Goal: Information Seeking & Learning: Learn about a topic

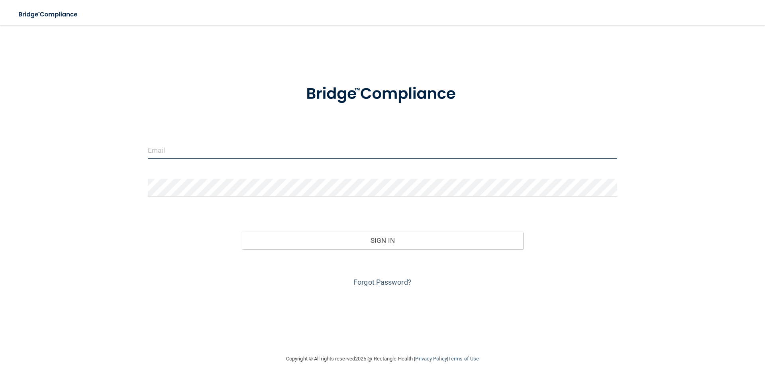
click at [245, 151] on input "email" at bounding box center [382, 150] width 469 height 18
type input "angel@heartvwc.com"
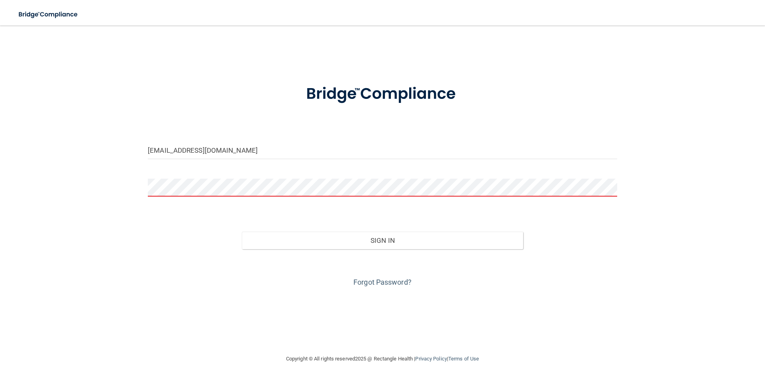
click at [392, 277] on div "Forgot Password?" at bounding box center [382, 269] width 481 height 40
click at [392, 282] on link "Forgot Password?" at bounding box center [382, 282] width 58 height 8
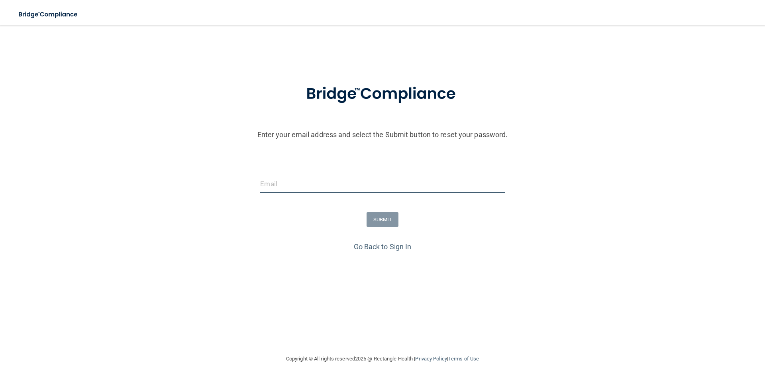
click at [374, 187] on input "email" at bounding box center [382, 184] width 244 height 18
type input "angel@heartvwc.com"
click at [373, 218] on button "SUBMIT" at bounding box center [383, 219] width 32 height 15
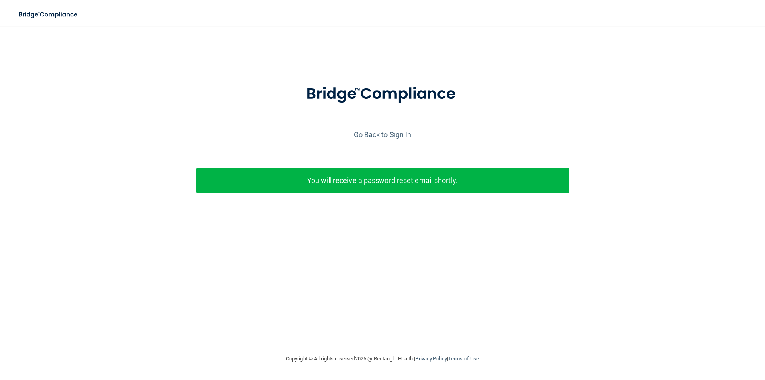
click at [434, 185] on p "You will receive a password reset email shortly." at bounding box center [382, 180] width 361 height 13
click at [395, 135] on link "Go Back to Sign In" at bounding box center [383, 134] width 58 height 8
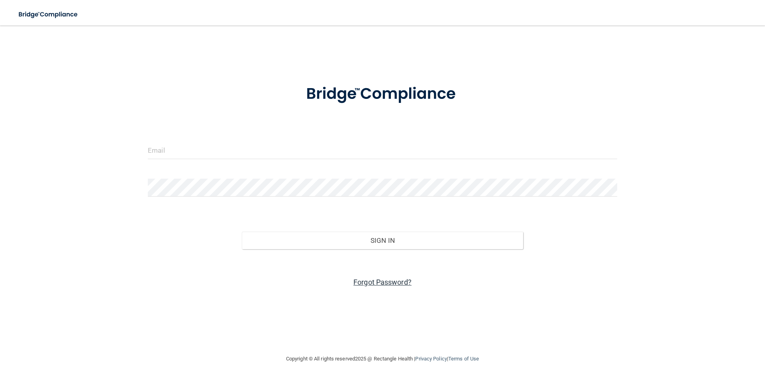
click at [387, 282] on link "Forgot Password?" at bounding box center [382, 282] width 58 height 8
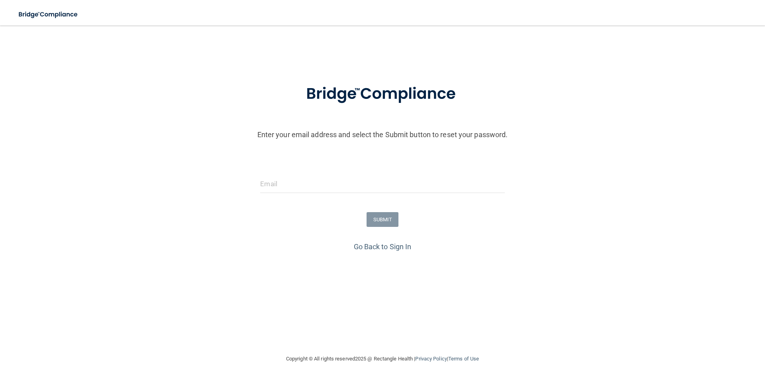
click at [380, 194] on div at bounding box center [382, 187] width 256 height 24
click at [382, 186] on input "email" at bounding box center [382, 184] width 244 height 18
type input "[EMAIL_ADDRESS][DOMAIN_NAME]"
click at [377, 216] on button "SUBMIT" at bounding box center [383, 219] width 32 height 15
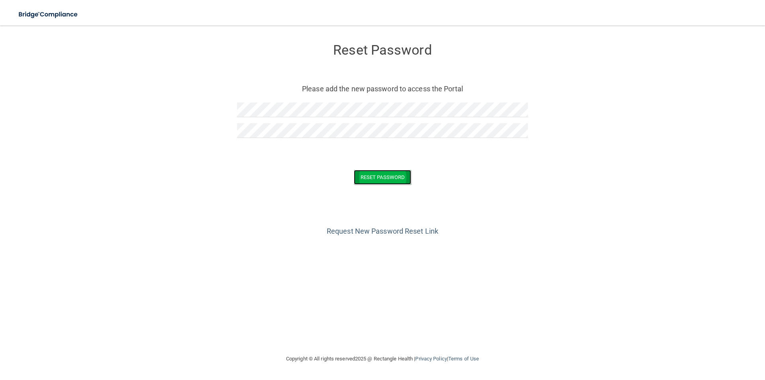
click at [382, 172] on button "Reset Password" at bounding box center [382, 177] width 57 height 15
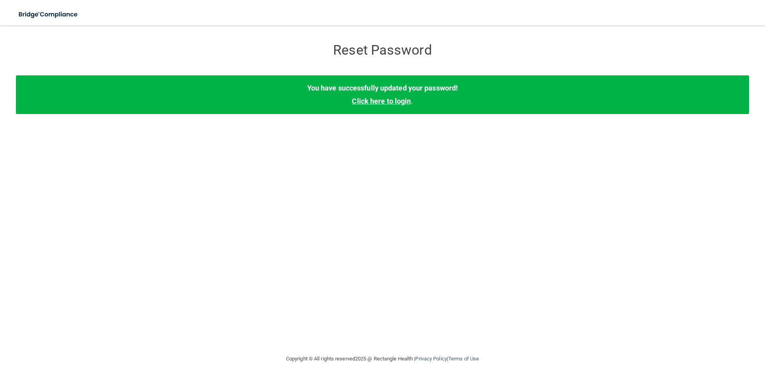
click at [401, 105] on link "Click here to login" at bounding box center [381, 101] width 59 height 8
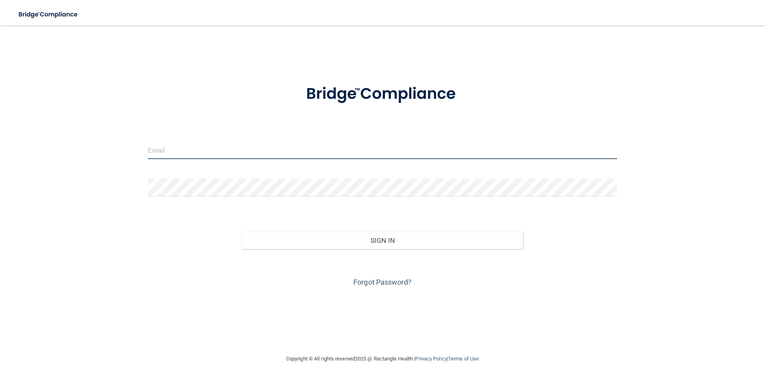
click at [318, 147] on input "email" at bounding box center [382, 150] width 469 height 18
drag, startPoint x: 186, startPoint y: 153, endPoint x: 385, endPoint y: 150, distance: 198.4
click at [385, 150] on input "angel@heartvwc.com" at bounding box center [382, 150] width 469 height 18
type input "[EMAIL_ADDRESS][DOMAIN_NAME]"
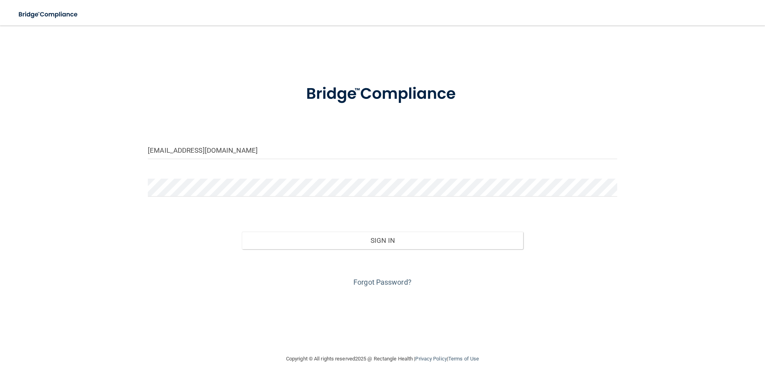
drag, startPoint x: 404, startPoint y: 115, endPoint x: 401, endPoint y: 119, distance: 5.1
click at [401, 120] on form "angel@heartandvascularwellness.com Invalid email/password. You don't have permi…" at bounding box center [382, 180] width 469 height 215
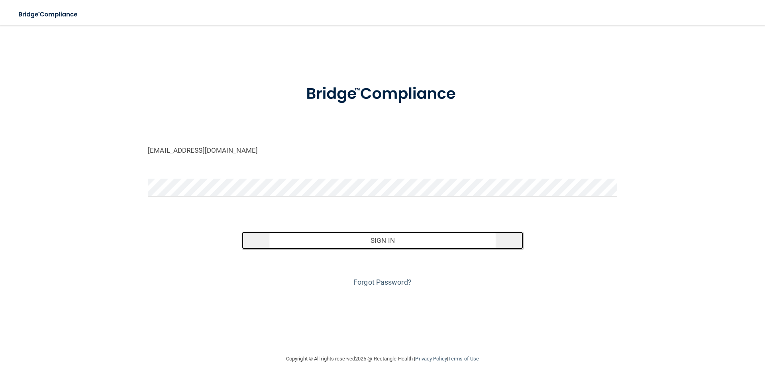
drag, startPoint x: 400, startPoint y: 250, endPoint x: 402, endPoint y: 243, distance: 6.9
click at [400, 252] on div "Invalid email/password. You don't have permission to access that page. Sign In …" at bounding box center [382, 252] width 481 height 73
click at [376, 241] on button "Sign In" at bounding box center [383, 241] width 282 height 18
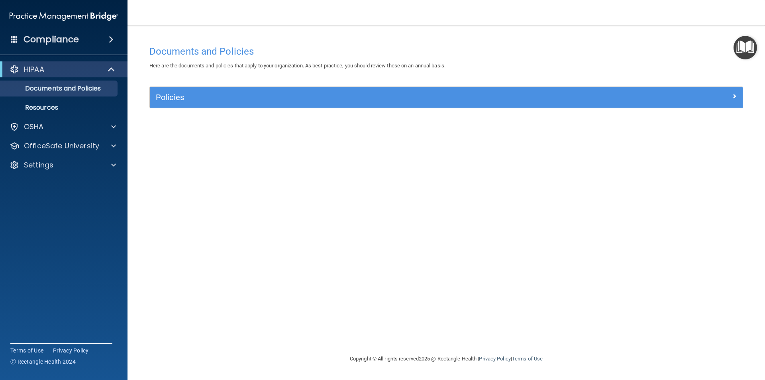
click at [232, 106] on div "Policies" at bounding box center [446, 97] width 593 height 21
click at [258, 92] on div "Policies" at bounding box center [446, 97] width 593 height 21
click at [563, 110] on div "Policies Select All (Unselect 0) Unselect All Print Selected (0) Acceptable Use…" at bounding box center [446, 101] width 606 height 31
click at [28, 125] on p "OSHA" at bounding box center [34, 127] width 20 height 10
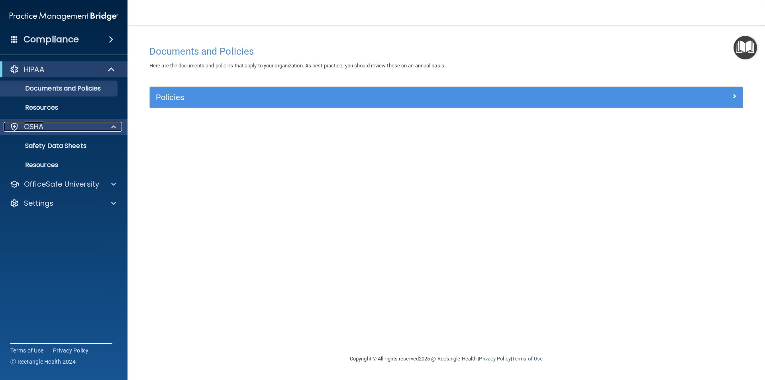
click at [28, 125] on p "OSHA" at bounding box center [34, 127] width 20 height 10
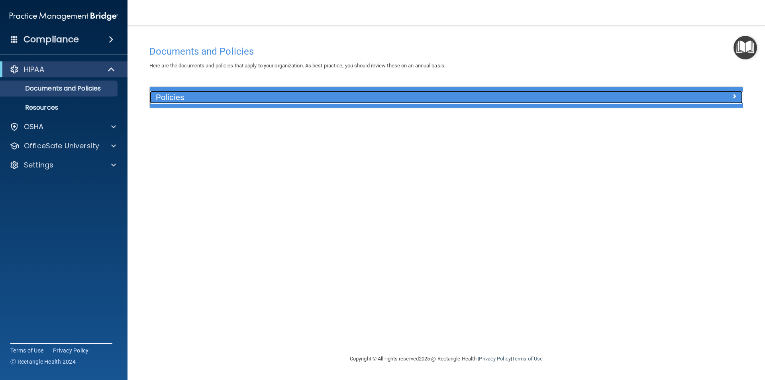
click at [732, 94] on span at bounding box center [734, 96] width 5 height 10
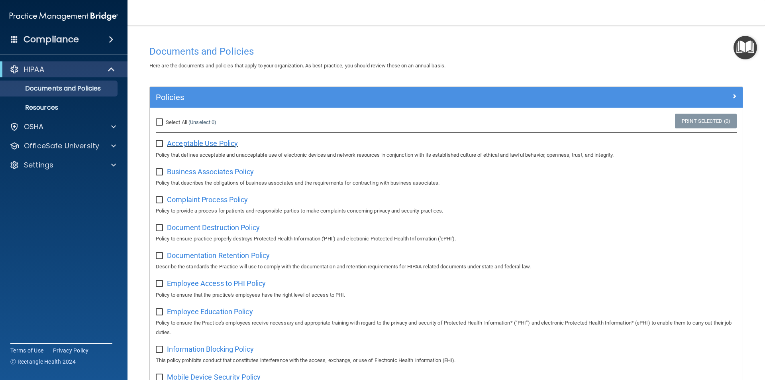
click at [182, 143] on span "Acceptable Use Policy" at bounding box center [202, 143] width 71 height 8
click at [157, 142] on input "checkbox" at bounding box center [160, 144] width 9 height 6
checkbox input "true"
click at [163, 173] on input "checkbox" at bounding box center [160, 172] width 9 height 6
checkbox input "true"
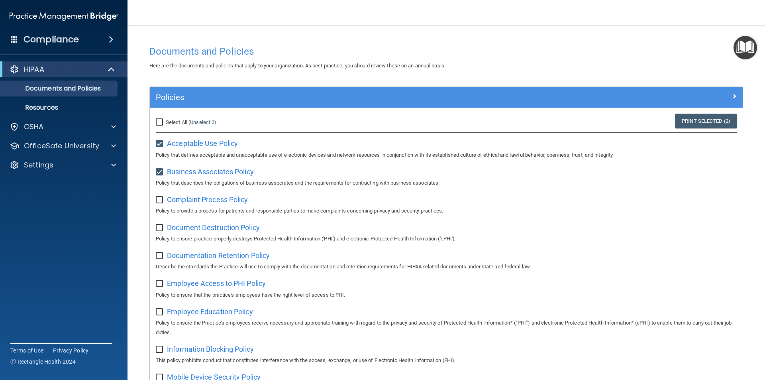
click at [157, 196] on label at bounding box center [161, 197] width 10 height 9
click at [157, 197] on input "checkbox" at bounding box center [160, 200] width 9 height 6
checkbox input "true"
click at [163, 142] on input "checkbox" at bounding box center [160, 144] width 9 height 6
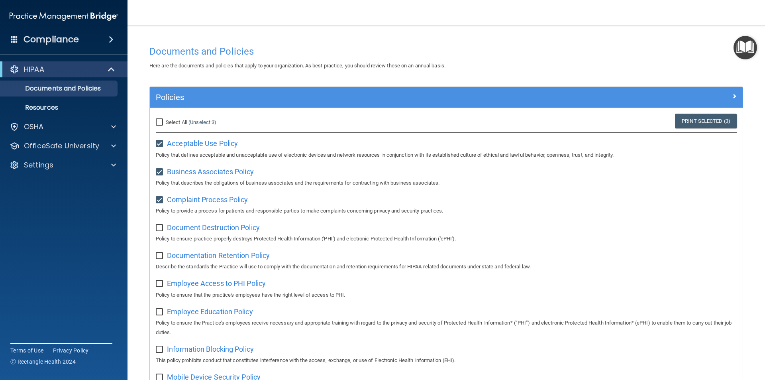
checkbox input "false"
click at [159, 172] on input "checkbox" at bounding box center [160, 172] width 9 height 6
checkbox input "false"
click at [162, 198] on input "checkbox" at bounding box center [160, 200] width 9 height 6
checkbox input "false"
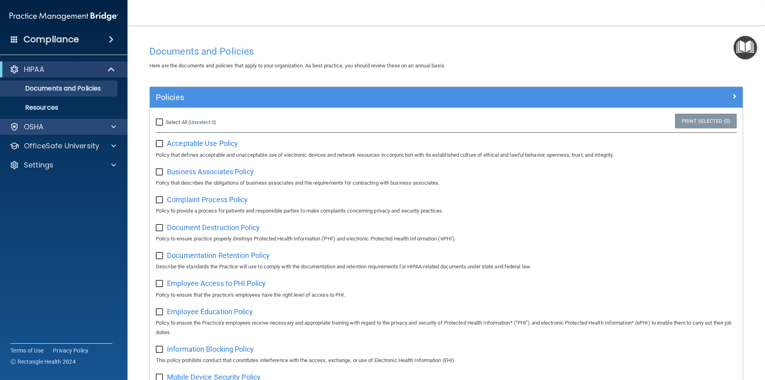
click at [53, 120] on div "OSHA" at bounding box center [64, 127] width 128 height 16
click at [116, 129] on div at bounding box center [112, 127] width 20 height 10
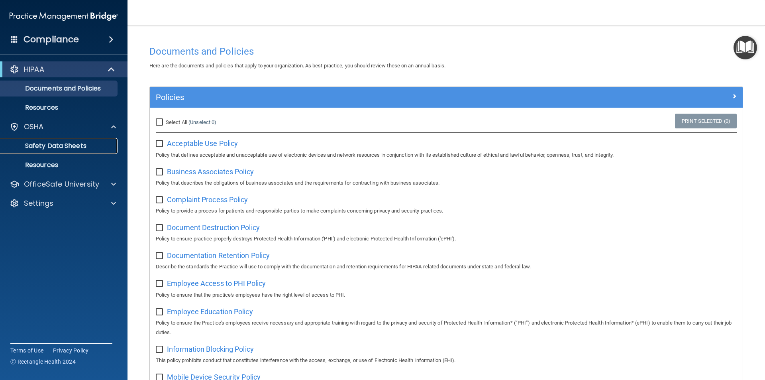
click at [79, 146] on p "Safety Data Sheets" at bounding box center [59, 146] width 109 height 8
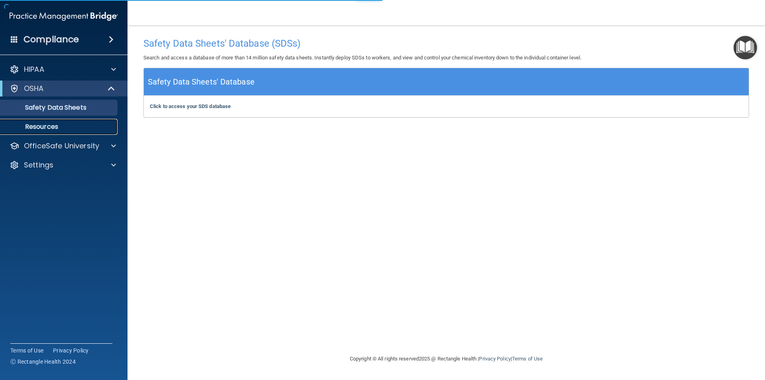
click at [27, 126] on p "Resources" at bounding box center [59, 127] width 109 height 8
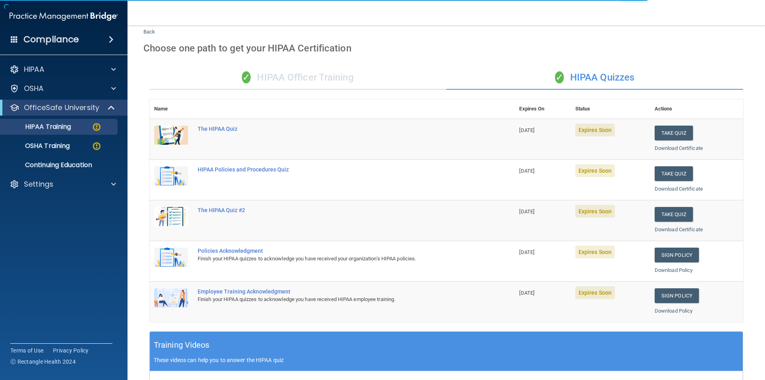
scroll to position [80, 0]
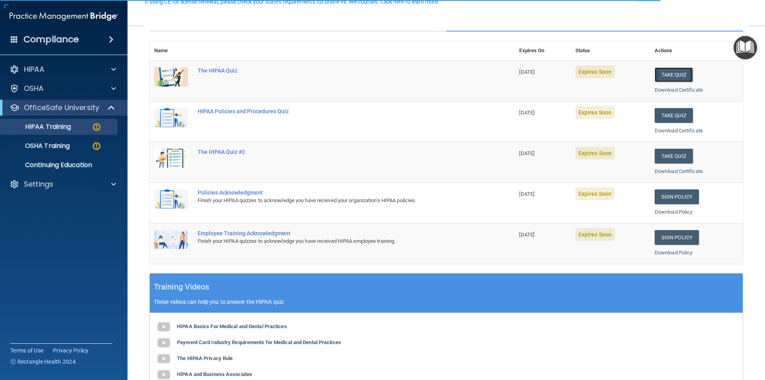
click at [655, 75] on button "Take Quiz" at bounding box center [674, 74] width 38 height 15
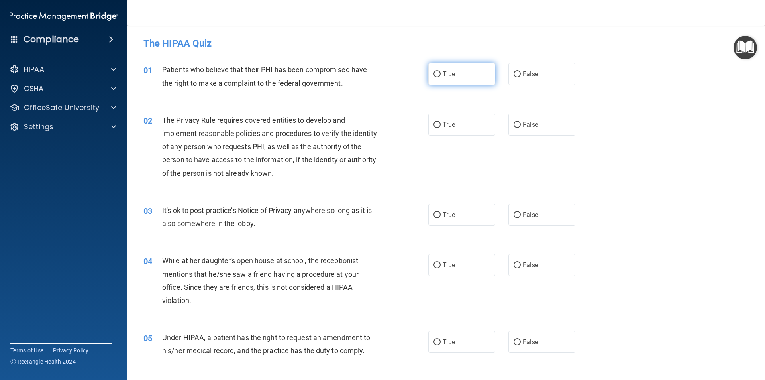
click at [473, 67] on label "True" at bounding box center [461, 74] width 67 height 22
click at [441, 71] on input "True" at bounding box center [437, 74] width 7 height 6
radio input "true"
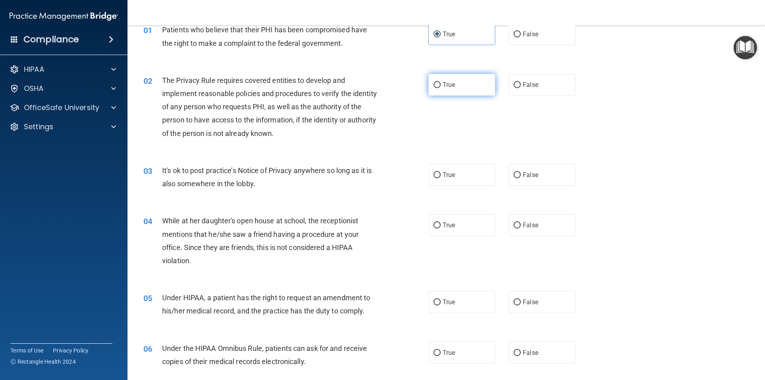
click at [443, 88] on label "True" at bounding box center [461, 85] width 67 height 22
click at [441, 88] on input "True" at bounding box center [437, 85] width 7 height 6
radio input "true"
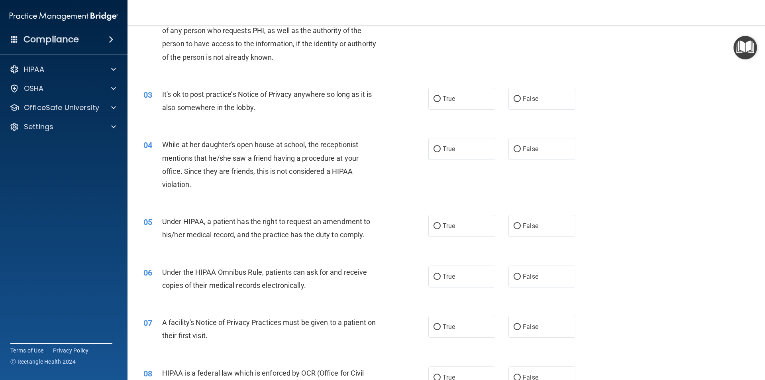
scroll to position [120, 0]
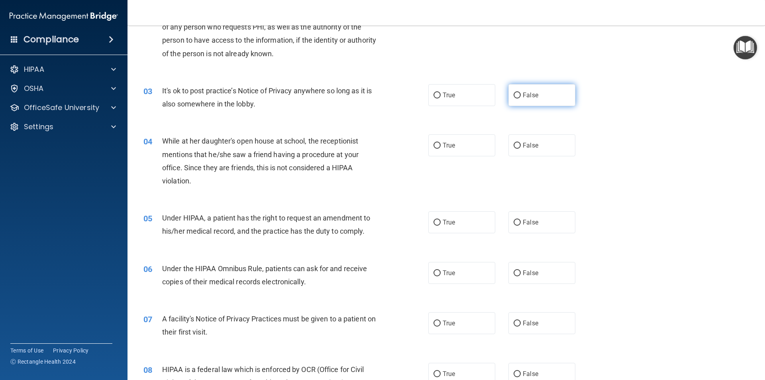
click at [566, 89] on label "False" at bounding box center [541, 95] width 67 height 22
click at [521, 92] on input "False" at bounding box center [517, 95] width 7 height 6
radio input "true"
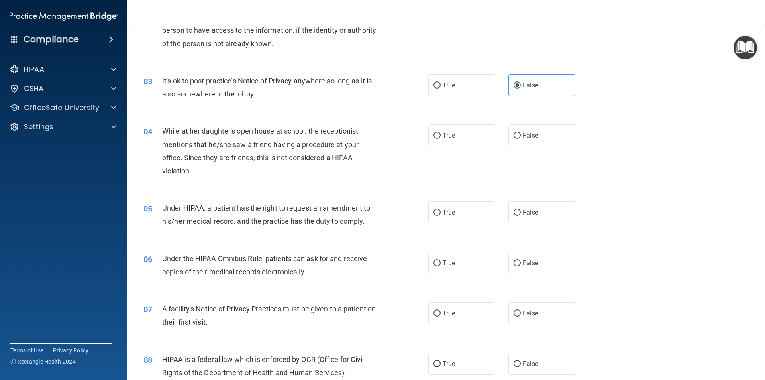
scroll to position [159, 0]
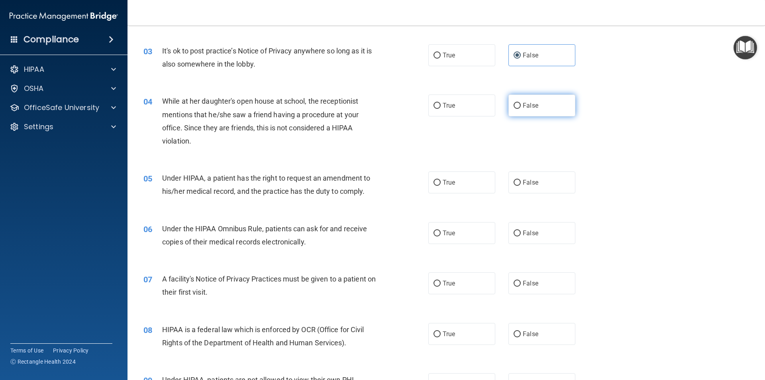
click at [514, 110] on label "False" at bounding box center [541, 105] width 67 height 22
click at [514, 109] on input "False" at bounding box center [517, 106] width 7 height 6
radio input "true"
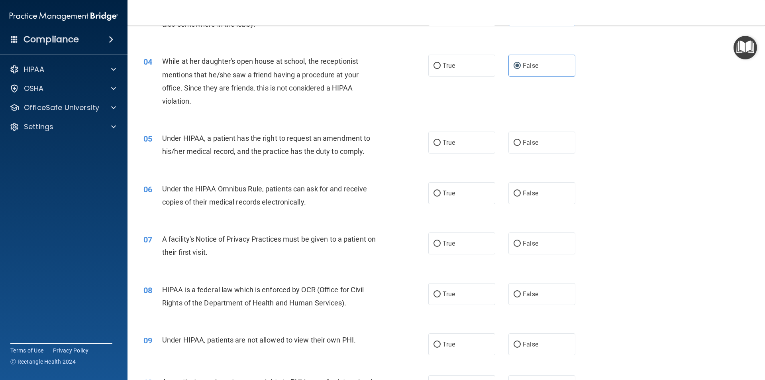
scroll to position [239, 0]
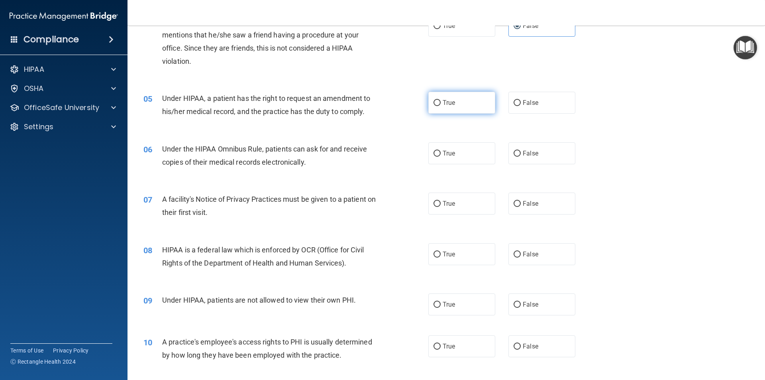
click at [445, 103] on span "True" at bounding box center [449, 103] width 12 height 8
click at [441, 103] on input "True" at bounding box center [437, 103] width 7 height 6
radio input "true"
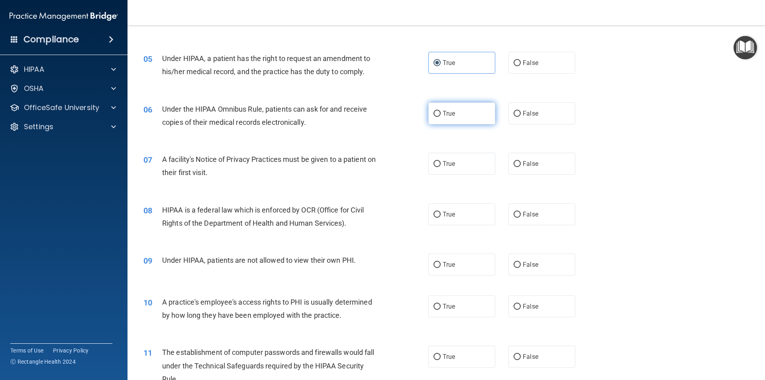
click at [465, 117] on label "True" at bounding box center [461, 113] width 67 height 22
click at [441, 117] on input "True" at bounding box center [437, 114] width 7 height 6
radio input "true"
drag, startPoint x: 195, startPoint y: 108, endPoint x: 261, endPoint y: 106, distance: 65.4
click at [261, 106] on span "Under the HIPAA Omnibus Rule, patients can ask for and receive copies of their …" at bounding box center [264, 116] width 205 height 22
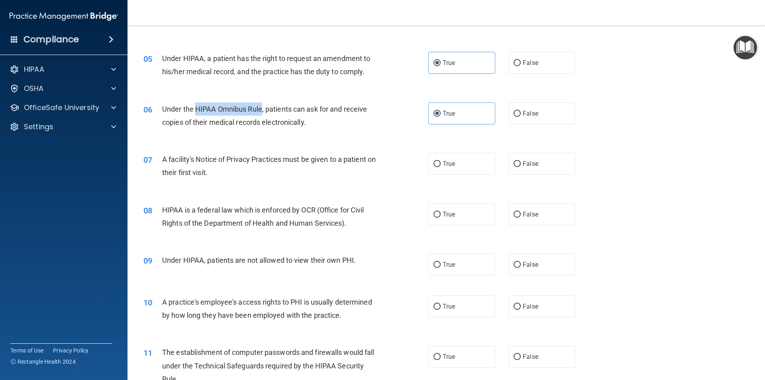
copy span "HIPAA Omnibus Rule"
click at [366, 111] on div "Under the HIPAA Omnibus Rule, patients can ask for and receive copies of their …" at bounding box center [273, 115] width 223 height 26
click at [363, 154] on div "A facility's Notice of Privacy Practices must be given to a patient on their fi…" at bounding box center [273, 166] width 223 height 26
click at [274, 108] on div "Under the HIPAA Omnibus Rule, patients can ask for and receive copies of their …" at bounding box center [273, 115] width 223 height 26
click at [254, 108] on span "Under the HIPAA Omnibus Rule, patients can ask for and receive copies of their …" at bounding box center [264, 116] width 205 height 22
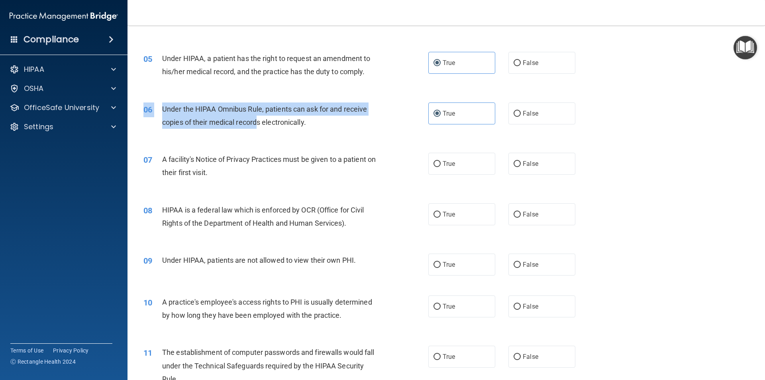
click at [259, 133] on div "06 Under the HIPAA Omnibus Rule, patients can ask for and receive copies of the…" at bounding box center [446, 117] width 618 height 50
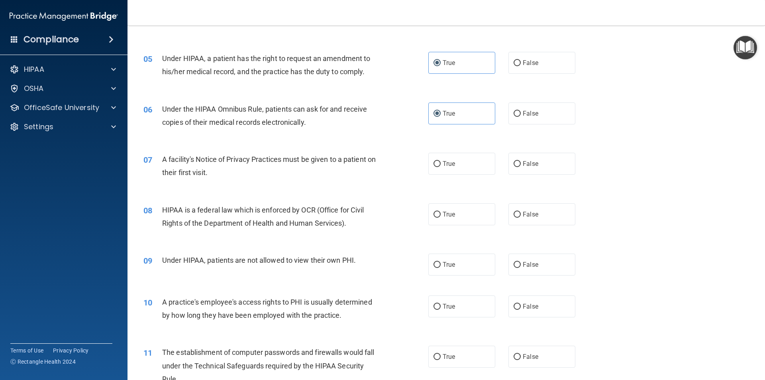
click at [259, 136] on div "06 Under the HIPAA Omnibus Rule, patients can ask for and receive copies of the…" at bounding box center [446, 117] width 618 height 50
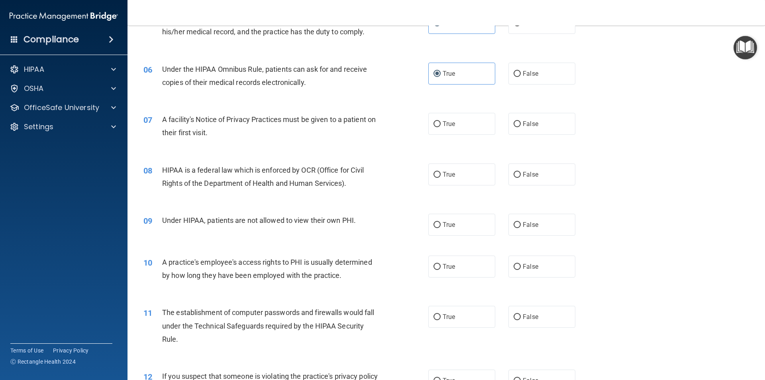
drag, startPoint x: 462, startPoint y: 126, endPoint x: 375, endPoint y: 149, distance: 89.7
click at [462, 126] on label "True" at bounding box center [461, 124] width 67 height 22
click at [441, 126] on input "True" at bounding box center [437, 124] width 7 height 6
radio input "true"
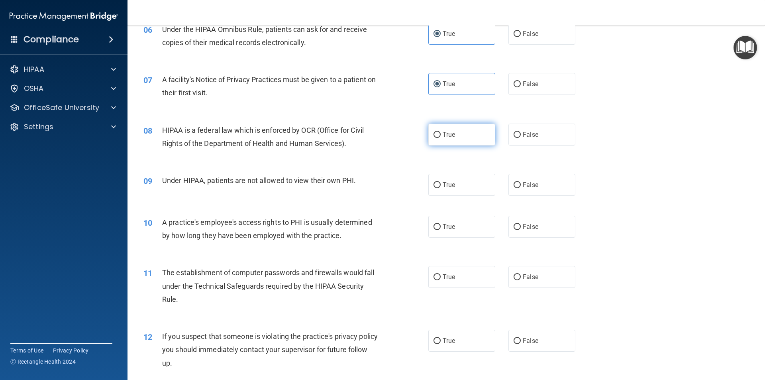
click at [461, 131] on label "True" at bounding box center [461, 135] width 67 height 22
click at [441, 132] on input "True" at bounding box center [437, 135] width 7 height 6
radio input "true"
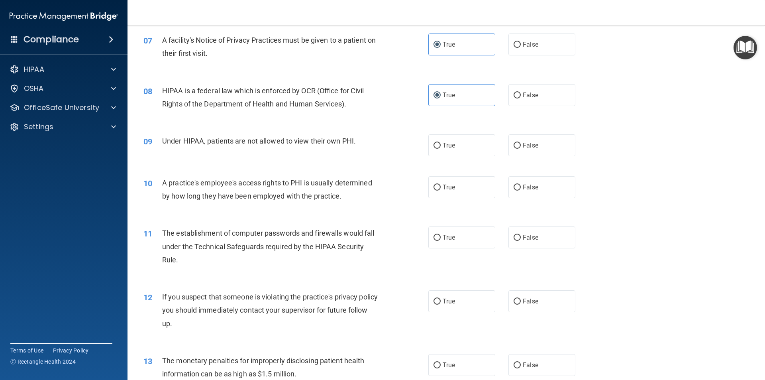
scroll to position [398, 0]
click at [535, 149] on label "False" at bounding box center [541, 145] width 67 height 22
click at [521, 148] on input "False" at bounding box center [517, 145] width 7 height 6
radio input "true"
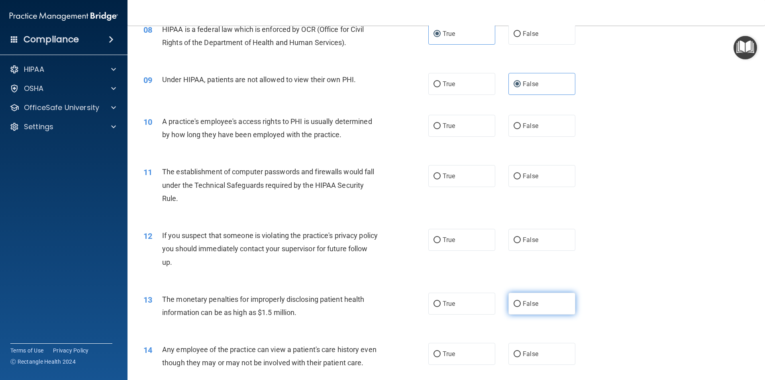
scroll to position [478, 0]
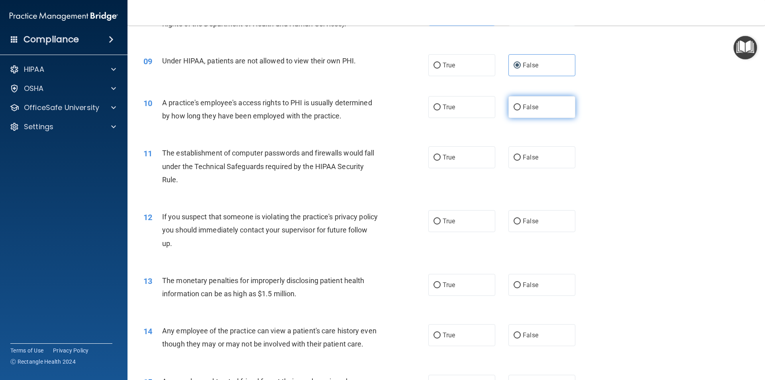
click at [530, 111] on label "False" at bounding box center [541, 107] width 67 height 22
click at [521, 110] on input "False" at bounding box center [517, 107] width 7 height 6
radio input "true"
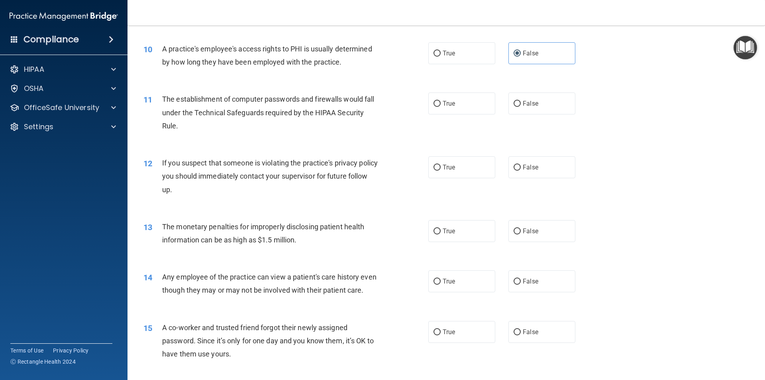
scroll to position [518, 0]
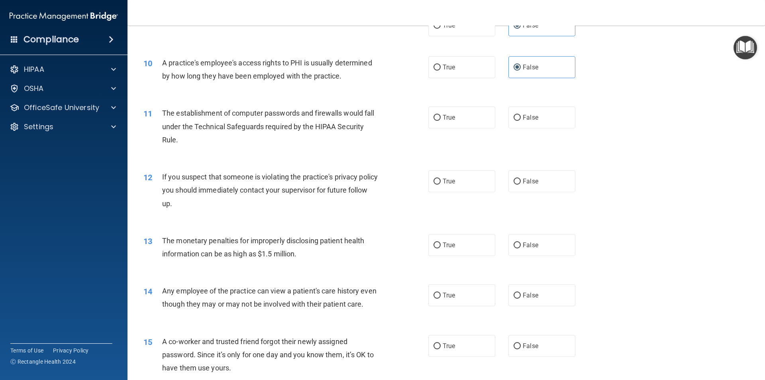
click at [532, 153] on div "11 The establishment of computer passwords and firewalls would fall under the T…" at bounding box center [446, 128] width 618 height 64
click at [449, 116] on span "True" at bounding box center [449, 118] width 12 height 8
click at [441, 116] on input "True" at bounding box center [437, 118] width 7 height 6
radio input "true"
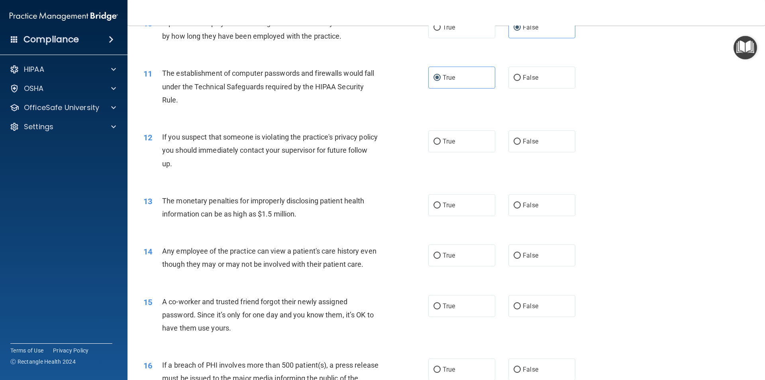
scroll to position [598, 0]
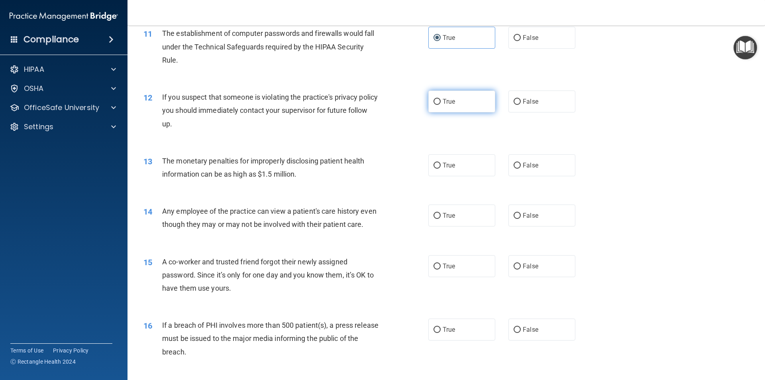
click at [458, 90] on label "True" at bounding box center [461, 101] width 67 height 22
click at [441, 99] on input "True" at bounding box center [437, 102] width 7 height 6
radio input "true"
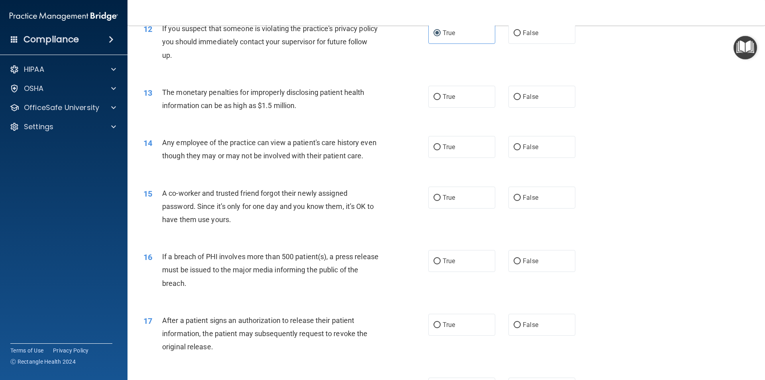
scroll to position [677, 0]
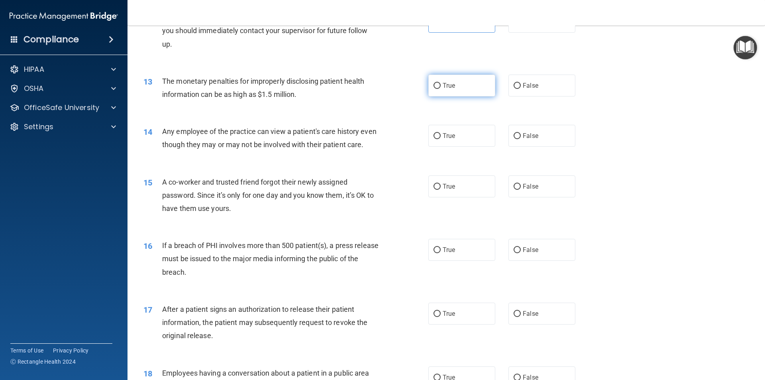
click at [437, 91] on label "True" at bounding box center [461, 86] width 67 height 22
click at [437, 89] on input "True" at bounding box center [437, 86] width 7 height 6
radio input "true"
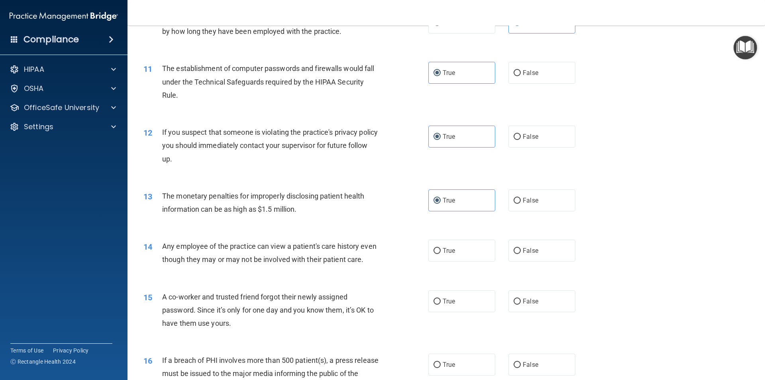
scroll to position [717, 0]
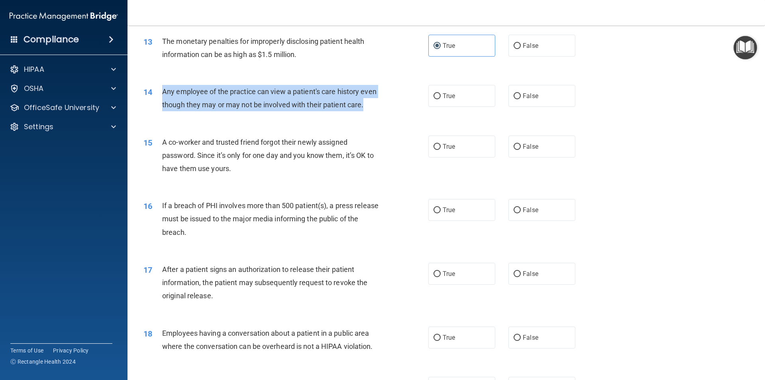
drag, startPoint x: 182, startPoint y: 117, endPoint x: 157, endPoint y: 90, distance: 37.5
click at [157, 90] on div "14 Any employee of the practice can view a patient's care history even though t…" at bounding box center [285, 100] width 309 height 30
click at [166, 94] on span "Any employee of the practice can view a patient's care history even though they…" at bounding box center [269, 98] width 214 height 22
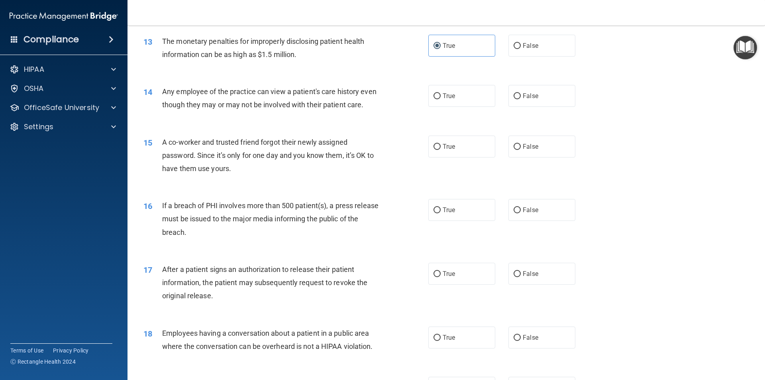
click at [316, 78] on div "14 Any employee of the practice can view a patient's care history even though t…" at bounding box center [446, 100] width 618 height 50
click at [518, 94] on label "False" at bounding box center [541, 96] width 67 height 22
click at [518, 94] on input "False" at bounding box center [517, 96] width 7 height 6
radio input "true"
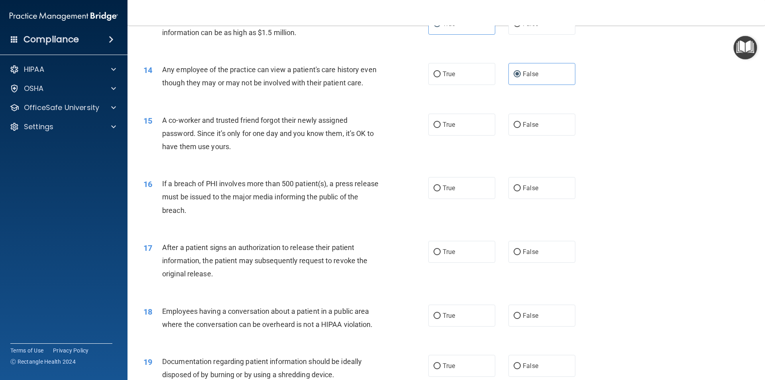
scroll to position [757, 0]
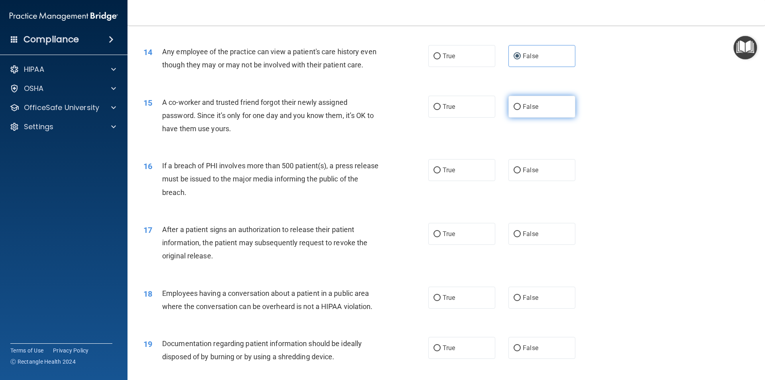
click at [534, 118] on label "False" at bounding box center [541, 107] width 67 height 22
click at [521, 110] on input "False" at bounding box center [517, 107] width 7 height 6
radio input "true"
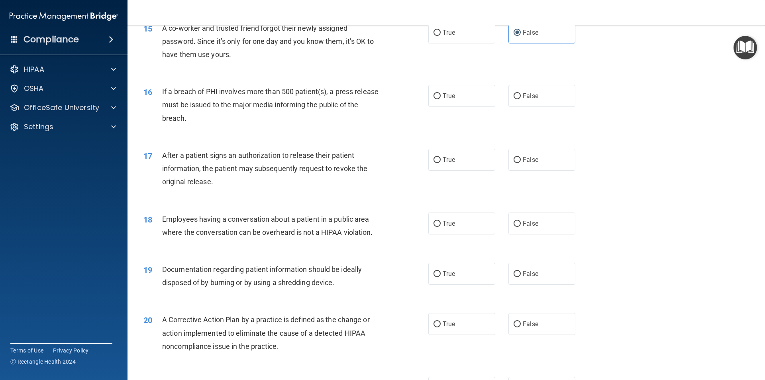
scroll to position [837, 0]
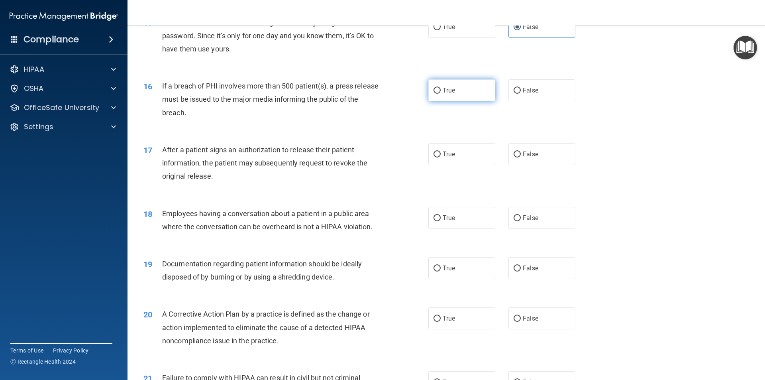
click at [444, 101] on label "True" at bounding box center [461, 90] width 67 height 22
click at [441, 94] on input "True" at bounding box center [437, 91] width 7 height 6
radio input "true"
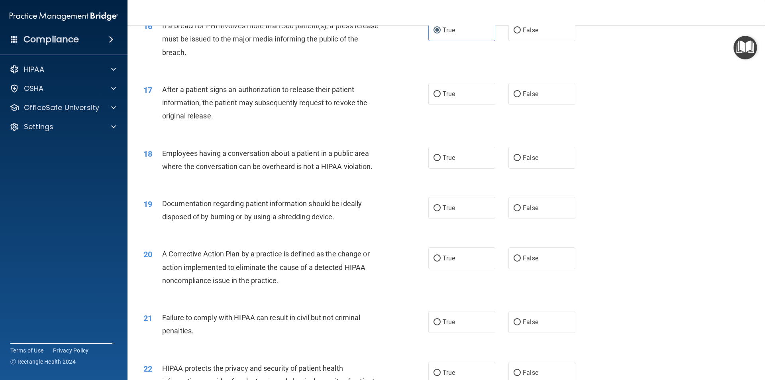
scroll to position [916, 0]
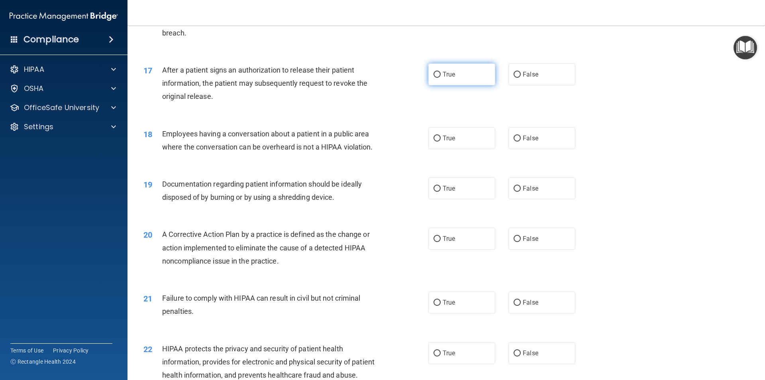
click at [451, 83] on label "True" at bounding box center [461, 74] width 67 height 22
click at [441, 78] on input "True" at bounding box center [437, 75] width 7 height 6
radio input "true"
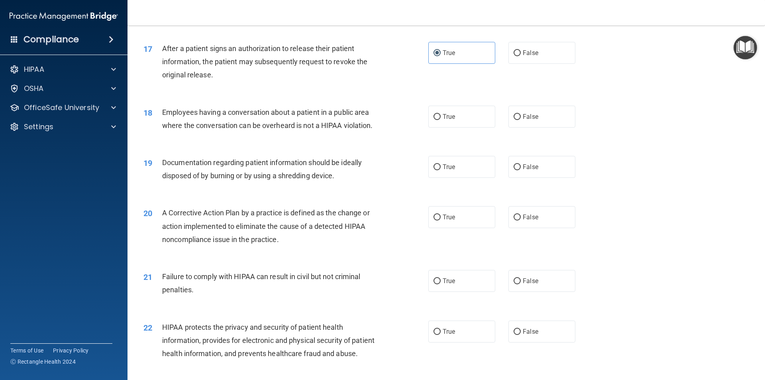
scroll to position [956, 0]
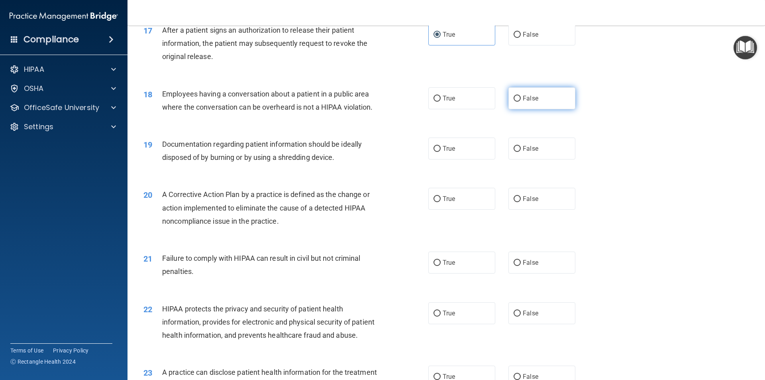
click at [523, 109] on label "False" at bounding box center [541, 98] width 67 height 22
click at [521, 102] on input "False" at bounding box center [517, 99] width 7 height 6
radio input "true"
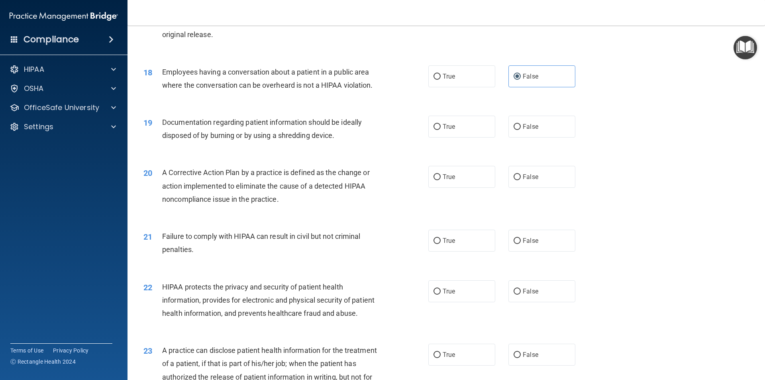
scroll to position [996, 0]
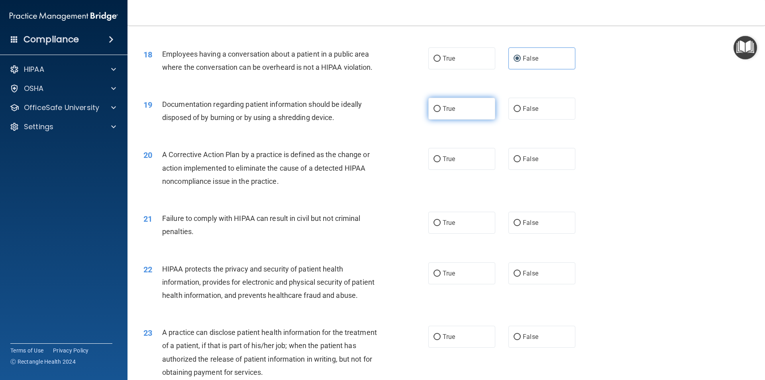
click at [443, 112] on span "True" at bounding box center [449, 109] width 12 height 8
click at [441, 112] on input "True" at bounding box center [437, 109] width 7 height 6
radio input "true"
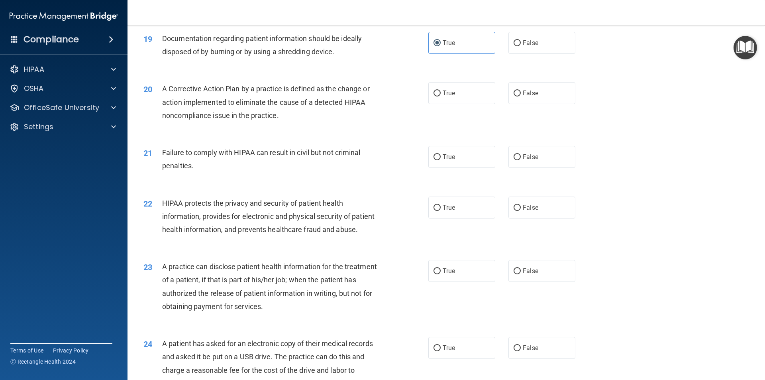
scroll to position [1076, 0]
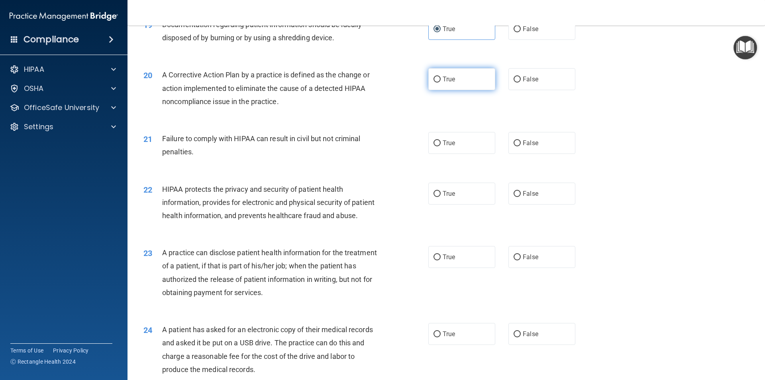
click at [460, 90] on label "True" at bounding box center [461, 79] width 67 height 22
click at [441, 82] on input "True" at bounding box center [437, 80] width 7 height 6
radio input "true"
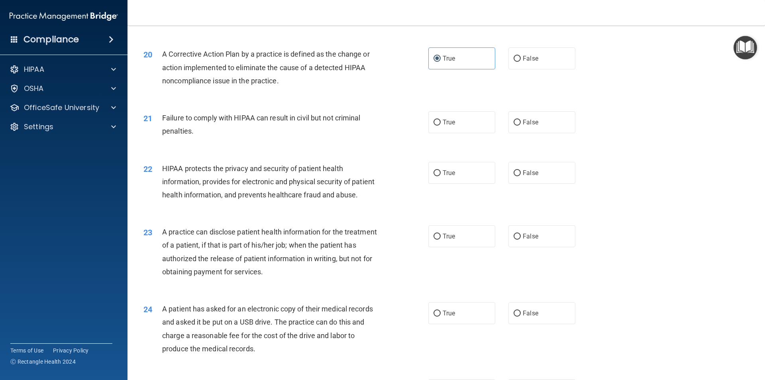
scroll to position [1116, 0]
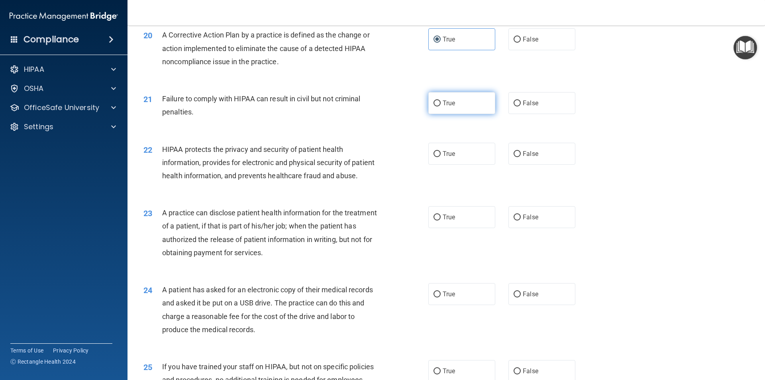
drag, startPoint x: 438, startPoint y: 116, endPoint x: 435, endPoint y: 120, distance: 5.2
click at [436, 106] on input "True" at bounding box center [437, 103] width 7 height 6
radio input "true"
click at [528, 114] on label "False" at bounding box center [541, 103] width 67 height 22
click at [521, 106] on input "False" at bounding box center [517, 103] width 7 height 6
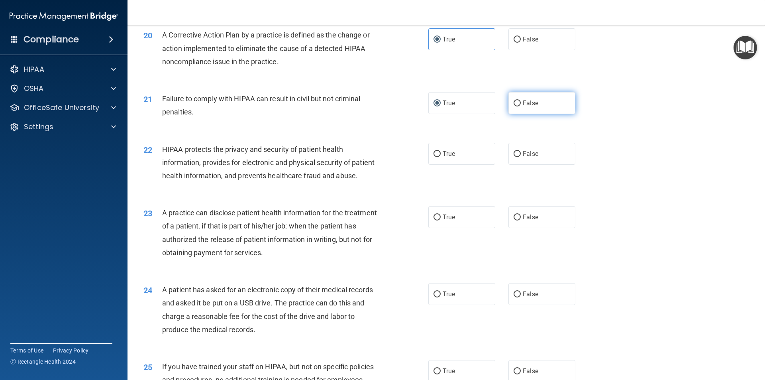
radio input "true"
radio input "false"
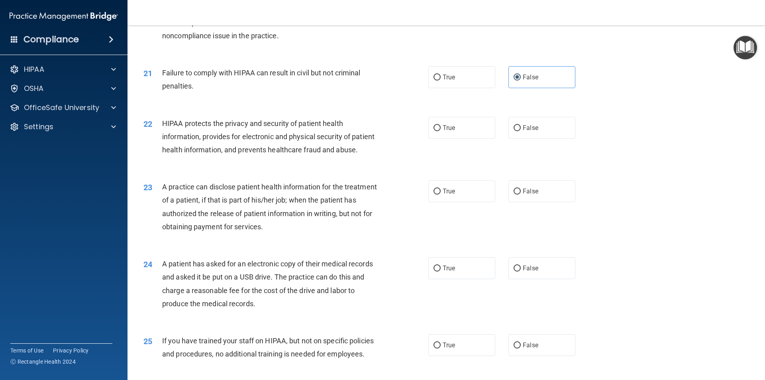
scroll to position [1156, 0]
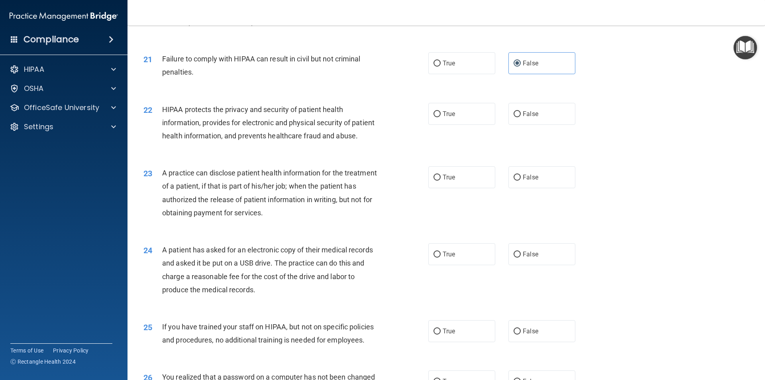
drag, startPoint x: 427, startPoint y: 123, endPoint x: 420, endPoint y: 126, distance: 7.8
click at [428, 123] on label "True" at bounding box center [461, 114] width 67 height 22
click at [434, 117] on input "True" at bounding box center [437, 114] width 7 height 6
radio input "true"
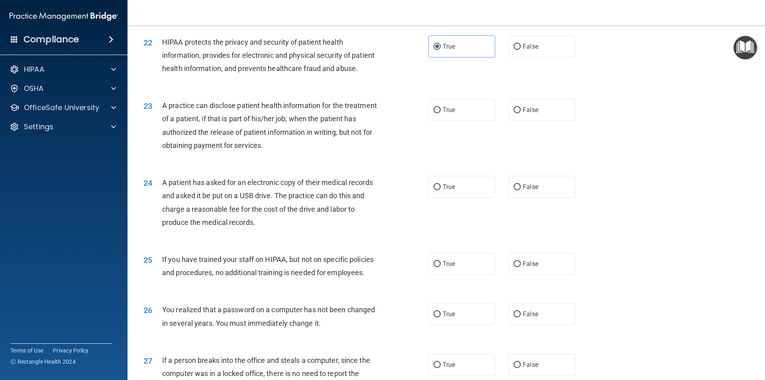
scroll to position [1235, 0]
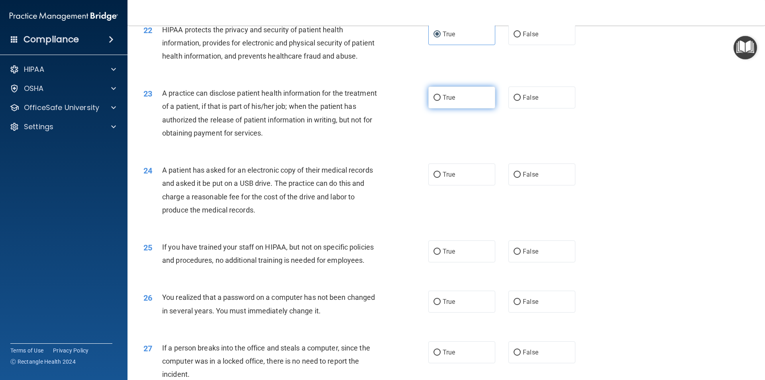
click at [468, 108] on label "True" at bounding box center [461, 97] width 67 height 22
click at [441, 101] on input "True" at bounding box center [437, 98] width 7 height 6
radio input "true"
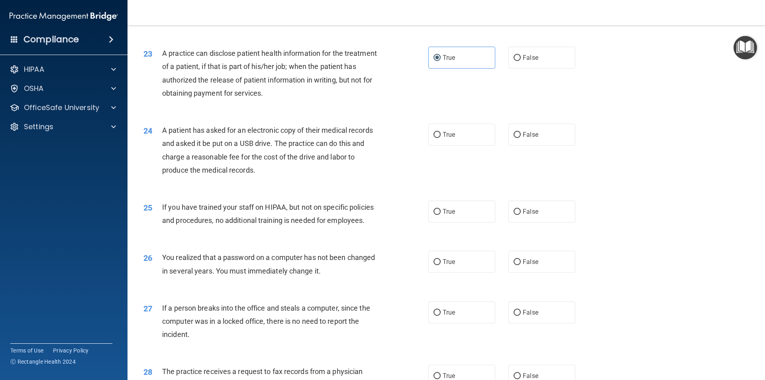
scroll to position [1315, 0]
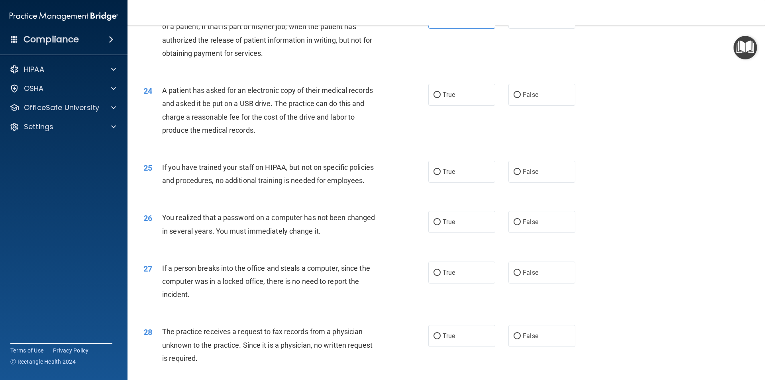
click at [265, 134] on span "A patient has asked for an electronic copy of their medical records and asked i…" at bounding box center [267, 110] width 211 height 48
click at [263, 134] on span "A patient has asked for an electronic copy of their medical records and asked i…" at bounding box center [267, 110] width 211 height 48
click at [264, 134] on span "A patient has asked for an electronic copy of their medical records and asked i…" at bounding box center [267, 110] width 211 height 48
click at [264, 137] on div "A patient has asked for an electronic copy of their medical records and asked i…" at bounding box center [273, 110] width 223 height 53
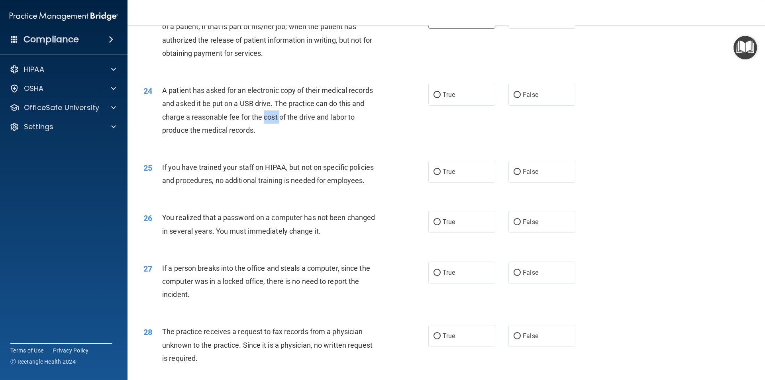
click at [264, 137] on div "A patient has asked for an electronic copy of their medical records and asked i…" at bounding box center [273, 110] width 223 height 53
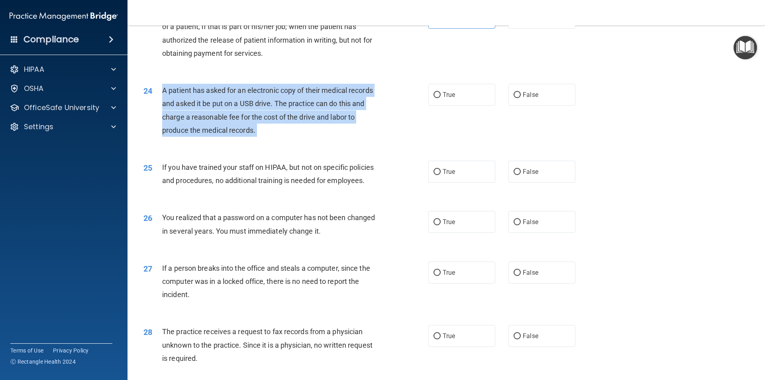
click at [263, 134] on span "A patient has asked for an electronic copy of their medical records and asked i…" at bounding box center [267, 110] width 211 height 48
copy ng-form "A patient has asked for an electronic copy of their medical records and asked i…"
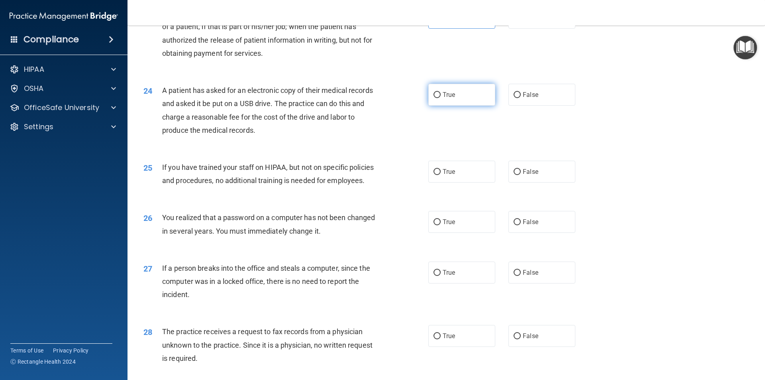
click at [477, 106] on label "True" at bounding box center [461, 95] width 67 height 22
click at [441, 98] on input "True" at bounding box center [437, 95] width 7 height 6
radio input "true"
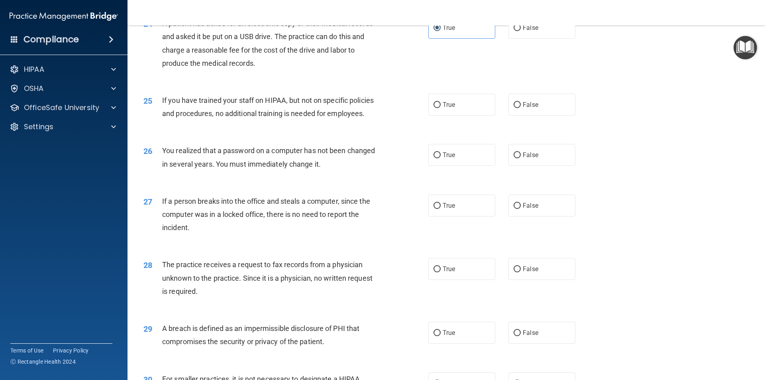
scroll to position [1395, 0]
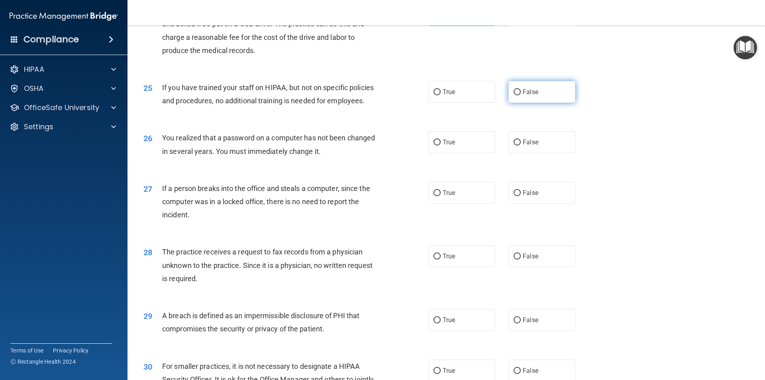
click at [508, 103] on label "False" at bounding box center [541, 92] width 67 height 22
click at [514, 95] on input "False" at bounding box center [517, 92] width 7 height 6
radio input "true"
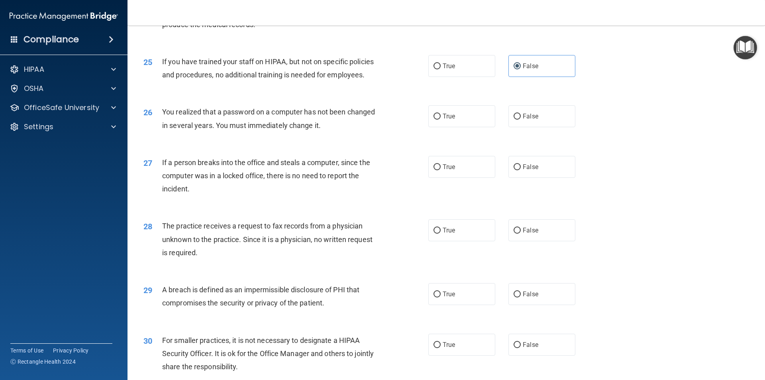
scroll to position [1434, 0]
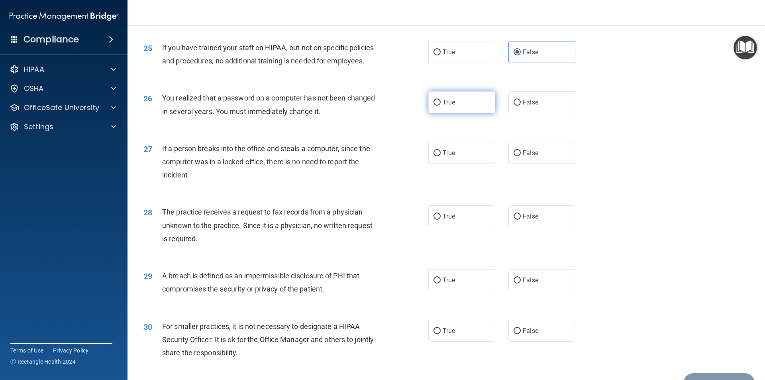
click at [445, 106] on span "True" at bounding box center [449, 102] width 12 height 8
click at [441, 106] on input "True" at bounding box center [437, 103] width 7 height 6
radio input "true"
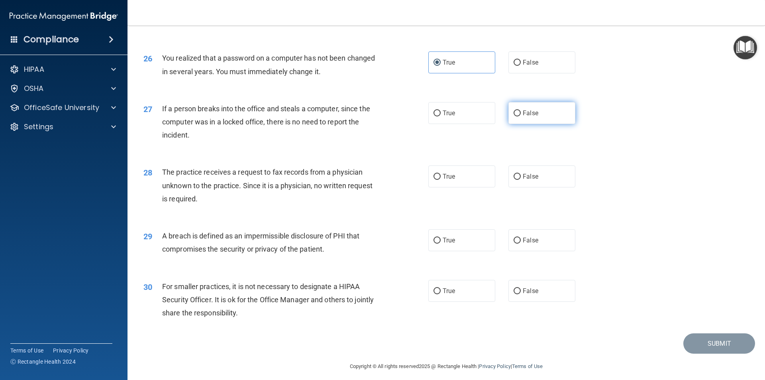
click at [543, 124] on label "False" at bounding box center [541, 113] width 67 height 22
click at [521, 116] on input "False" at bounding box center [517, 113] width 7 height 6
radio input "true"
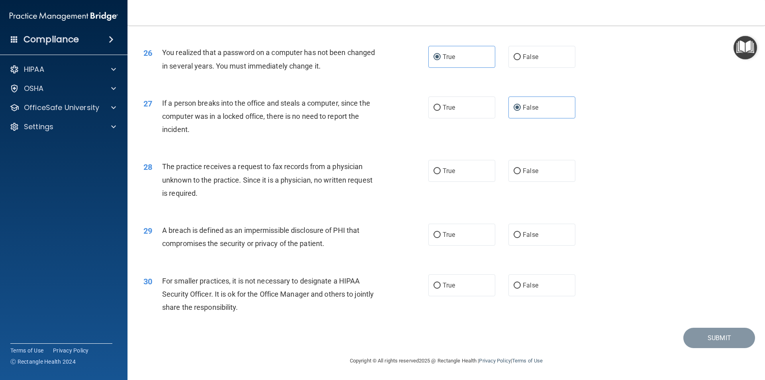
scroll to position [1506, 0]
click at [544, 185] on div "28 The practice receives a request to fax records from a physician unknown to t…" at bounding box center [446, 182] width 618 height 64
click at [547, 177] on label "False" at bounding box center [541, 171] width 67 height 22
click at [521, 174] on input "False" at bounding box center [517, 171] width 7 height 6
radio input "true"
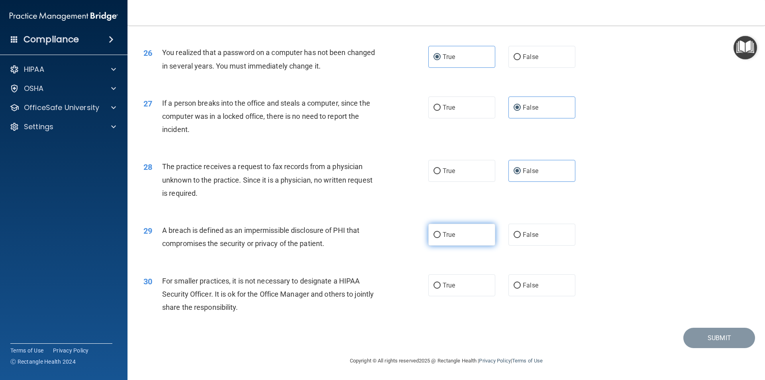
click at [480, 235] on label "True" at bounding box center [461, 235] width 67 height 22
click at [441, 235] on input "True" at bounding box center [437, 235] width 7 height 6
radio input "true"
click at [271, 279] on span "For smaller practices, it is not necessary to designate a HIPAA Security Office…" at bounding box center [268, 294] width 212 height 35
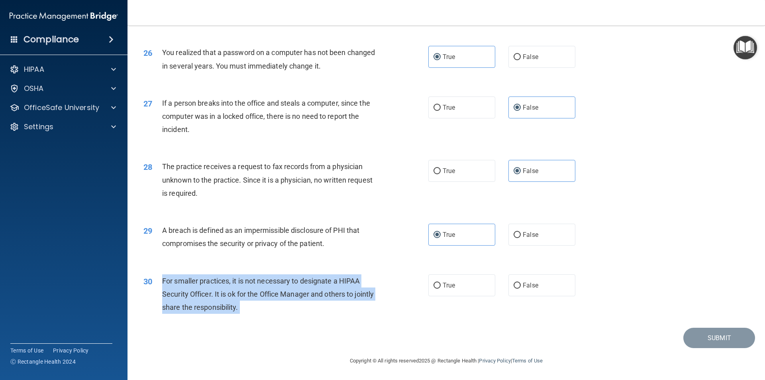
click at [271, 279] on span "For smaller practices, it is not necessary to designate a HIPAA Security Office…" at bounding box center [268, 294] width 212 height 35
copy ng-form "For smaller practices, it is not necessary to designate a HIPAA Security Office…"
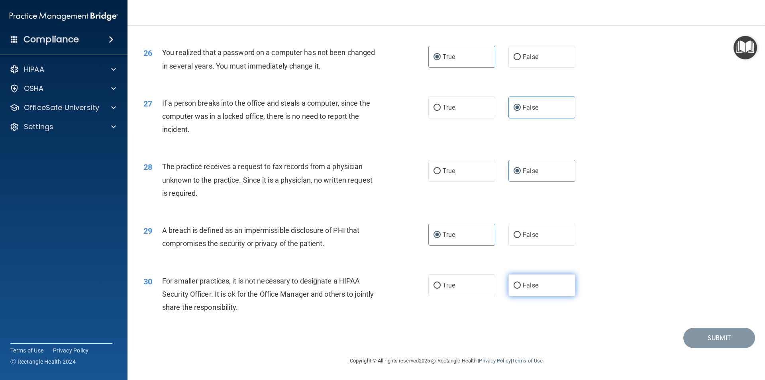
click at [530, 277] on label "False" at bounding box center [541, 285] width 67 height 22
click at [521, 283] on input "False" at bounding box center [517, 286] width 7 height 6
radio input "true"
click at [688, 335] on button "Submit" at bounding box center [719, 338] width 72 height 20
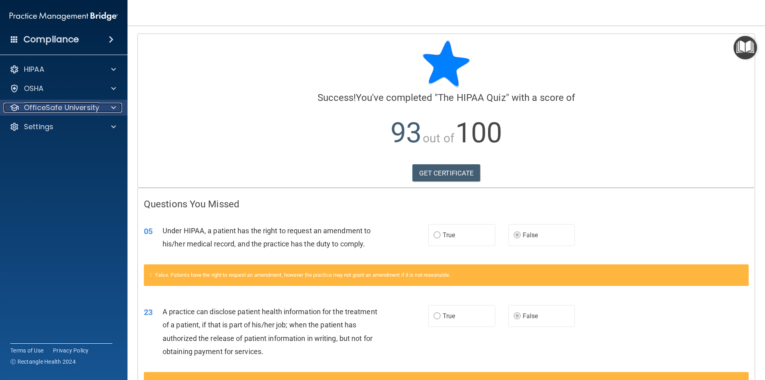
click at [119, 110] on div at bounding box center [112, 108] width 20 height 10
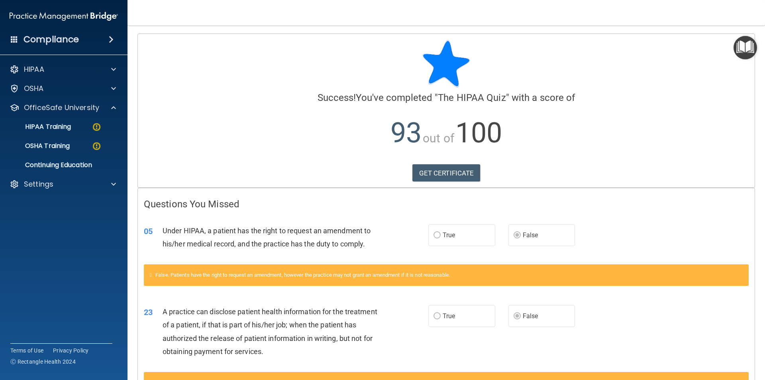
click at [605, 81] on div at bounding box center [446, 64] width 605 height 48
click at [68, 127] on p "HIPAA Training" at bounding box center [38, 127] width 66 height 8
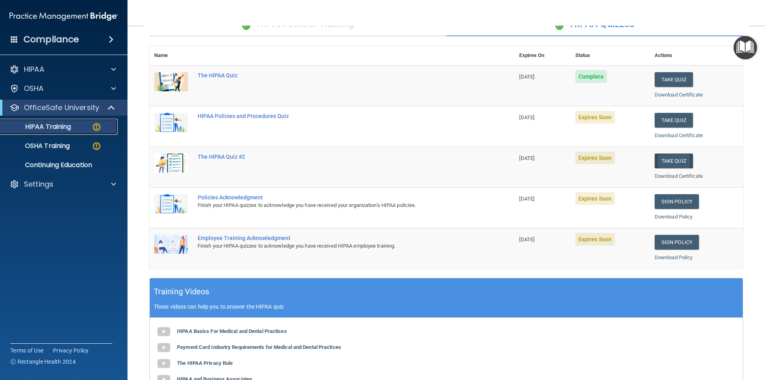
scroll to position [61, 0]
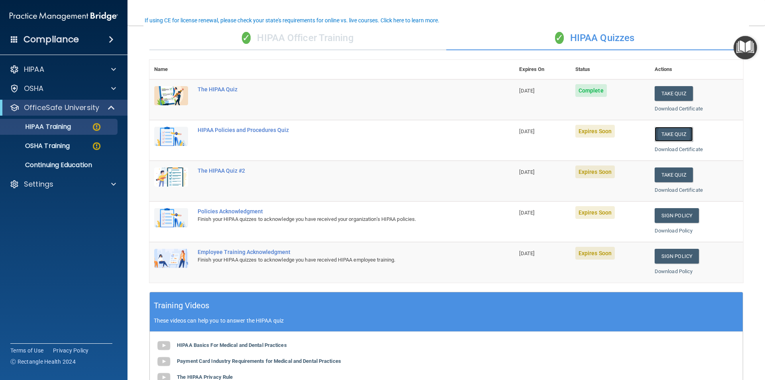
click at [676, 141] on button "Take Quiz" at bounding box center [674, 134] width 38 height 15
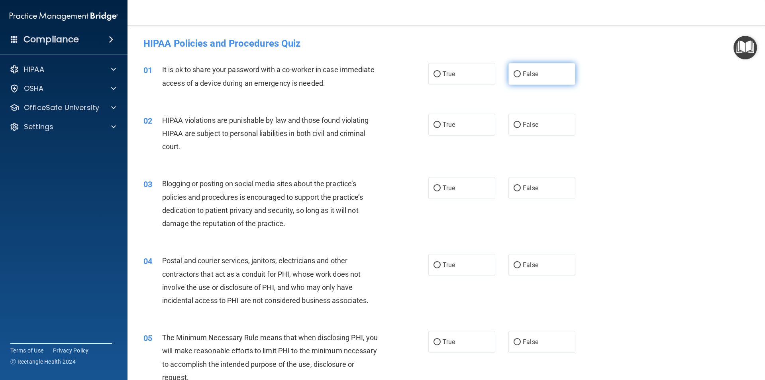
click at [533, 71] on span "False" at bounding box center [531, 74] width 16 height 8
click at [521, 71] on input "False" at bounding box center [517, 74] width 7 height 6
radio input "true"
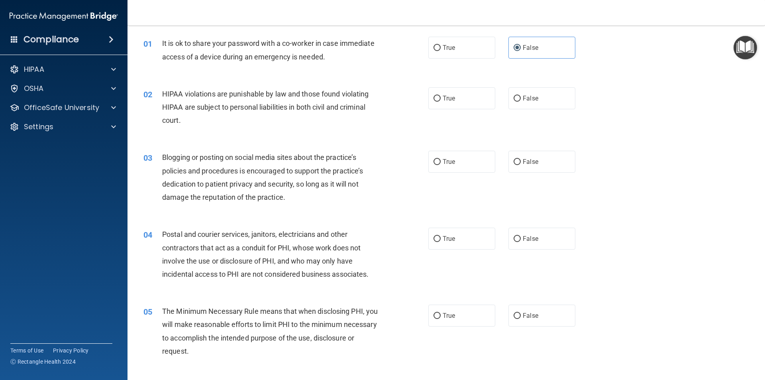
scroll to position [40, 0]
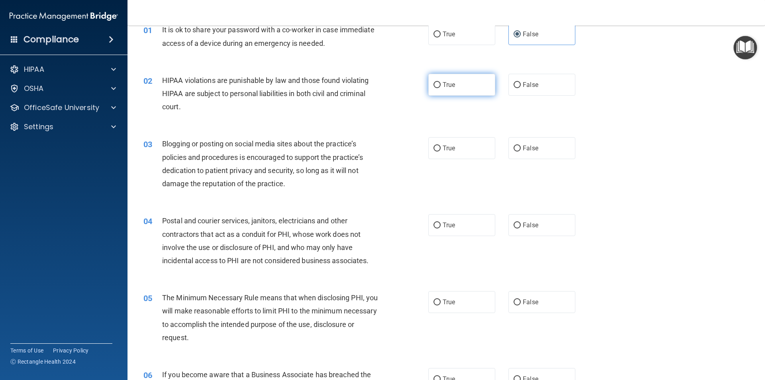
click at [441, 80] on label "True" at bounding box center [461, 85] width 67 height 22
click at [441, 82] on input "True" at bounding box center [437, 85] width 7 height 6
radio input "true"
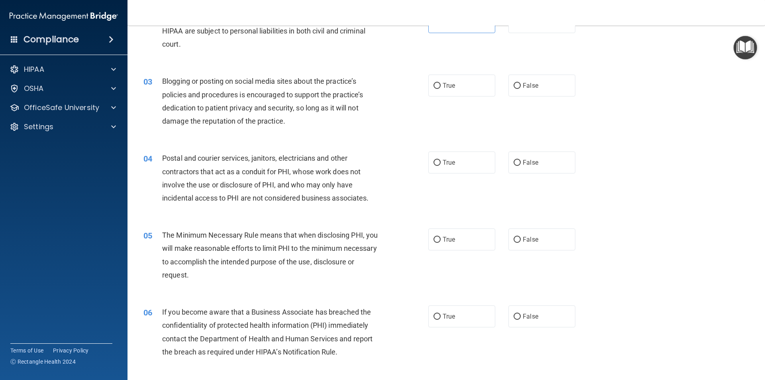
scroll to position [120, 0]
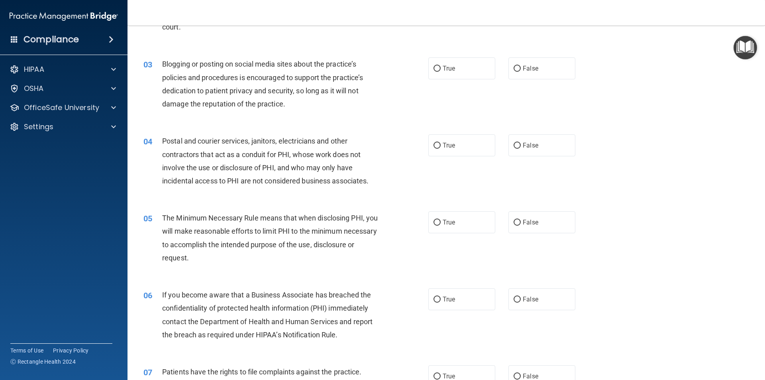
click at [222, 99] on div "Blogging or posting on social media sites about the practice’s policies and pro…" at bounding box center [273, 83] width 223 height 53
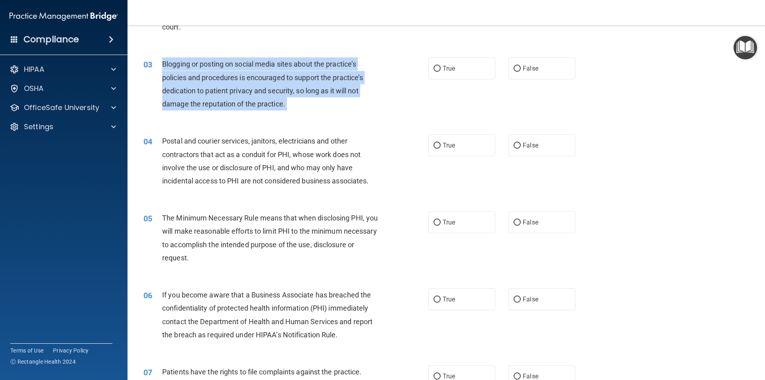
click at [222, 99] on div "Blogging or posting on social media sites about the practice’s policies and pro…" at bounding box center [273, 83] width 223 height 53
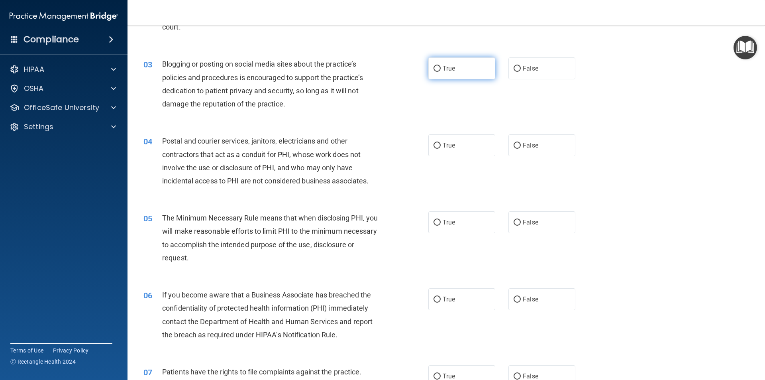
click at [446, 69] on span "True" at bounding box center [449, 69] width 12 height 8
click at [441, 69] on input "True" at bounding box center [437, 69] width 7 height 6
radio input "true"
click at [252, 78] on span "Blogging or posting on social media sites about the practice’s policies and pro…" at bounding box center [262, 84] width 201 height 48
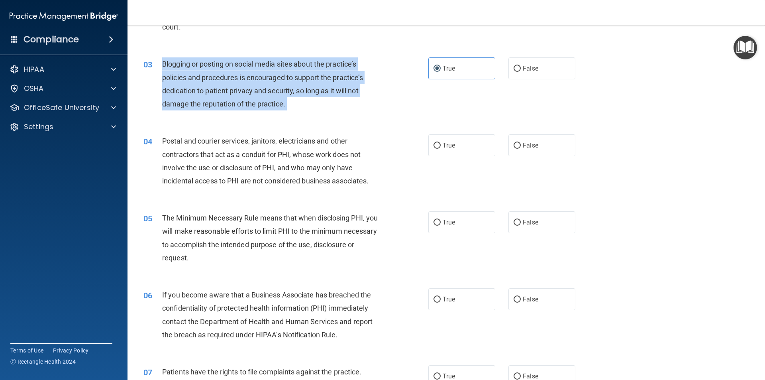
click at [252, 78] on span "Blogging or posting on social media sites about the practice’s policies and pro…" at bounding box center [262, 84] width 201 height 48
copy ng-form "Blogging or posting on social media sites about the practice’s policies and pro…"
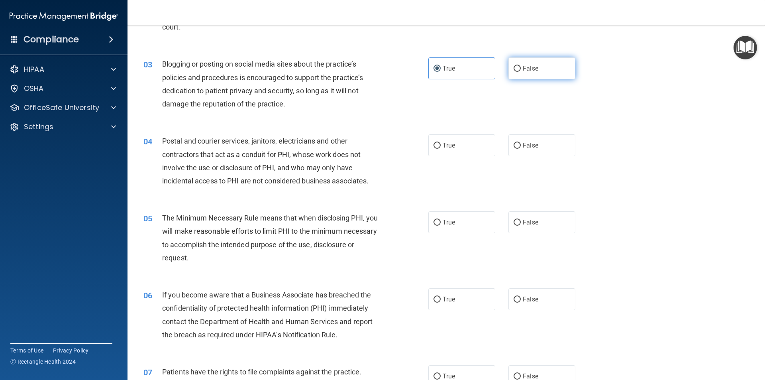
click at [529, 68] on span "False" at bounding box center [531, 69] width 16 height 8
click at [521, 68] on input "False" at bounding box center [517, 69] width 7 height 6
radio input "true"
click at [475, 72] on label "True" at bounding box center [461, 68] width 67 height 22
click at [441, 72] on input "True" at bounding box center [437, 69] width 7 height 6
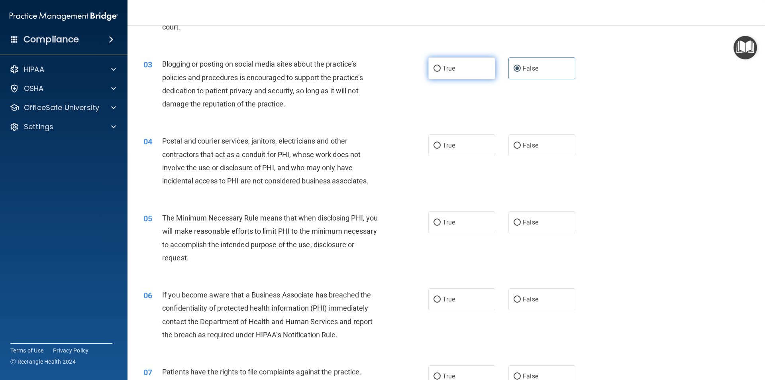
radio input "true"
radio input "false"
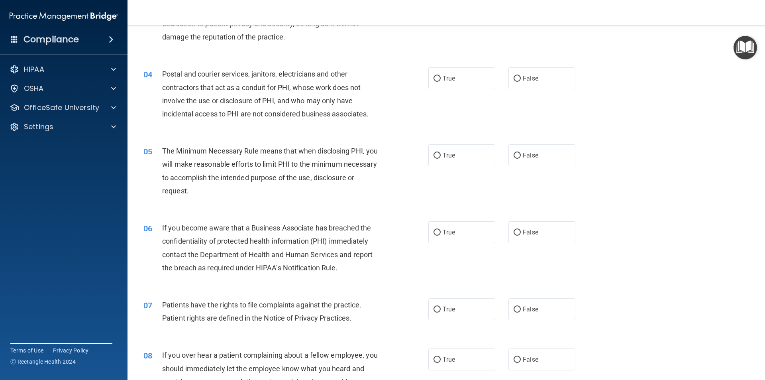
scroll to position [199, 0]
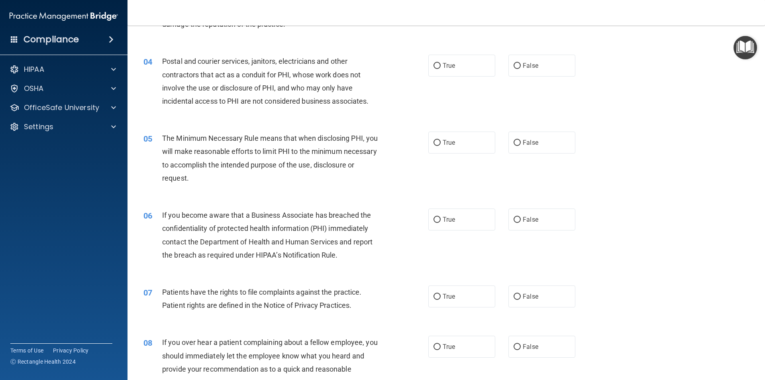
click at [291, 96] on div "Postal and courier services, janitors, electricians and other contractors that …" at bounding box center [273, 81] width 223 height 53
click at [290, 93] on div "Postal and courier services, janitors, electricians and other contractors that …" at bounding box center [273, 81] width 223 height 53
click at [290, 92] on div "Postal and courier services, janitors, electricians and other contractors that …" at bounding box center [273, 81] width 223 height 53
click at [290, 91] on span "Postal and courier services, janitors, electricians and other contractors that …" at bounding box center [265, 81] width 206 height 48
click at [468, 61] on label "True" at bounding box center [461, 66] width 67 height 22
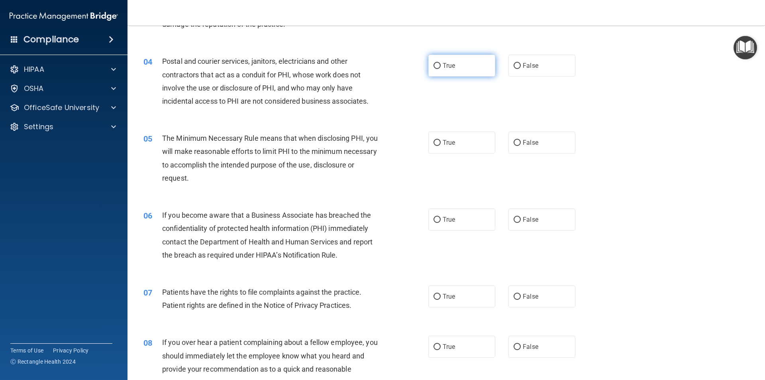
click at [441, 63] on input "True" at bounding box center [437, 66] width 7 height 6
radio input "true"
click at [333, 77] on span "Postal and courier services, janitors, electricians and other contractors that …" at bounding box center [265, 81] width 206 height 48
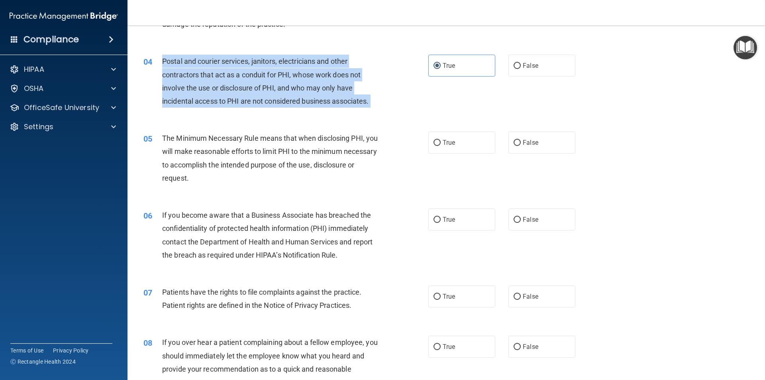
click at [333, 77] on span "Postal and courier services, janitors, electricians and other contractors that …" at bounding box center [265, 81] width 206 height 48
copy ng-form "Postal and courier services, janitors, electricians and other contractors that …"
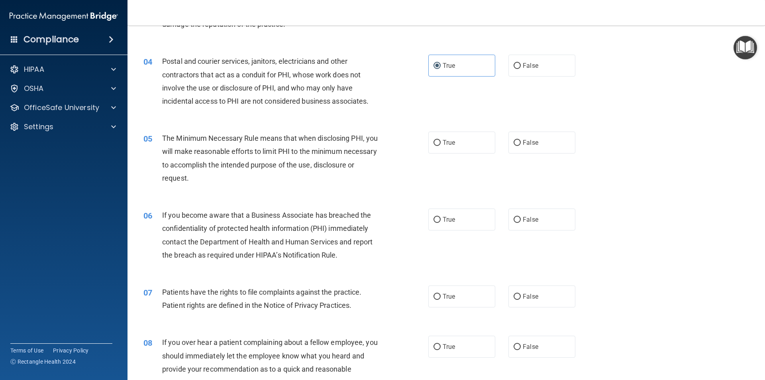
click at [389, 122] on div "05 The Minimum Necessary Rule means that when disclosing PHI, you will make rea…" at bounding box center [446, 160] width 618 height 77
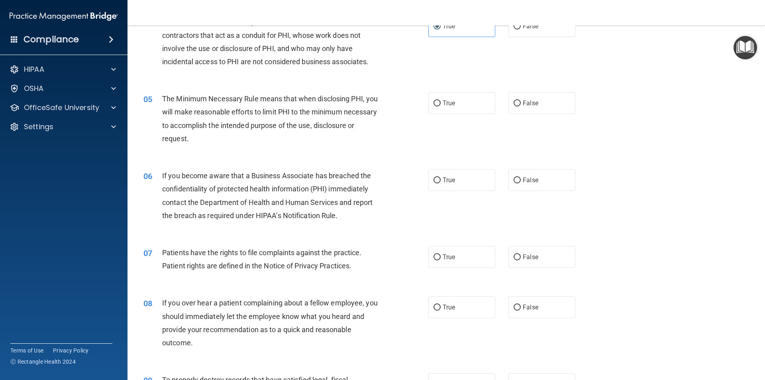
scroll to position [239, 0]
click at [439, 99] on label "True" at bounding box center [461, 103] width 67 height 22
click at [439, 100] on input "True" at bounding box center [437, 103] width 7 height 6
radio input "true"
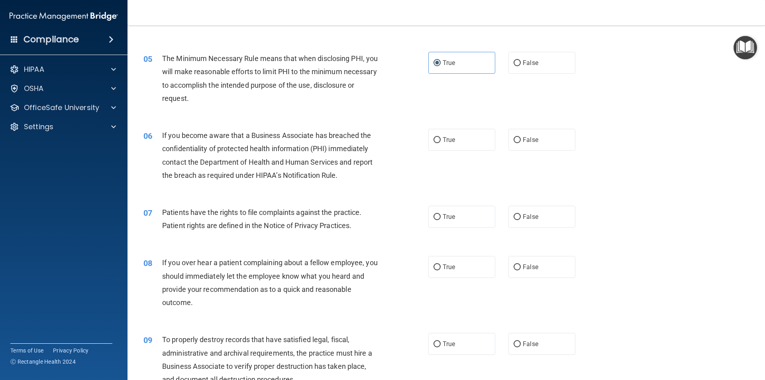
scroll to position [319, 0]
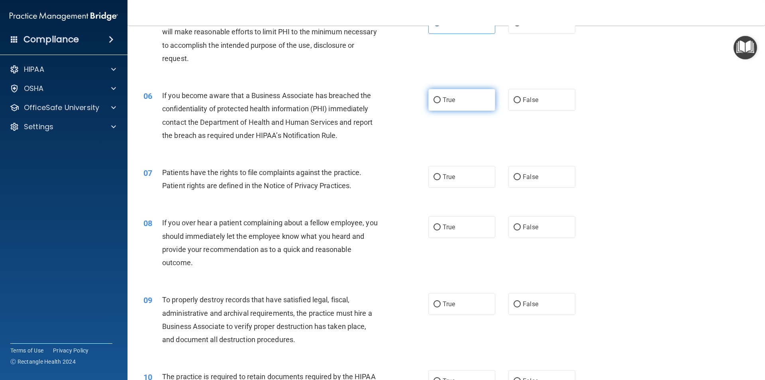
click at [447, 101] on span "True" at bounding box center [449, 100] width 12 height 8
click at [441, 101] on input "True" at bounding box center [437, 100] width 7 height 6
radio input "true"
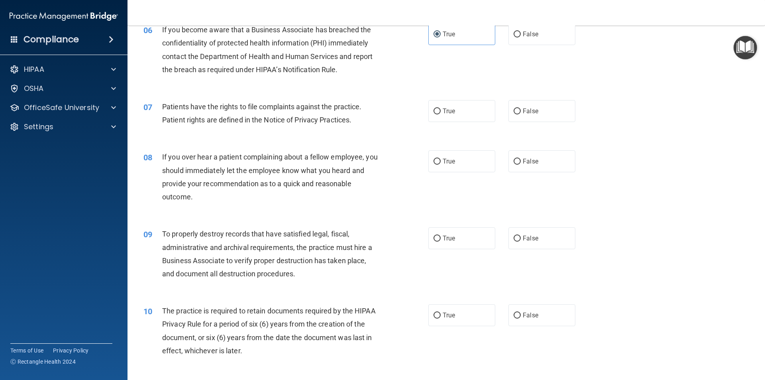
scroll to position [398, 0]
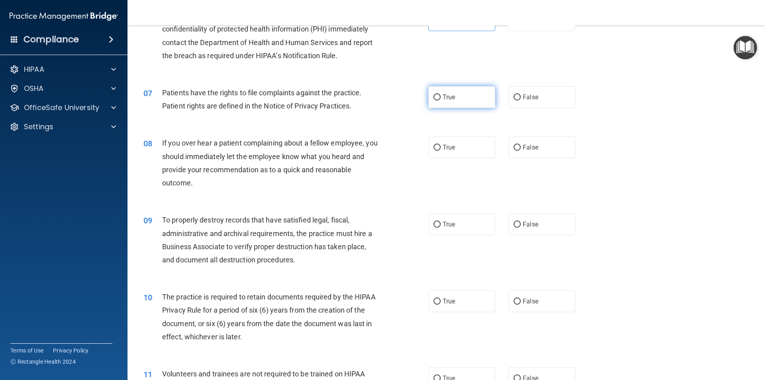
click at [479, 94] on label "True" at bounding box center [461, 97] width 67 height 22
click at [441, 94] on input "True" at bounding box center [437, 97] width 7 height 6
radio input "true"
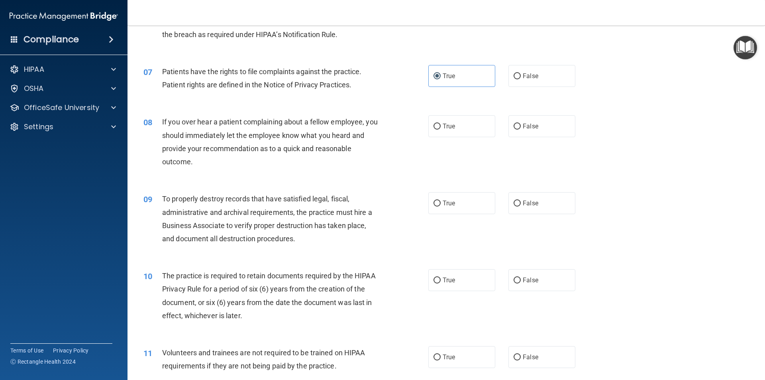
scroll to position [438, 0]
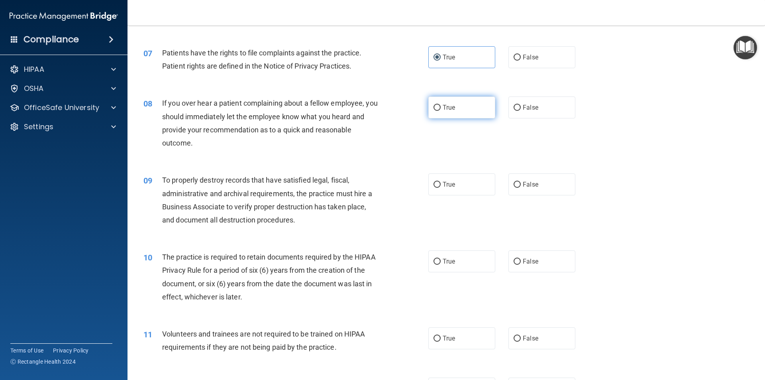
click at [435, 110] on input "True" at bounding box center [437, 108] width 7 height 6
radio input "true"
click at [524, 110] on span "False" at bounding box center [531, 108] width 16 height 8
click at [521, 110] on input "False" at bounding box center [517, 108] width 7 height 6
radio input "true"
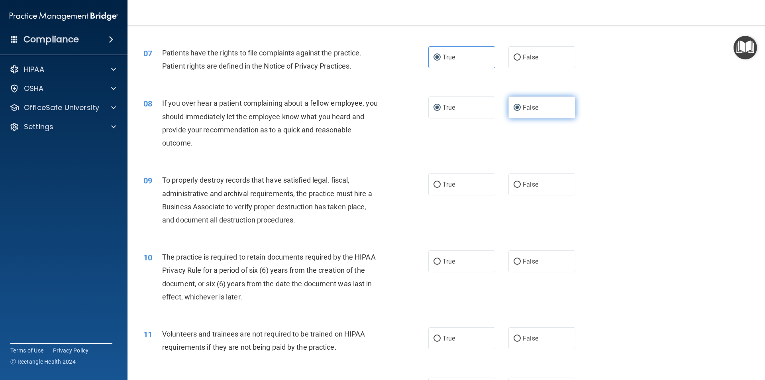
radio input "false"
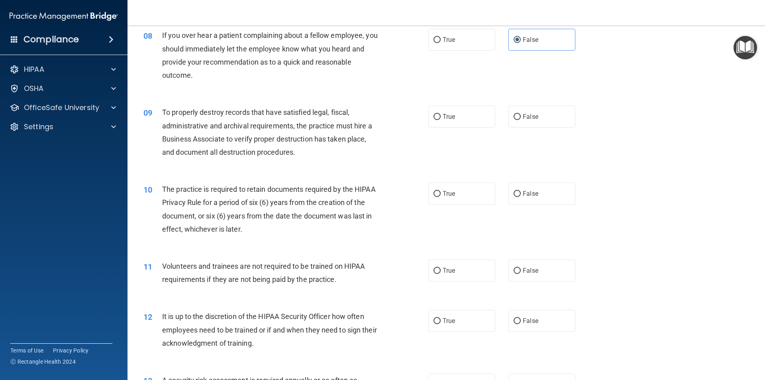
scroll to position [518, 0]
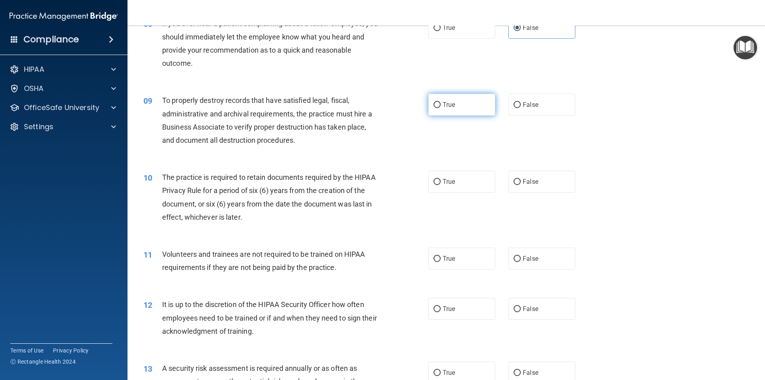
click at [443, 104] on span "True" at bounding box center [449, 105] width 12 height 8
click at [440, 104] on input "True" at bounding box center [437, 105] width 7 height 6
radio input "true"
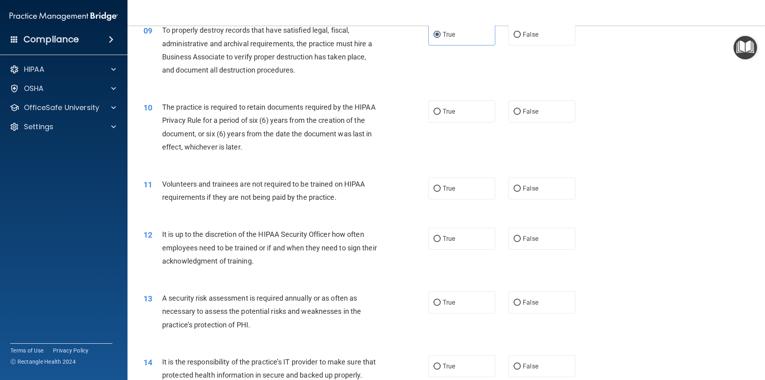
scroll to position [598, 0]
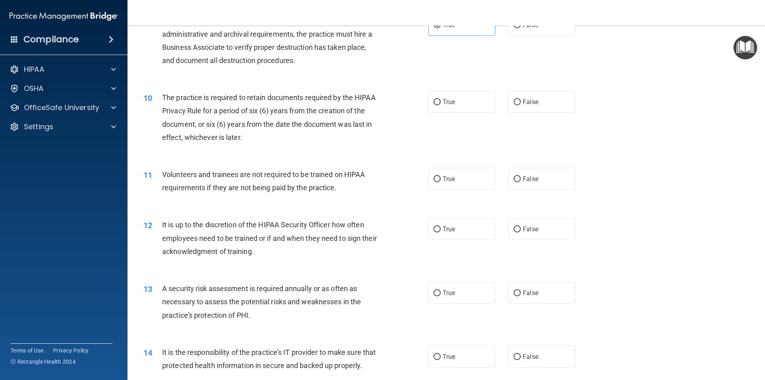
drag, startPoint x: 432, startPoint y: 101, endPoint x: 388, endPoint y: 113, distance: 45.0
click at [434, 101] on input "True" at bounding box center [437, 102] width 7 height 6
radio input "true"
click at [266, 139] on div "The practice is required to retain documents required by the HIPAA Privacy Rule…" at bounding box center [273, 117] width 223 height 53
click at [267, 105] on div "The practice is required to retain documents required by the HIPAA Privacy Rule…" at bounding box center [273, 117] width 223 height 53
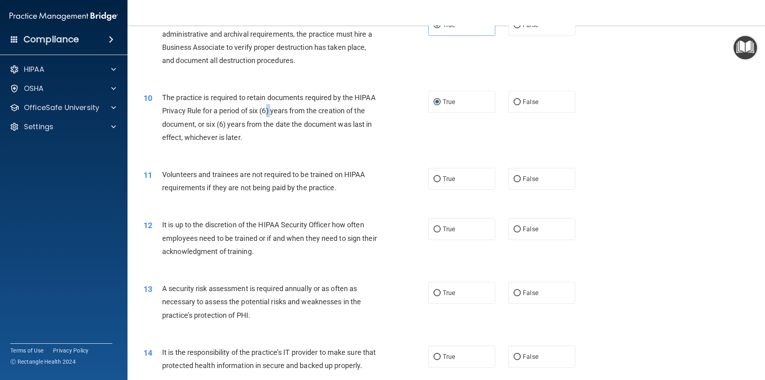
click at [267, 106] on div "The practice is required to retain documents required by the HIPAA Privacy Rule…" at bounding box center [273, 117] width 223 height 53
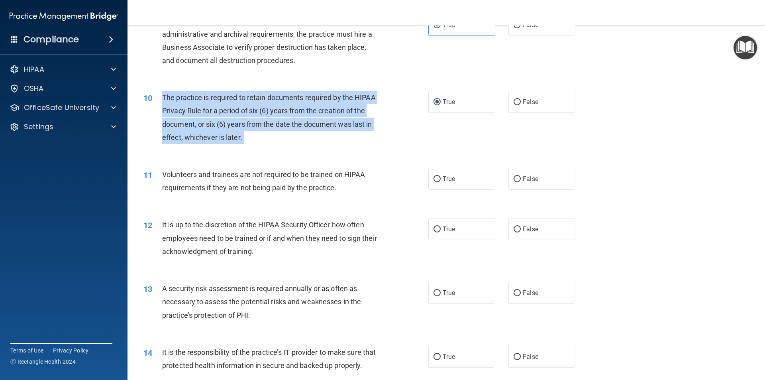
click at [267, 106] on div "The practice is required to retain documents required by the HIPAA Privacy Rule…" at bounding box center [273, 117] width 223 height 53
copy ng-form "The practice is required to retain documents required by the HIPAA Privacy Rule…"
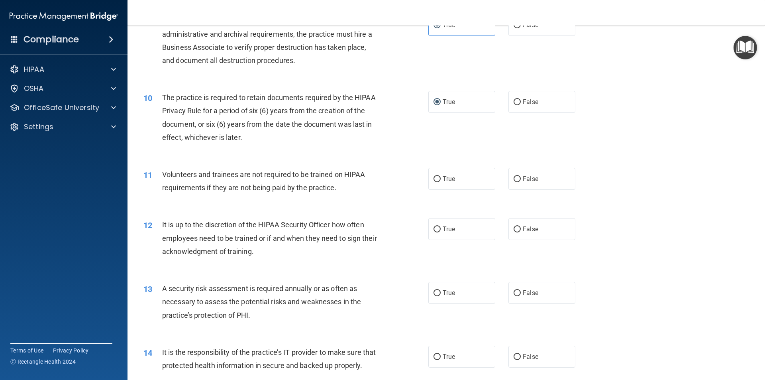
click at [510, 191] on div "11 Volunteers and trainees are not required to be trained on HIPAA requirements…" at bounding box center [446, 183] width 618 height 50
click at [519, 185] on label "False" at bounding box center [541, 179] width 67 height 22
click at [519, 182] on input "False" at bounding box center [517, 179] width 7 height 6
radio input "true"
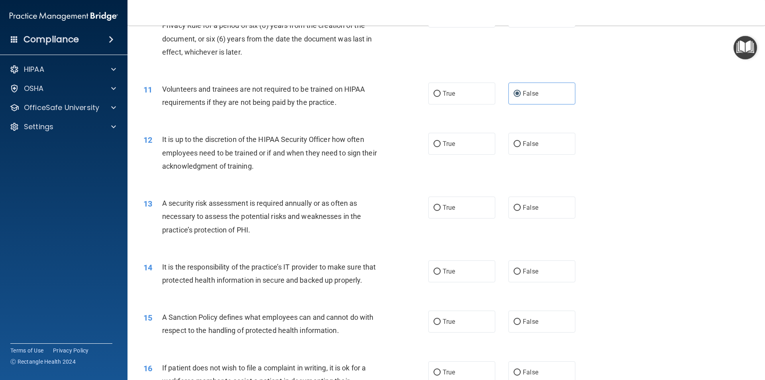
scroll to position [717, 0]
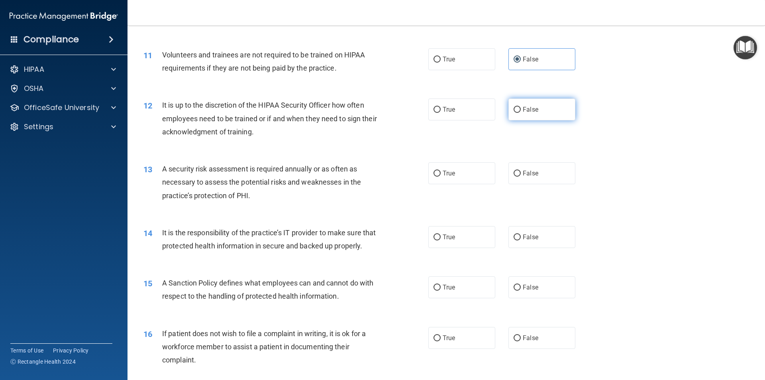
click at [535, 104] on label "False" at bounding box center [541, 109] width 67 height 22
click at [521, 107] on input "False" at bounding box center [517, 110] width 7 height 6
radio input "true"
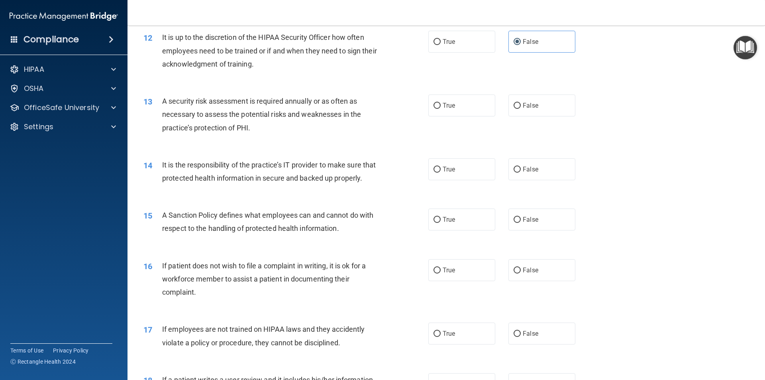
scroll to position [797, 0]
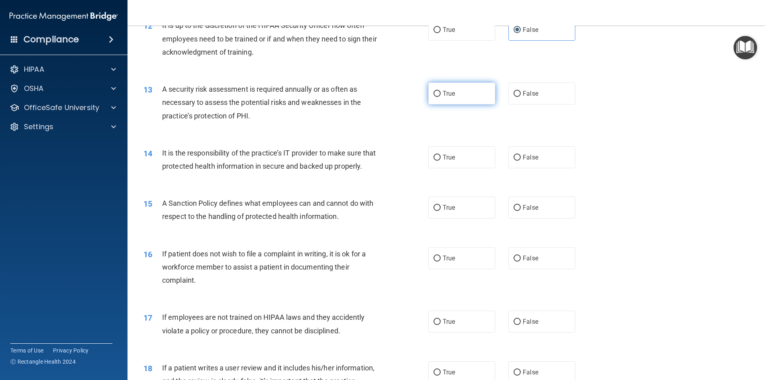
click at [459, 88] on label "True" at bounding box center [461, 93] width 67 height 22
click at [441, 91] on input "True" at bounding box center [437, 94] width 7 height 6
radio input "true"
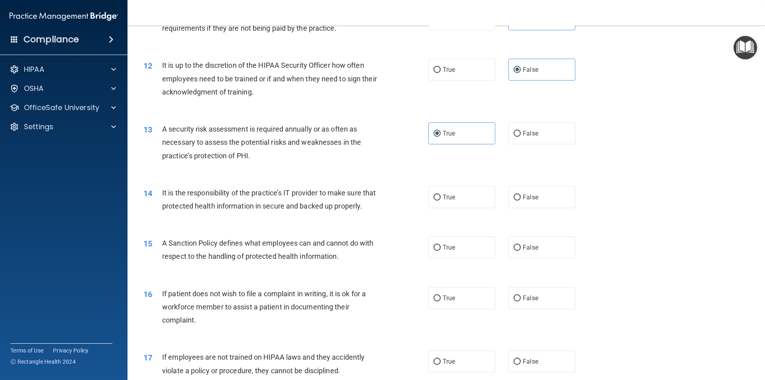
click at [335, 183] on div "14 It is the responsibility of the practice’s IT provider to make sure that pro…" at bounding box center [446, 201] width 618 height 50
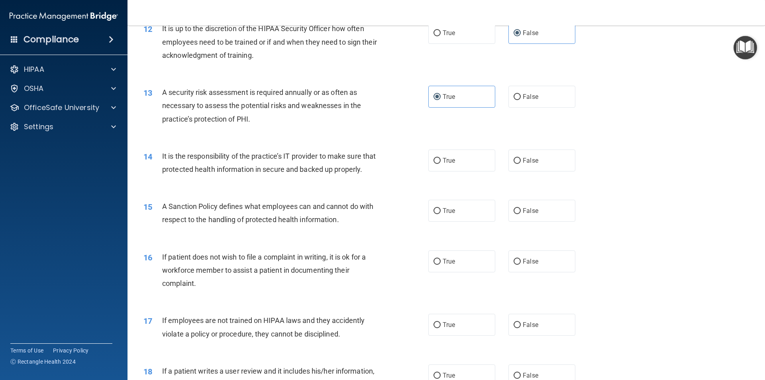
scroll to position [837, 0]
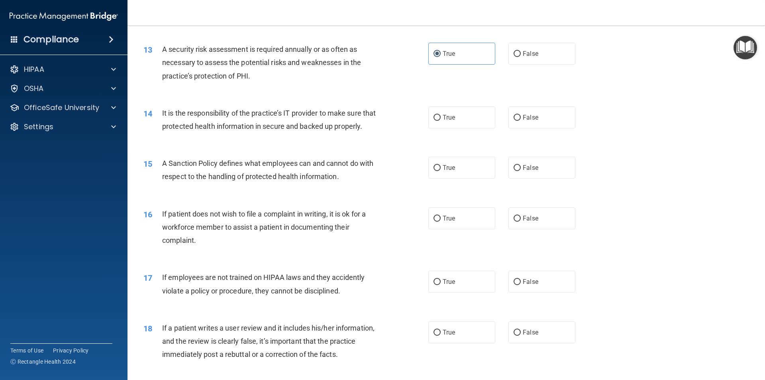
click at [271, 115] on span "It is the responsibility of the practice’s IT provider to make sure that protec…" at bounding box center [269, 120] width 214 height 22
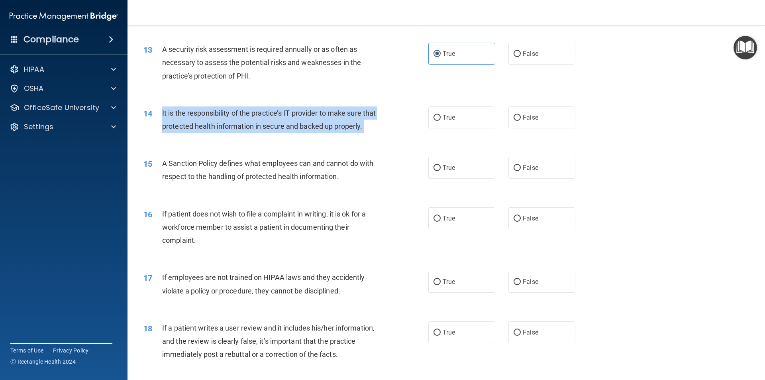
click at [271, 115] on span "It is the responsibility of the practice’s IT provider to make sure that protec…" at bounding box center [269, 120] width 214 height 22
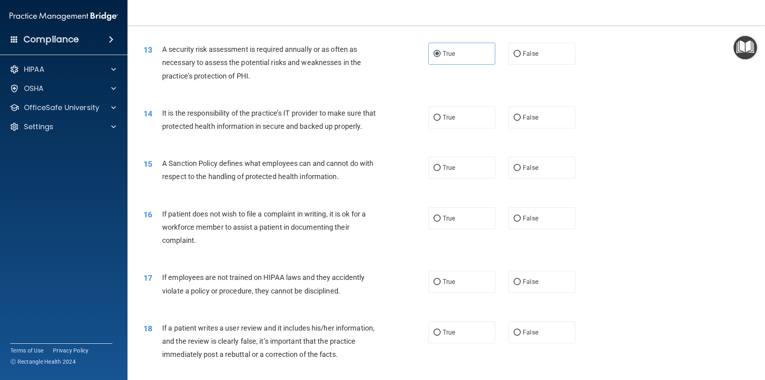
click at [316, 77] on div "A security risk assessment is required annually or as often as necessary to ass…" at bounding box center [273, 63] width 223 height 40
drag, startPoint x: 632, startPoint y: 106, endPoint x: 631, endPoint y: 101, distance: 4.8
click at [632, 104] on div "14 It is the responsibility of the practice’s IT provider to make sure that pro…" at bounding box center [446, 121] width 618 height 50
click at [212, 92] on div "13 A security risk assessment is required annually or as often as necessary to …" at bounding box center [446, 65] width 618 height 64
click at [436, 122] on label "True" at bounding box center [461, 117] width 67 height 22
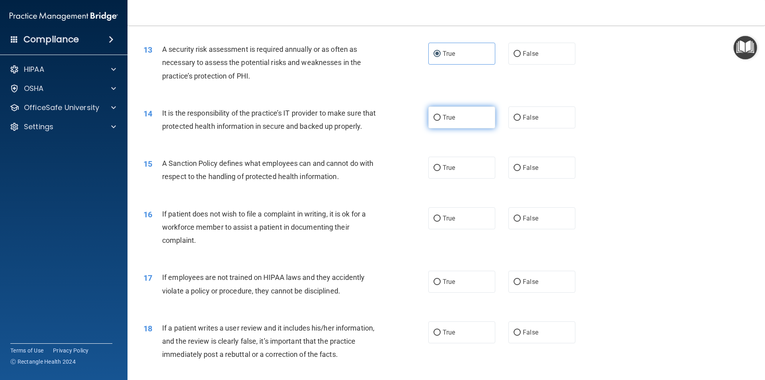
click at [436, 121] on input "True" at bounding box center [437, 118] width 7 height 6
radio input "true"
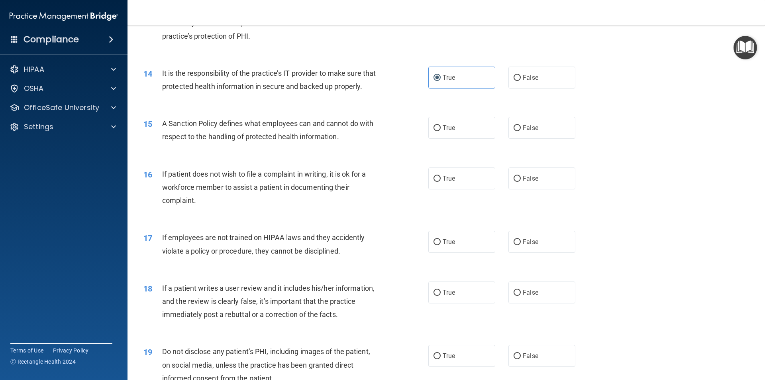
scroll to position [916, 0]
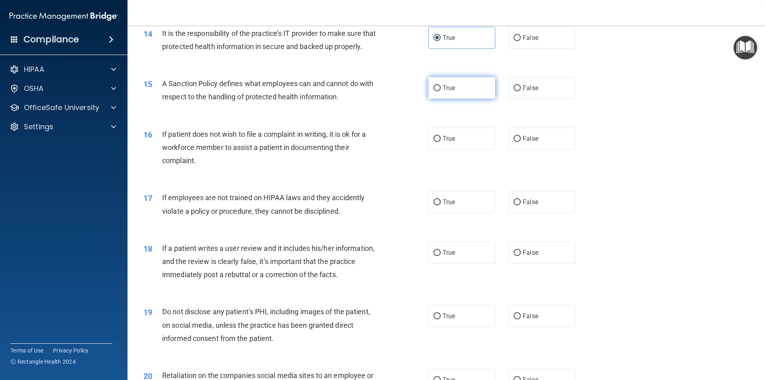
click at [434, 91] on input "True" at bounding box center [437, 88] width 7 height 6
radio input "true"
click at [276, 100] on span "A Sanction Policy defines what employees can and cannot do with respect to the …" at bounding box center [267, 90] width 211 height 22
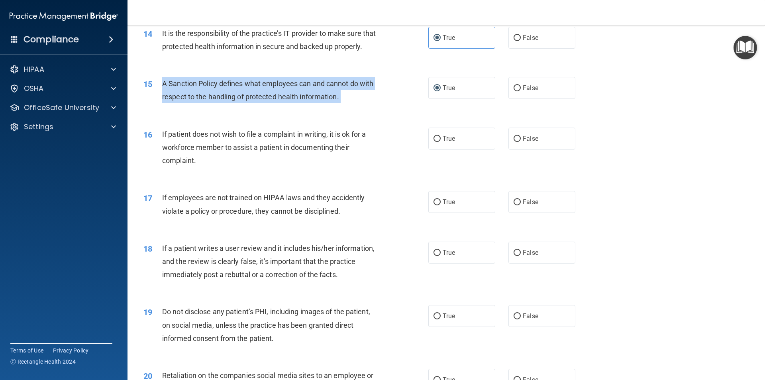
click at [276, 101] on div "A Sanction Policy defines what employees can and cannot do with respect to the …" at bounding box center [273, 90] width 223 height 26
copy ng-form "A Sanction Policy defines what employees can and cannot do with respect to the …"
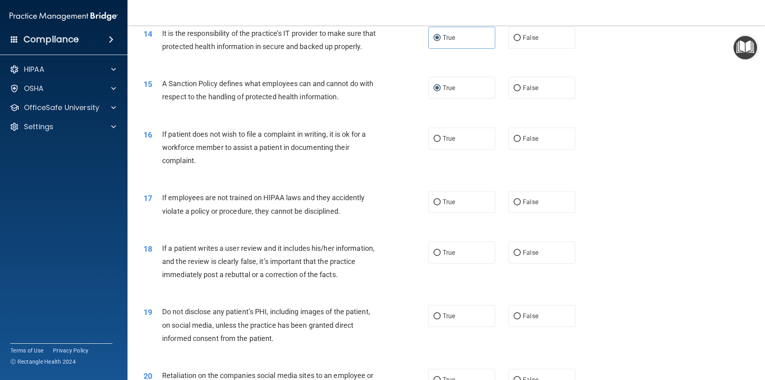
click at [284, 167] on div "If patient does not wish to file a complaint in writing, it is ok for a workfor…" at bounding box center [273, 148] width 223 height 40
drag, startPoint x: 430, startPoint y: 165, endPoint x: 434, endPoint y: 163, distance: 4.5
click at [430, 165] on div "16 If patient does not wish to file a complaint in writing, it is ok for a work…" at bounding box center [285, 150] width 309 height 44
click at [445, 142] on span "True" at bounding box center [449, 139] width 12 height 8
click at [441, 142] on input "True" at bounding box center [437, 139] width 7 height 6
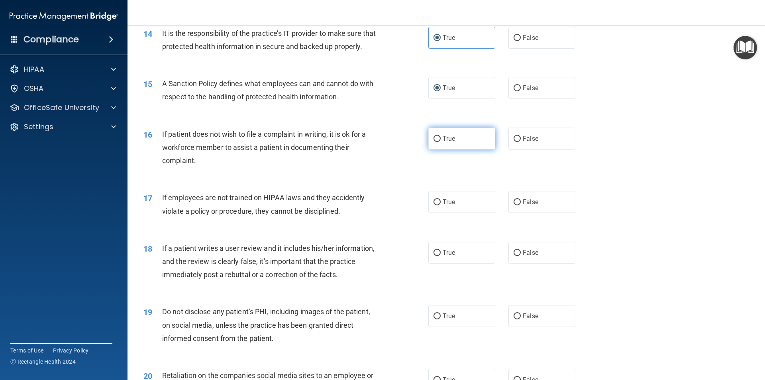
radio input "true"
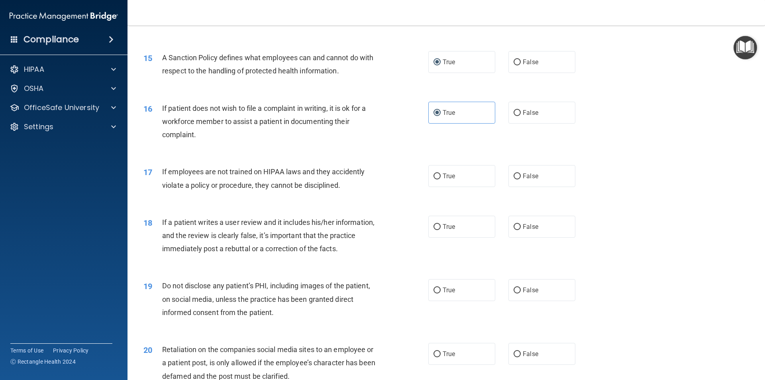
scroll to position [956, 0]
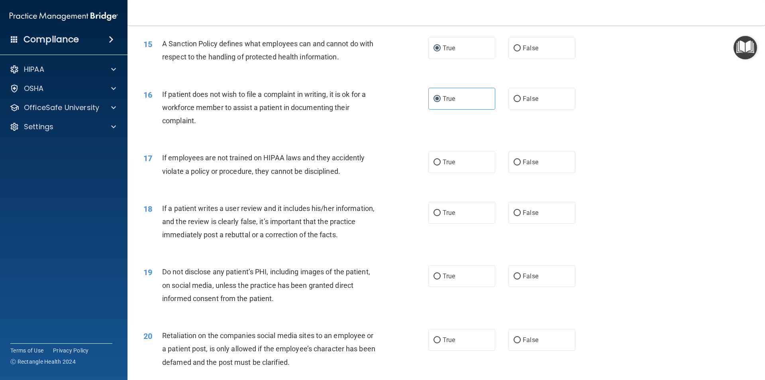
click at [333, 171] on span "If employees are not trained on HIPAA laws and they accidently violate a policy…" at bounding box center [263, 164] width 202 height 22
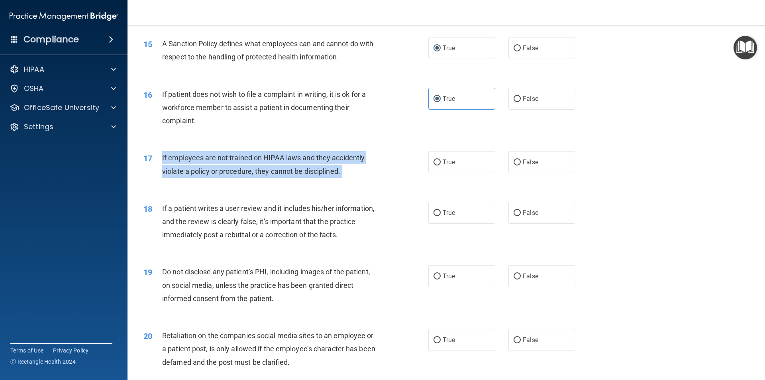
click at [333, 171] on span "If employees are not trained on HIPAA laws and they accidently violate a policy…" at bounding box center [263, 164] width 202 height 22
click at [337, 165] on div "If employees are not trained on HIPAA laws and they accidently violate a policy…" at bounding box center [273, 164] width 223 height 26
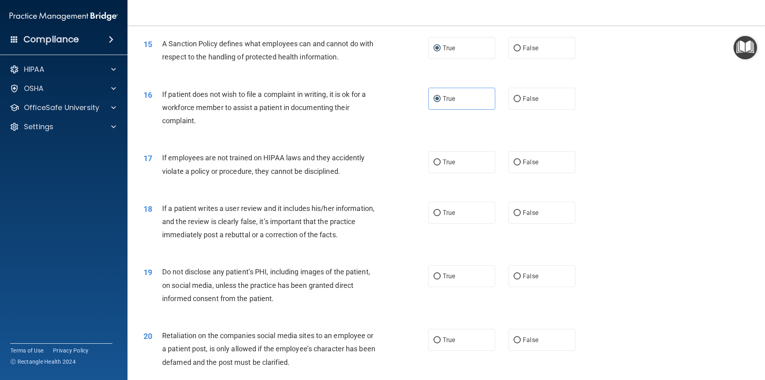
click at [340, 161] on div "17 If employees are not trained on HIPAA laws and they accidently violate a pol…" at bounding box center [446, 166] width 618 height 50
click at [339, 162] on div "17 If employees are not trained on HIPAA laws and they accidently violate a pol…" at bounding box center [446, 166] width 618 height 50
click at [325, 171] on span "If employees are not trained on HIPAA laws and they accidently violate a policy…" at bounding box center [263, 164] width 202 height 22
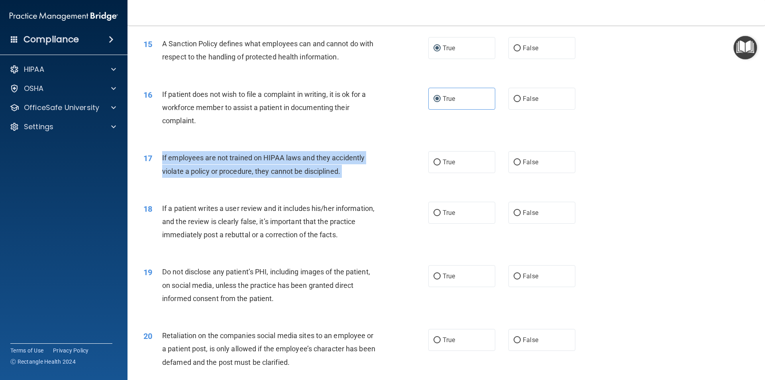
click at [325, 172] on span "If employees are not trained on HIPAA laws and they accidently violate a policy…" at bounding box center [263, 164] width 202 height 22
click at [538, 169] on label "False" at bounding box center [541, 162] width 67 height 22
click at [521, 165] on input "False" at bounding box center [517, 162] width 7 height 6
radio input "true"
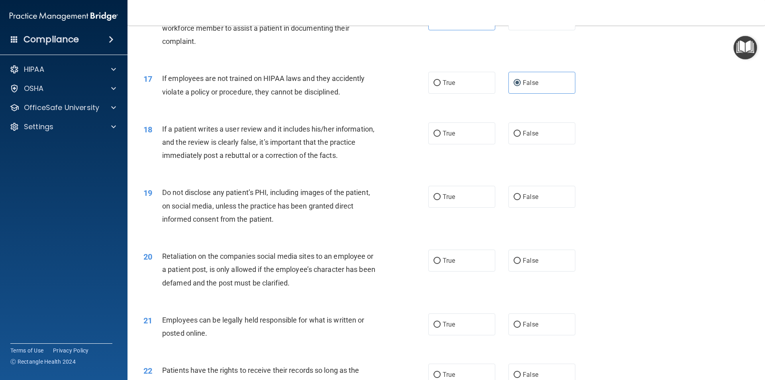
scroll to position [1036, 0]
click at [307, 98] on div "If employees are not trained on HIPAA laws and they accidently violate a policy…" at bounding box center [273, 84] width 223 height 26
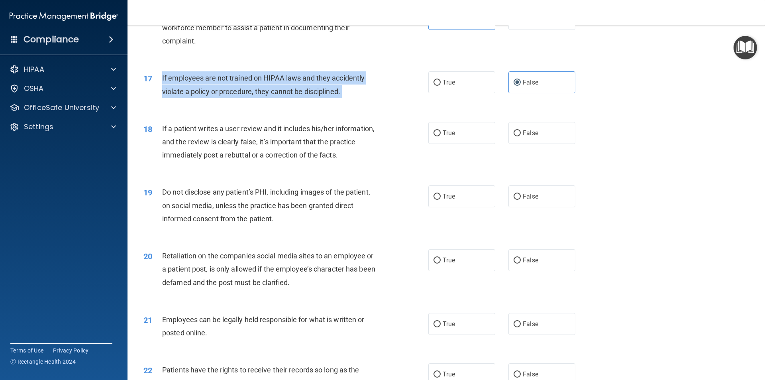
click at [307, 98] on div "If employees are not trained on HIPAA laws and they accidently violate a policy…" at bounding box center [273, 84] width 223 height 26
copy ng-form "If employees are not trained on HIPAA laws and they accidently violate a policy…"
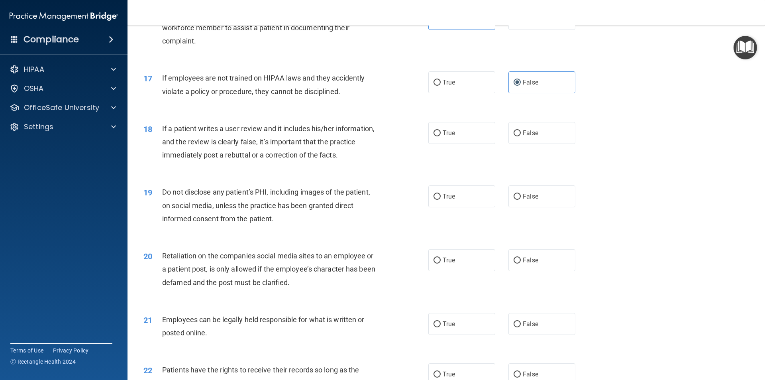
click at [365, 129] on div "18 If a patient writes a user review and it includes his/her information, and t…" at bounding box center [446, 144] width 618 height 64
click at [452, 137] on span "True" at bounding box center [449, 133] width 12 height 8
click at [441, 136] on input "True" at bounding box center [437, 133] width 7 height 6
radio input "true"
click at [290, 148] on div "If a patient writes a user review and it includes his/her information, and the …" at bounding box center [273, 142] width 223 height 40
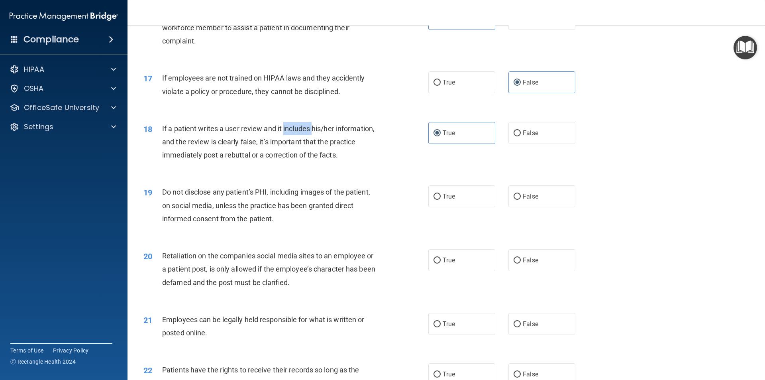
click at [290, 148] on div "If a patient writes a user review and it includes his/her information, and the …" at bounding box center [273, 142] width 223 height 40
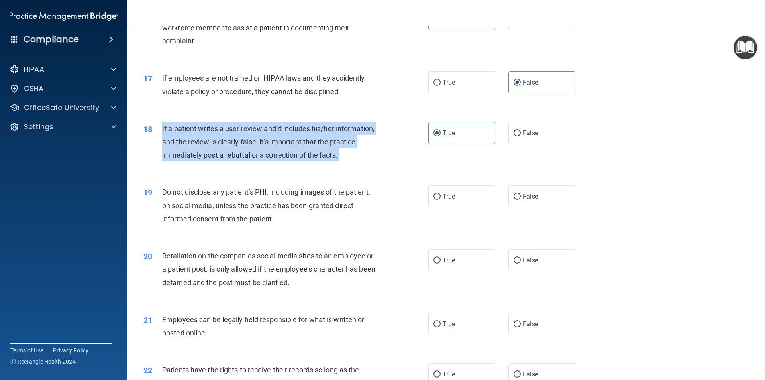
click at [290, 148] on div "If a patient writes a user review and it includes his/her information, and the …" at bounding box center [273, 142] width 223 height 40
copy ng-form "If a patient writes a user review and it includes his/her information, and the …"
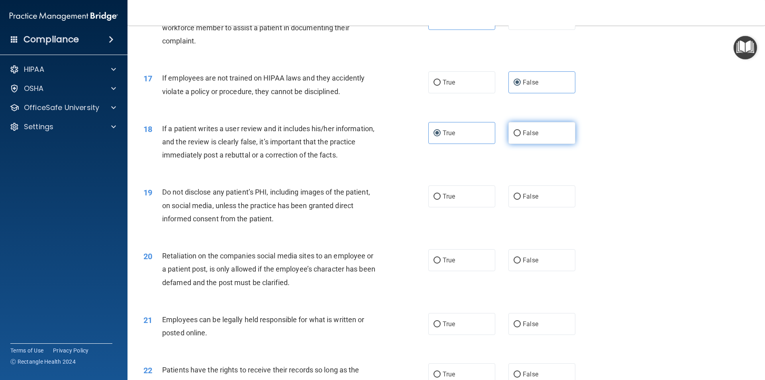
click at [543, 144] on label "False" at bounding box center [541, 133] width 67 height 22
click at [521, 136] on input "False" at bounding box center [517, 133] width 7 height 6
radio input "true"
radio input "false"
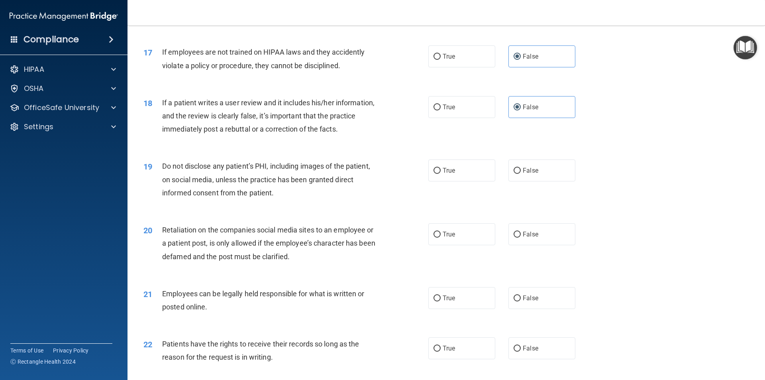
scroll to position [1076, 0]
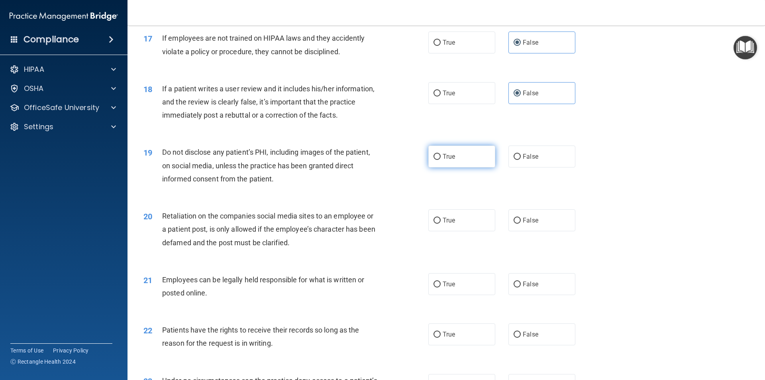
click at [466, 164] on label "True" at bounding box center [461, 156] width 67 height 22
click at [441, 160] on input "True" at bounding box center [437, 157] width 7 height 6
radio input "true"
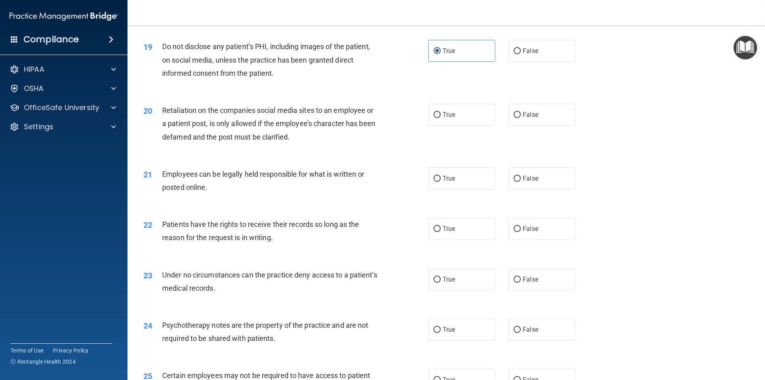
scroll to position [1195, 0]
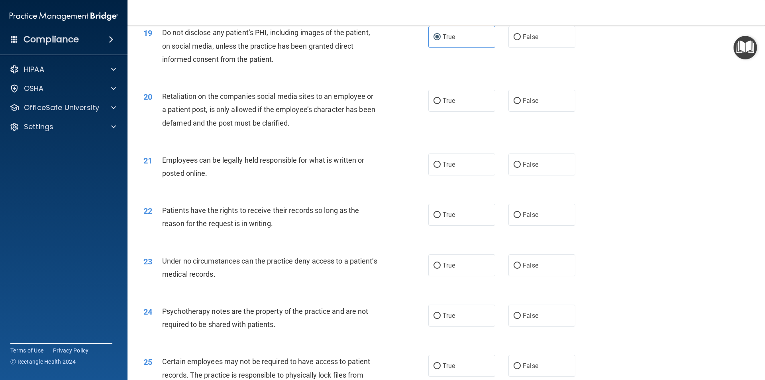
click at [530, 127] on div "20 Retaliation on the companies social media sites to an employee or a patient …" at bounding box center [446, 112] width 618 height 64
click at [531, 104] on span "False" at bounding box center [531, 101] width 16 height 8
click at [521, 104] on input "False" at bounding box center [517, 101] width 7 height 6
radio input "true"
click at [266, 128] on div "Retaliation on the companies social media sites to an employee or a patient pos…" at bounding box center [273, 110] width 223 height 40
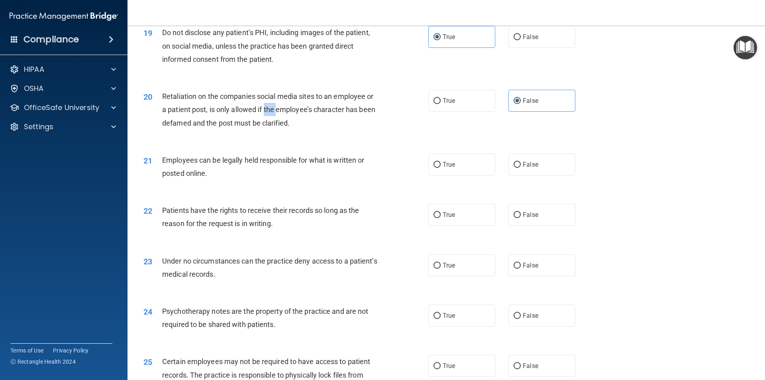
click at [266, 128] on div "Retaliation on the companies social media sites to an employee or a patient pos…" at bounding box center [273, 110] width 223 height 40
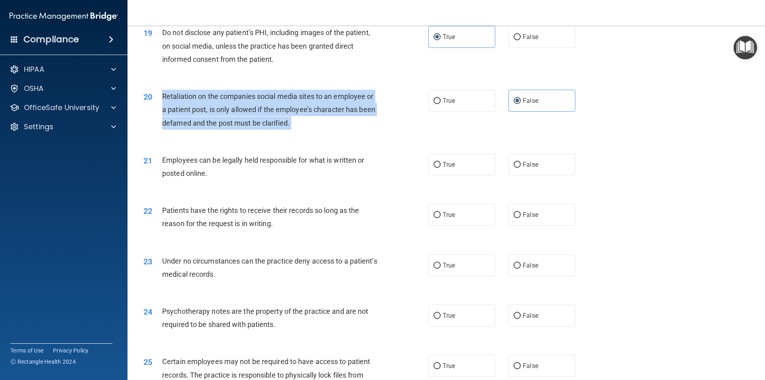
click at [266, 128] on div "Retaliation on the companies social media sites to an employee or a patient pos…" at bounding box center [273, 110] width 223 height 40
copy ng-form "Retaliation on the companies social media sites to an employee or a patient pos…"
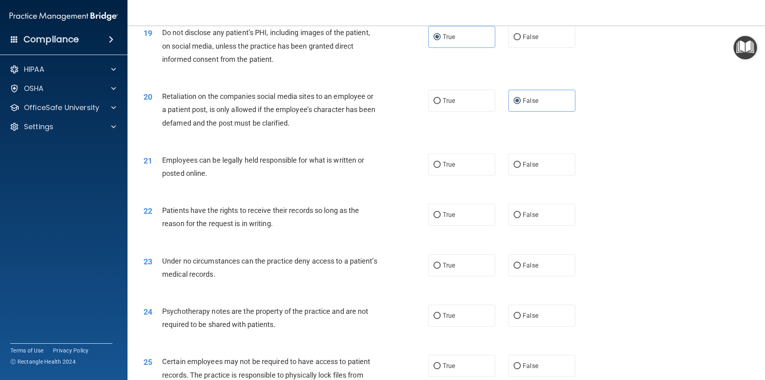
click at [373, 180] on div "Employees can be legally held responsible for what is written or posted online." at bounding box center [273, 166] width 223 height 26
drag, startPoint x: 439, startPoint y: 175, endPoint x: 435, endPoint y: 177, distance: 4.1
click at [438, 175] on label "True" at bounding box center [461, 164] width 67 height 22
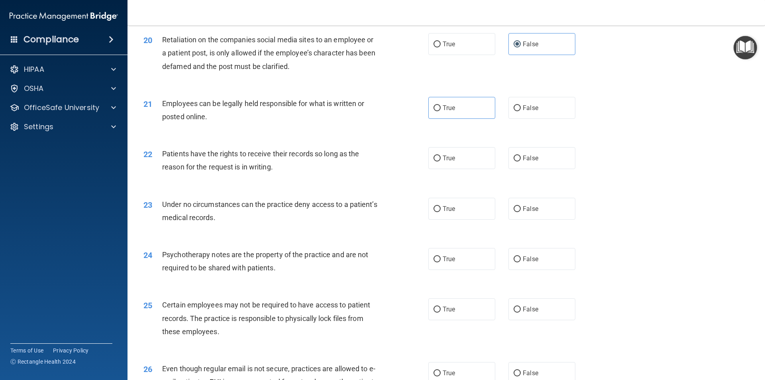
scroll to position [1275, 0]
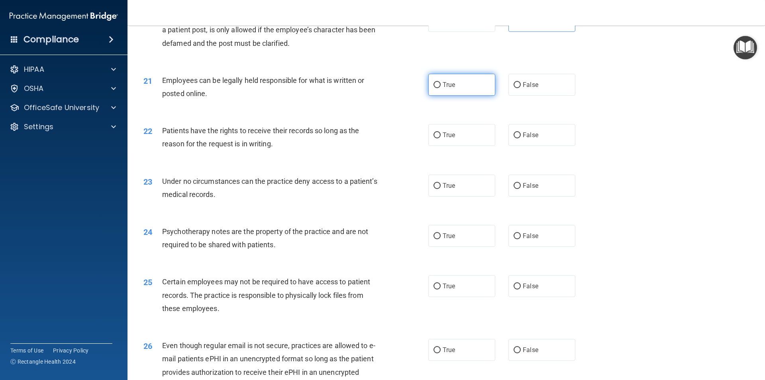
click at [449, 96] on label "True" at bounding box center [461, 85] width 67 height 22
click at [441, 88] on input "True" at bounding box center [437, 85] width 7 height 6
radio input "true"
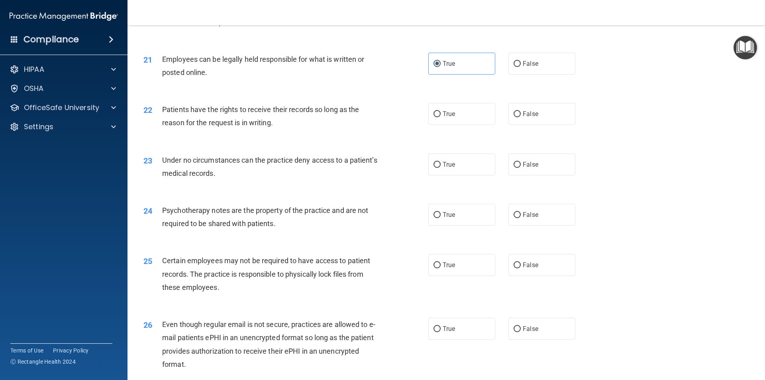
scroll to position [1315, 0]
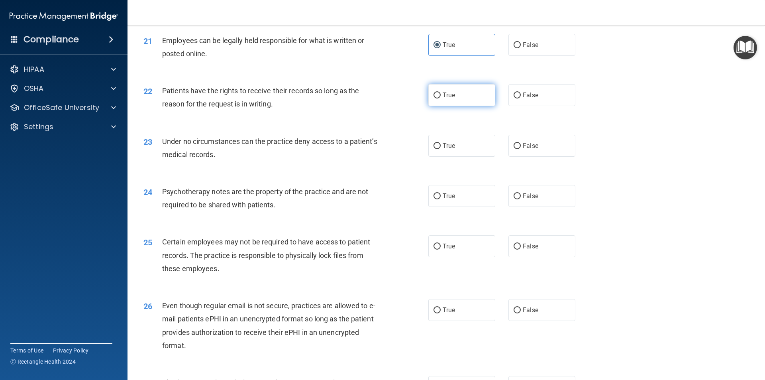
click at [478, 106] on label "True" at bounding box center [461, 95] width 67 height 22
click at [441, 98] on input "True" at bounding box center [437, 95] width 7 height 6
radio input "true"
click at [335, 109] on div "Patients have the rights to receive their records so long as the reason for the…" at bounding box center [273, 97] width 223 height 26
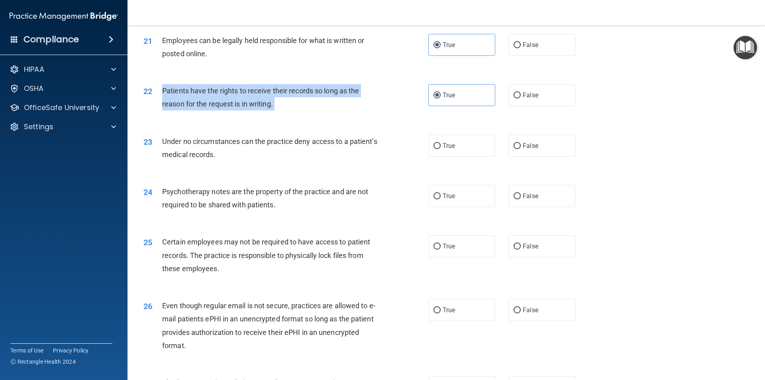
click at [335, 109] on div "Patients have the rights to receive their records so long as the reason for the…" at bounding box center [273, 97] width 223 height 26
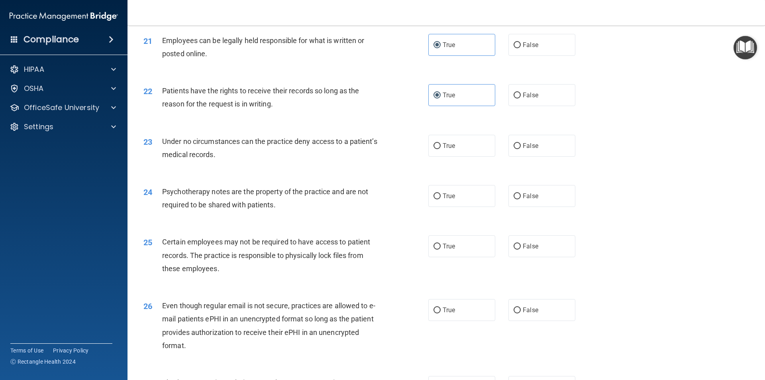
click at [216, 159] on span "Under no circumstances can the practice deny access to a patient’s medical reco…" at bounding box center [269, 148] width 215 height 22
click at [514, 149] on input "False" at bounding box center [517, 146] width 7 height 6
radio input "true"
click at [220, 159] on div "Under no circumstances can the practice deny access to a patient’s medical reco…" at bounding box center [273, 148] width 223 height 26
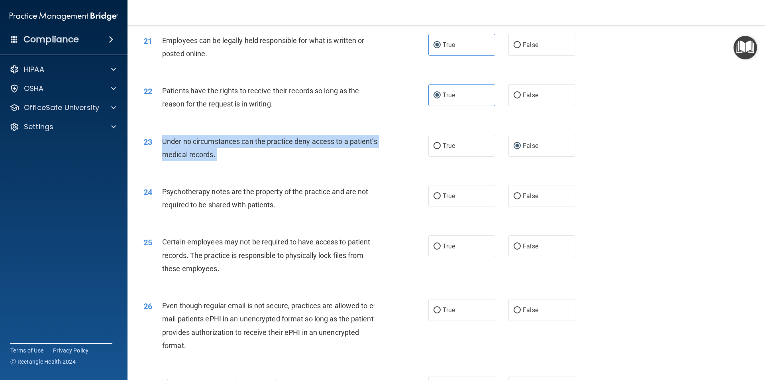
click at [220, 159] on div "Under no circumstances can the practice deny access to a patient’s medical reco…" at bounding box center [273, 148] width 223 height 26
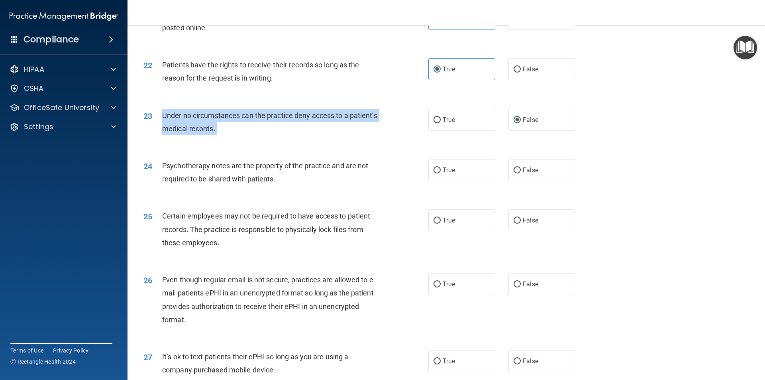
scroll to position [1355, 0]
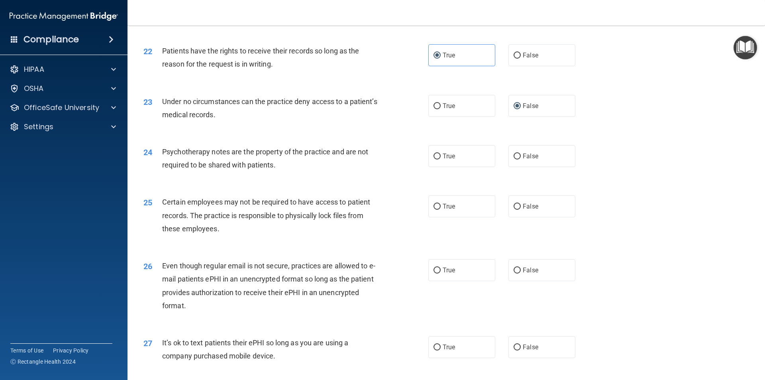
click at [257, 163] on span "Psychotherapy notes are the property of the practice and are not required to be…" at bounding box center [265, 158] width 206 height 22
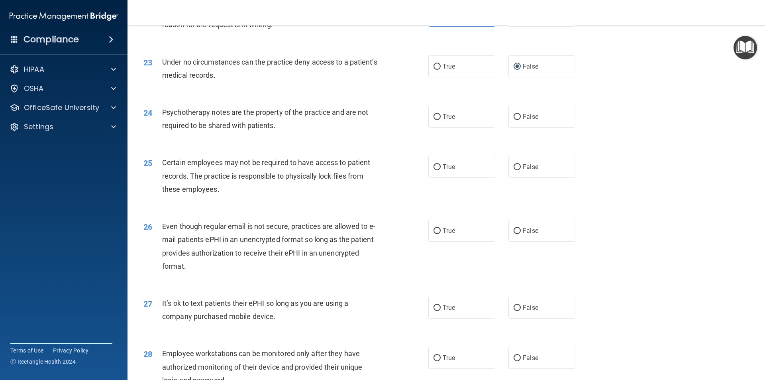
scroll to position [1395, 0]
click at [495, 141] on div "24 Psychotherapy notes are the property of the practice and are not required to…" at bounding box center [446, 120] width 618 height 50
click at [468, 127] on label "True" at bounding box center [461, 116] width 67 height 22
click at [441, 120] on input "True" at bounding box center [437, 117] width 7 height 6
radio input "true"
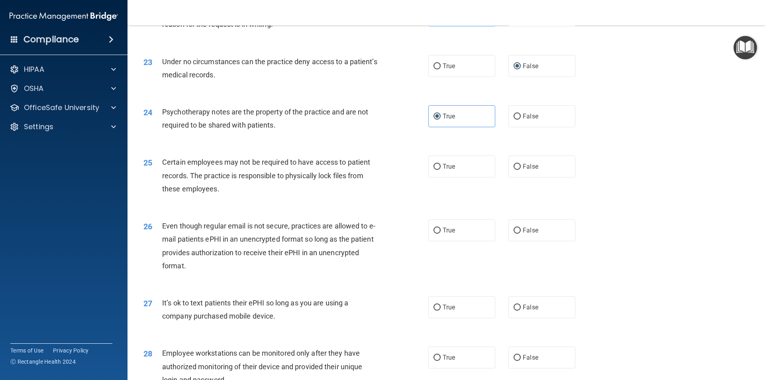
click at [252, 129] on span "Psychotherapy notes are the property of the practice and are not required to be…" at bounding box center [265, 119] width 206 height 22
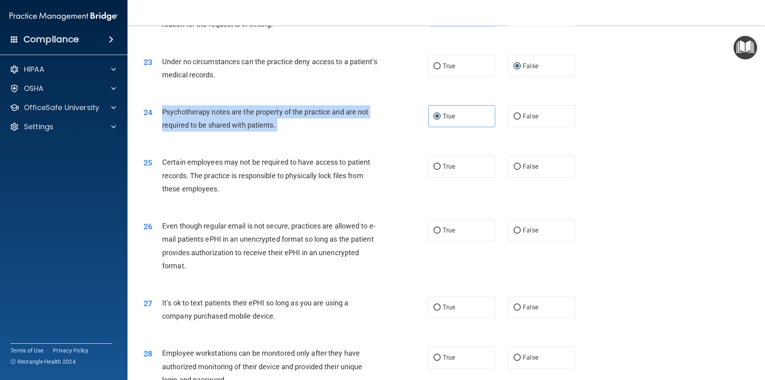
click at [252, 129] on span "Psychotherapy notes are the property of the practice and are not required to be…" at bounding box center [265, 119] width 206 height 22
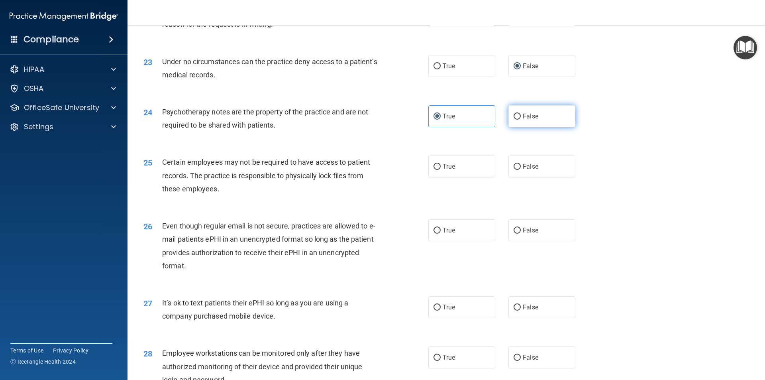
click at [534, 127] on label "False" at bounding box center [541, 116] width 67 height 22
click at [521, 120] on input "False" at bounding box center [517, 117] width 7 height 6
radio input "true"
radio input "false"
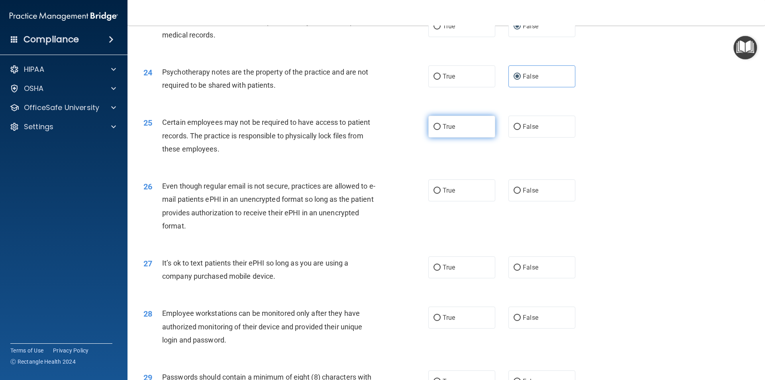
click at [464, 137] on label "True" at bounding box center [461, 127] width 67 height 22
click at [441, 130] on input "True" at bounding box center [437, 127] width 7 height 6
radio input "true"
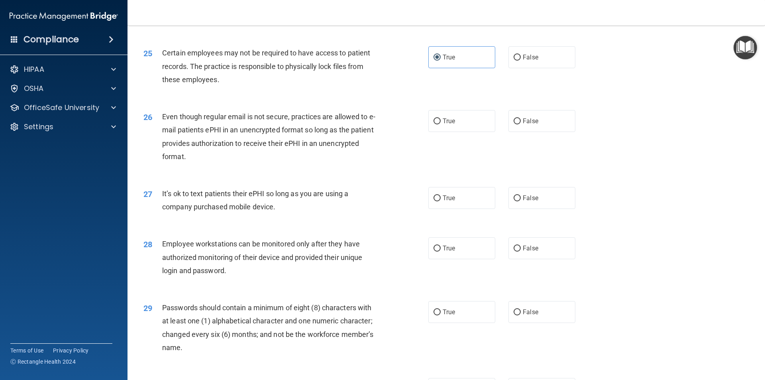
scroll to position [1474, 0]
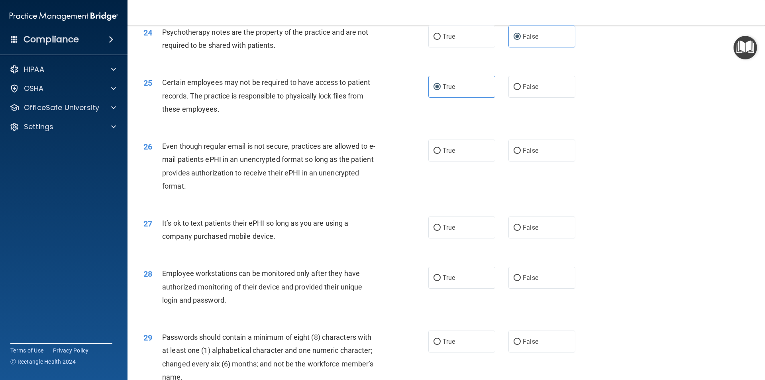
click at [245, 91] on span "Certain employees may not be required to have access to patient records. The pr…" at bounding box center [266, 95] width 208 height 35
click at [245, 92] on span "Certain employees may not be required to have access to patient records. The pr…" at bounding box center [266, 95] width 208 height 35
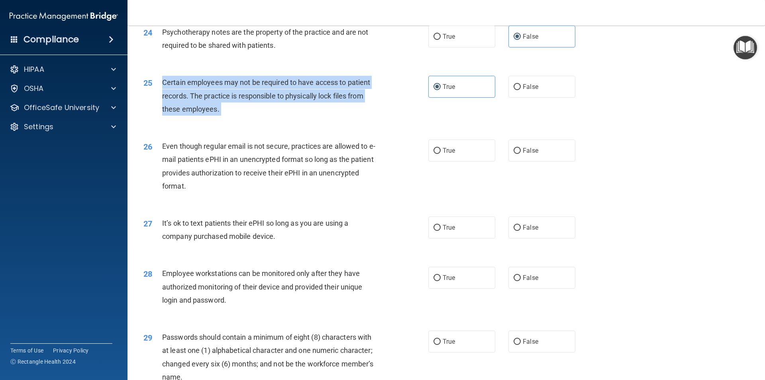
click at [245, 92] on span "Certain employees may not be required to have access to patient records. The pr…" at bounding box center [266, 95] width 208 height 35
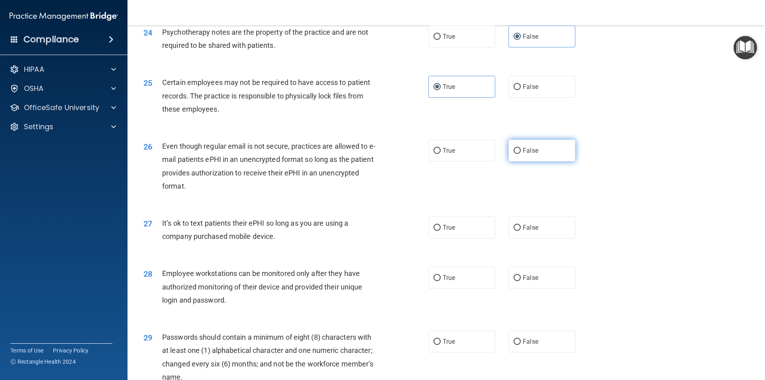
click at [531, 154] on span "False" at bounding box center [531, 151] width 16 height 8
click at [521, 154] on input "False" at bounding box center [517, 151] width 7 height 6
radio input "true"
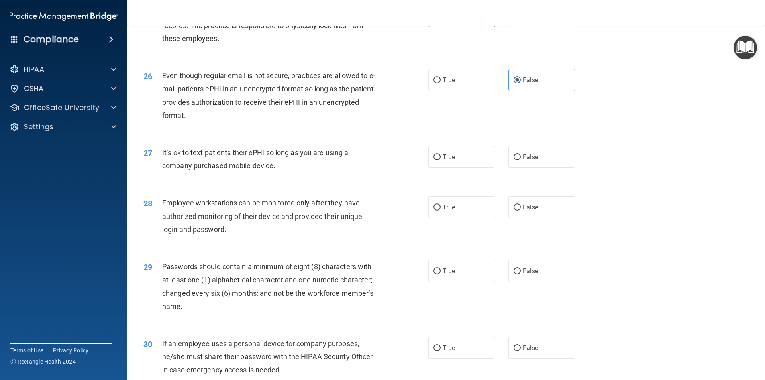
scroll to position [1554, 0]
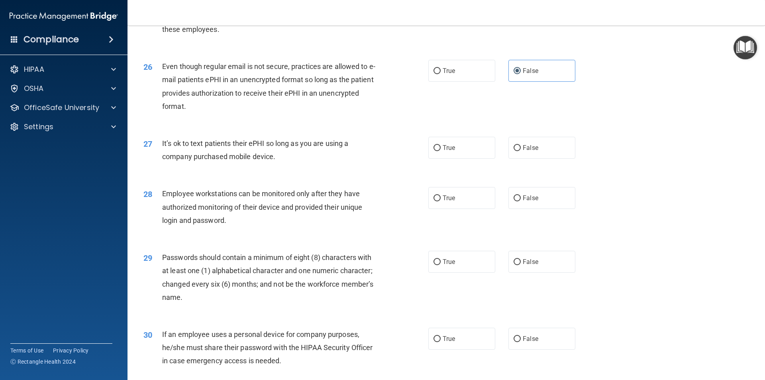
click at [235, 102] on span "Even though regular email is not secure, practices are allowed to e-mail patien…" at bounding box center [268, 86] width 213 height 48
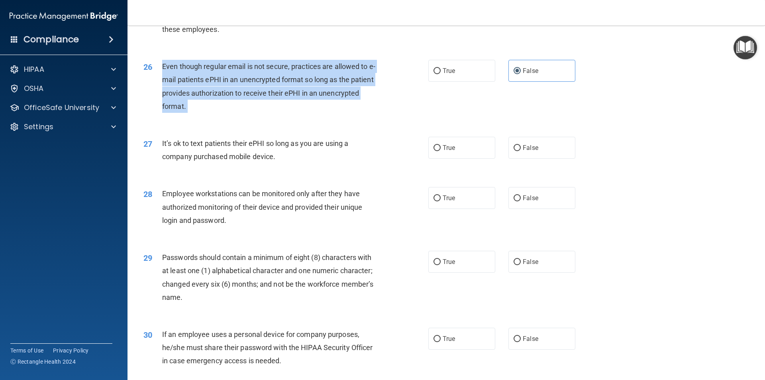
click at [235, 102] on span "Even though regular email is not secure, practices are allowed to e-mail patien…" at bounding box center [268, 86] width 213 height 48
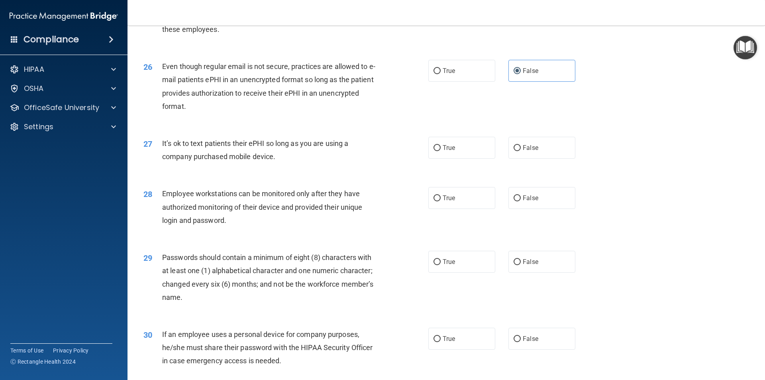
click at [349, 127] on div "26 Even though regular email is not secure, practices are allowed to e-mail pat…" at bounding box center [446, 88] width 618 height 77
click at [543, 158] on label "False" at bounding box center [541, 148] width 67 height 22
click at [521, 151] on input "False" at bounding box center [517, 148] width 7 height 6
radio input "true"
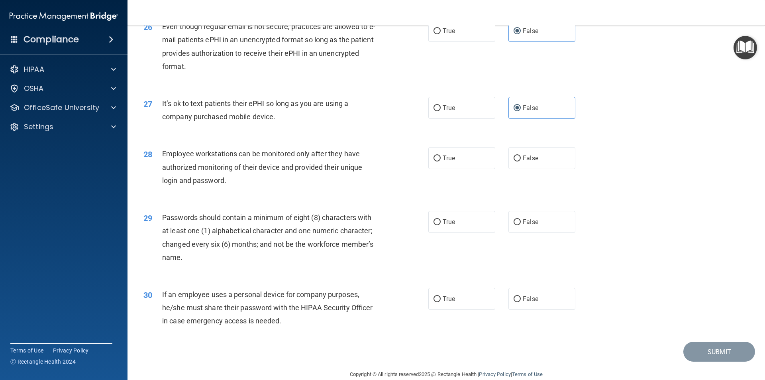
scroll to position [1621, 0]
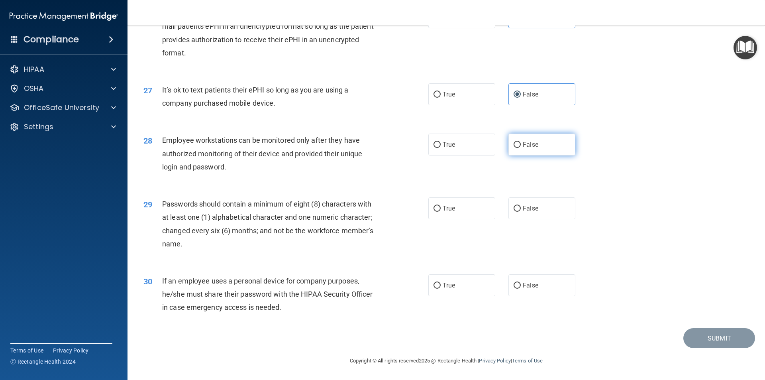
click at [530, 145] on span "False" at bounding box center [531, 145] width 16 height 8
click at [521, 145] on input "False" at bounding box center [517, 145] width 7 height 6
radio input "true"
click at [247, 140] on span "Employee workstations can be monitored only after they have authorized monitori…" at bounding box center [262, 153] width 200 height 35
click at [248, 140] on span "Employee workstations can be monitored only after they have authorized monitori…" at bounding box center [262, 153] width 200 height 35
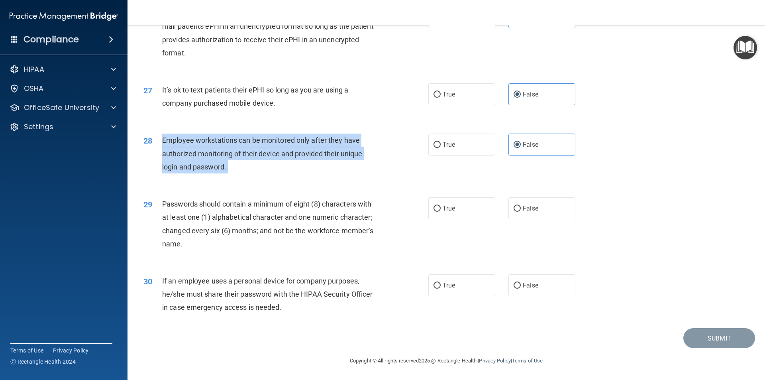
click at [248, 140] on span "Employee workstations can be monitored only after they have authorized monitori…" at bounding box center [262, 153] width 200 height 35
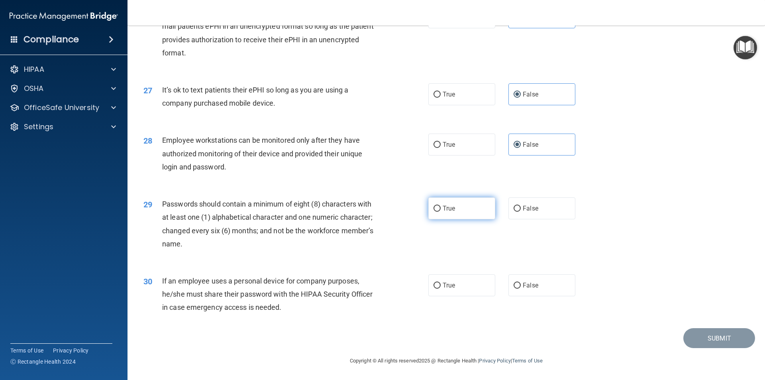
click at [458, 204] on label "True" at bounding box center [461, 208] width 67 height 22
click at [441, 206] on input "True" at bounding box center [437, 209] width 7 height 6
radio input "true"
click at [330, 207] on span "Passwords should contain a minimum of eight (8) characters with at least one (1…" at bounding box center [267, 224] width 211 height 48
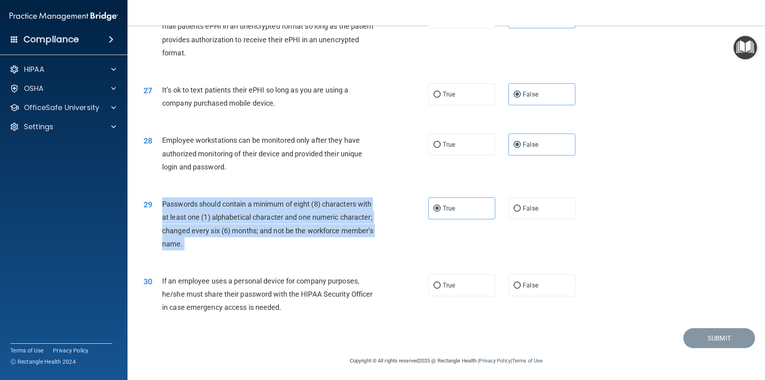
click at [330, 207] on span "Passwords should contain a minimum of eight (8) characters with at least one (1…" at bounding box center [267, 224] width 211 height 48
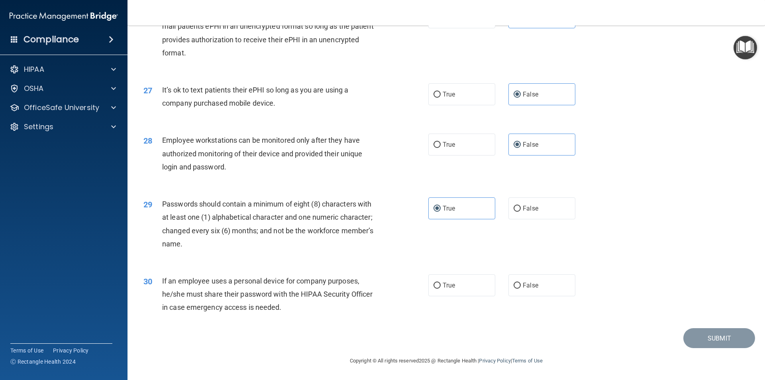
click at [271, 257] on div "29 Passwords should contain a minimum of eight (8) characters with at least one…" at bounding box center [446, 225] width 618 height 77
click at [539, 286] on label "False" at bounding box center [541, 285] width 67 height 22
click at [521, 286] on input "False" at bounding box center [517, 286] width 7 height 6
radio input "true"
click at [296, 301] on div "If an employee uses a personal device for company purposes, he/she must share t…" at bounding box center [273, 294] width 223 height 40
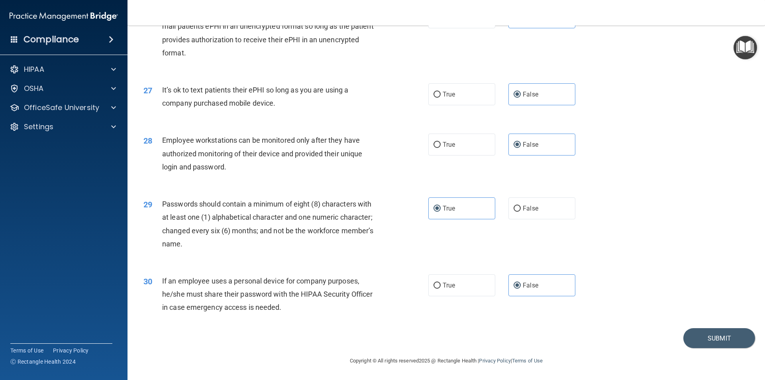
click at [294, 300] on div "If an employee uses a personal device for company purposes, he/she must share t…" at bounding box center [273, 294] width 223 height 40
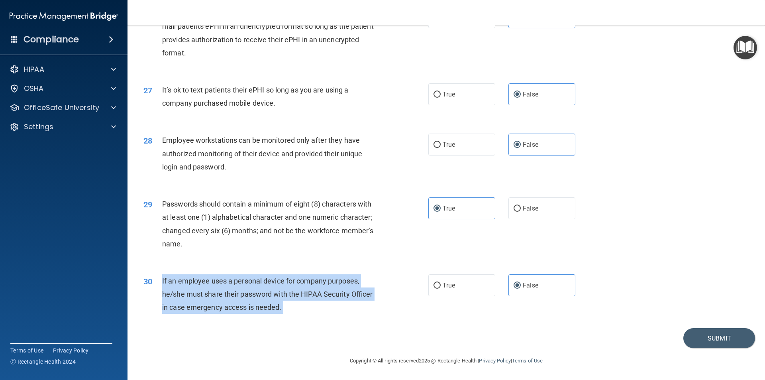
click at [294, 300] on div "If an employee uses a personal device for company purposes, he/she must share t…" at bounding box center [273, 294] width 223 height 40
click at [699, 341] on button "Submit" at bounding box center [719, 338] width 72 height 20
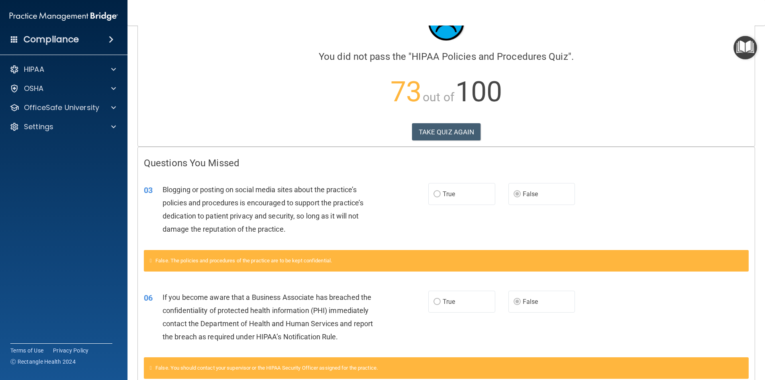
scroll to position [40, 0]
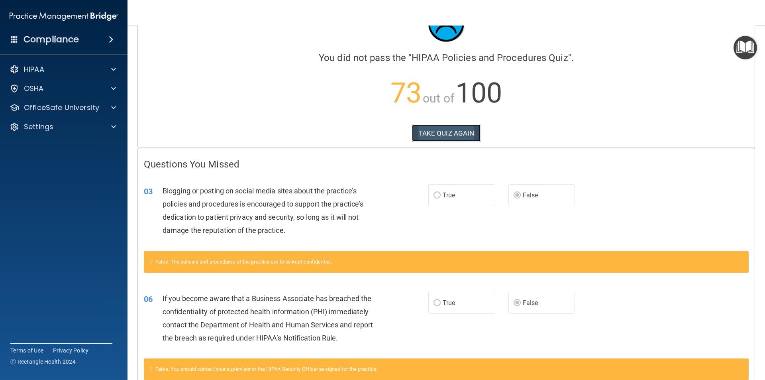
drag, startPoint x: 443, startPoint y: 139, endPoint x: 446, endPoint y: 131, distance: 8.6
click at [443, 139] on button "TAKE QUIZ AGAIN" at bounding box center [446, 133] width 69 height 18
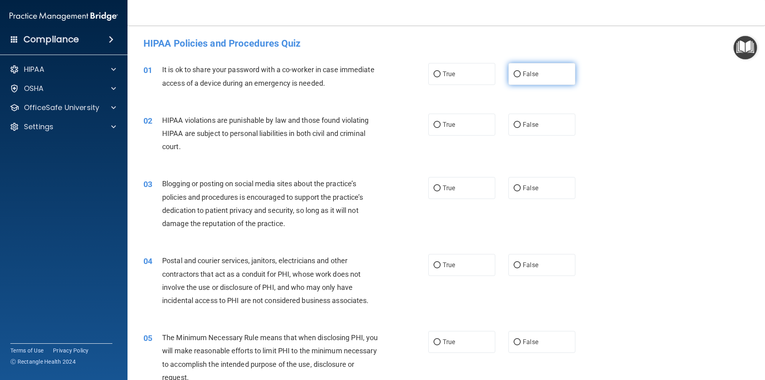
click at [530, 67] on label "False" at bounding box center [541, 74] width 67 height 22
click at [521, 71] on input "False" at bounding box center [517, 74] width 7 height 6
radio input "true"
click at [438, 115] on label "True" at bounding box center [461, 125] width 67 height 22
click at [438, 122] on input "True" at bounding box center [437, 125] width 7 height 6
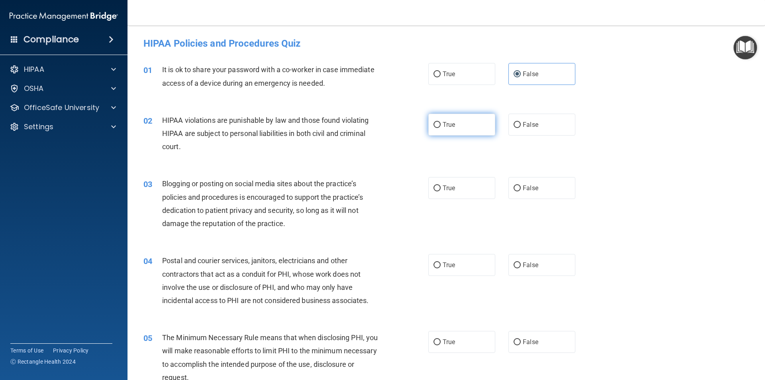
radio input "true"
click at [487, 192] on label "True" at bounding box center [461, 188] width 67 height 22
click at [441, 191] on input "True" at bounding box center [437, 188] width 7 height 6
radio input "true"
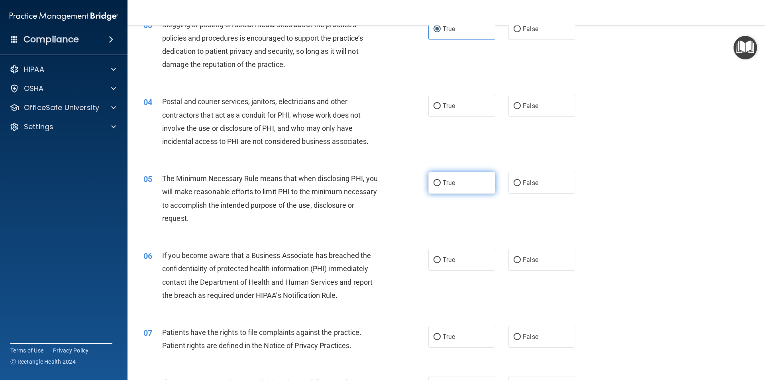
scroll to position [159, 0]
click at [509, 105] on label "False" at bounding box center [541, 105] width 67 height 22
click at [514, 105] on input "False" at bounding box center [517, 106] width 7 height 6
radio input "true"
click at [300, 143] on span "Postal and courier services, janitors, electricians and other contractors that …" at bounding box center [265, 121] width 206 height 48
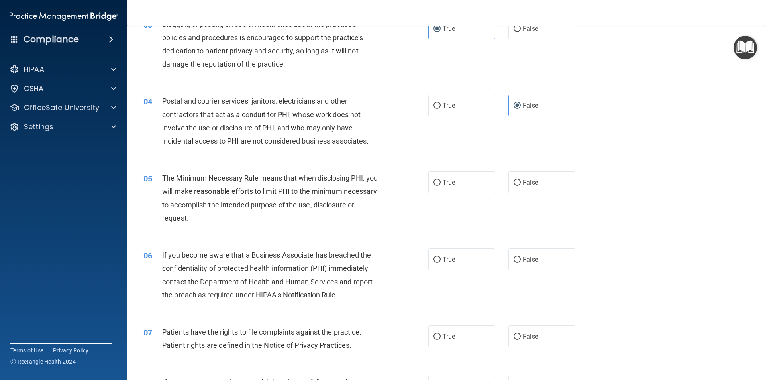
click at [300, 143] on span "Postal and courier services, janitors, electricians and other contractors that …" at bounding box center [265, 121] width 206 height 48
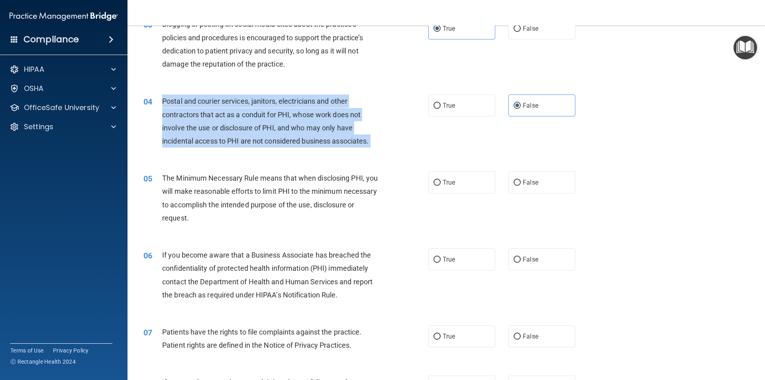
click at [300, 143] on span "Postal and courier services, janitors, electricians and other contractors that …" at bounding box center [265, 121] width 206 height 48
click at [329, 112] on span "Postal and courier services, janitors, electricians and other contractors that …" at bounding box center [265, 121] width 206 height 48
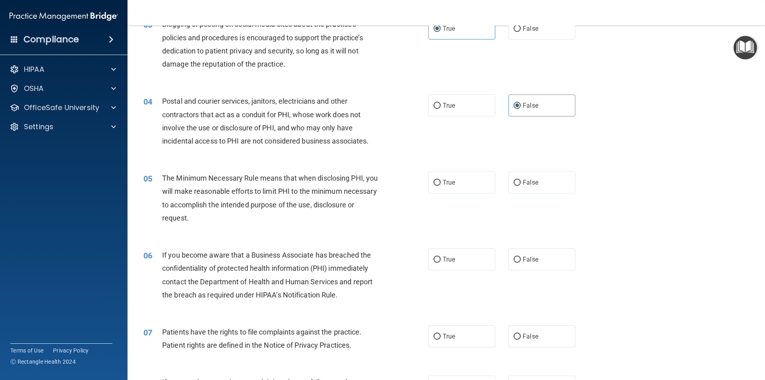
click at [345, 79] on div "03 Blogging or posting on social media sites about the practice’s policies and …" at bounding box center [446, 46] width 618 height 77
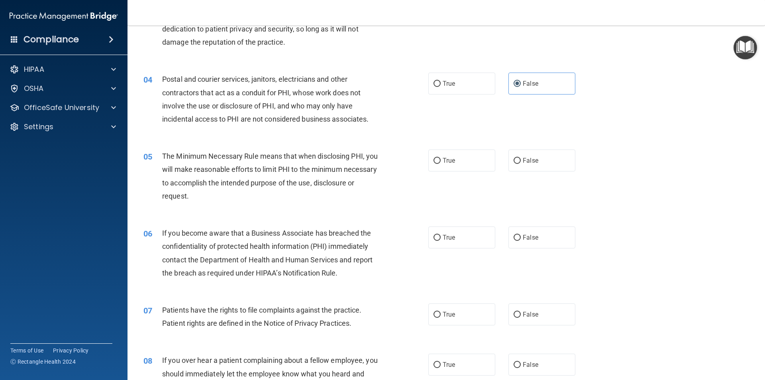
scroll to position [199, 0]
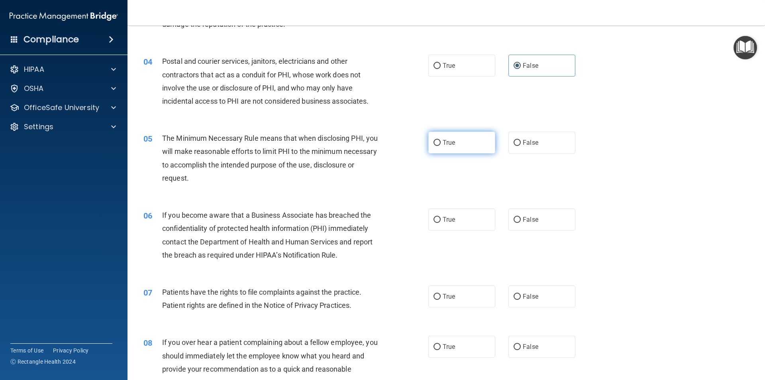
click at [459, 143] on label "True" at bounding box center [461, 142] width 67 height 22
click at [441, 143] on input "True" at bounding box center [437, 143] width 7 height 6
radio input "true"
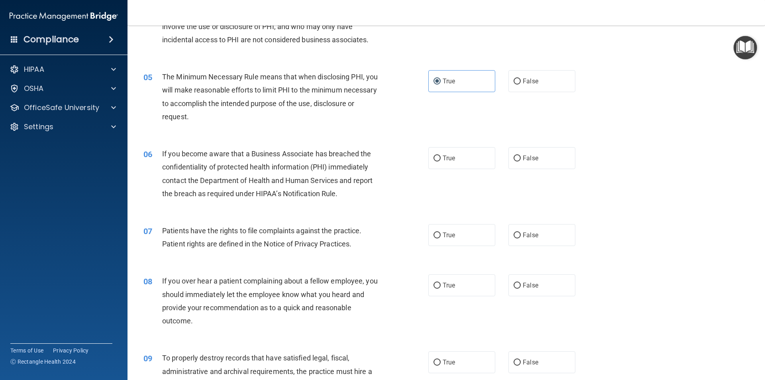
scroll to position [279, 0]
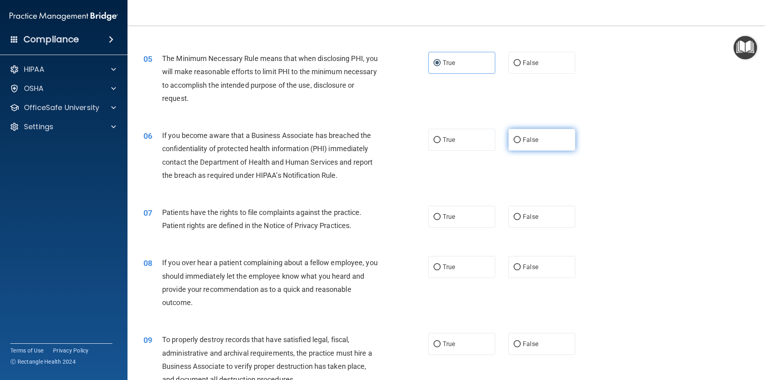
click at [530, 145] on label "False" at bounding box center [541, 140] width 67 height 22
click at [521, 143] on input "False" at bounding box center [517, 140] width 7 height 6
radio input "true"
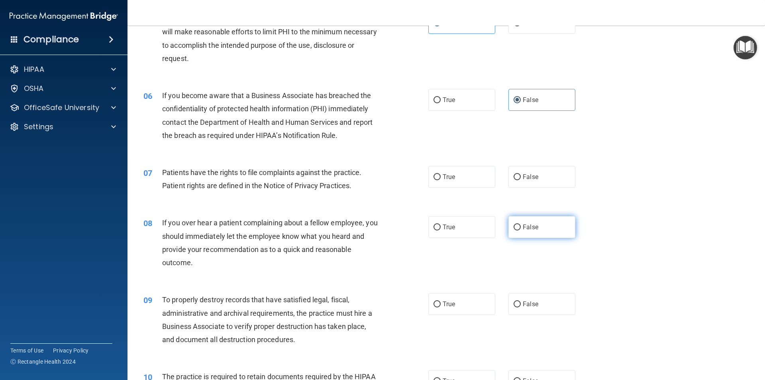
click at [567, 226] on label "False" at bounding box center [541, 227] width 67 height 22
click at [521, 226] on input "False" at bounding box center [517, 227] width 7 height 6
radio input "true"
click at [424, 180] on div "07 Patients have the rights to file complaints against the practice. Patient ri…" at bounding box center [285, 181] width 309 height 30
click at [473, 172] on label "True" at bounding box center [461, 177] width 67 height 22
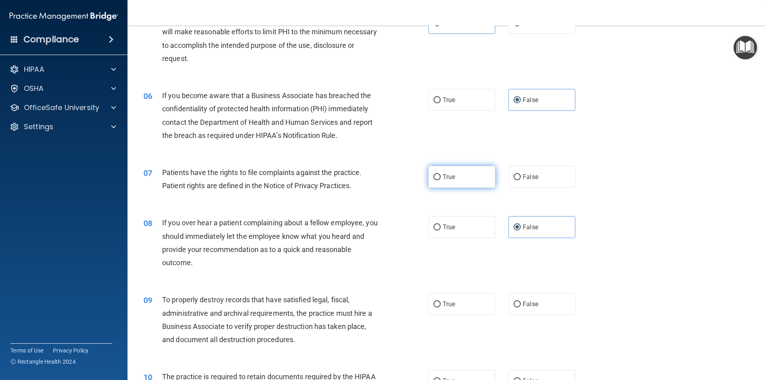
click at [441, 174] on input "True" at bounding box center [437, 177] width 7 height 6
radio input "true"
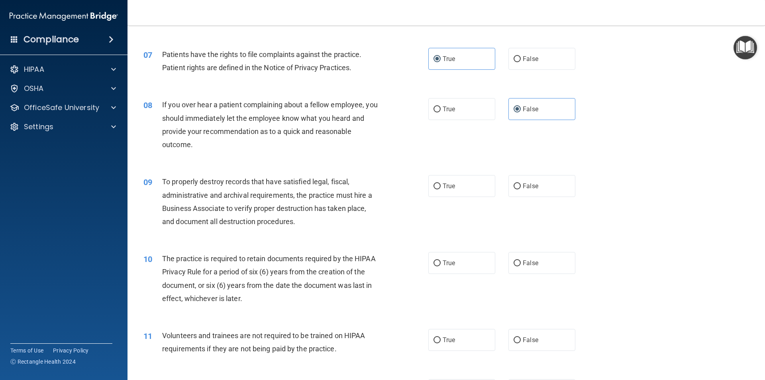
scroll to position [438, 0]
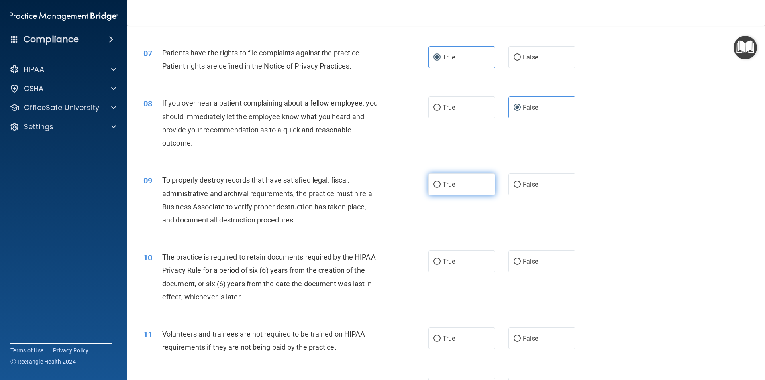
click at [429, 188] on label "True" at bounding box center [461, 184] width 67 height 22
click at [434, 188] on input "True" at bounding box center [437, 185] width 7 height 6
radio input "true"
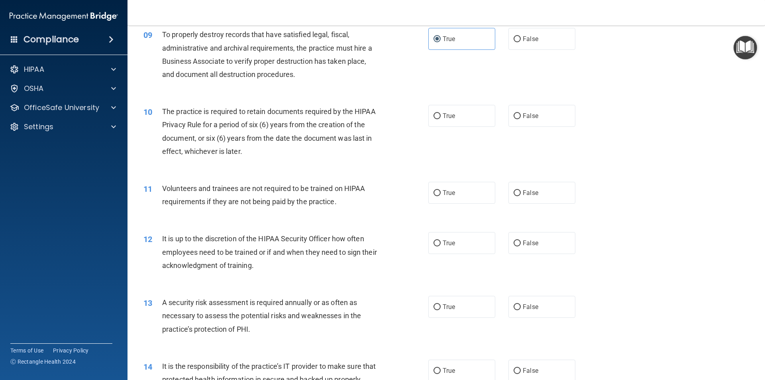
scroll to position [598, 0]
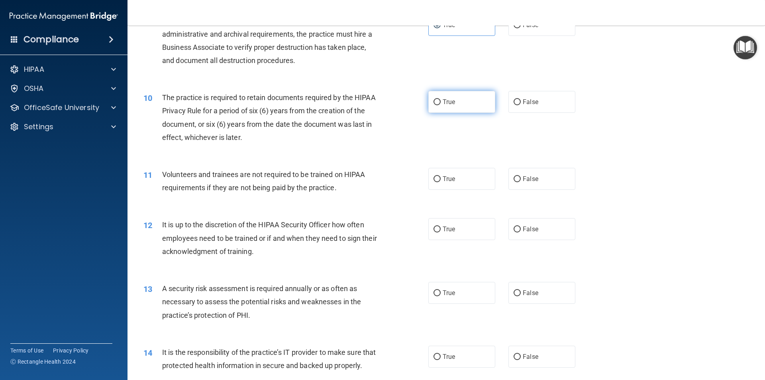
click at [445, 110] on label "True" at bounding box center [461, 102] width 67 height 22
click at [441, 105] on input "True" at bounding box center [437, 102] width 7 height 6
radio input "true"
click at [525, 177] on span "False" at bounding box center [531, 179] width 16 height 8
click at [521, 177] on input "False" at bounding box center [517, 179] width 7 height 6
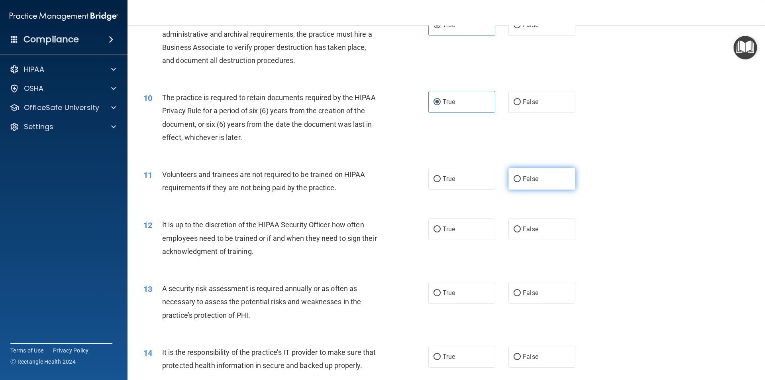
radio input "true"
click at [548, 232] on label "False" at bounding box center [541, 229] width 67 height 22
click at [521, 232] on input "False" at bounding box center [517, 229] width 7 height 6
radio input "true"
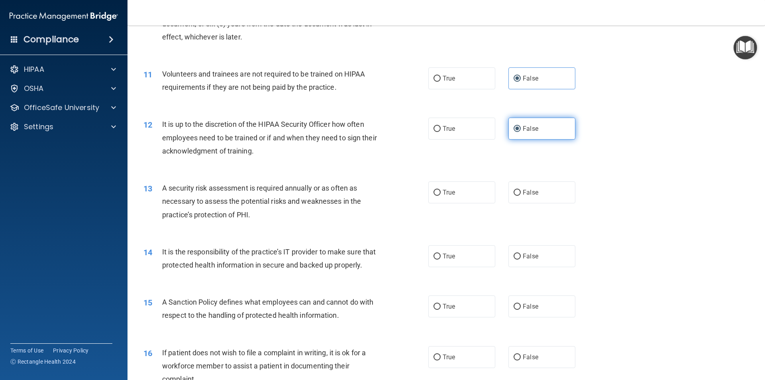
scroll to position [717, 0]
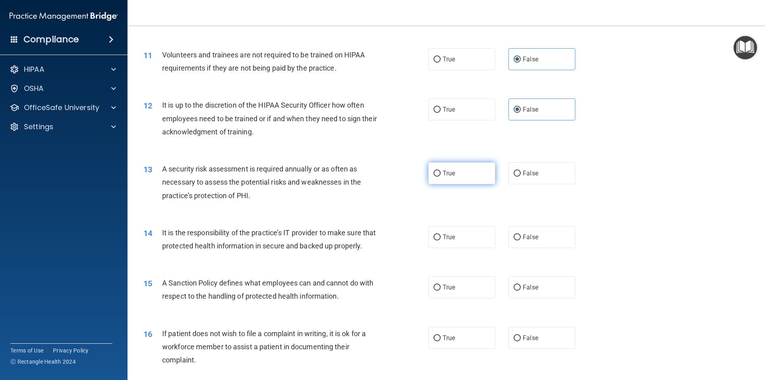
click at [454, 175] on label "True" at bounding box center [461, 173] width 67 height 22
click at [441, 175] on input "True" at bounding box center [437, 174] width 7 height 6
radio input "true"
click at [460, 234] on label "True" at bounding box center [461, 237] width 67 height 22
click at [441, 234] on input "True" at bounding box center [437, 237] width 7 height 6
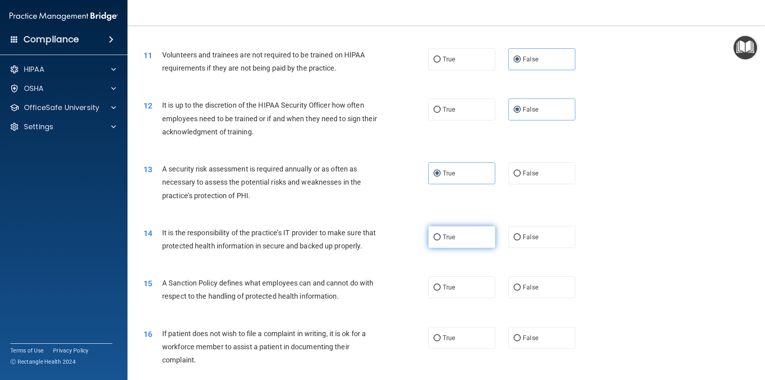
radio input "true"
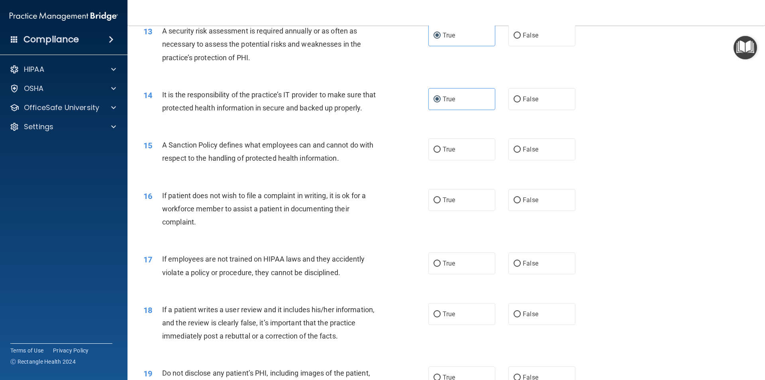
scroll to position [877, 0]
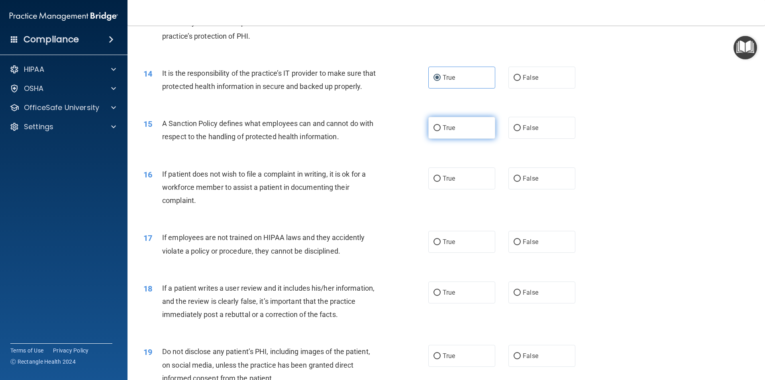
click at [463, 139] on label "True" at bounding box center [461, 128] width 67 height 22
click at [441, 131] on input "True" at bounding box center [437, 128] width 7 height 6
radio input "true"
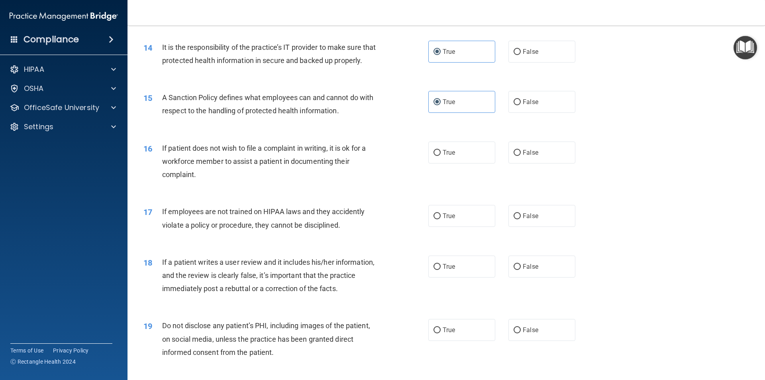
scroll to position [916, 0]
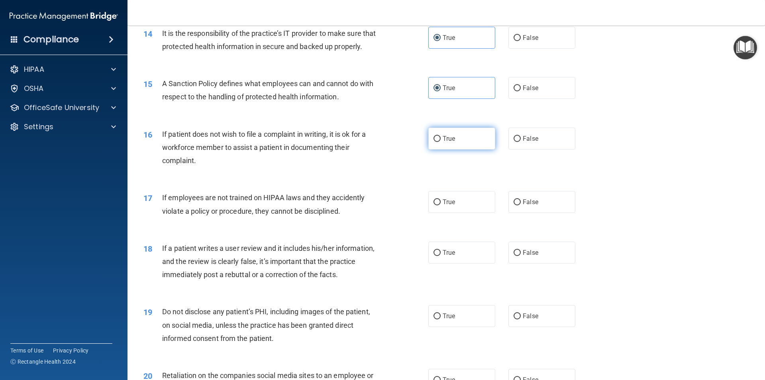
click at [459, 149] on label "True" at bounding box center [461, 139] width 67 height 22
click at [441, 142] on input "True" at bounding box center [437, 139] width 7 height 6
radio input "true"
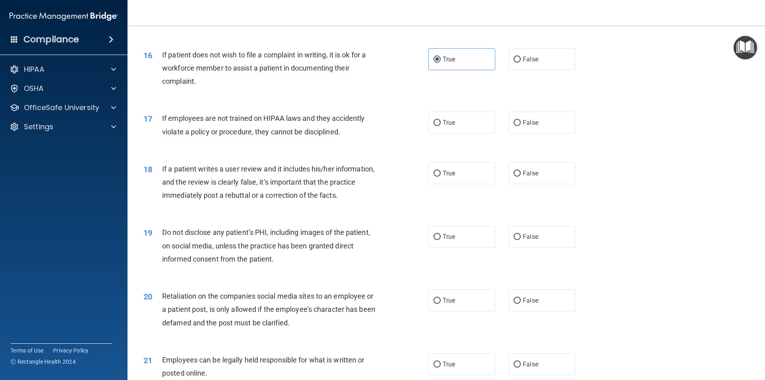
scroll to position [996, 0]
click at [543, 133] on label "False" at bounding box center [541, 122] width 67 height 22
click at [521, 126] on input "False" at bounding box center [517, 123] width 7 height 6
radio input "true"
click at [528, 177] on span "False" at bounding box center [531, 173] width 16 height 8
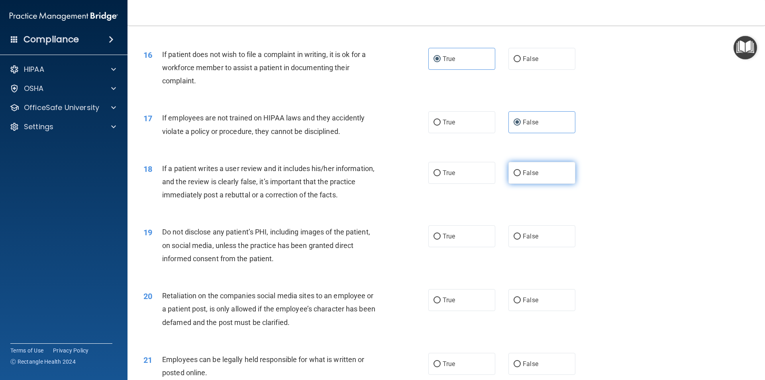
click at [521, 176] on input "False" at bounding box center [517, 173] width 7 height 6
radio input "true"
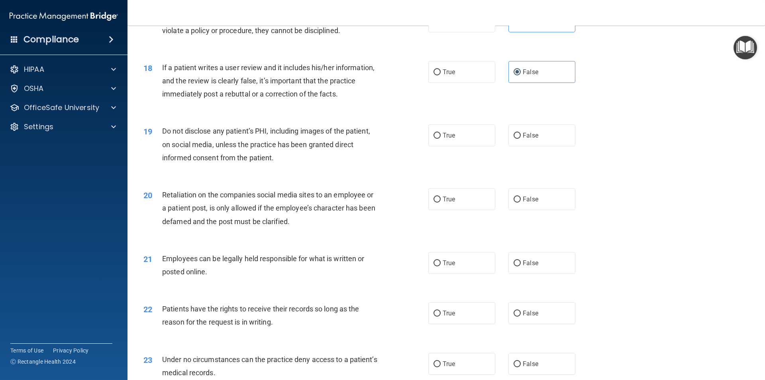
scroll to position [1116, 0]
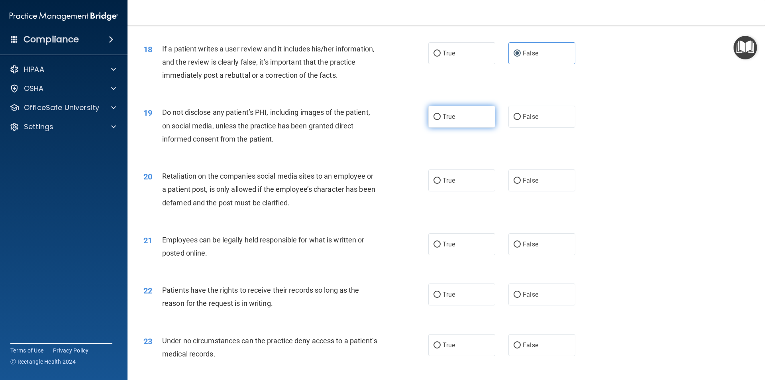
click at [437, 122] on label "True" at bounding box center [461, 117] width 67 height 22
click at [437, 120] on input "True" at bounding box center [437, 117] width 7 height 6
radio input "true"
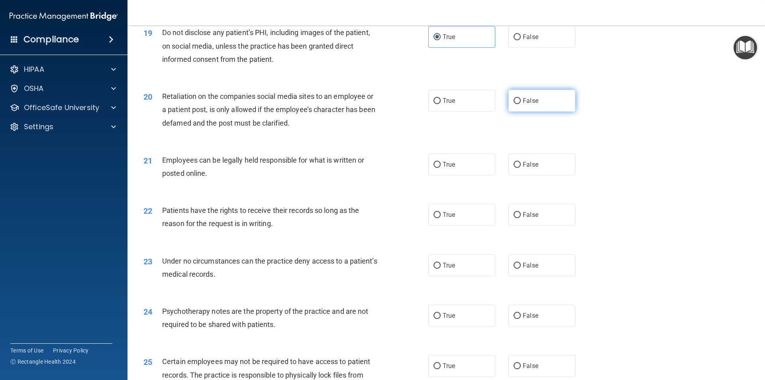
click at [532, 112] on label "False" at bounding box center [541, 101] width 67 height 22
click at [521, 104] on input "False" at bounding box center [517, 101] width 7 height 6
radio input "true"
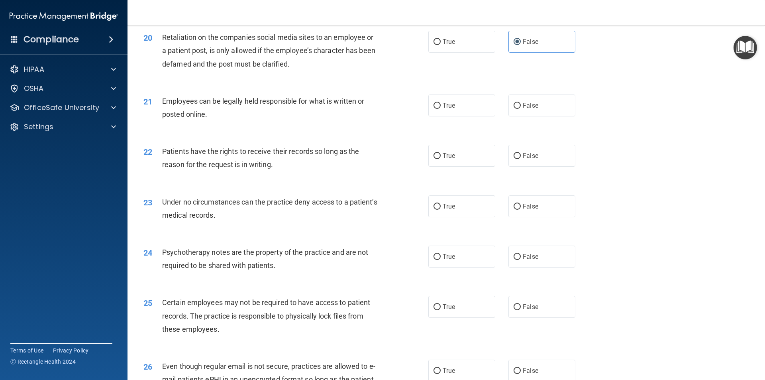
scroll to position [1275, 0]
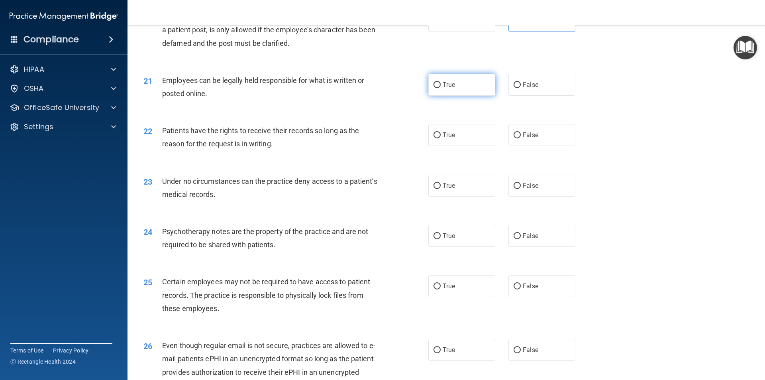
click at [448, 96] on label "True" at bounding box center [461, 85] width 67 height 22
click at [441, 88] on input "True" at bounding box center [437, 85] width 7 height 6
radio input "true"
click at [434, 138] on input "True" at bounding box center [437, 135] width 7 height 6
radio input "true"
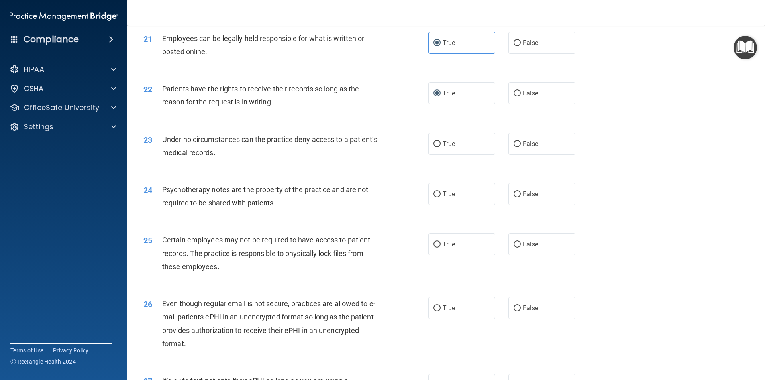
scroll to position [1355, 0]
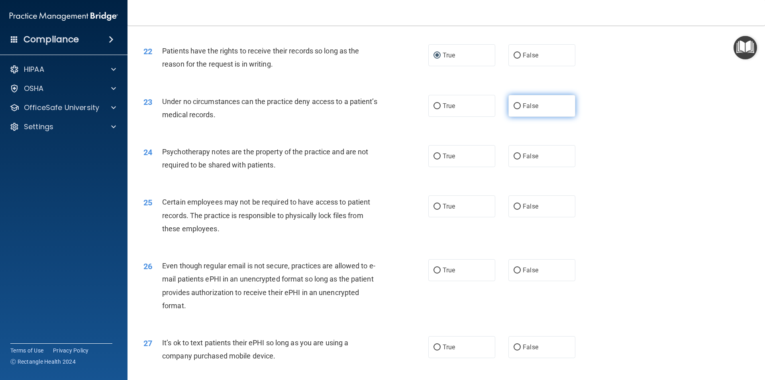
click at [523, 110] on span "False" at bounding box center [531, 106] width 16 height 8
click at [521, 109] on input "False" at bounding box center [517, 106] width 7 height 6
radio input "true"
click at [516, 167] on label "False" at bounding box center [541, 156] width 67 height 22
click at [516, 159] on input "False" at bounding box center [517, 156] width 7 height 6
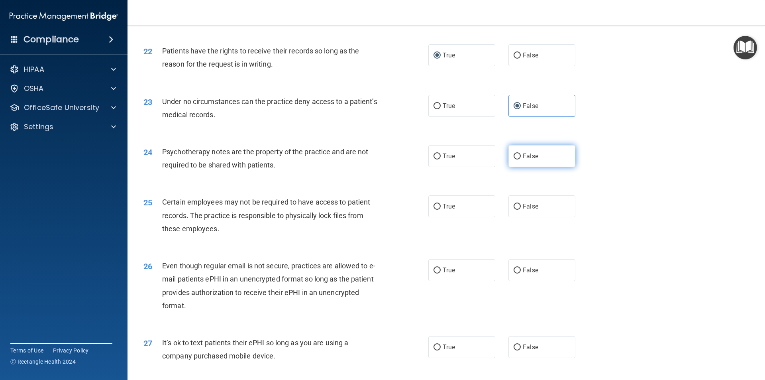
radio input "true"
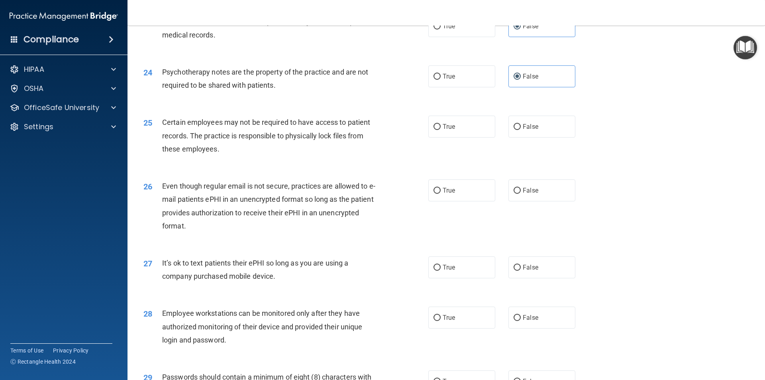
scroll to position [1474, 0]
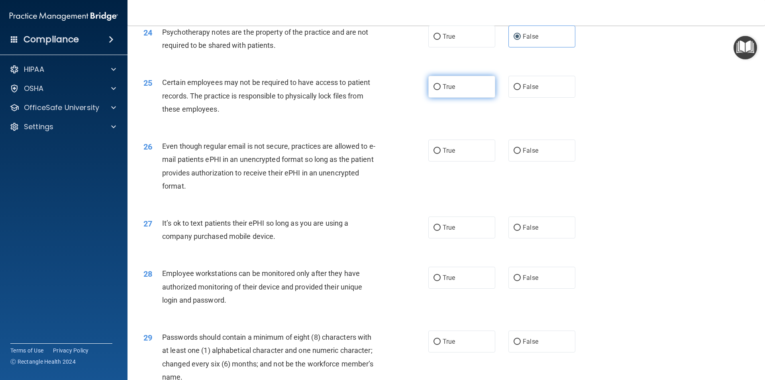
click at [465, 98] on label "True" at bounding box center [461, 87] width 67 height 22
click at [441, 90] on input "True" at bounding box center [437, 87] width 7 height 6
radio input "true"
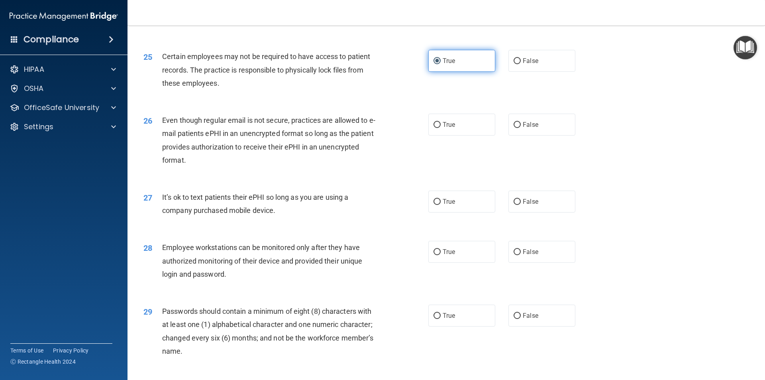
scroll to position [1514, 0]
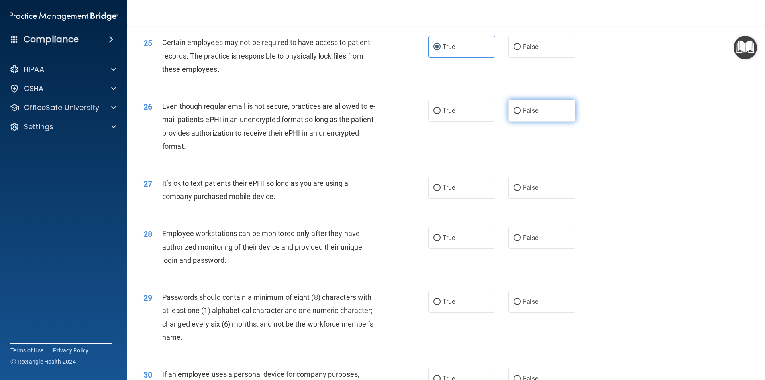
click at [534, 114] on span "False" at bounding box center [531, 111] width 16 height 8
click at [521, 114] on input "False" at bounding box center [517, 111] width 7 height 6
radio input "true"
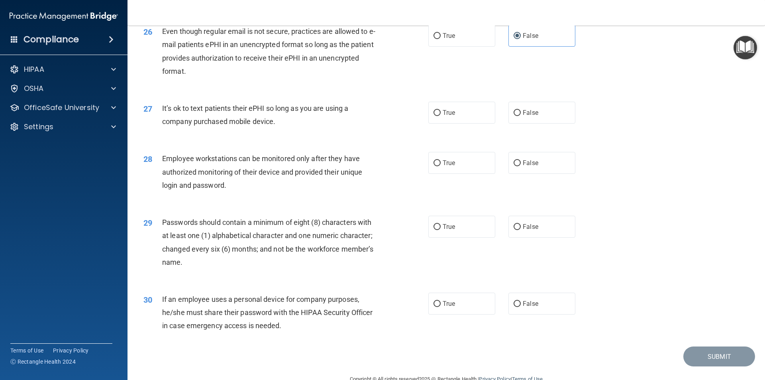
scroll to position [1594, 0]
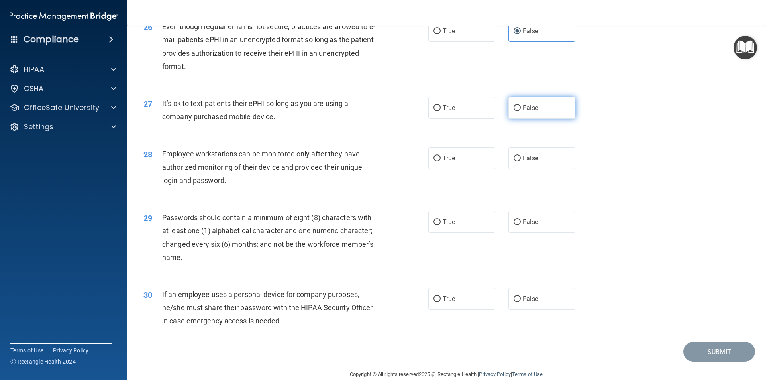
click at [520, 119] on label "False" at bounding box center [541, 108] width 67 height 22
click at [520, 111] on input "False" at bounding box center [517, 108] width 7 height 6
radio input "true"
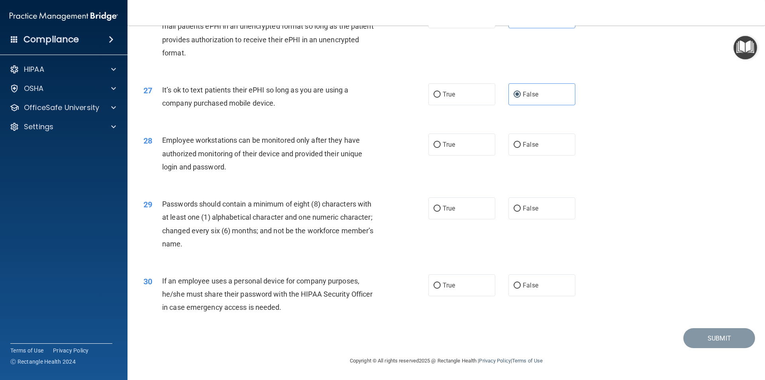
scroll to position [1621, 0]
click at [527, 151] on label "False" at bounding box center [541, 144] width 67 height 22
click at [521, 148] on input "False" at bounding box center [517, 145] width 7 height 6
radio input "true"
click at [454, 202] on label "True" at bounding box center [461, 208] width 67 height 22
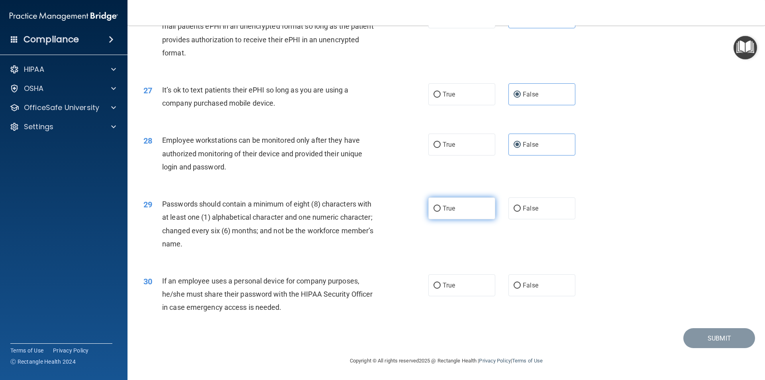
click at [441, 206] on input "True" at bounding box center [437, 209] width 7 height 6
radio input "true"
click at [542, 285] on label "False" at bounding box center [541, 285] width 67 height 22
click at [521, 285] on input "False" at bounding box center [517, 286] width 7 height 6
radio input "true"
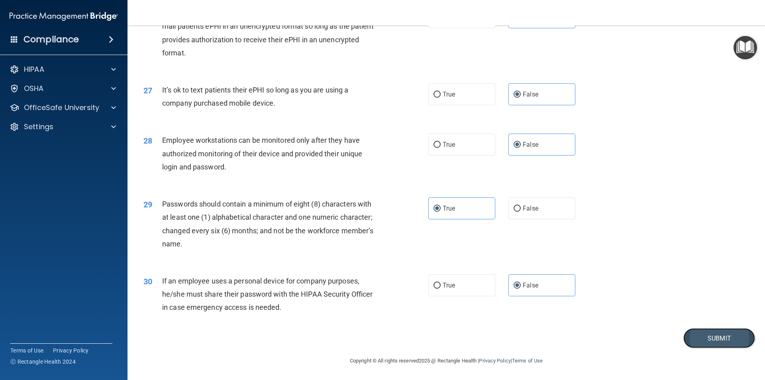
click at [714, 339] on button "Submit" at bounding box center [719, 338] width 72 height 20
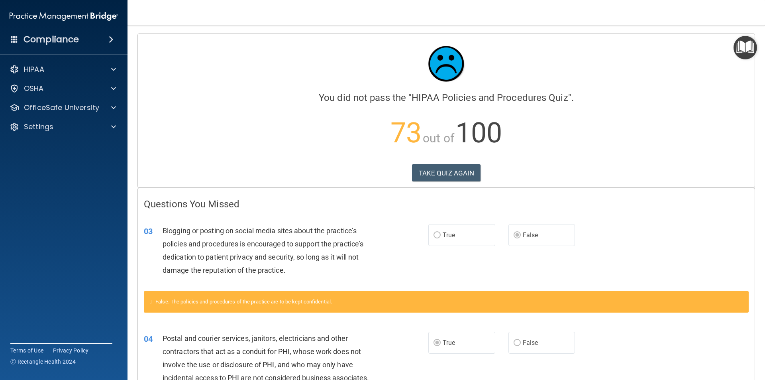
drag, startPoint x: 462, startPoint y: 174, endPoint x: 383, endPoint y: 187, distance: 79.9
click at [383, 187] on div "Calculating your score.... You did not pass the " HIPAA Policies and Procedures…" at bounding box center [446, 110] width 617 height 153
click at [446, 166] on button "TAKE QUIZ AGAIN" at bounding box center [446, 173] width 69 height 18
click at [468, 179] on button "TAKE QUIZ AGAIN" at bounding box center [446, 173] width 69 height 18
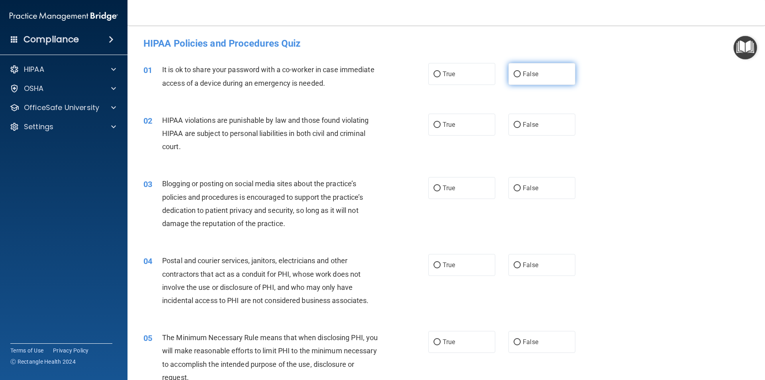
click at [565, 81] on label "False" at bounding box center [541, 74] width 67 height 22
click at [521, 77] on input "False" at bounding box center [517, 74] width 7 height 6
radio input "true"
click at [469, 130] on label "True" at bounding box center [461, 125] width 67 height 22
click at [441, 128] on input "True" at bounding box center [437, 125] width 7 height 6
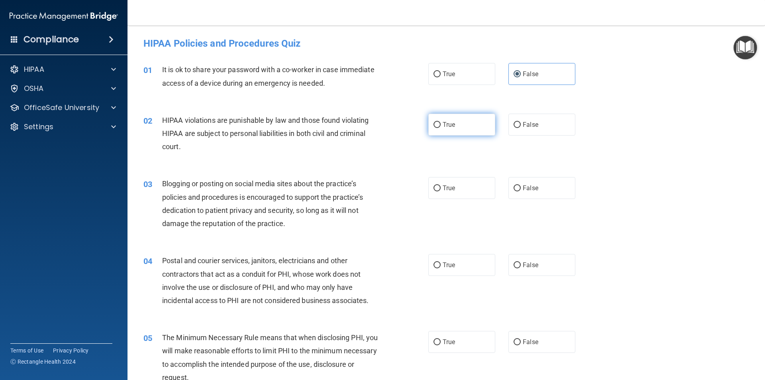
radio input "true"
click at [528, 186] on span "False" at bounding box center [531, 188] width 16 height 8
click at [521, 186] on input "False" at bounding box center [517, 188] width 7 height 6
radio input "true"
click at [452, 186] on label "True" at bounding box center [461, 188] width 67 height 22
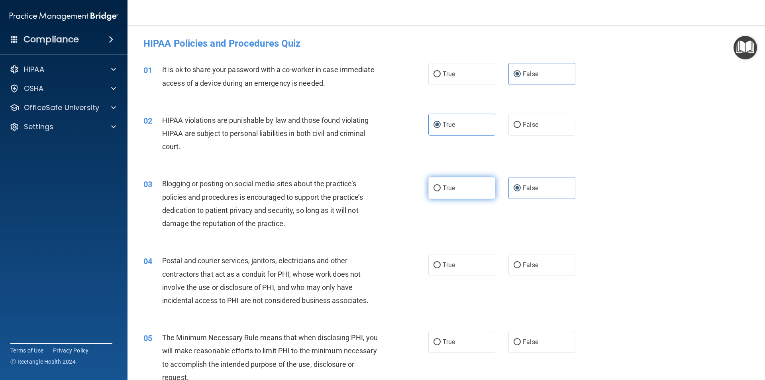
click at [441, 186] on input "True" at bounding box center [437, 188] width 7 height 6
radio input "true"
radio input "false"
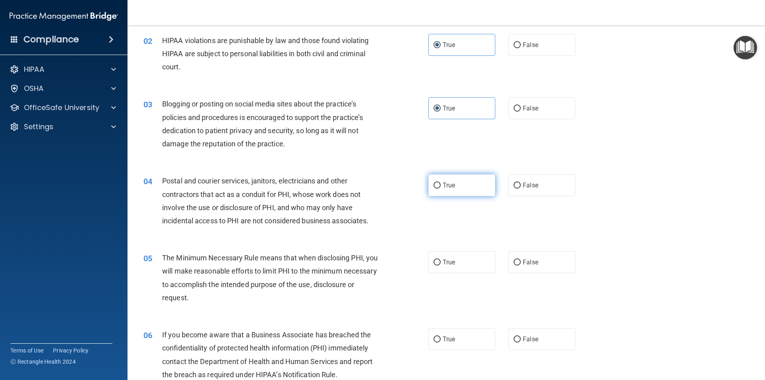
click at [434, 189] on label "True" at bounding box center [461, 185] width 67 height 22
click at [434, 188] on input "True" at bounding box center [437, 185] width 7 height 6
radio input "true"
click at [546, 112] on label "False" at bounding box center [541, 108] width 67 height 22
click at [521, 112] on input "False" at bounding box center [517, 109] width 7 height 6
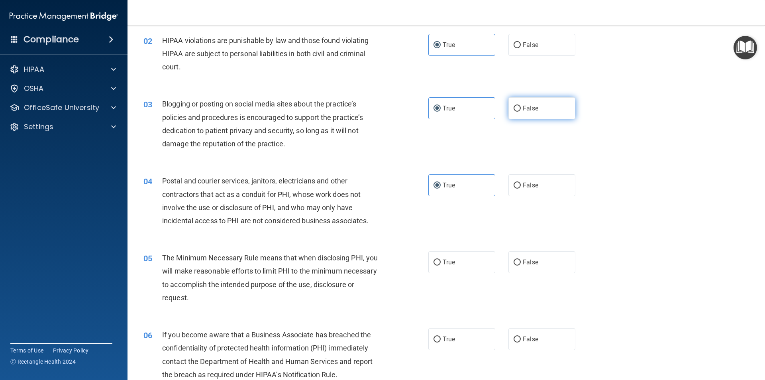
radio input "true"
radio input "false"
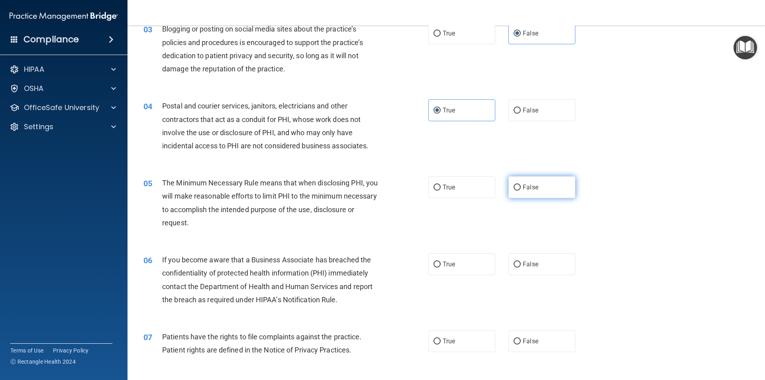
scroll to position [159, 0]
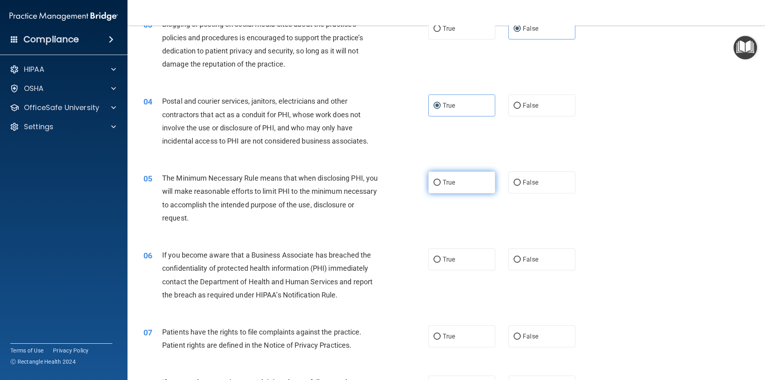
click at [452, 179] on span "True" at bounding box center [449, 183] width 12 height 8
click at [441, 180] on input "True" at bounding box center [437, 183] width 7 height 6
radio input "true"
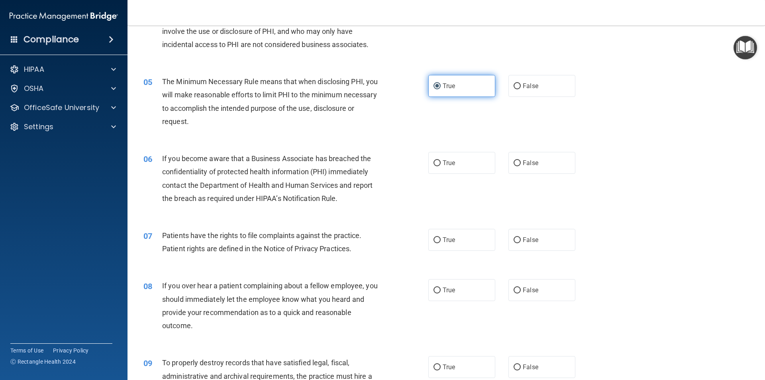
scroll to position [279, 0]
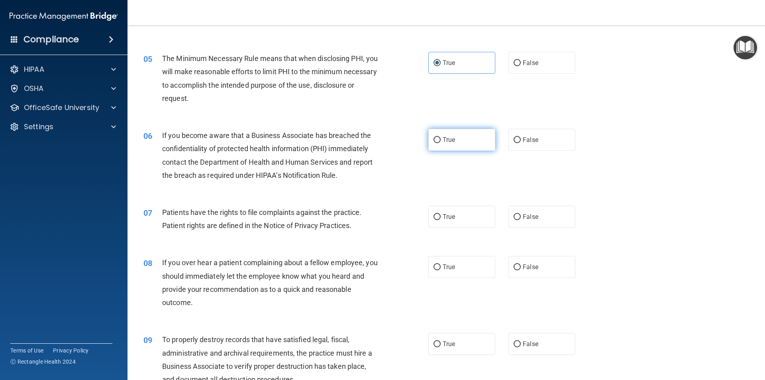
click at [455, 148] on label "True" at bounding box center [461, 140] width 67 height 22
click at [441, 143] on input "True" at bounding box center [437, 140] width 7 height 6
radio input "true"
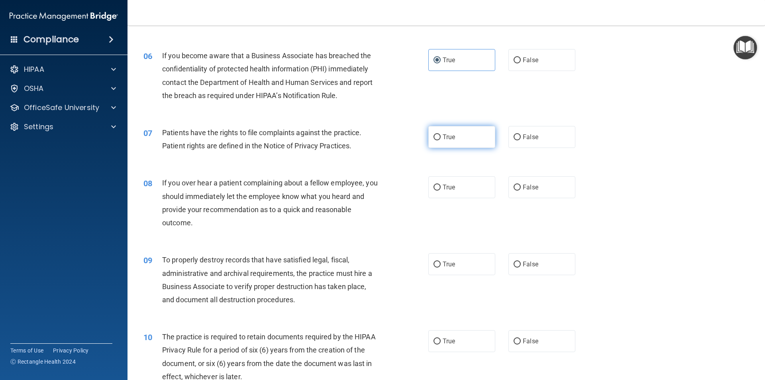
click at [460, 140] on label "True" at bounding box center [461, 137] width 67 height 22
click at [441, 140] on input "True" at bounding box center [437, 137] width 7 height 6
radio input "true"
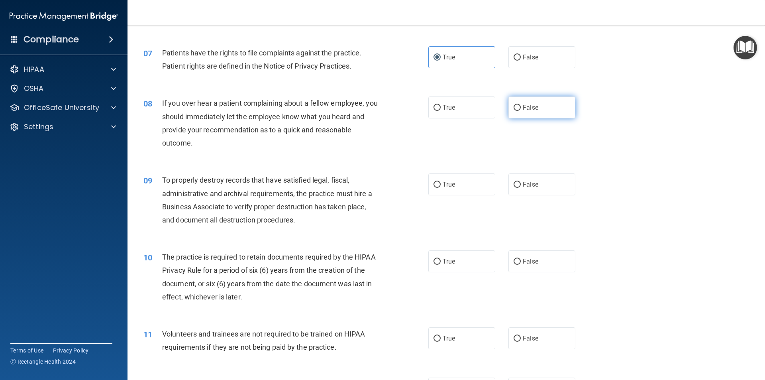
click at [524, 109] on span "False" at bounding box center [531, 108] width 16 height 8
click at [521, 109] on input "False" at bounding box center [517, 108] width 7 height 6
radio input "true"
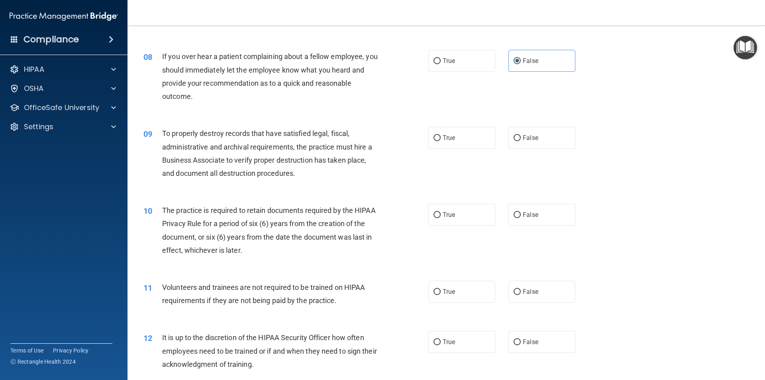
scroll to position [518, 0]
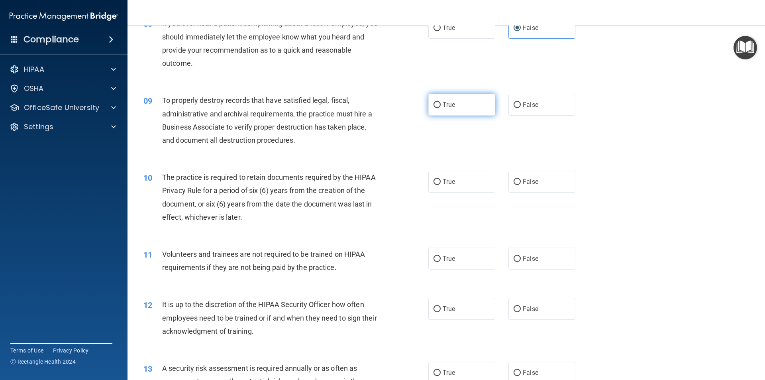
click at [479, 110] on label "True" at bounding box center [461, 105] width 67 height 22
click at [441, 108] on input "True" at bounding box center [437, 105] width 7 height 6
radio input "true"
click at [528, 103] on label "False" at bounding box center [541, 105] width 67 height 22
click at [521, 103] on input "False" at bounding box center [517, 105] width 7 height 6
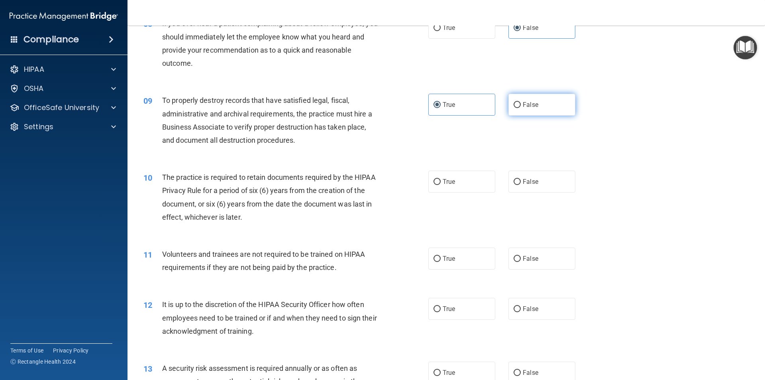
radio input "true"
radio input "false"
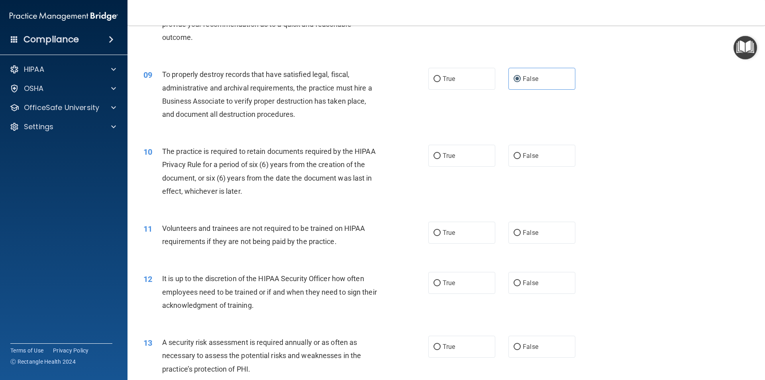
scroll to position [558, 0]
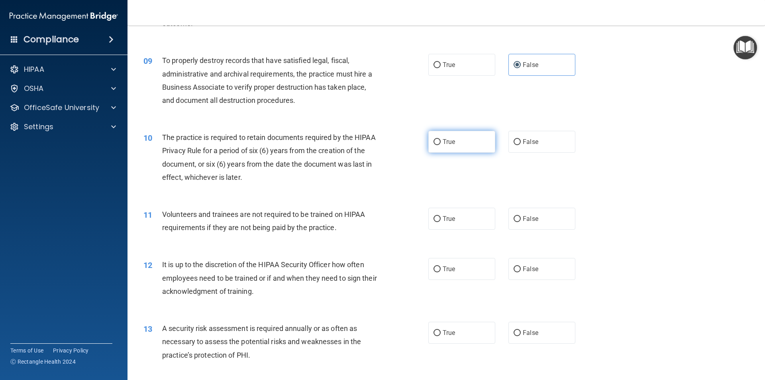
click at [456, 139] on label "True" at bounding box center [461, 142] width 67 height 22
click at [441, 139] on input "True" at bounding box center [437, 142] width 7 height 6
radio input "true"
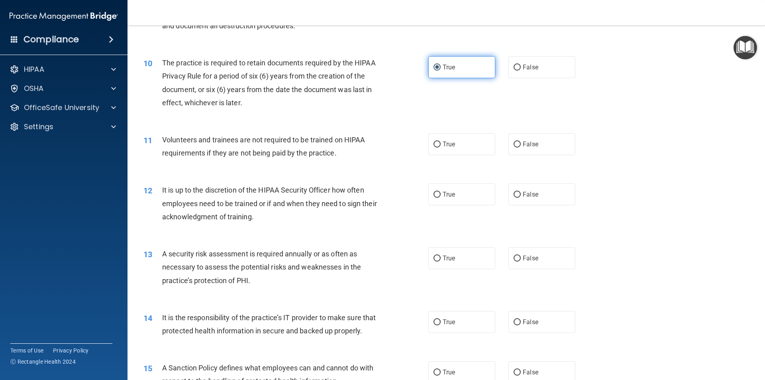
scroll to position [638, 0]
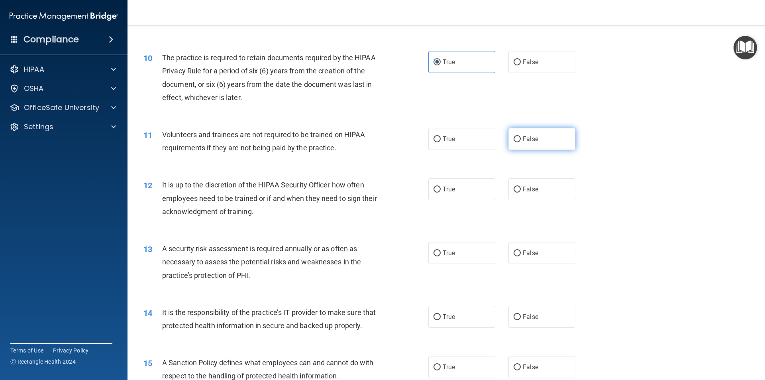
click at [567, 133] on label "False" at bounding box center [541, 139] width 67 height 22
click at [521, 136] on input "False" at bounding box center [517, 139] width 7 height 6
radio input "true"
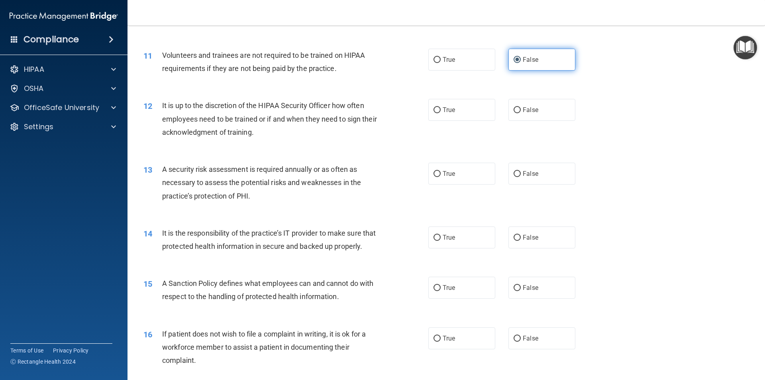
scroll to position [717, 0]
click at [473, 109] on label "True" at bounding box center [461, 109] width 67 height 22
click at [441, 109] on input "True" at bounding box center [437, 110] width 7 height 6
radio input "true"
click at [466, 163] on label "True" at bounding box center [461, 173] width 67 height 22
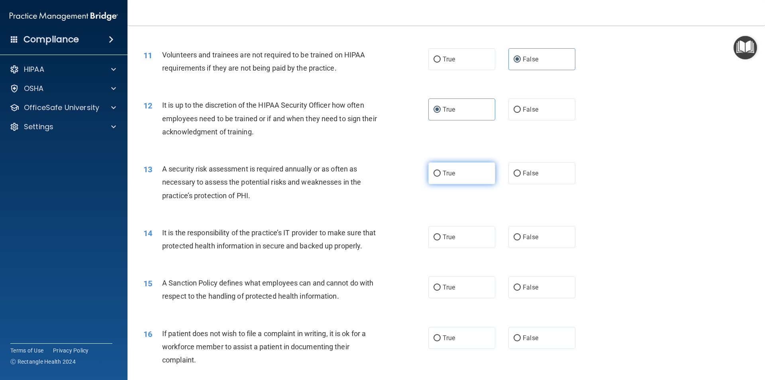
click at [441, 171] on input "True" at bounding box center [437, 174] width 7 height 6
radio input "true"
click at [472, 221] on div "14 It is the responsibility of the practice’s IT provider to make sure that pro…" at bounding box center [446, 241] width 618 height 50
click at [468, 238] on label "True" at bounding box center [461, 237] width 67 height 22
click at [441, 238] on input "True" at bounding box center [437, 237] width 7 height 6
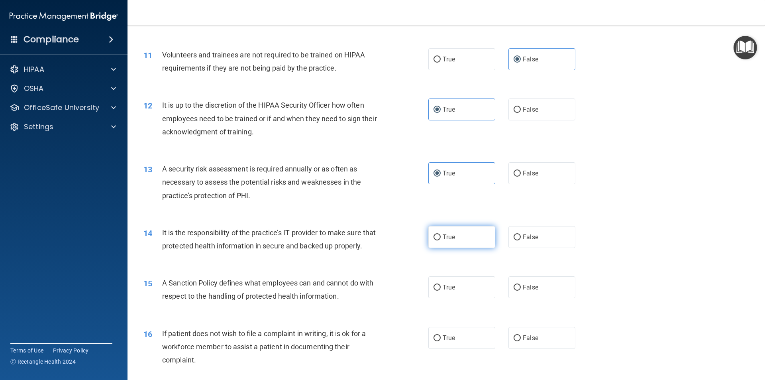
radio input "true"
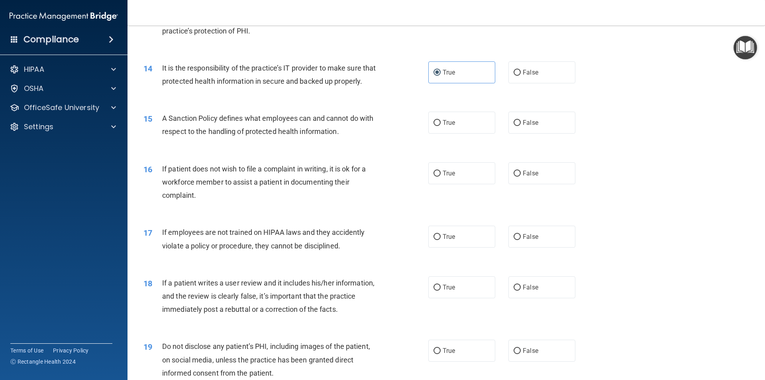
scroll to position [916, 0]
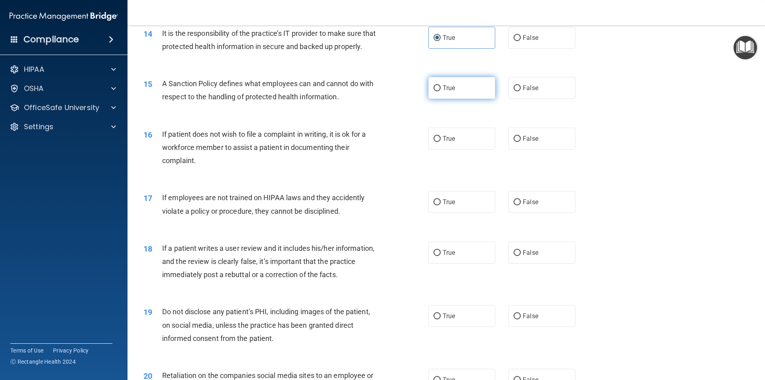
click at [472, 99] on label "True" at bounding box center [461, 88] width 67 height 22
click at [441, 91] on input "True" at bounding box center [437, 88] width 7 height 6
radio input "true"
click at [461, 149] on label "True" at bounding box center [461, 139] width 67 height 22
click at [441, 142] on input "True" at bounding box center [437, 139] width 7 height 6
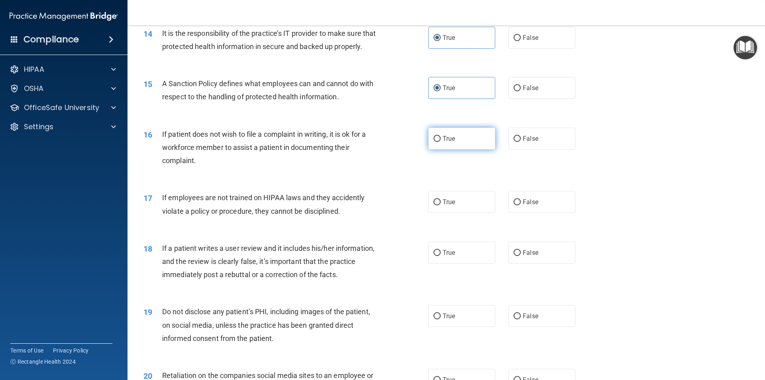
radio input "true"
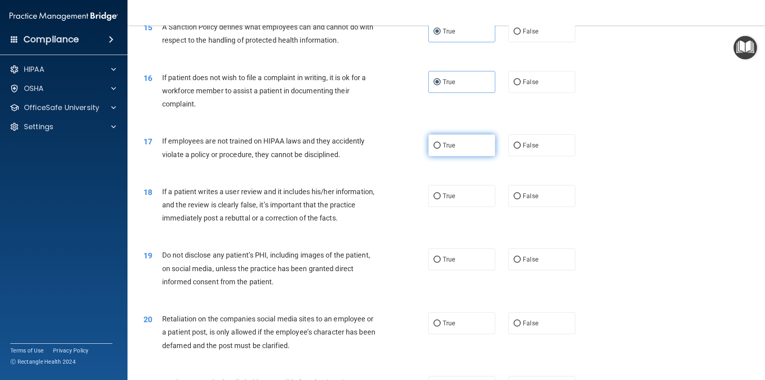
scroll to position [996, 0]
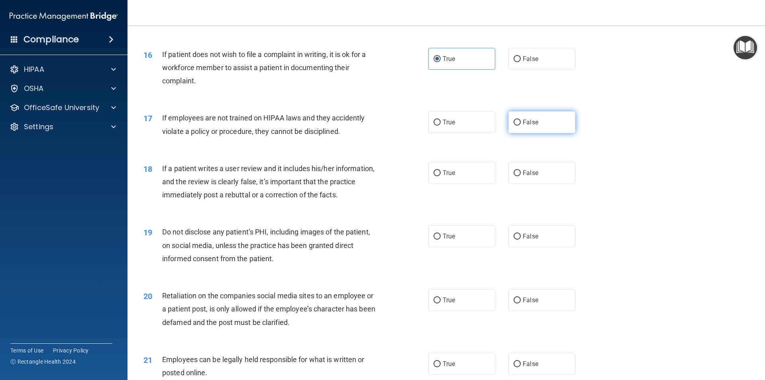
click at [553, 133] on label "False" at bounding box center [541, 122] width 67 height 22
click at [521, 126] on input "False" at bounding box center [517, 123] width 7 height 6
radio input "true"
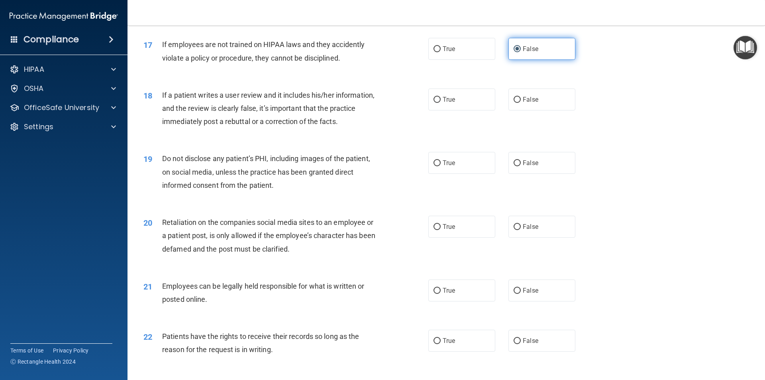
scroll to position [1076, 0]
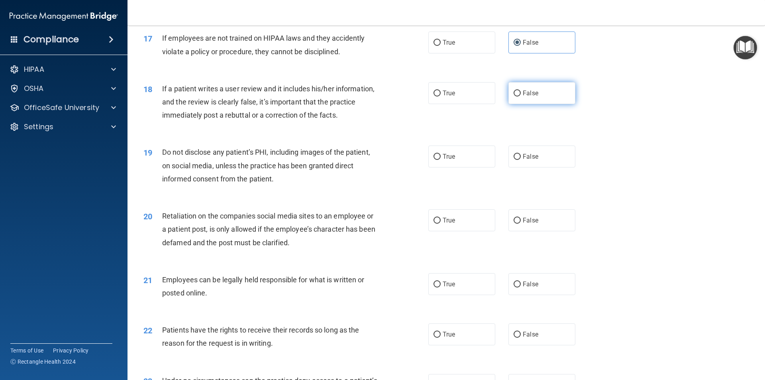
click at [546, 104] on label "False" at bounding box center [541, 93] width 67 height 22
click at [521, 96] on input "False" at bounding box center [517, 93] width 7 height 6
radio input "true"
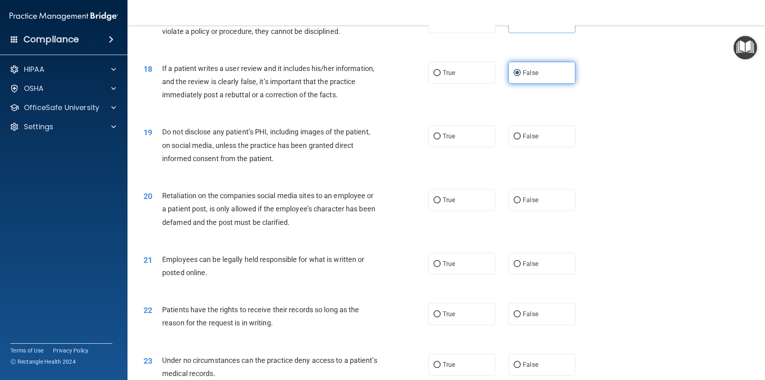
scroll to position [1116, 0]
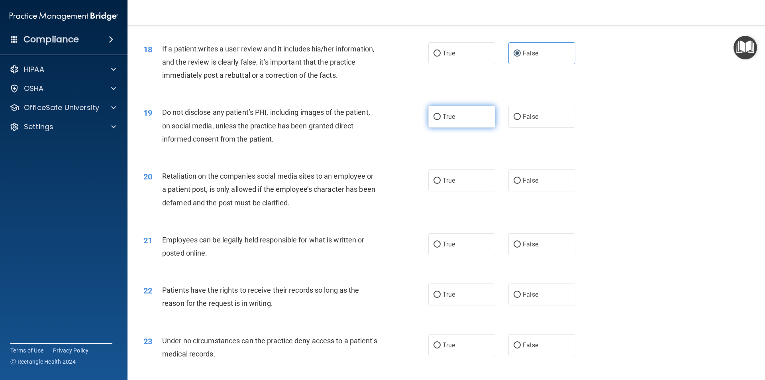
click at [440, 128] on label "True" at bounding box center [461, 117] width 67 height 22
click at [440, 120] on input "True" at bounding box center [437, 117] width 7 height 6
radio input "true"
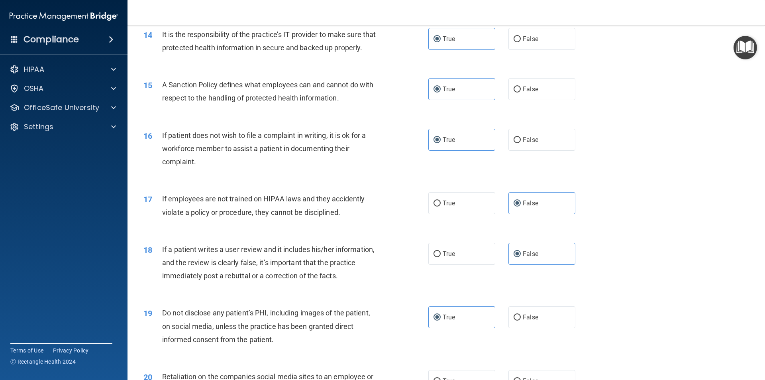
scroll to position [916, 0]
click at [345, 101] on div "A Sanction Policy defines what employees can and cannot do with respect to the …" at bounding box center [273, 90] width 223 height 26
click at [345, 100] on span "A Sanction Policy defines what employees can and cannot do with respect to the …" at bounding box center [267, 90] width 211 height 22
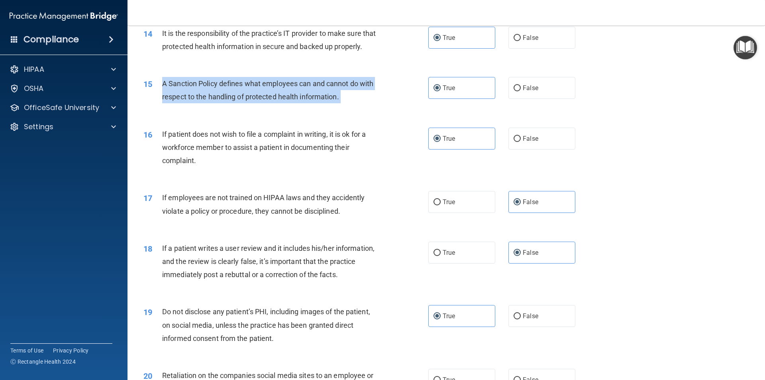
click at [345, 100] on span "A Sanction Policy defines what employees can and cannot do with respect to the …" at bounding box center [267, 90] width 211 height 22
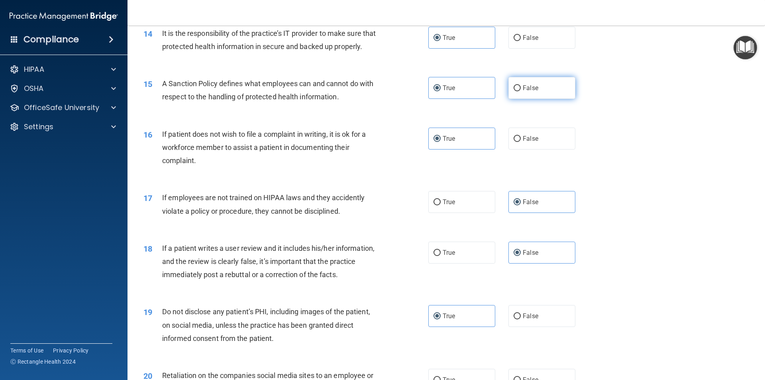
click at [532, 97] on label "False" at bounding box center [541, 88] width 67 height 22
click at [521, 91] on input "False" at bounding box center [517, 88] width 7 height 6
radio input "true"
radio input "false"
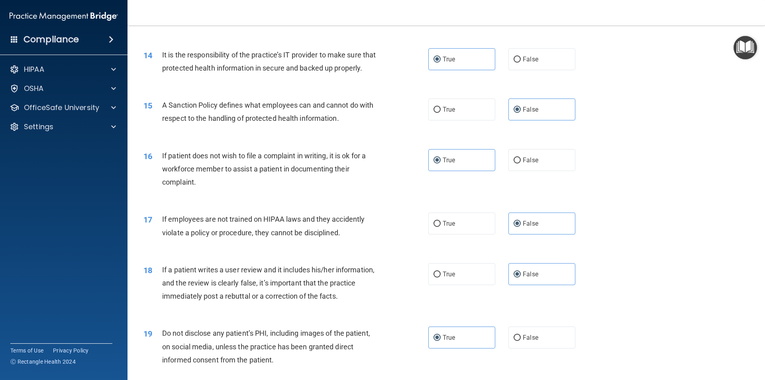
scroll to position [877, 0]
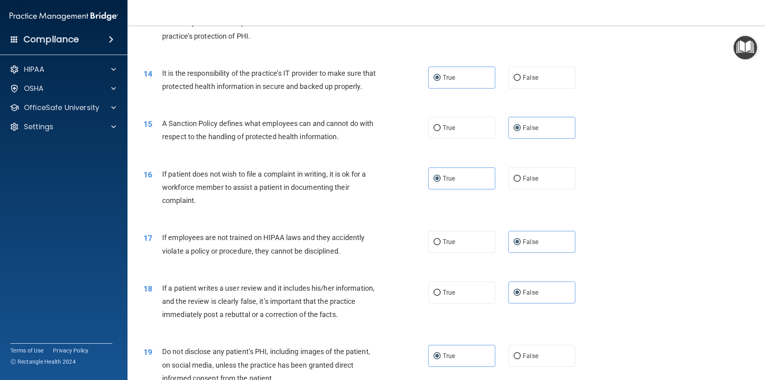
click at [255, 71] on span "It is the responsibility of the practice’s IT provider to make sure that protec…" at bounding box center [269, 80] width 214 height 22
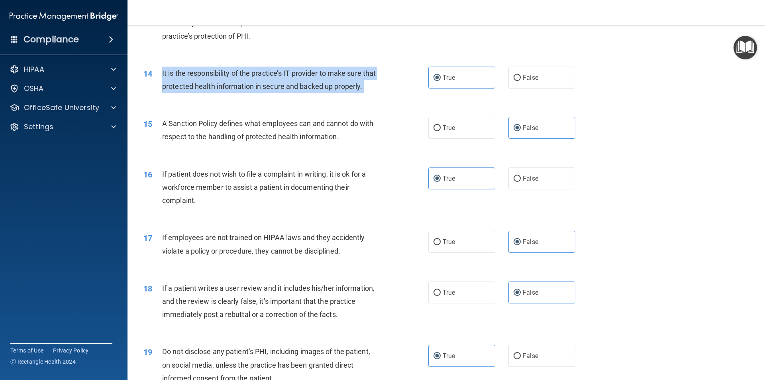
click at [255, 71] on span "It is the responsibility of the practice’s IT provider to make sure that protec…" at bounding box center [269, 80] width 214 height 22
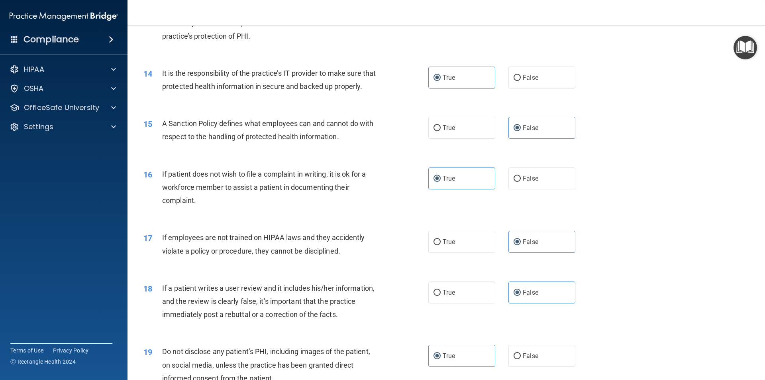
click at [590, 73] on div "14 It is the responsibility of the practice’s IT provider to make sure that pro…" at bounding box center [446, 82] width 618 height 50
click at [555, 84] on label "False" at bounding box center [541, 78] width 67 height 22
click at [521, 81] on input "False" at bounding box center [517, 78] width 7 height 6
radio input "true"
radio input "false"
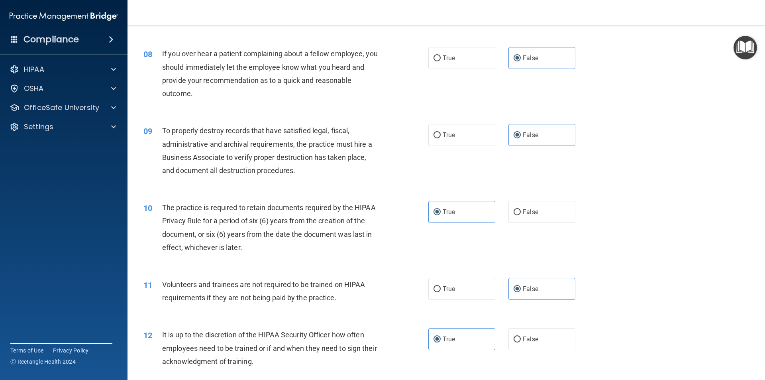
scroll to position [478, 0]
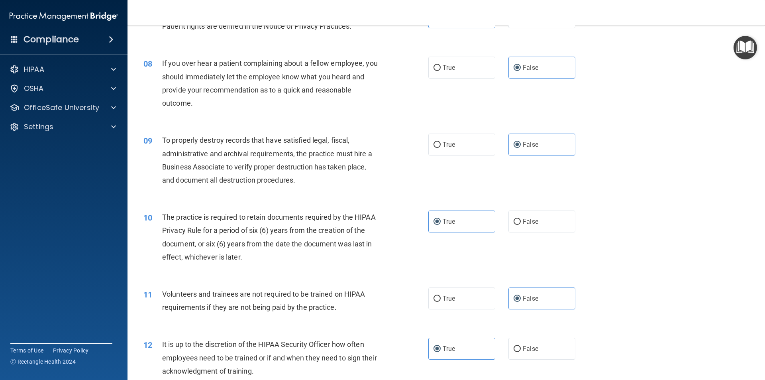
click at [329, 154] on span "To properly destroy records that have satisfied legal, fiscal, administrative a…" at bounding box center [267, 160] width 210 height 48
click at [330, 153] on span "To properly destroy records that have satisfied legal, fiscal, administrative a…" at bounding box center [267, 160] width 210 height 48
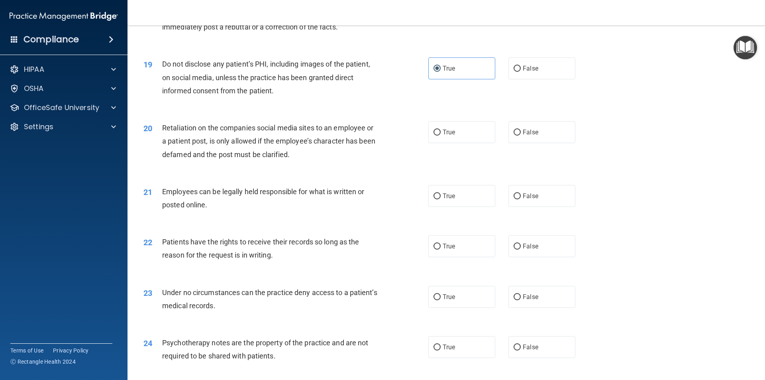
scroll to position [1156, 0]
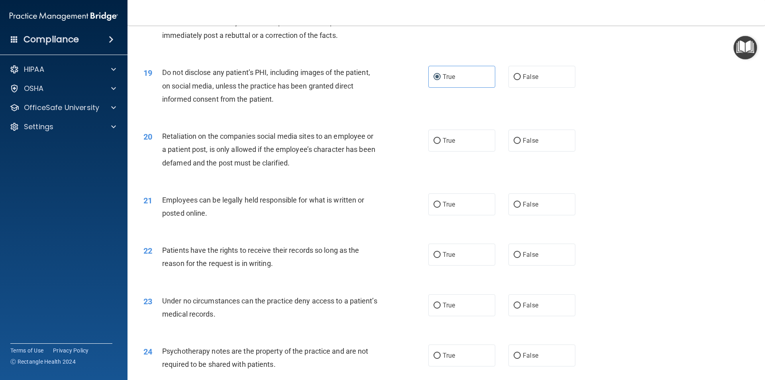
click at [255, 155] on div "Retaliation on the companies social media sites to an employee or a patient pos…" at bounding box center [273, 149] width 223 height 40
click at [312, 160] on span "Retaliation on the companies social media sites to an employee or a patient pos…" at bounding box center [268, 149] width 213 height 35
click at [360, 198] on div "21 Employees can be legally held responsible for what is written or posted onli…" at bounding box center [446, 208] width 618 height 50
click at [534, 151] on label "False" at bounding box center [541, 140] width 67 height 22
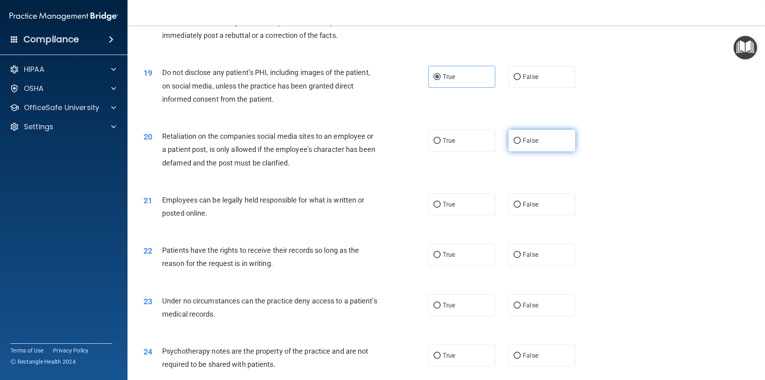
click at [521, 144] on input "False" at bounding box center [517, 141] width 7 height 6
radio input "true"
click at [483, 215] on label "True" at bounding box center [461, 204] width 67 height 22
click at [441, 208] on input "True" at bounding box center [437, 205] width 7 height 6
radio input "true"
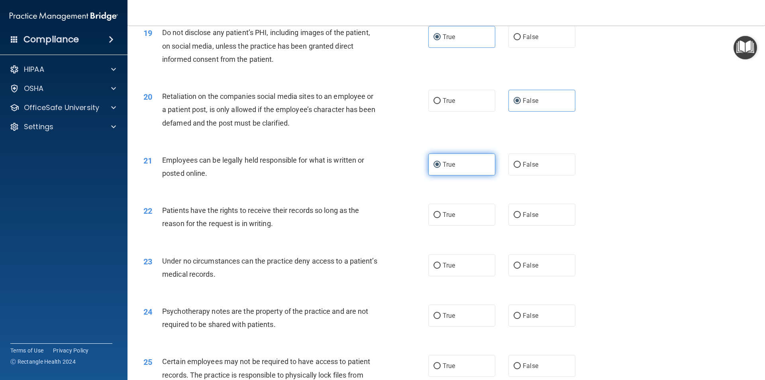
scroll to position [1235, 0]
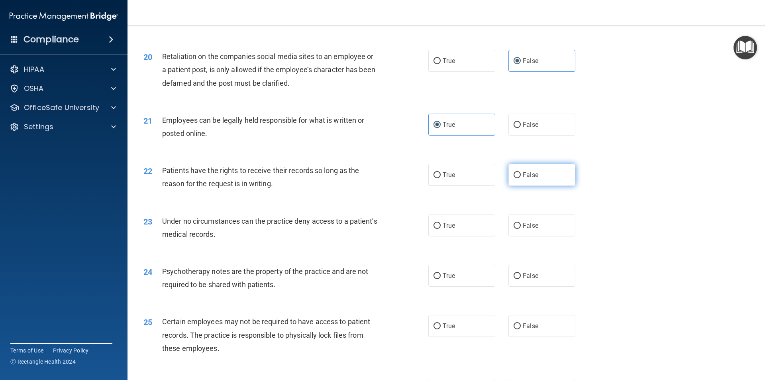
click at [530, 179] on span "False" at bounding box center [531, 175] width 16 height 8
click at [521, 178] on input "False" at bounding box center [517, 175] width 7 height 6
radio input "true"
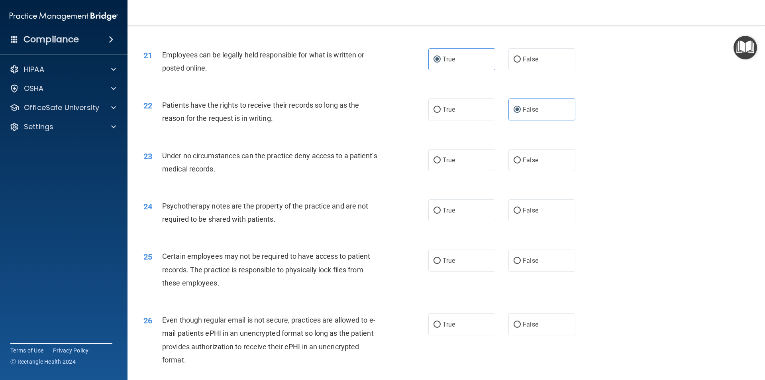
scroll to position [1315, 0]
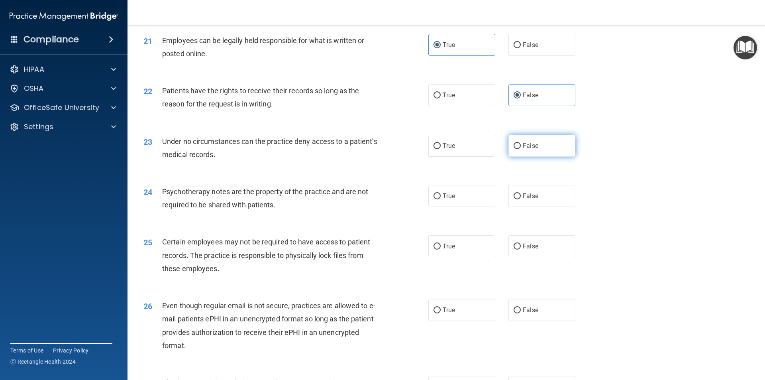
click at [518, 157] on label "False" at bounding box center [541, 146] width 67 height 22
click at [518, 149] on input "False" at bounding box center [517, 146] width 7 height 6
radio input "true"
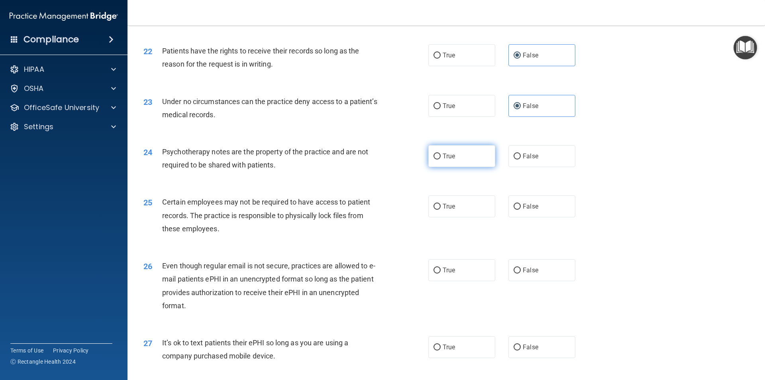
click at [466, 167] on label "True" at bounding box center [461, 156] width 67 height 22
click at [441, 159] on input "True" at bounding box center [437, 156] width 7 height 6
radio input "true"
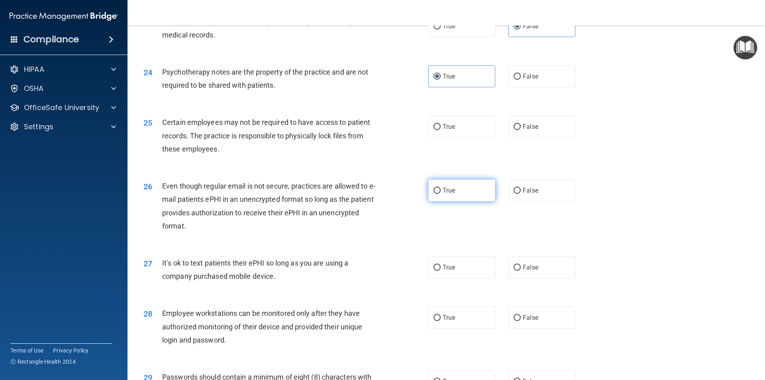
click at [459, 201] on label "True" at bounding box center [461, 190] width 67 height 22
click at [441, 194] on input "True" at bounding box center [437, 191] width 7 height 6
radio input "true"
click at [453, 137] on label "True" at bounding box center [461, 127] width 67 height 22
click at [441, 130] on input "True" at bounding box center [437, 127] width 7 height 6
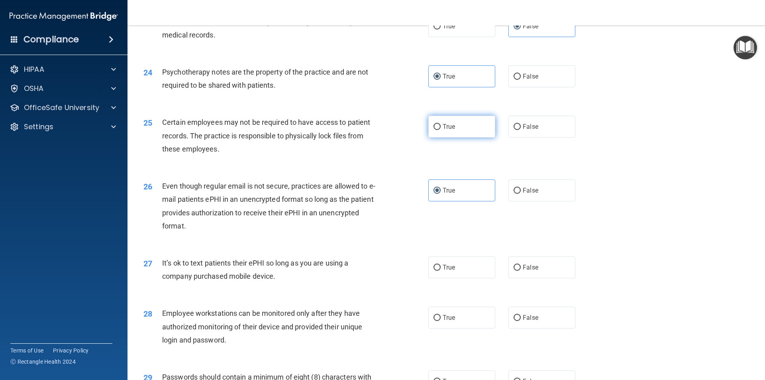
radio input "true"
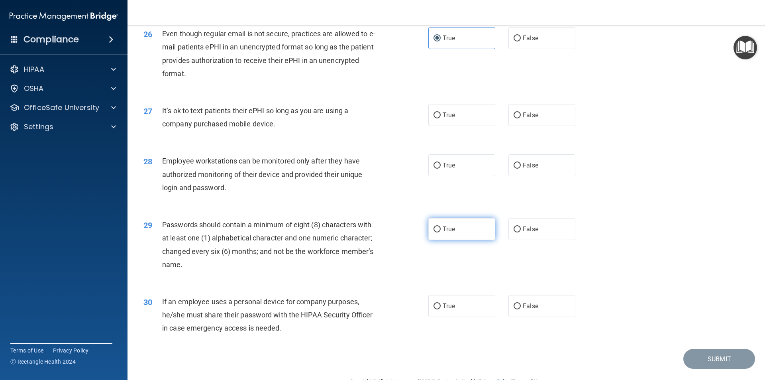
scroll to position [1594, 0]
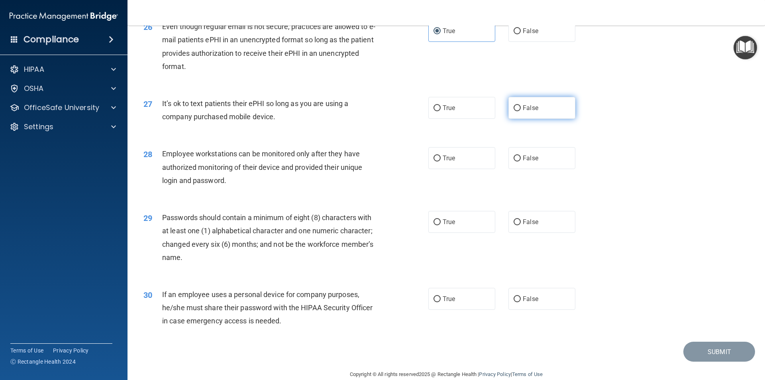
click at [542, 119] on label "False" at bounding box center [541, 108] width 67 height 22
click at [521, 111] on input "False" at bounding box center [517, 108] width 7 height 6
radio input "true"
click at [446, 162] on span "True" at bounding box center [449, 158] width 12 height 8
click at [441, 161] on input "True" at bounding box center [437, 158] width 7 height 6
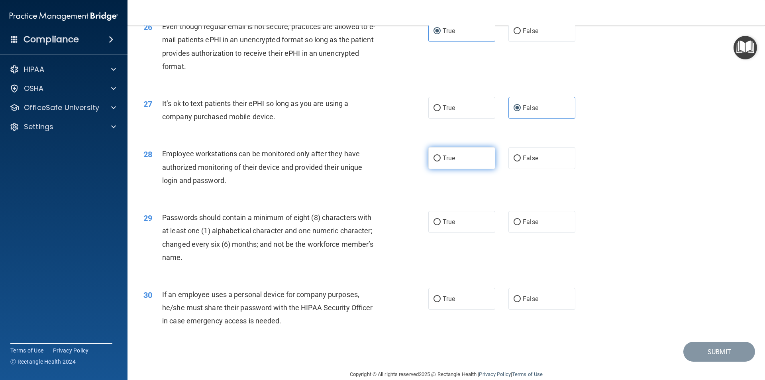
radio input "true"
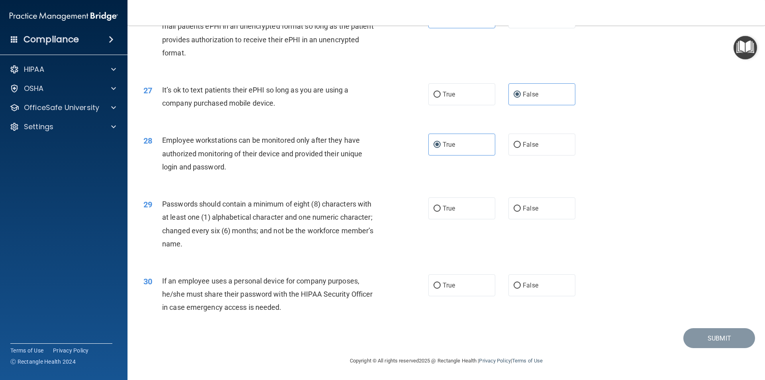
scroll to position [1621, 0]
click at [443, 209] on span "True" at bounding box center [449, 208] width 12 height 8
click at [441, 209] on input "True" at bounding box center [437, 209] width 7 height 6
radio input "true"
click at [535, 285] on label "False" at bounding box center [541, 285] width 67 height 22
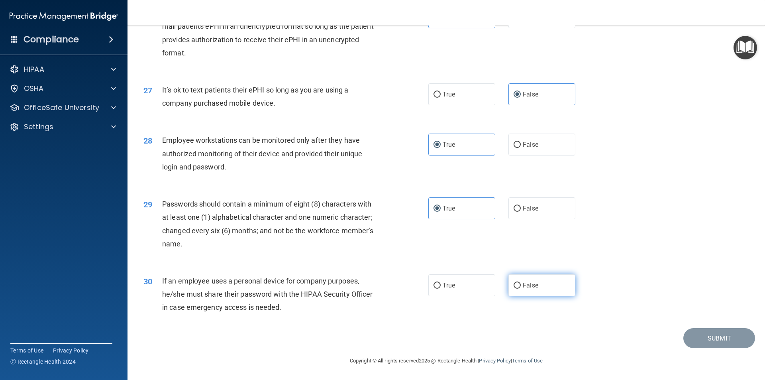
click at [521, 285] on input "False" at bounding box center [517, 286] width 7 height 6
radio input "true"
click at [709, 335] on button "Submit" at bounding box center [719, 338] width 72 height 20
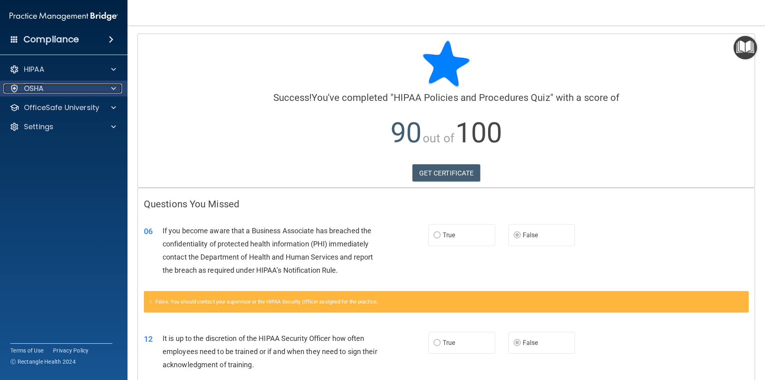
click at [112, 87] on span at bounding box center [113, 89] width 5 height 10
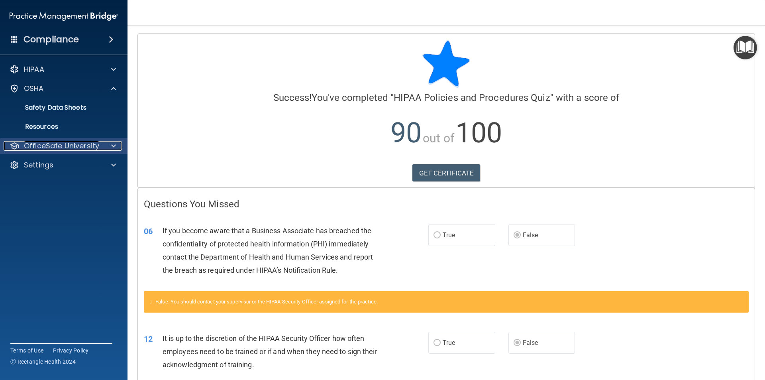
click at [114, 146] on span at bounding box center [113, 146] width 5 height 10
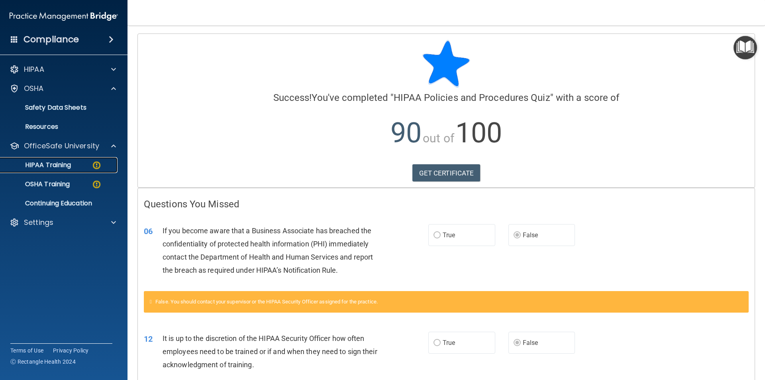
click at [83, 166] on div "HIPAA Training" at bounding box center [59, 165] width 109 height 8
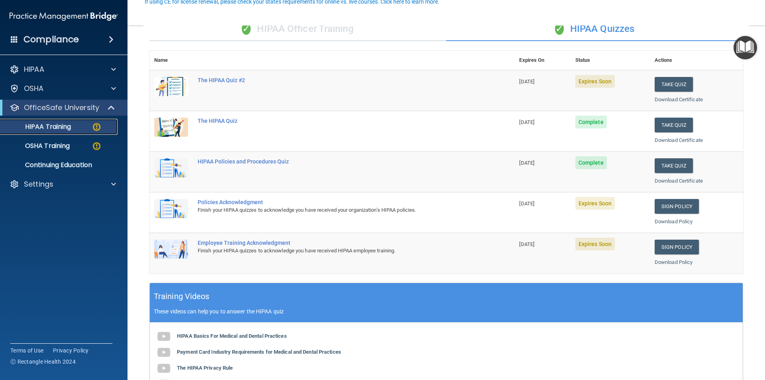
scroll to position [80, 0]
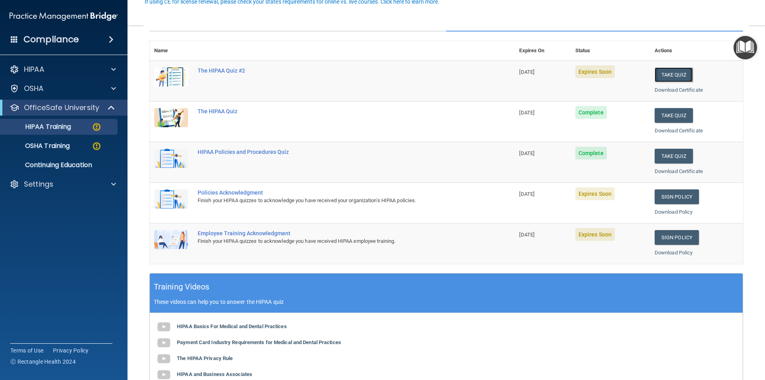
click at [655, 76] on button "Take Quiz" at bounding box center [674, 74] width 38 height 15
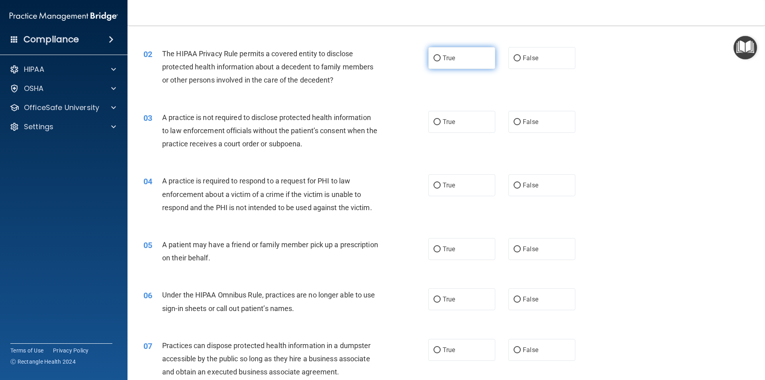
click at [430, 53] on label "True" at bounding box center [461, 58] width 67 height 22
click at [434, 55] on input "True" at bounding box center [437, 58] width 7 height 6
radio input "true"
click at [312, 67] on span "The HIPAA Privacy Rule permits a covered entity to disclose protected health in…" at bounding box center [267, 66] width 211 height 35
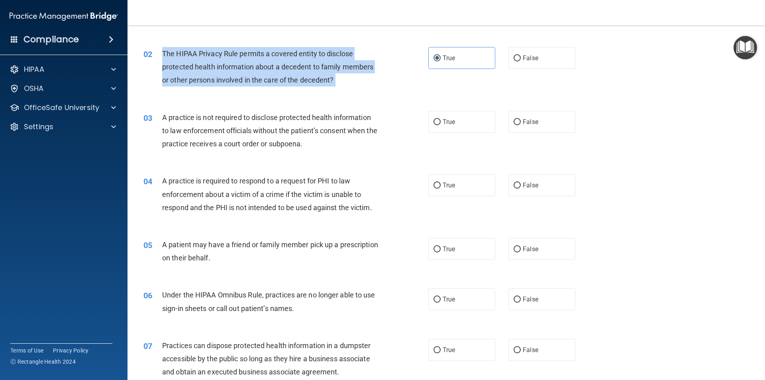
click at [312, 67] on span "The HIPAA Privacy Rule permits a covered entity to disclose protected health in…" at bounding box center [267, 66] width 211 height 35
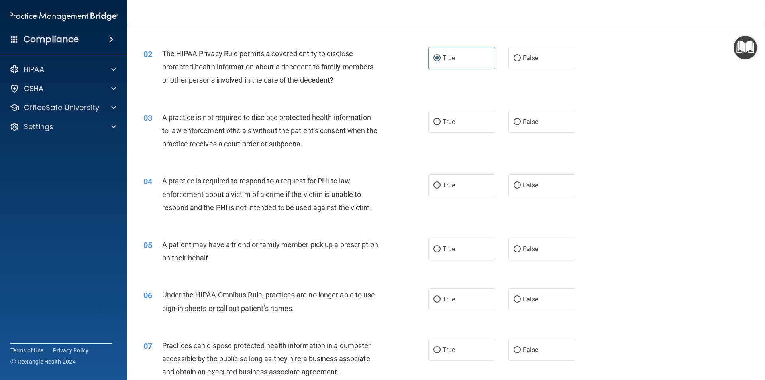
drag, startPoint x: 281, startPoint y: 149, endPoint x: 290, endPoint y: 139, distance: 13.3
click at [281, 149] on div "A practice is not required to disclose protected health information to law enfo…" at bounding box center [273, 131] width 223 height 40
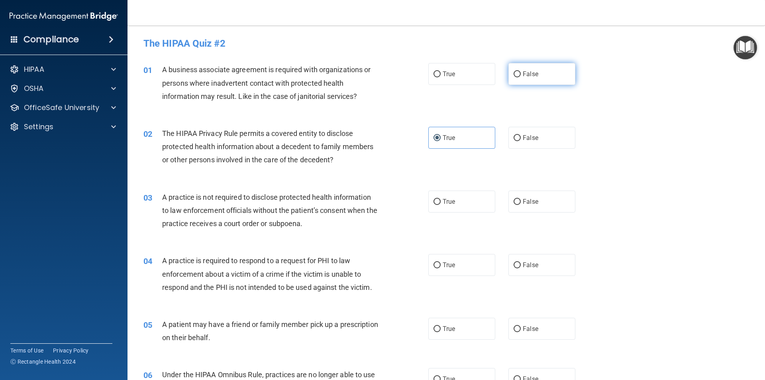
click at [535, 71] on label "False" at bounding box center [541, 74] width 67 height 22
click at [521, 71] on input "False" at bounding box center [517, 74] width 7 height 6
radio input "true"
click at [280, 87] on span "A business associate agreement is required with organizations or persons where …" at bounding box center [266, 82] width 208 height 35
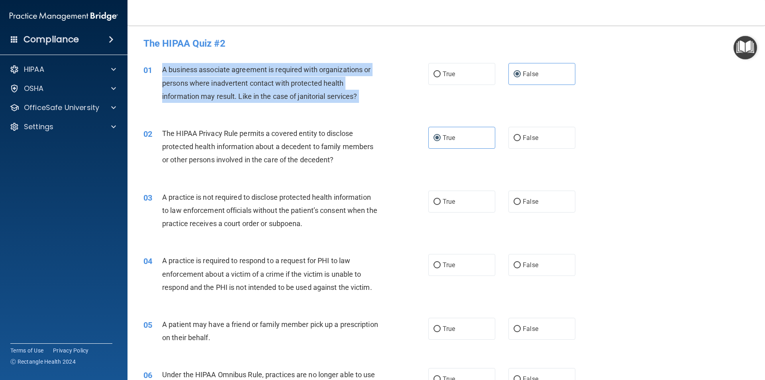
click at [280, 87] on span "A business associate agreement is required with organizations or persons where …" at bounding box center [266, 82] width 208 height 35
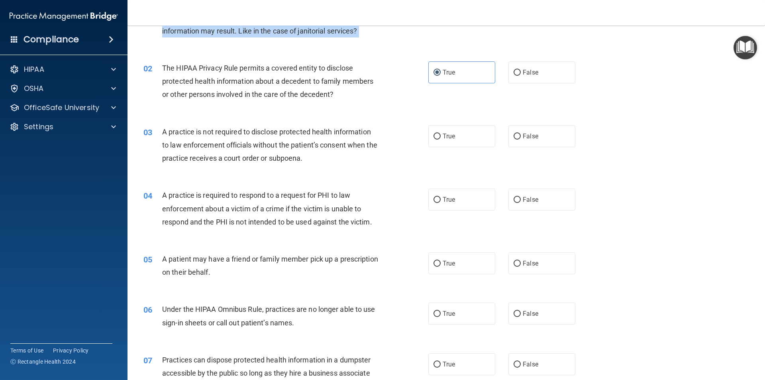
scroll to position [80, 0]
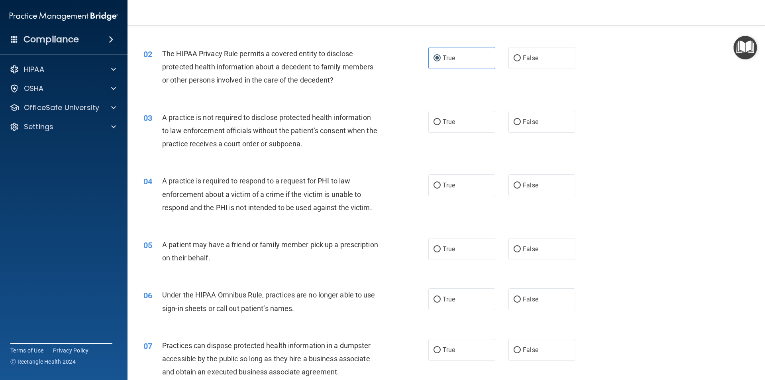
click at [190, 121] on span "A practice is not required to disclose protected health information to law enfo…" at bounding box center [269, 130] width 215 height 35
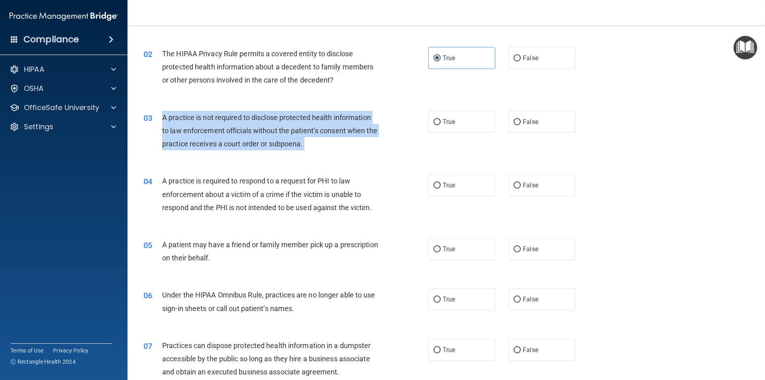
click at [190, 121] on span "A practice is not required to disclose protected health information to law enfo…" at bounding box center [269, 130] width 215 height 35
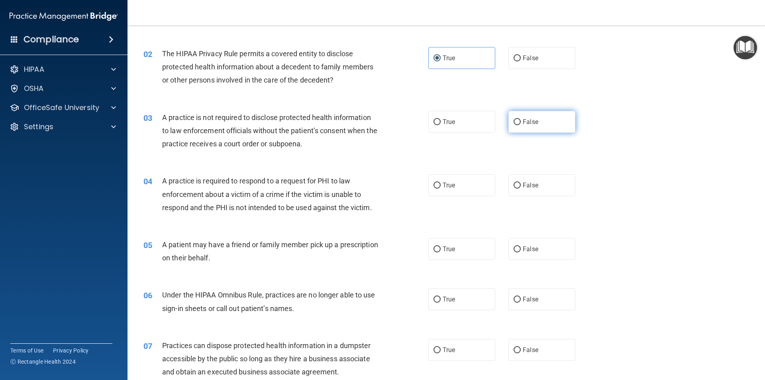
click at [523, 124] on span "False" at bounding box center [531, 122] width 16 height 8
click at [520, 124] on input "False" at bounding box center [517, 122] width 7 height 6
radio input "true"
click at [456, 131] on label "True" at bounding box center [461, 122] width 67 height 22
click at [441, 125] on input "True" at bounding box center [437, 122] width 7 height 6
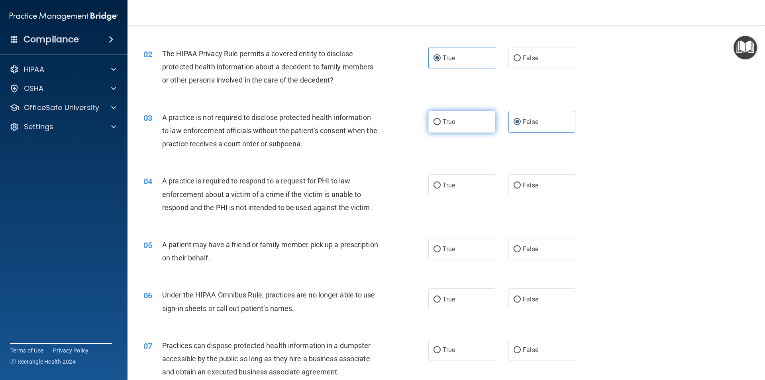
radio input "true"
radio input "false"
click at [297, 145] on span "A practice is not required to disclose protected health information to law enfo…" at bounding box center [269, 130] width 215 height 35
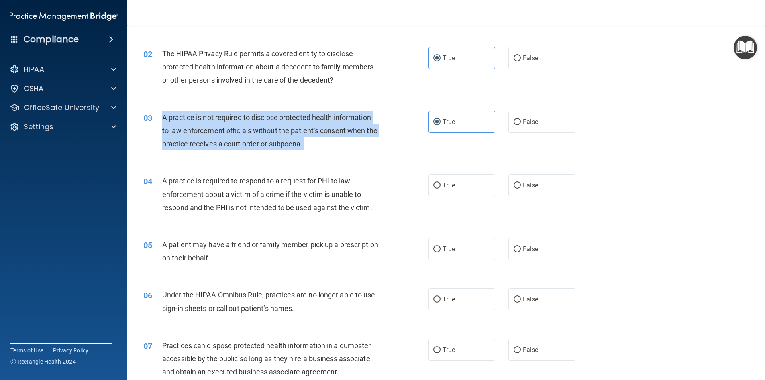
click at [297, 145] on span "A practice is not required to disclose protected health information to law enfo…" at bounding box center [269, 130] width 215 height 35
click at [412, 149] on div "03 A practice is not required to disclose protected health information to law e…" at bounding box center [285, 133] width 309 height 44
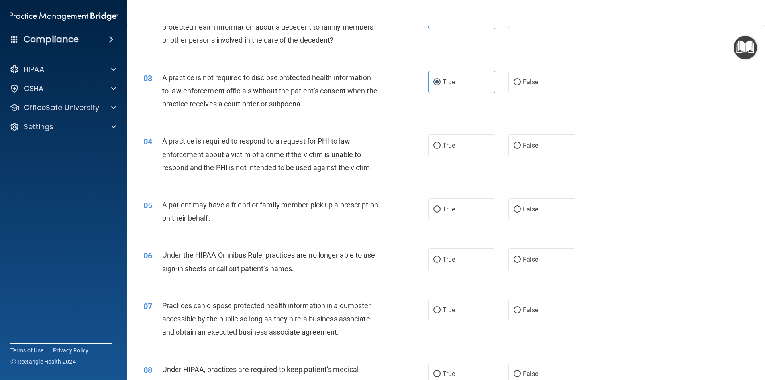
scroll to position [159, 0]
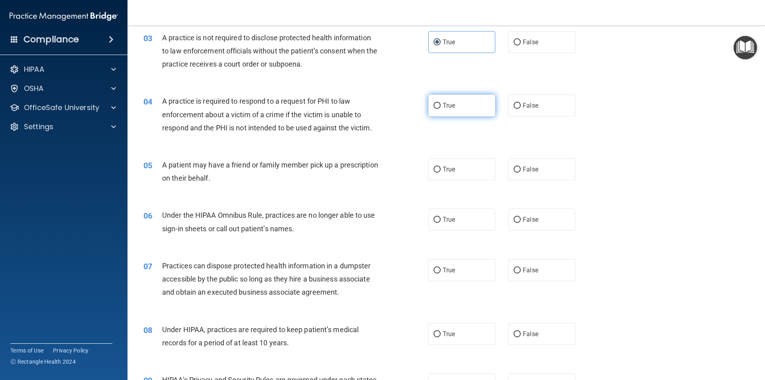
click at [469, 106] on label "True" at bounding box center [461, 105] width 67 height 22
click at [441, 106] on input "True" at bounding box center [437, 106] width 7 height 6
radio input "true"
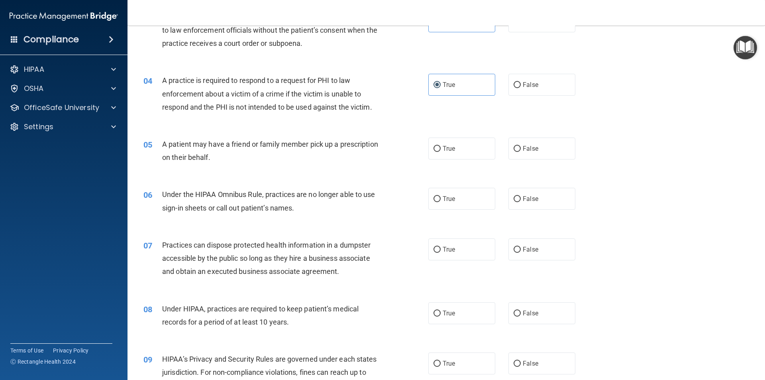
scroll to position [199, 0]
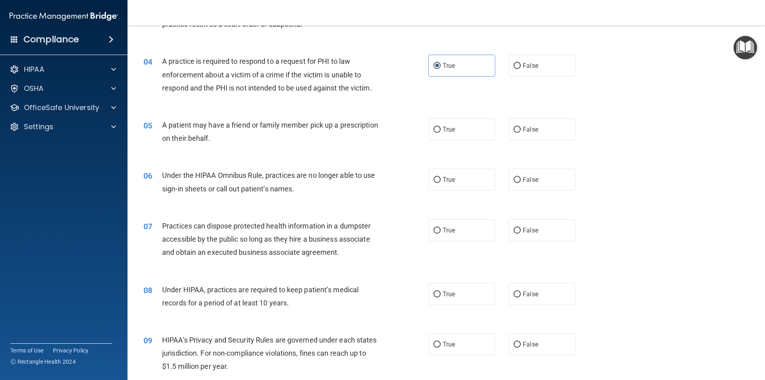
click at [312, 84] on span "A practice is required to respond to a request for PHI to law enforcement about…" at bounding box center [267, 74] width 210 height 35
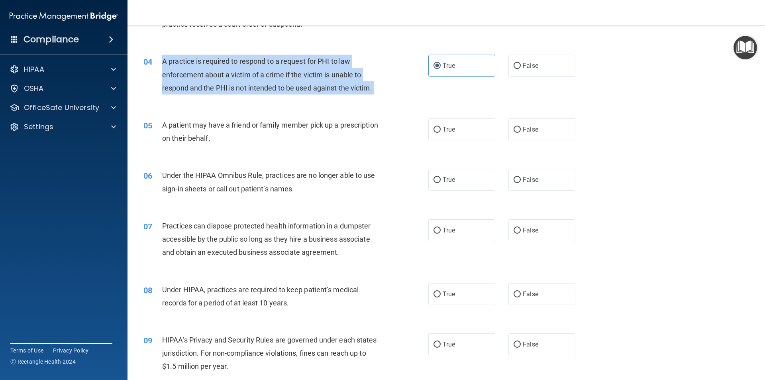
click at [312, 84] on span "A practice is required to respond to a request for PHI to law enforcement about…" at bounding box center [267, 74] width 210 height 35
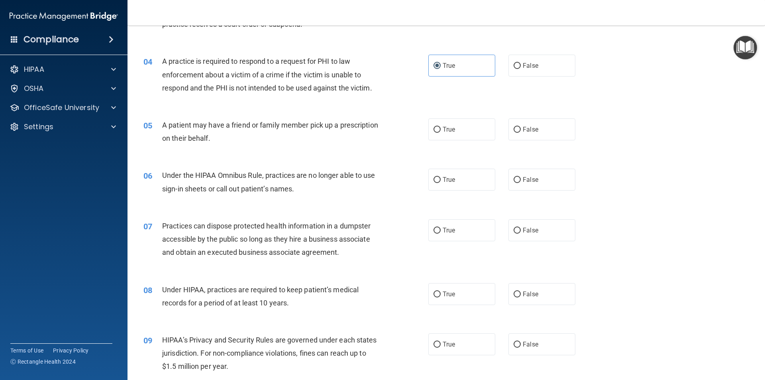
click at [332, 152] on div "05 A patient may have a friend or family member pick up a prescription on their…" at bounding box center [446, 133] width 618 height 50
click at [419, 131] on div "05 A patient may have a friend or family member pick up a prescription on their…" at bounding box center [285, 133] width 309 height 30
click at [459, 128] on label "True" at bounding box center [461, 129] width 67 height 22
click at [441, 128] on input "True" at bounding box center [437, 130] width 7 height 6
radio input "true"
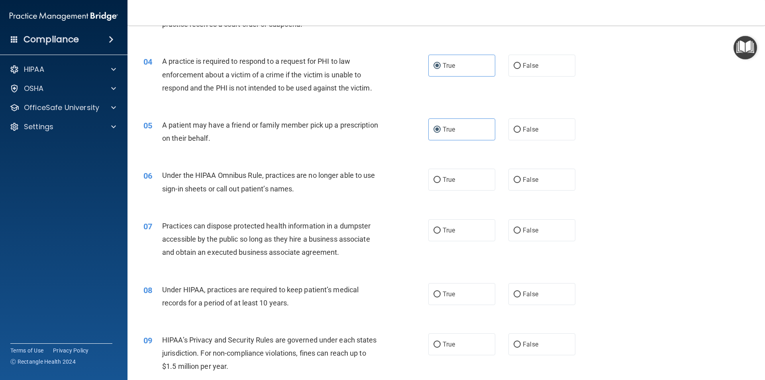
click at [314, 128] on span "A patient may have a friend or family member pick up a prescription on their be…" at bounding box center [270, 132] width 216 height 22
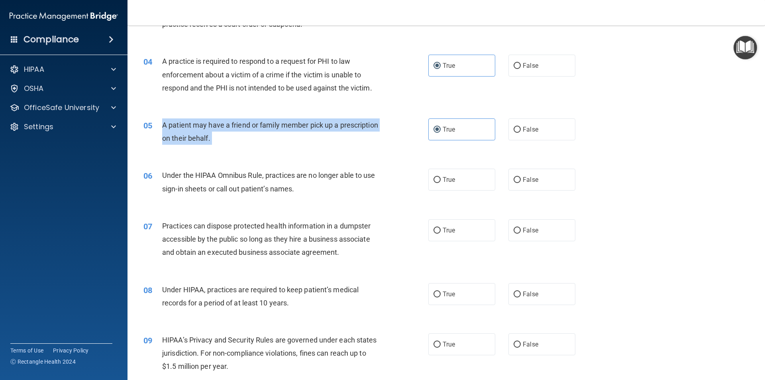
click at [314, 128] on span "A patient may have a friend or family member pick up a prescription on their be…" at bounding box center [270, 132] width 216 height 22
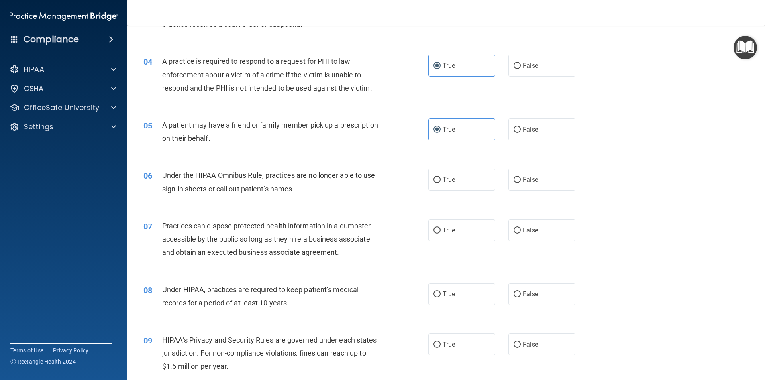
click at [354, 222] on span "Practices can dispose protected health information in a dumpster accessible by …" at bounding box center [266, 239] width 208 height 35
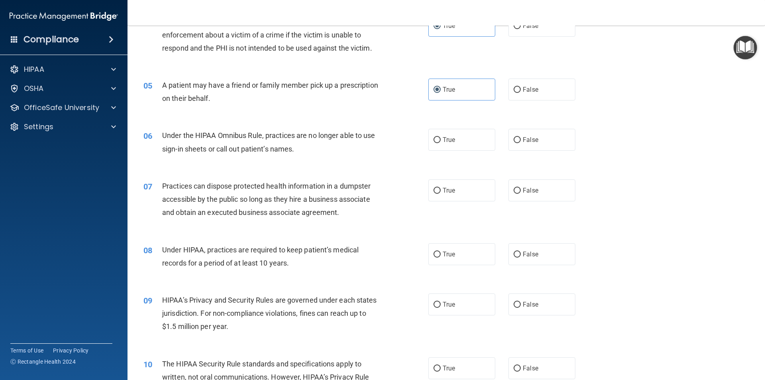
scroll to position [279, 0]
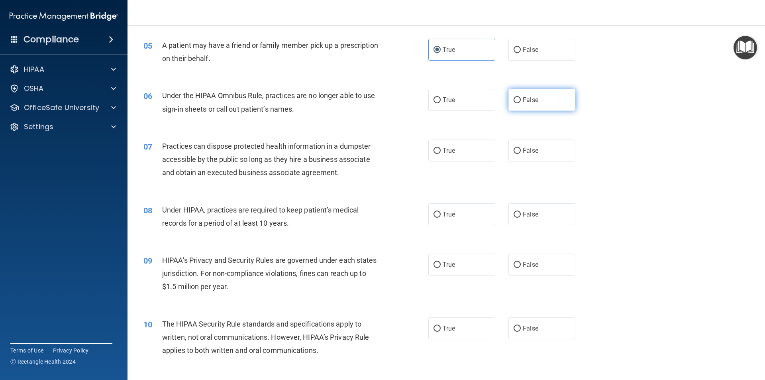
click at [531, 101] on span "False" at bounding box center [531, 100] width 16 height 8
click at [521, 101] on input "False" at bounding box center [517, 100] width 7 height 6
radio input "true"
click at [299, 99] on span "Under the HIPAA Omnibus Rule, practices are no longer able to use sign-in sheet…" at bounding box center [268, 102] width 213 height 22
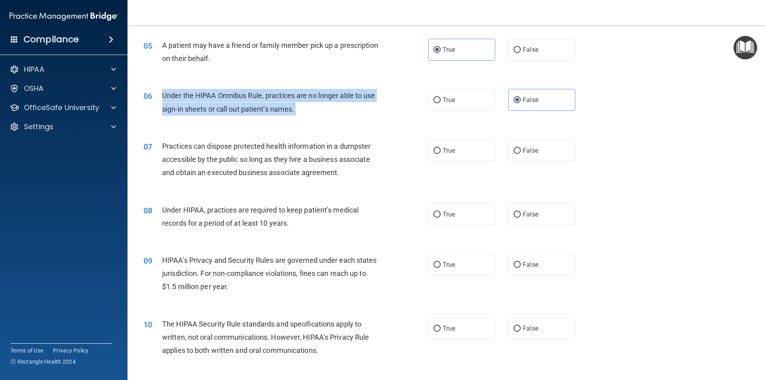
drag, startPoint x: 299, startPoint y: 99, endPoint x: 295, endPoint y: 98, distance: 4.2
click at [295, 98] on span "Under the HIPAA Omnibus Rule, practices are no longer able to use sign-in sheet…" at bounding box center [268, 102] width 213 height 22
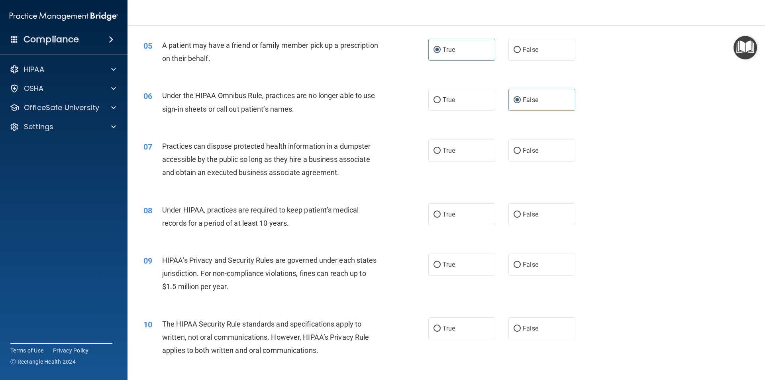
click at [293, 153] on div "Practices can dispose protected health information in a dumpster accessible by …" at bounding box center [273, 159] width 223 height 40
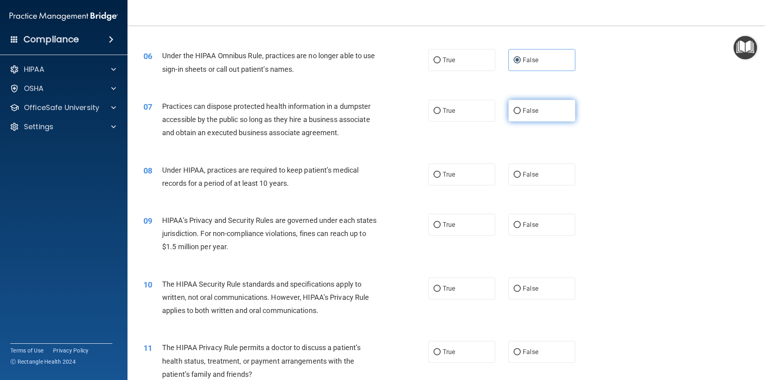
click at [550, 116] on label "False" at bounding box center [541, 111] width 67 height 22
click at [521, 114] on input "False" at bounding box center [517, 111] width 7 height 6
radio input "true"
click at [335, 133] on span "Practices can dispose protected health information in a dumpster accessible by …" at bounding box center [266, 119] width 208 height 35
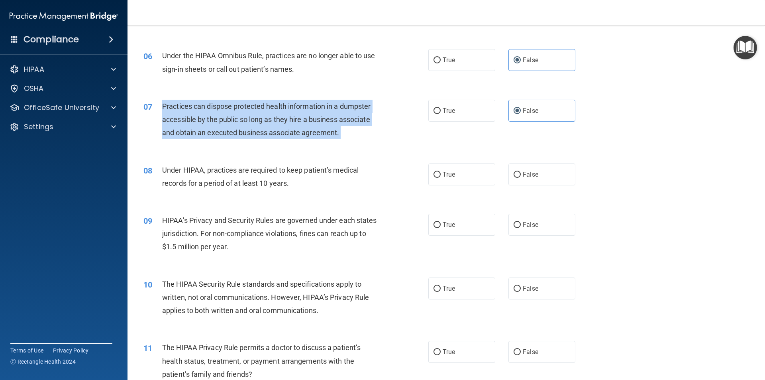
click at [335, 133] on span "Practices can dispose protected health information in a dumpster accessible by …" at bounding box center [266, 119] width 208 height 35
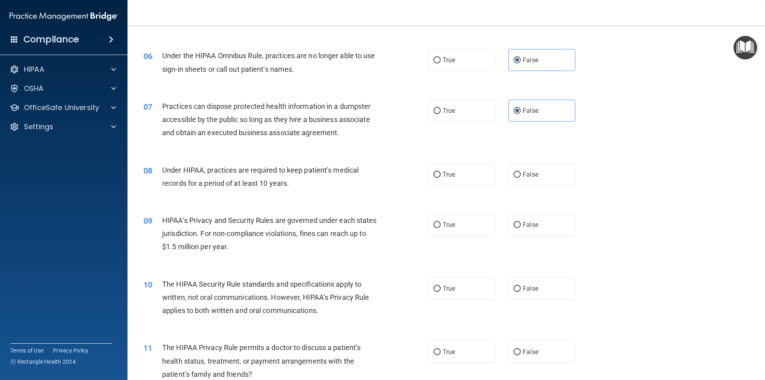
click at [340, 251] on div "HIPAA’s Privacy and Security Rules are governed under each states jurisdiction.…" at bounding box center [273, 234] width 223 height 40
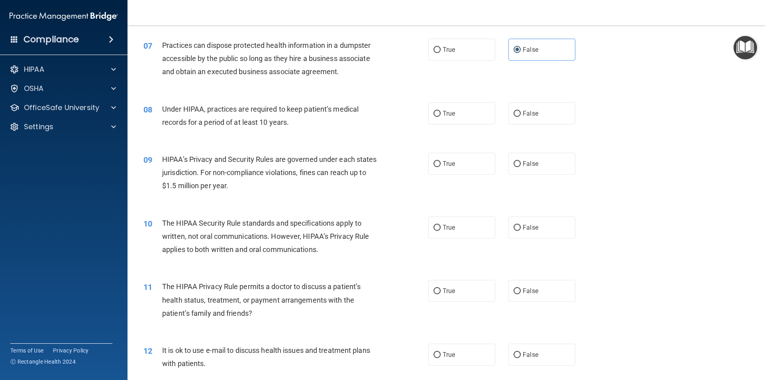
scroll to position [398, 0]
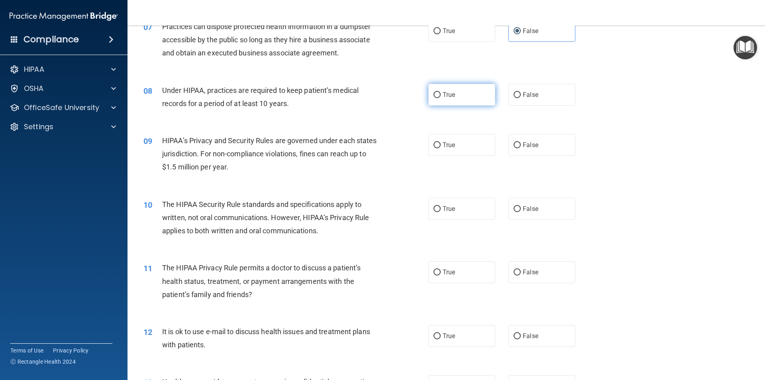
click at [487, 92] on label "True" at bounding box center [461, 95] width 67 height 22
click at [441, 92] on input "True" at bounding box center [437, 95] width 7 height 6
radio input "true"
click at [523, 92] on span "False" at bounding box center [531, 95] width 16 height 8
click at [521, 92] on input "False" at bounding box center [517, 95] width 7 height 6
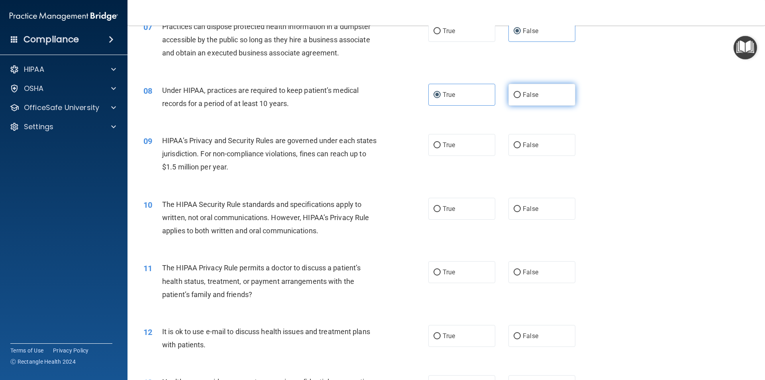
radio input "true"
radio input "false"
click at [290, 99] on span "Under HIPAA, practices are required to keep patient’s medical records for a per…" at bounding box center [260, 97] width 196 height 22
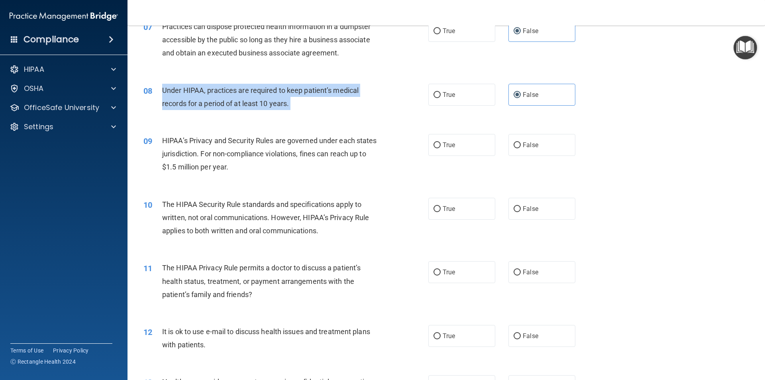
click at [290, 99] on span "Under HIPAA, practices are required to keep patient’s medical records for a per…" at bounding box center [260, 97] width 196 height 22
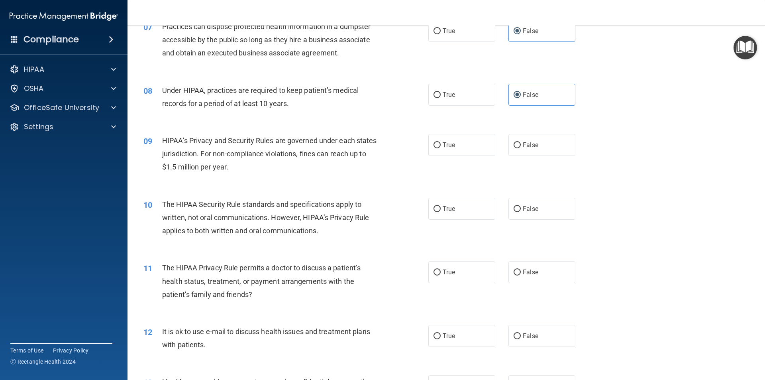
click at [341, 250] on div "10 The HIPAA Security Rule standards and specifications apply to written, not o…" at bounding box center [446, 220] width 618 height 64
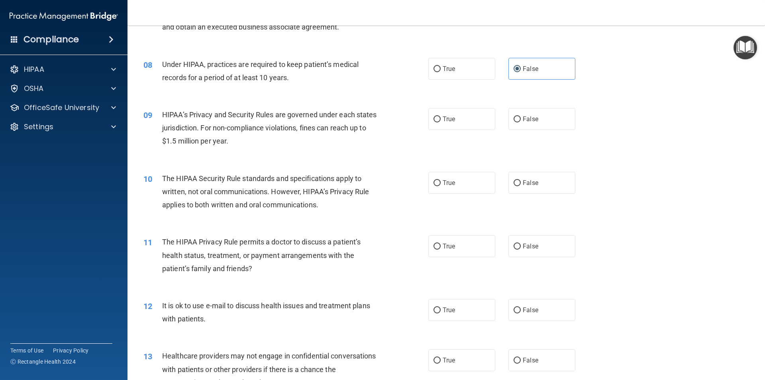
scroll to position [438, 0]
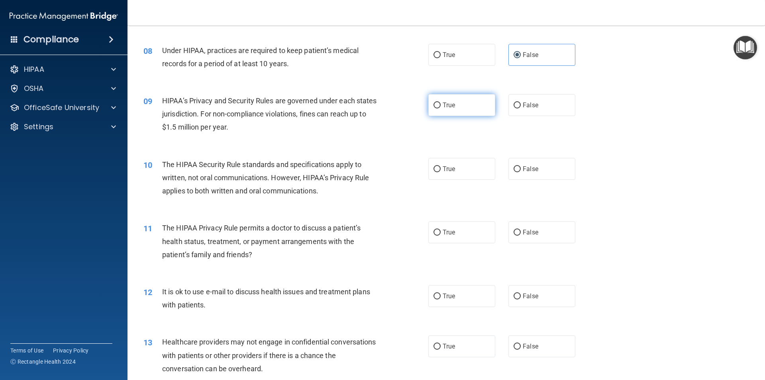
click at [428, 108] on label "True" at bounding box center [461, 105] width 67 height 22
click at [434, 108] on input "True" at bounding box center [437, 105] width 7 height 6
radio input "true"
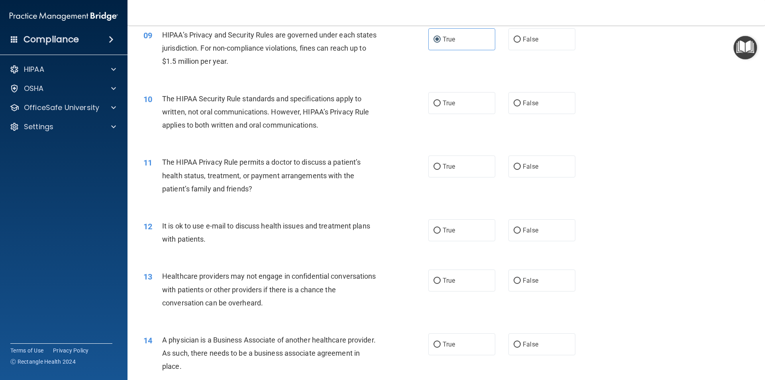
scroll to position [518, 0]
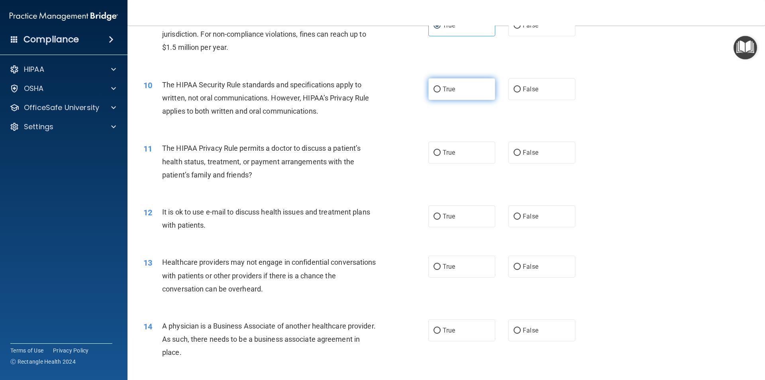
click at [451, 92] on span "True" at bounding box center [449, 89] width 12 height 8
click at [441, 92] on input "True" at bounding box center [437, 89] width 7 height 6
radio input "true"
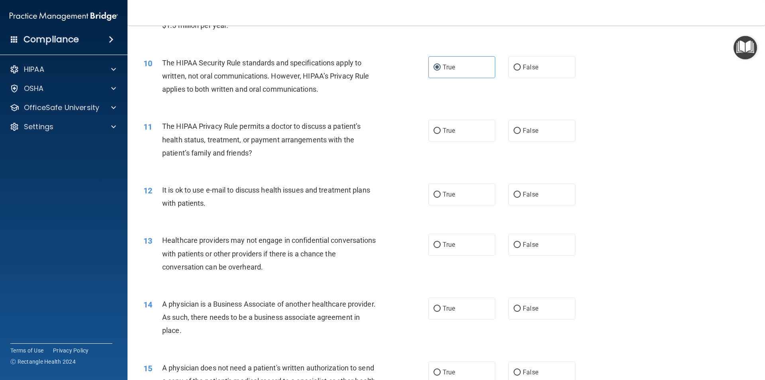
scroll to position [558, 0]
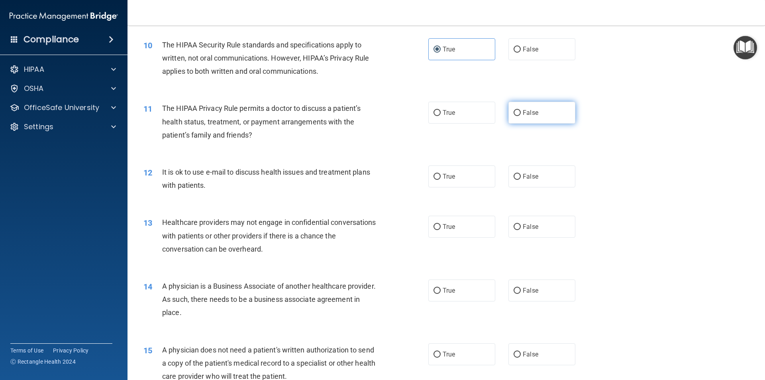
click at [534, 108] on label "False" at bounding box center [541, 113] width 67 height 22
click at [521, 110] on input "False" at bounding box center [517, 113] width 7 height 6
radio input "true"
click at [299, 128] on div "The HIPAA Privacy Rule permits a doctor to discuss a patient’s health status, t…" at bounding box center [273, 122] width 223 height 40
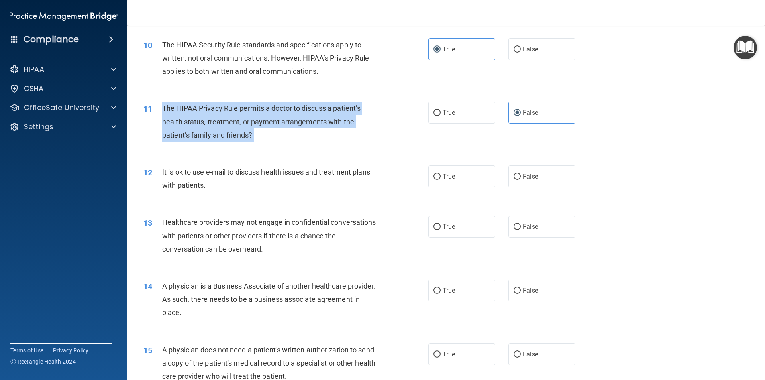
click at [299, 128] on div "The HIPAA Privacy Rule permits a doctor to discuss a patient’s health status, t…" at bounding box center [273, 122] width 223 height 40
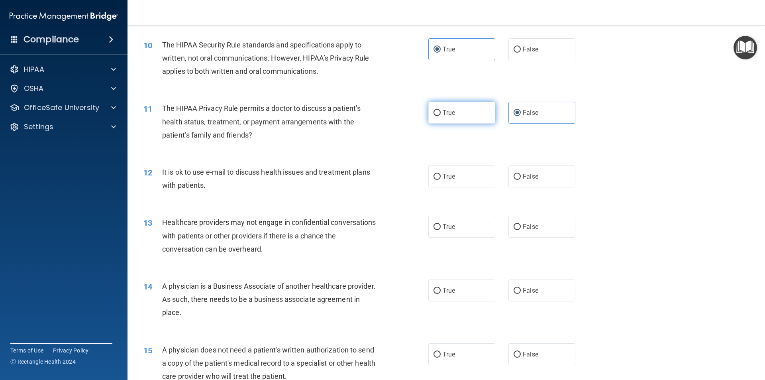
click at [455, 114] on label "True" at bounding box center [461, 113] width 67 height 22
click at [441, 114] on input "True" at bounding box center [437, 113] width 7 height 6
radio input "true"
radio input "false"
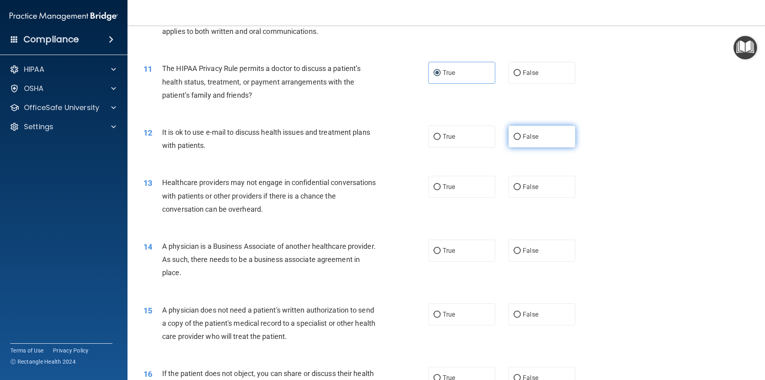
click at [508, 139] on label "False" at bounding box center [541, 137] width 67 height 22
click at [514, 139] on input "False" at bounding box center [517, 137] width 7 height 6
radio input "true"
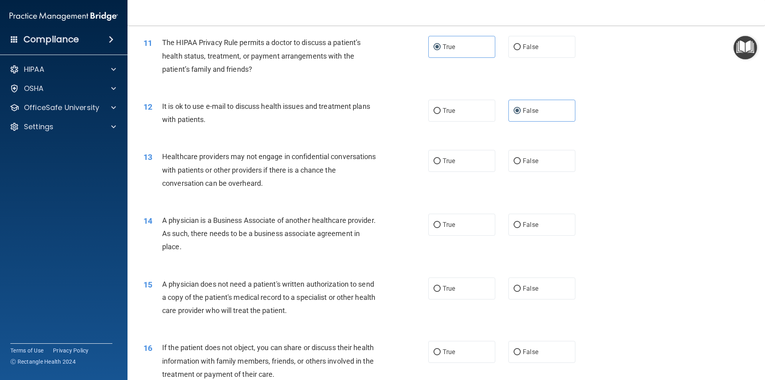
scroll to position [638, 0]
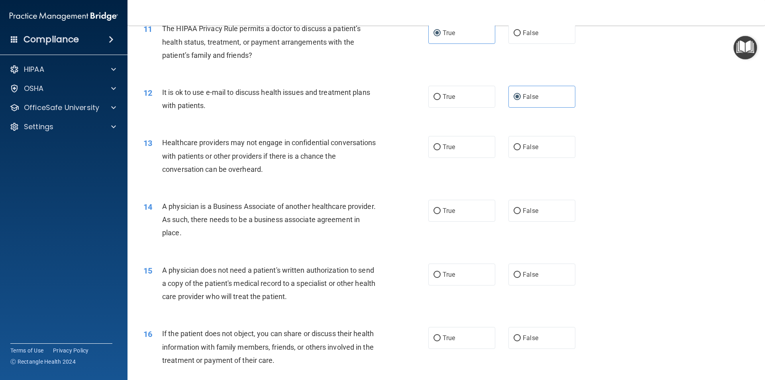
click at [292, 100] on div "It is ok to use e-mail to discuss health issues and treatment plans with patien…" at bounding box center [273, 99] width 223 height 26
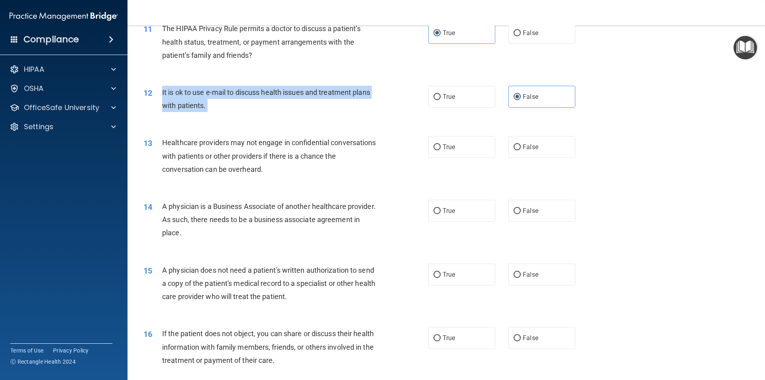
click at [292, 100] on div "It is ok to use e-mail to discuss health issues and treatment plans with patien…" at bounding box center [273, 99] width 223 height 26
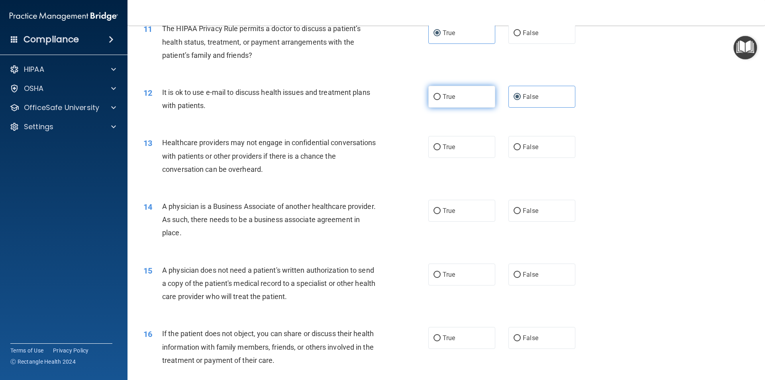
click at [466, 105] on label "True" at bounding box center [461, 97] width 67 height 22
click at [441, 100] on input "True" at bounding box center [437, 97] width 7 height 6
radio input "true"
radio input "false"
click at [444, 146] on span "True" at bounding box center [449, 147] width 12 height 8
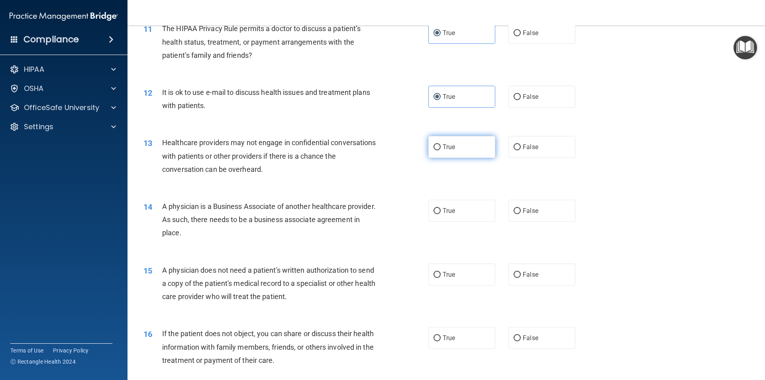
click at [441, 146] on input "True" at bounding box center [437, 147] width 7 height 6
radio input "true"
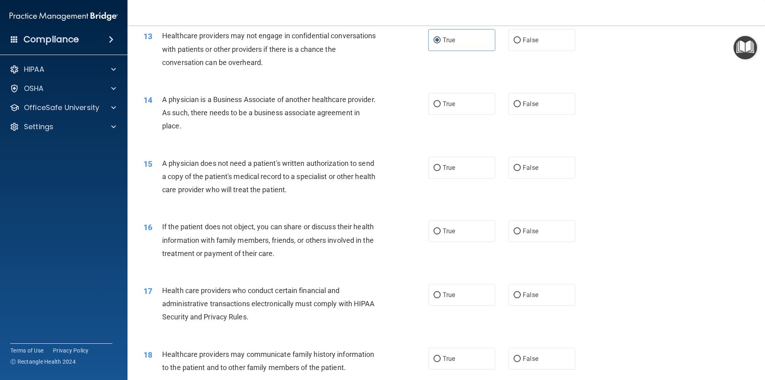
scroll to position [757, 0]
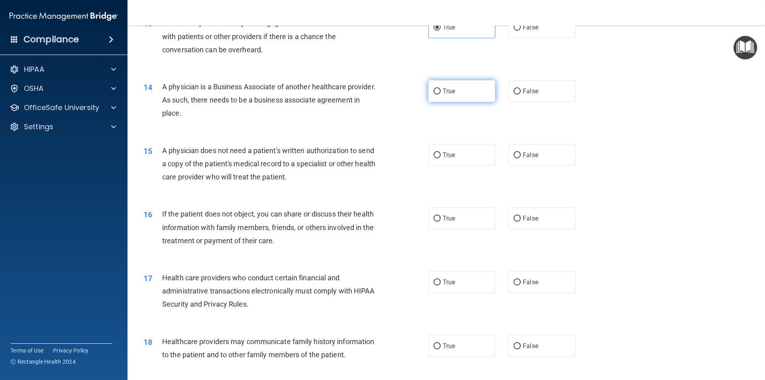
click at [463, 99] on label "True" at bounding box center [461, 91] width 67 height 22
click at [441, 94] on input "True" at bounding box center [437, 91] width 7 height 6
radio input "true"
click at [293, 96] on span "A physician is a Business Associate of another healthcare provider. As such, th…" at bounding box center [269, 99] width 214 height 35
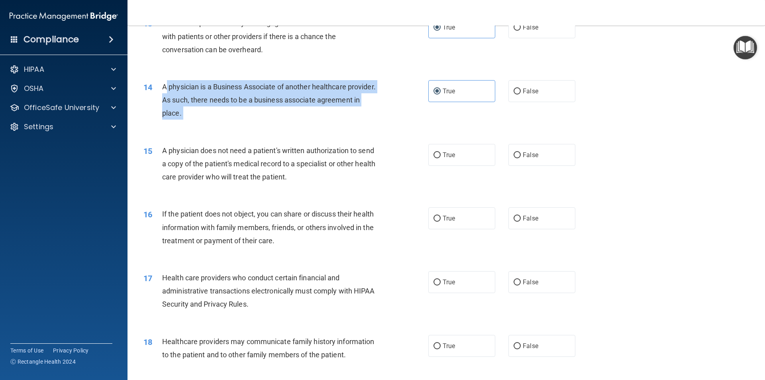
click at [293, 96] on span "A physician is a Business Associate of another healthcare provider. As such, th…" at bounding box center [269, 99] width 214 height 35
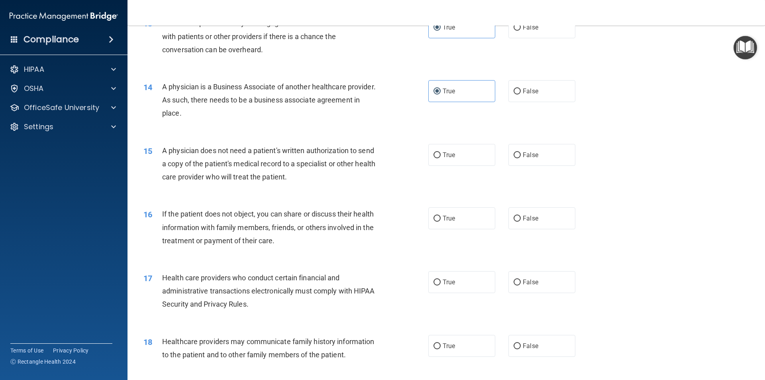
click at [294, 219] on div "If the patient does not object, you can share or discuss their health informati…" at bounding box center [273, 227] width 223 height 40
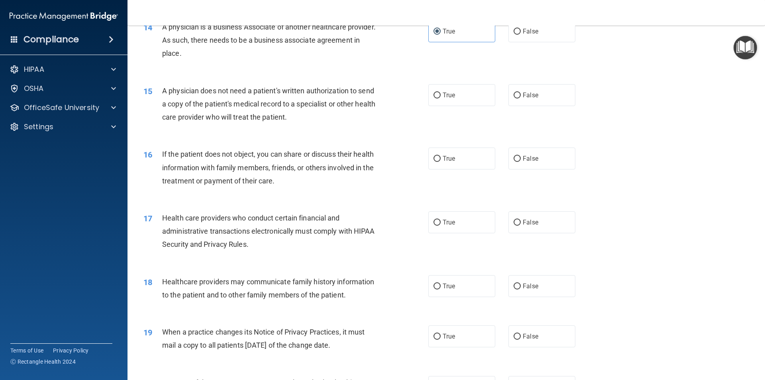
scroll to position [837, 0]
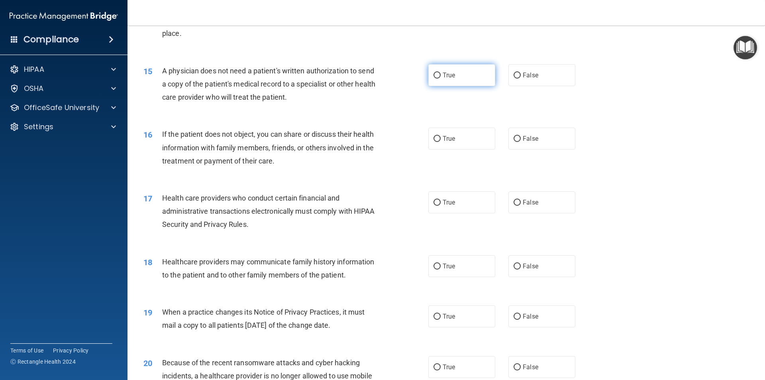
click at [460, 74] on label "True" at bounding box center [461, 75] width 67 height 22
click at [441, 74] on input "True" at bounding box center [437, 76] width 7 height 6
radio input "true"
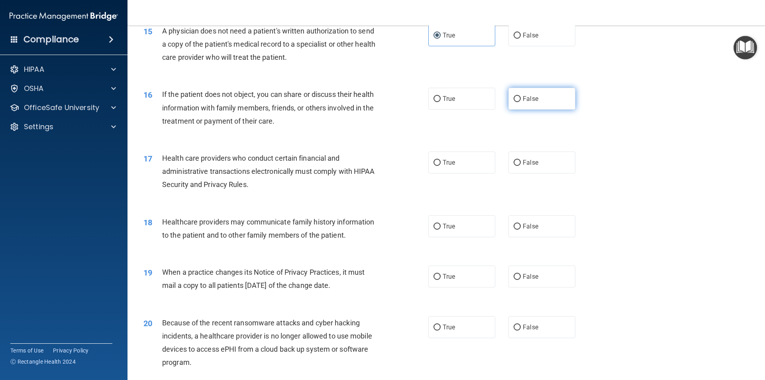
click at [569, 98] on label "False" at bounding box center [541, 99] width 67 height 22
click at [521, 98] on input "False" at bounding box center [517, 99] width 7 height 6
radio input "true"
click at [334, 92] on span "If the patient does not object, you can share or discuss their health informati…" at bounding box center [268, 107] width 212 height 35
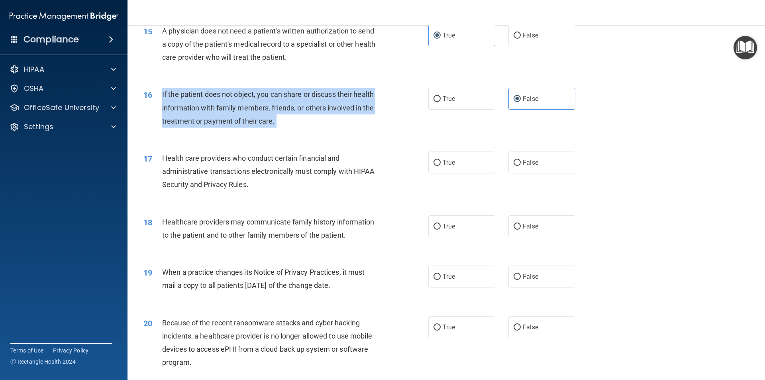
click at [334, 92] on span "If the patient does not object, you can share or discuss their health informati…" at bounding box center [268, 107] width 212 height 35
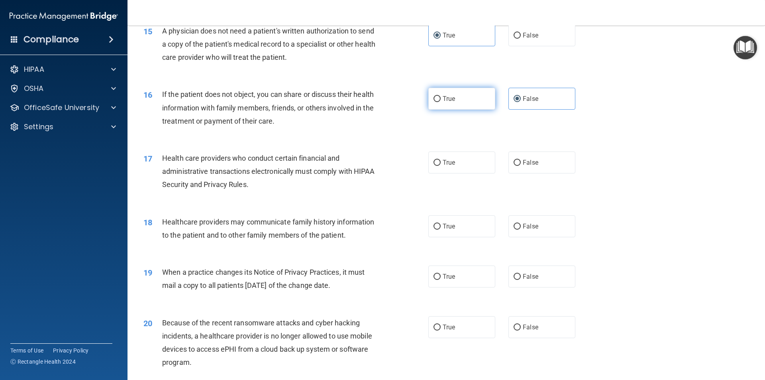
click at [468, 97] on label "True" at bounding box center [461, 99] width 67 height 22
click at [441, 97] on input "True" at bounding box center [437, 99] width 7 height 6
radio input "true"
radio input "false"
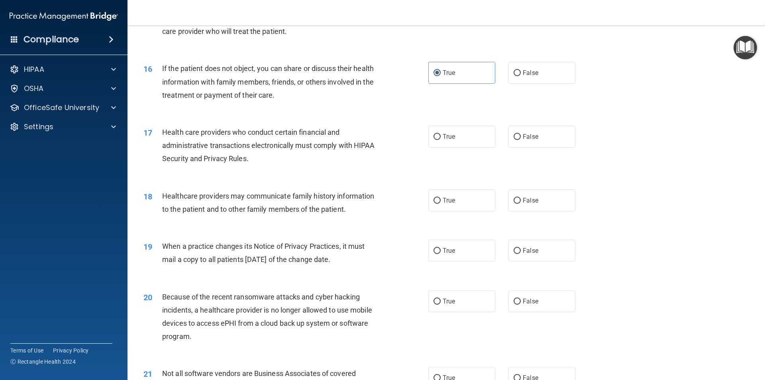
scroll to position [916, 0]
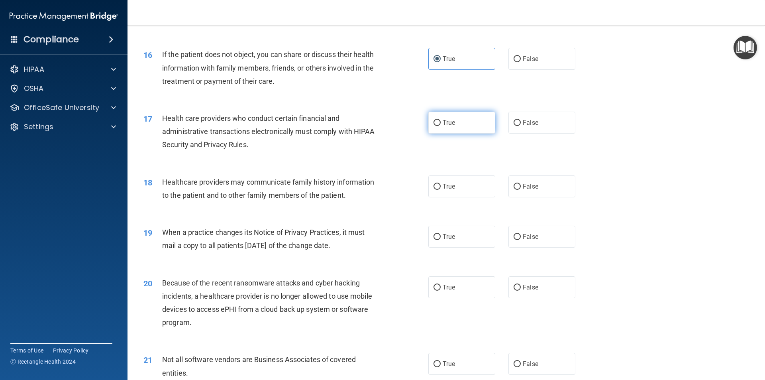
click at [439, 120] on label "True" at bounding box center [461, 123] width 67 height 22
click at [439, 120] on input "True" at bounding box center [437, 123] width 7 height 6
radio input "true"
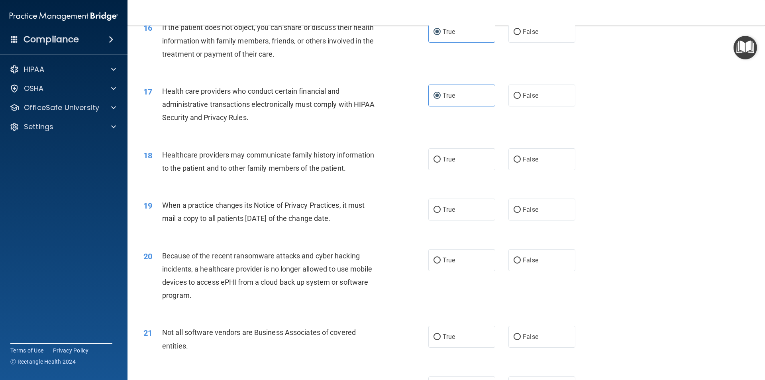
scroll to position [956, 0]
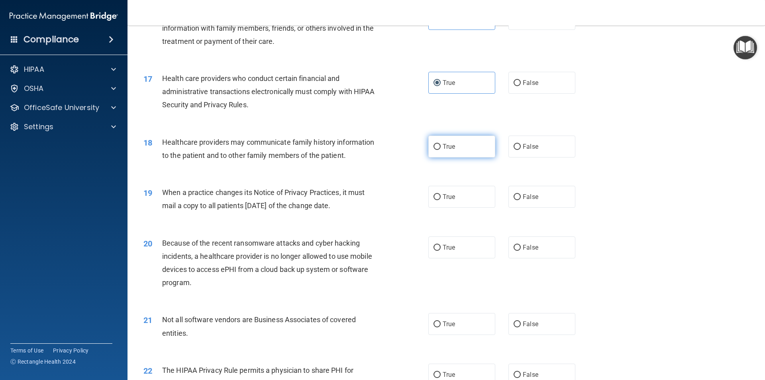
click at [461, 145] on label "True" at bounding box center [461, 146] width 67 height 22
click at [441, 145] on input "True" at bounding box center [437, 147] width 7 height 6
radio input "true"
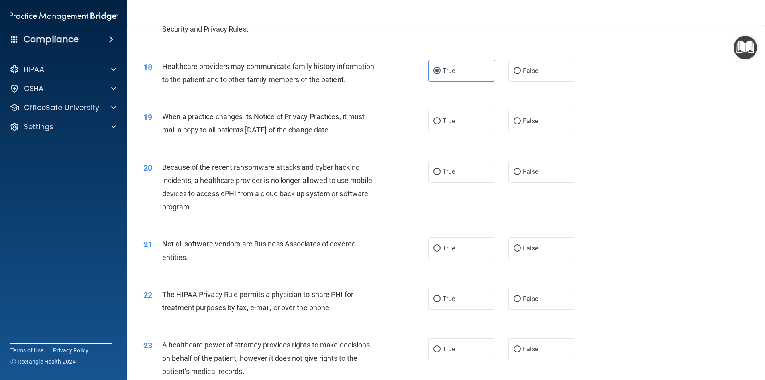
scroll to position [1036, 0]
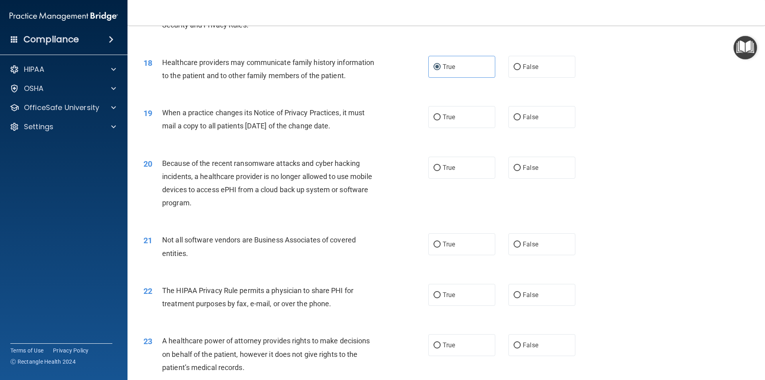
click at [328, 118] on div "When a practice changes its Notice of Privacy Practices, it must mail a copy to…" at bounding box center [273, 119] width 223 height 26
click at [327, 118] on div "When a practice changes its Notice of Privacy Practices, it must mail a copy to…" at bounding box center [273, 119] width 223 height 26
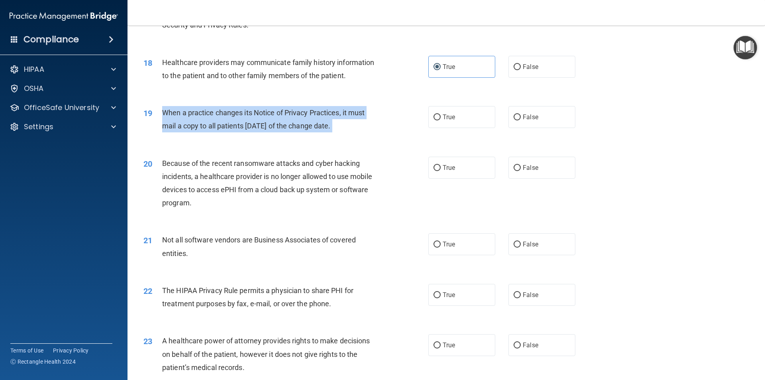
click at [327, 118] on div "When a practice changes its Notice of Privacy Practices, it must mail a copy to…" at bounding box center [273, 119] width 223 height 26
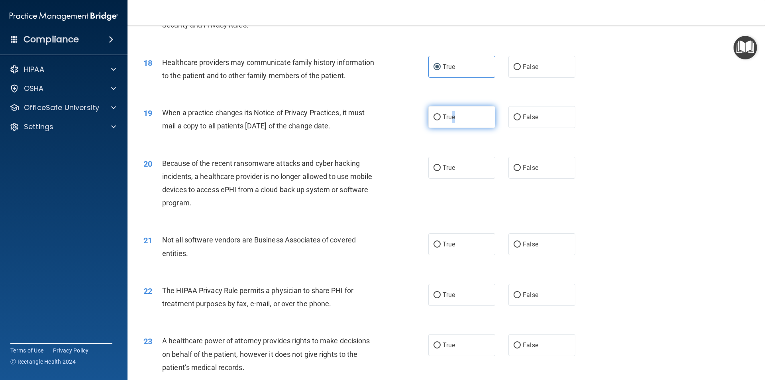
click at [450, 114] on span "True" at bounding box center [449, 117] width 12 height 8
click at [490, 118] on label "True" at bounding box center [461, 117] width 67 height 22
click at [441, 118] on input "True" at bounding box center [437, 117] width 7 height 6
radio input "true"
click at [442, 161] on label "True" at bounding box center [461, 168] width 67 height 22
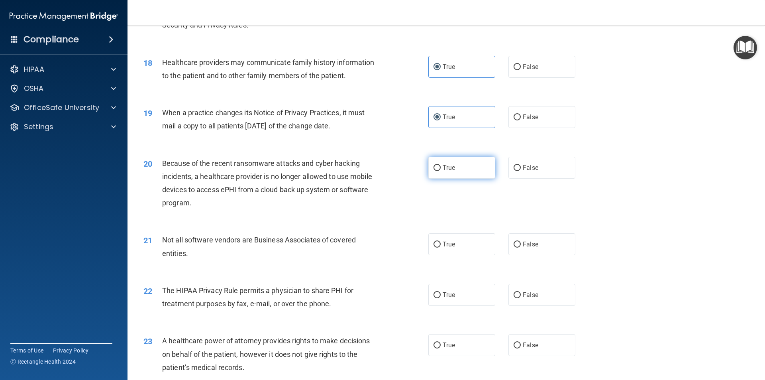
click at [441, 165] on input "True" at bounding box center [437, 168] width 7 height 6
radio input "true"
click at [365, 171] on div "Because of the recent ransomware attacks and cyber hacking incidents, a healthc…" at bounding box center [273, 183] width 223 height 53
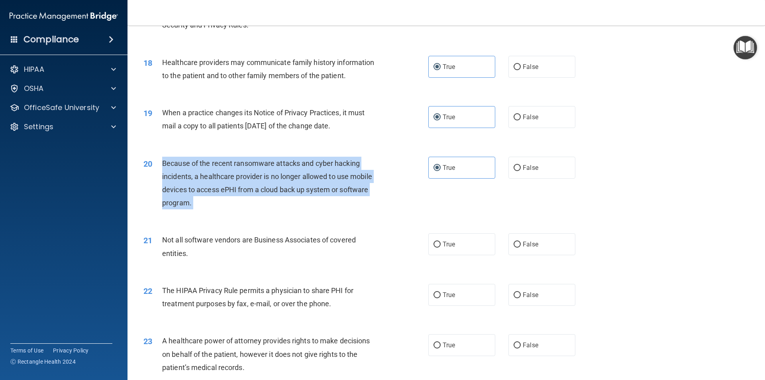
click at [365, 171] on div "Because of the recent ransomware attacks and cyber hacking incidents, a healthc…" at bounding box center [273, 183] width 223 height 53
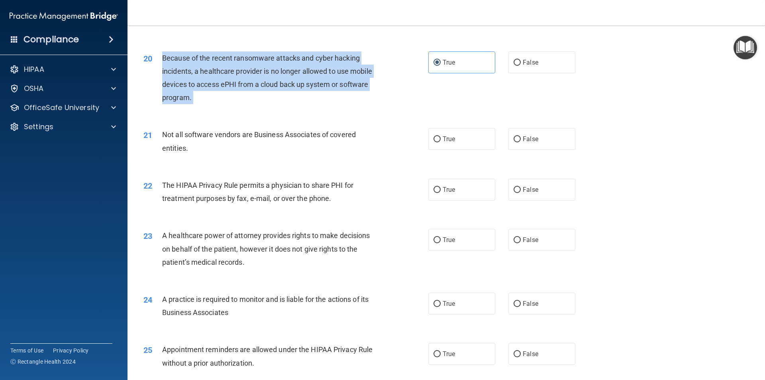
scroll to position [1116, 0]
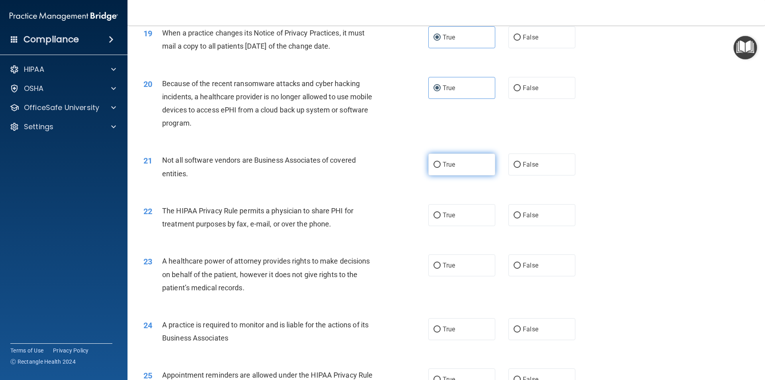
click at [474, 159] on label "True" at bounding box center [461, 164] width 67 height 22
click at [441, 162] on input "True" at bounding box center [437, 165] width 7 height 6
radio input "true"
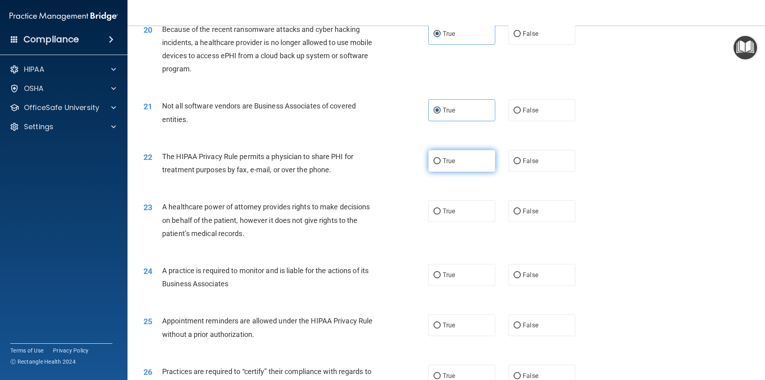
scroll to position [1195, 0]
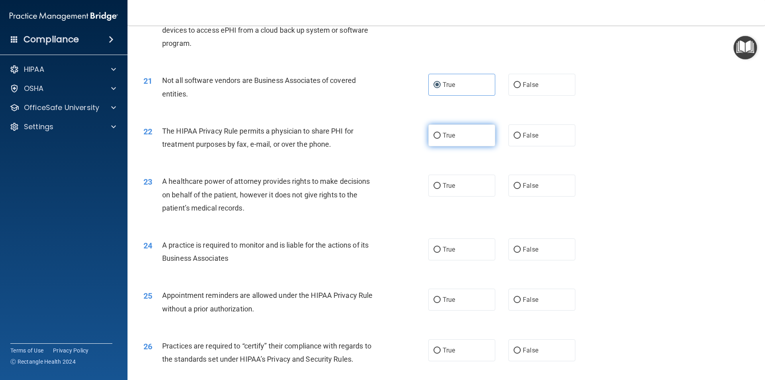
click at [450, 133] on span "True" at bounding box center [449, 135] width 12 height 8
click at [441, 133] on input "True" at bounding box center [437, 136] width 7 height 6
radio input "true"
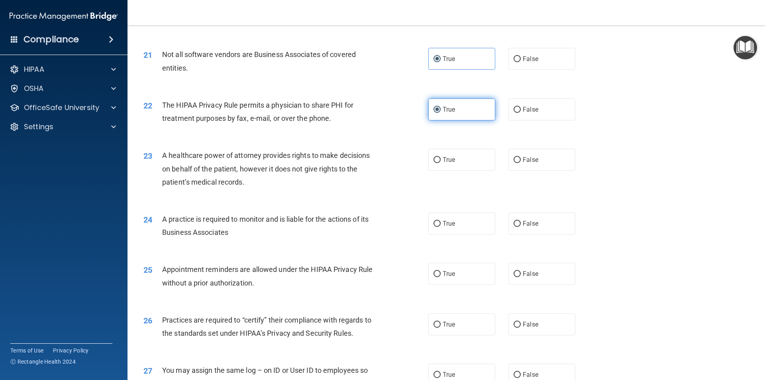
scroll to position [1235, 0]
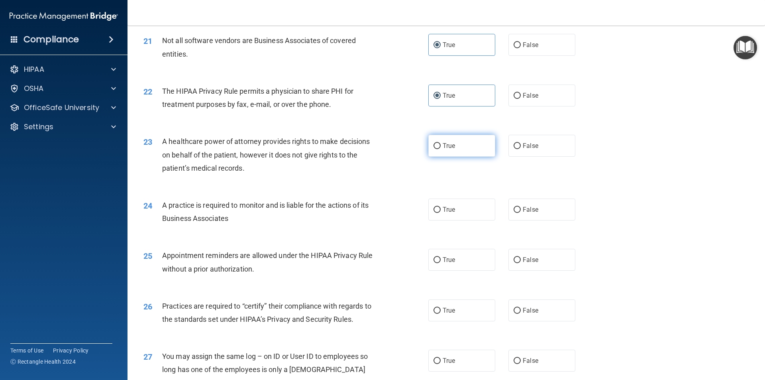
click at [443, 151] on label "True" at bounding box center [461, 146] width 67 height 22
click at [441, 149] on input "True" at bounding box center [437, 146] width 7 height 6
radio input "true"
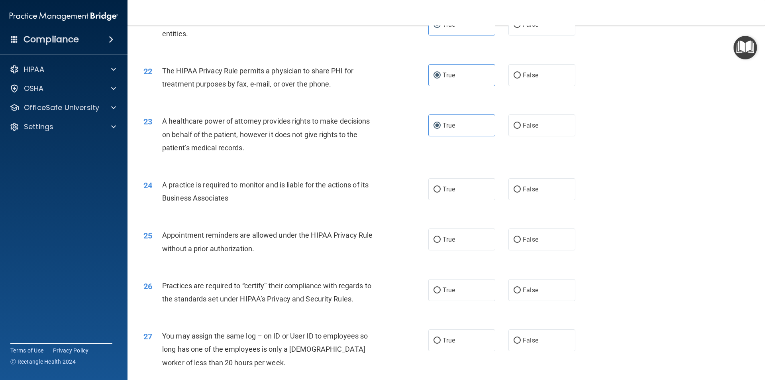
scroll to position [1275, 0]
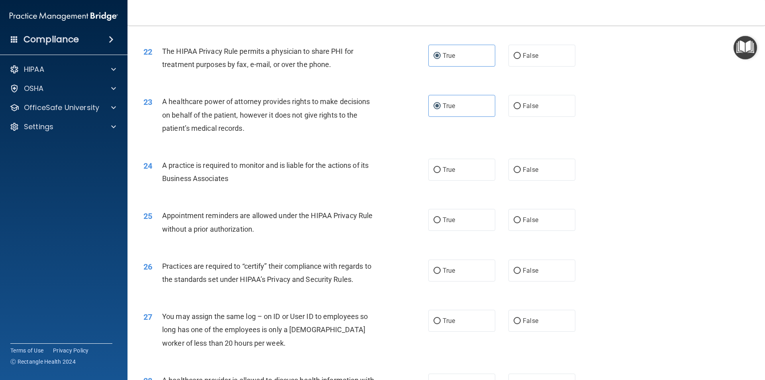
click at [343, 108] on div "A healthcare power of attorney provides rights to make decisions on behalf of t…" at bounding box center [273, 115] width 223 height 40
click at [343, 109] on div "A healthcare power of attorney provides rights to make decisions on behalf of t…" at bounding box center [273, 115] width 223 height 40
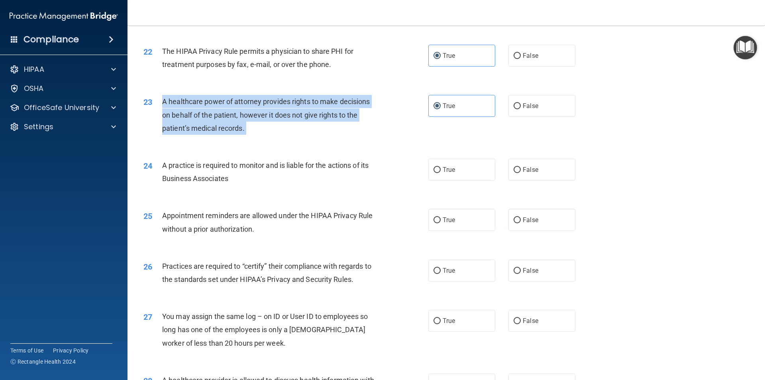
click at [343, 109] on div "A healthcare power of attorney provides rights to make decisions on behalf of t…" at bounding box center [273, 115] width 223 height 40
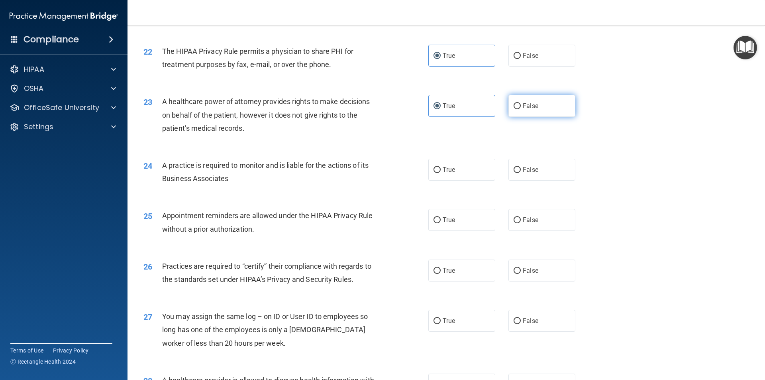
click at [527, 98] on label "False" at bounding box center [541, 106] width 67 height 22
click at [310, 137] on div "23 A healthcare power of attorney provides rights to make decisions on behalf o…" at bounding box center [285, 117] width 309 height 44
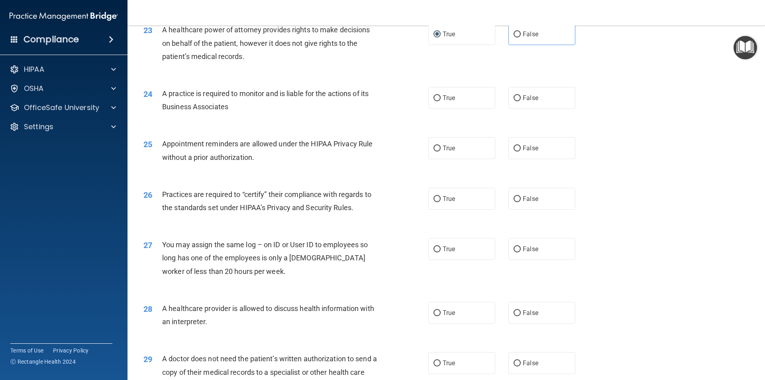
scroll to position [1355, 0]
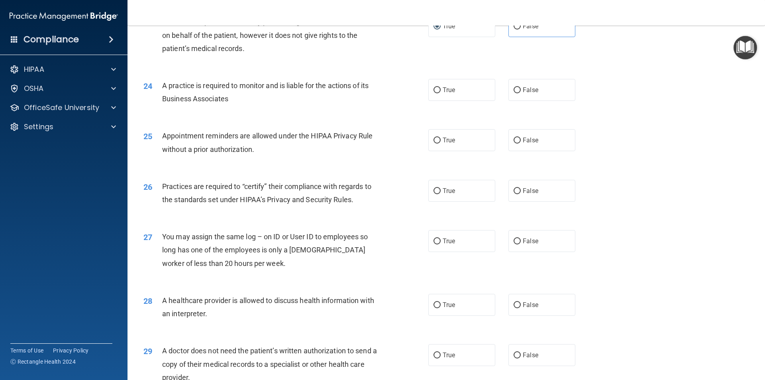
click at [461, 107] on div "24 A practice is required to monitor and is liable for the actions of its Busin…" at bounding box center [446, 94] width 618 height 50
click at [460, 101] on div "24 A practice is required to monitor and is liable for the actions of its Busin…" at bounding box center [446, 94] width 618 height 50
click at [462, 92] on label "True" at bounding box center [461, 90] width 67 height 22
click at [441, 92] on input "True" at bounding box center [437, 90] width 7 height 6
radio input "true"
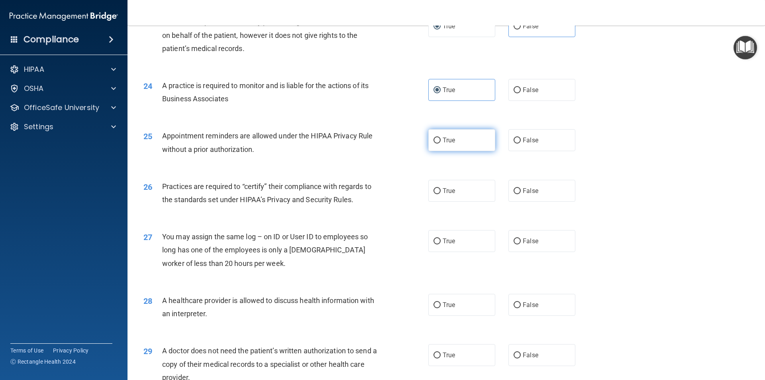
click at [436, 142] on input "True" at bounding box center [437, 140] width 7 height 6
radio input "true"
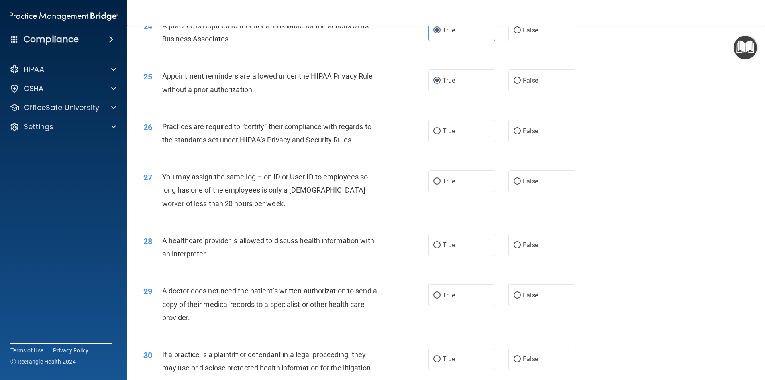
scroll to position [1434, 0]
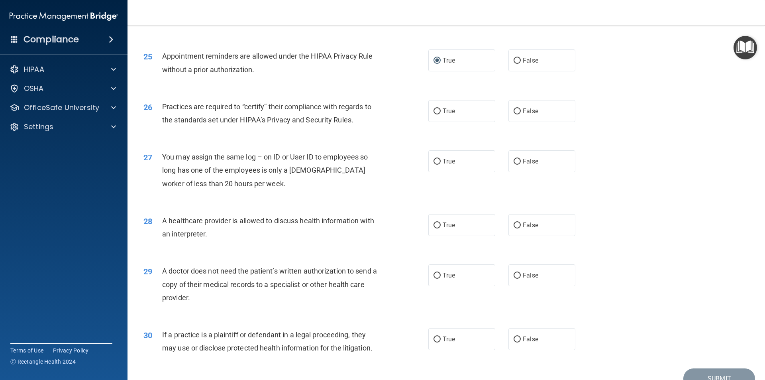
click at [181, 60] on span "Appointment reminders are allowed under the HIPAA Privacy Rule without a prior …" at bounding box center [267, 63] width 210 height 22
click at [181, 62] on div "Appointment reminders are allowed under the HIPAA Privacy Rule without a prior …" at bounding box center [273, 62] width 223 height 26
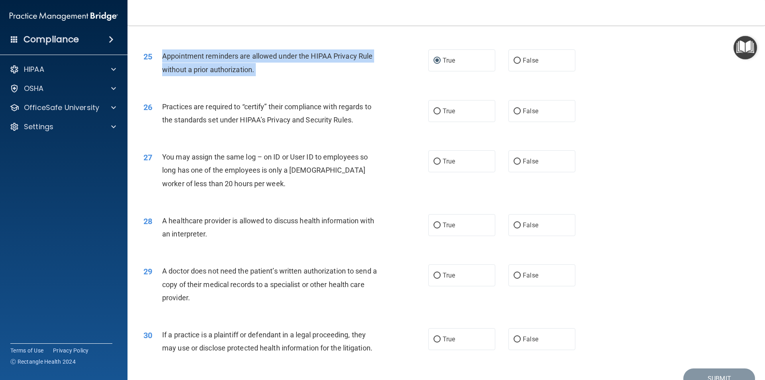
click at [181, 61] on div "Appointment reminders are allowed under the HIPAA Privacy Rule without a prior …" at bounding box center [273, 62] width 223 height 26
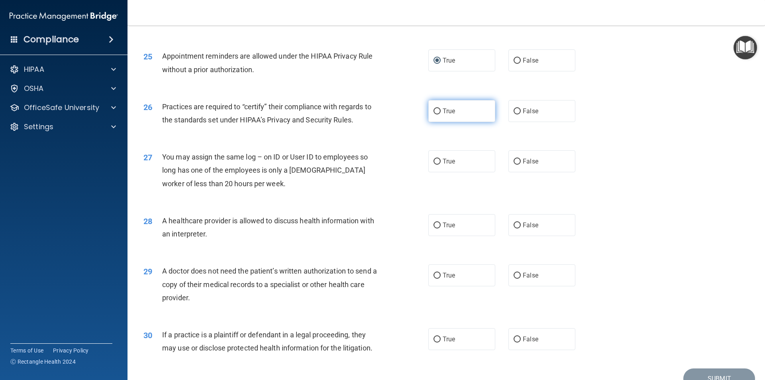
click at [439, 120] on label "True" at bounding box center [461, 111] width 67 height 22
click at [439, 114] on input "True" at bounding box center [437, 111] width 7 height 6
radio input "true"
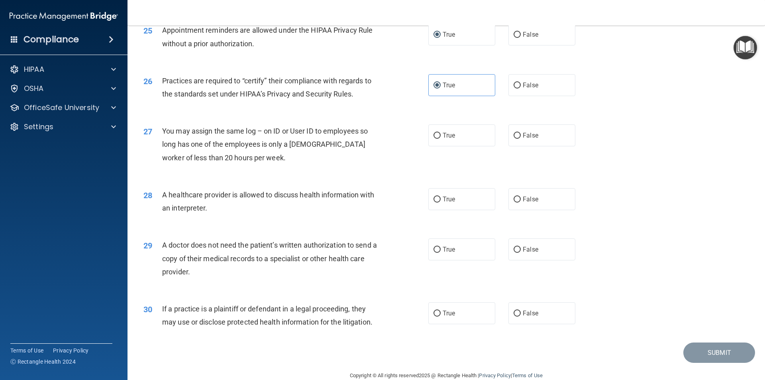
scroll to position [1474, 0]
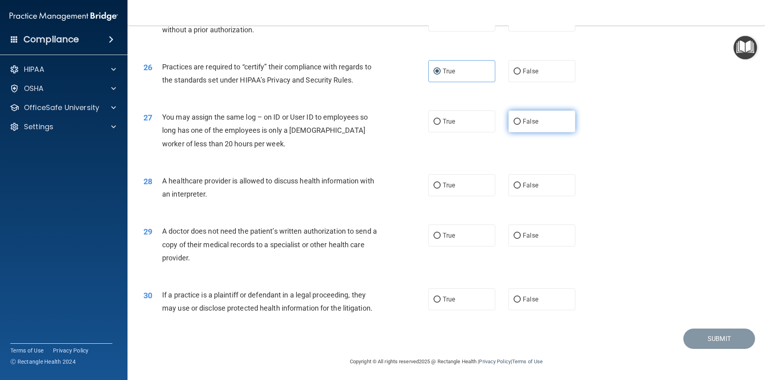
click at [549, 116] on label "False" at bounding box center [541, 121] width 67 height 22
click at [521, 119] on input "False" at bounding box center [517, 122] width 7 height 6
radio input "true"
click at [476, 183] on label "True" at bounding box center [461, 184] width 67 height 22
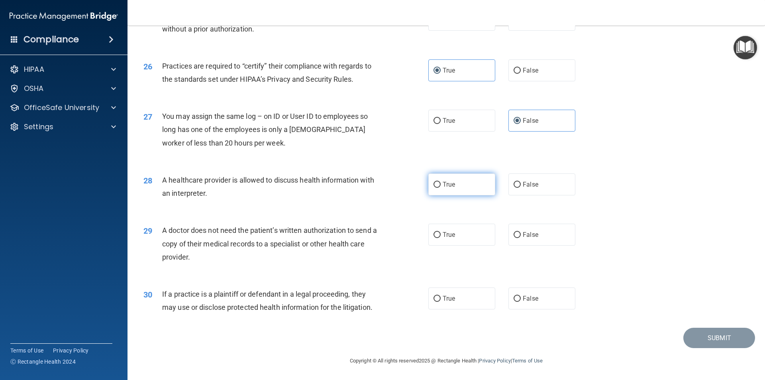
click at [441, 183] on input "True" at bounding box center [437, 185] width 7 height 6
radio input "true"
click at [341, 185] on div "A healthcare provider is allowed to discuss health information with an interpre…" at bounding box center [273, 186] width 223 height 26
click at [341, 184] on div "A healthcare provider is allowed to discuss health information with an interpre…" at bounding box center [273, 186] width 223 height 26
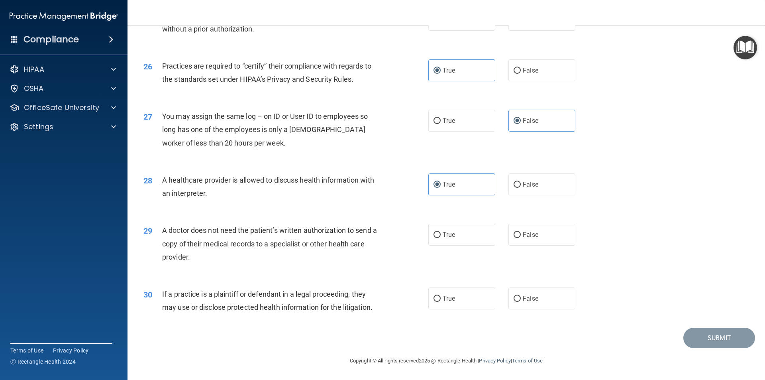
click at [341, 184] on div "A healthcare provider is allowed to discuss health information with an interpre…" at bounding box center [273, 186] width 223 height 26
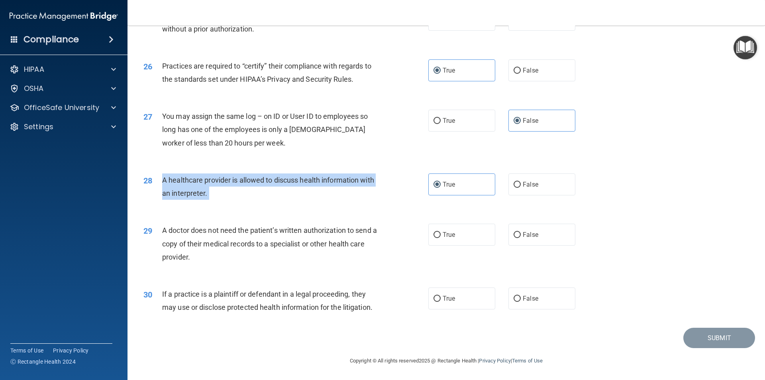
click at [341, 184] on div "A healthcare provider is allowed to discuss health information with an interpre…" at bounding box center [273, 186] width 223 height 26
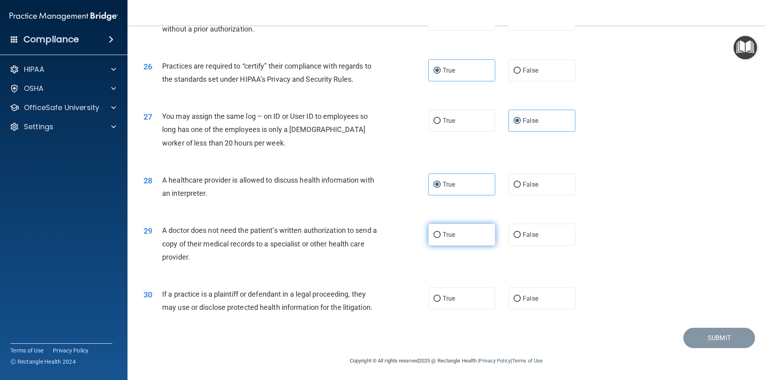
click at [452, 230] on label "True" at bounding box center [461, 235] width 67 height 22
click at [441, 232] on input "True" at bounding box center [437, 235] width 7 height 6
radio input "true"
click at [350, 291] on span "If a practice is a plaintiff or defendant in a legal proceeding, they may use o…" at bounding box center [267, 301] width 210 height 22
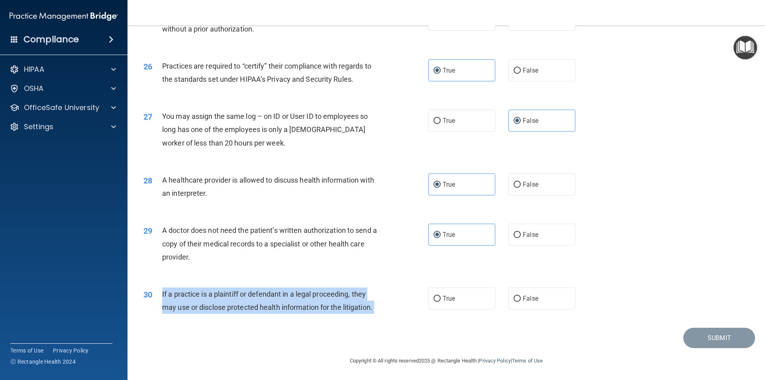
click at [350, 291] on span "If a practice is a plaintiff or defendant in a legal proceeding, they may use o…" at bounding box center [267, 301] width 210 height 22
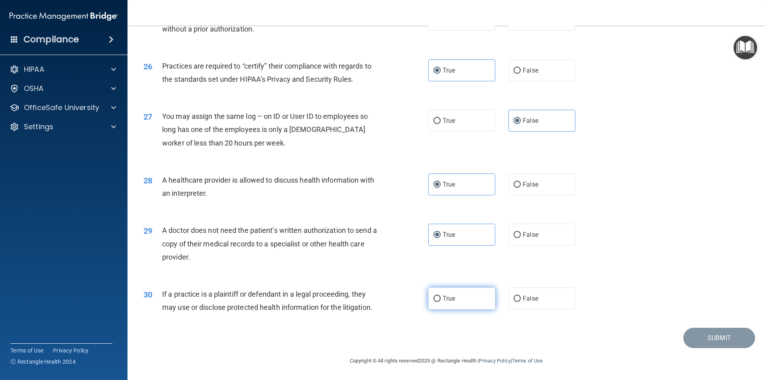
click at [479, 288] on label "True" at bounding box center [461, 298] width 67 height 22
click at [441, 296] on input "True" at bounding box center [437, 299] width 7 height 6
radio input "true"
click at [344, 300] on div "If a practice is a plaintiff or defendant in a legal proceeding, they may use o…" at bounding box center [273, 300] width 223 height 26
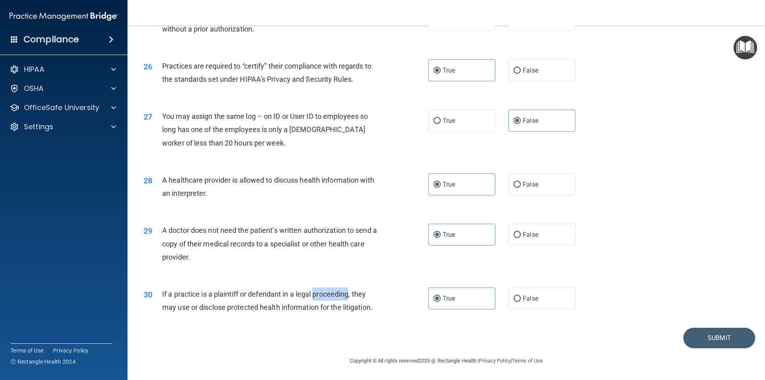
click at [345, 299] on div "If a practice is a plaintiff or defendant in a legal proceeding, they may use o…" at bounding box center [273, 300] width 223 height 26
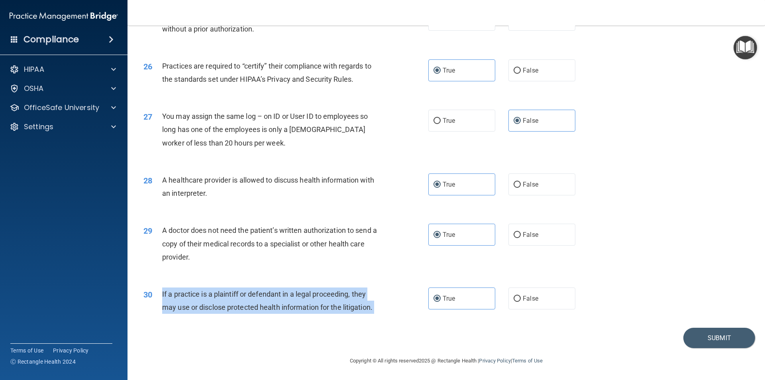
click at [345, 299] on div "If a practice is a plaintiff or defendant in a legal proceeding, they may use o…" at bounding box center [273, 300] width 223 height 26
click at [711, 342] on button "Submit" at bounding box center [719, 338] width 72 height 20
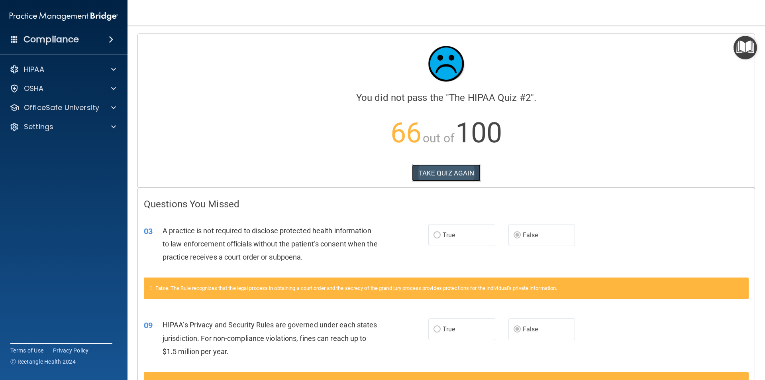
click at [468, 172] on button "TAKE QUIZ AGAIN" at bounding box center [446, 173] width 69 height 18
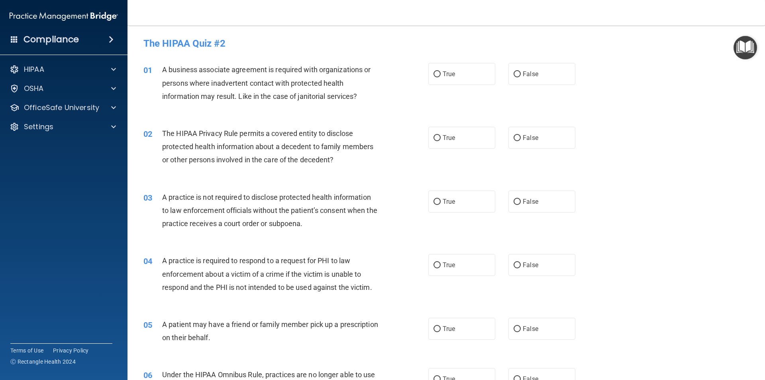
click at [283, 84] on span "A business associate agreement is required with organizations or persons where …" at bounding box center [266, 82] width 208 height 35
click at [283, 85] on span "A business associate agreement is required with organizations or persons where …" at bounding box center [266, 82] width 208 height 35
click at [285, 83] on span "A business associate agreement is required with organizations or persons where …" at bounding box center [266, 82] width 208 height 35
click at [286, 82] on span "A business associate agreement is required with organizations or persons where …" at bounding box center [266, 82] width 208 height 35
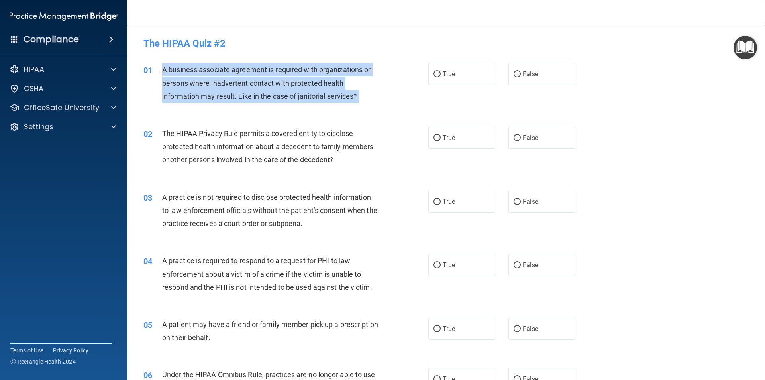
click at [286, 82] on span "A business associate agreement is required with organizations or persons where …" at bounding box center [266, 82] width 208 height 35
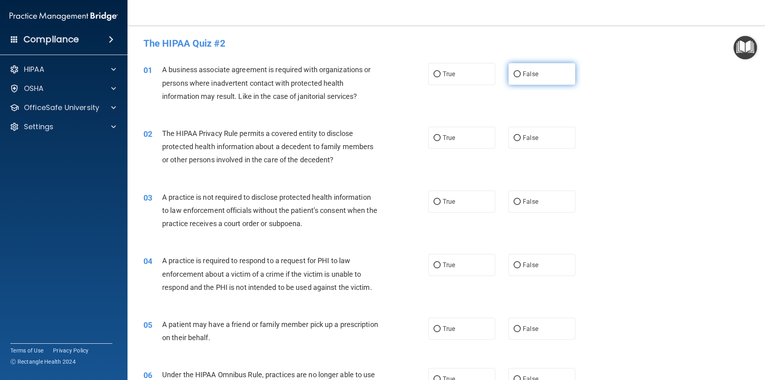
click at [514, 83] on label "False" at bounding box center [541, 74] width 67 height 22
click at [514, 77] on input "False" at bounding box center [517, 74] width 7 height 6
radio input "true"
click at [361, 151] on span "The HIPAA Privacy Rule permits a covered entity to disclose protected health in…" at bounding box center [267, 146] width 211 height 35
click at [361, 150] on span "The HIPAA Privacy Rule permits a covered entity to disclose protected health in…" at bounding box center [267, 146] width 211 height 35
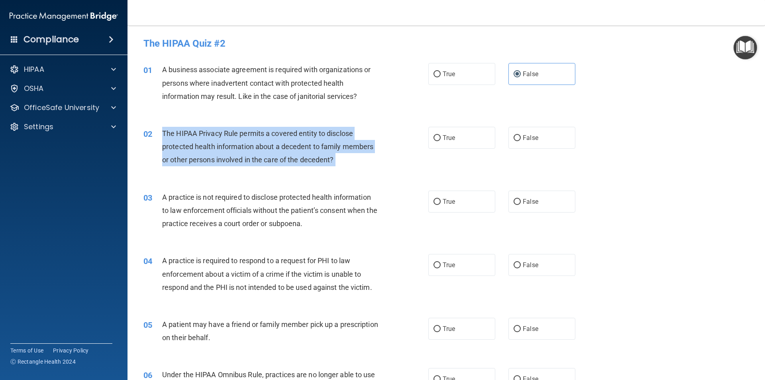
click at [361, 150] on span "The HIPAA Privacy Rule permits a covered entity to disclose protected health in…" at bounding box center [267, 146] width 211 height 35
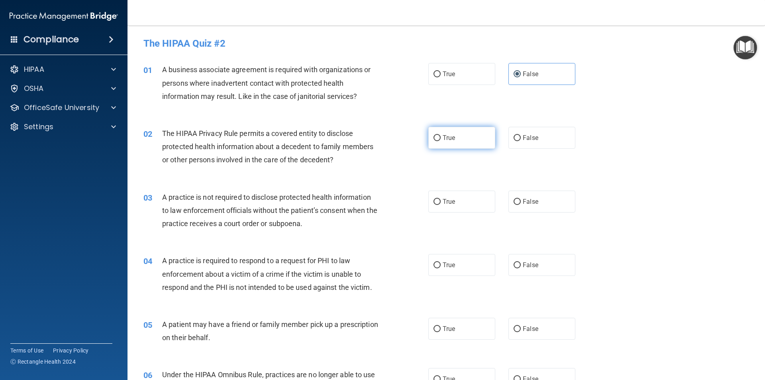
click at [462, 143] on label "True" at bounding box center [461, 138] width 67 height 22
click at [441, 141] on input "True" at bounding box center [437, 138] width 7 height 6
radio input "true"
click at [515, 204] on input "False" at bounding box center [517, 202] width 7 height 6
radio input "true"
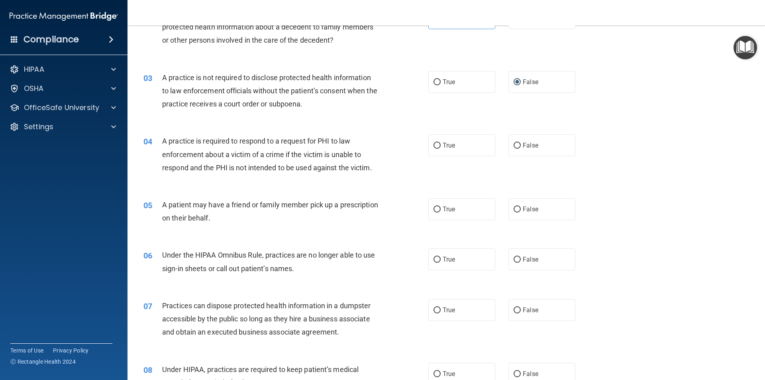
scroll to position [159, 0]
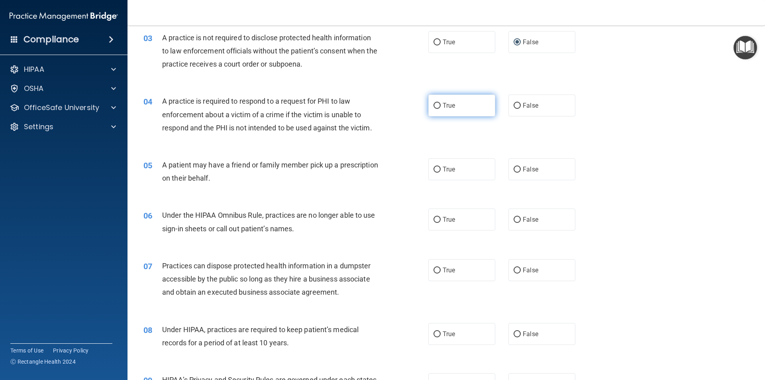
click at [435, 100] on label "True" at bounding box center [461, 105] width 67 height 22
click at [435, 103] on input "True" at bounding box center [437, 106] width 7 height 6
radio input "true"
click at [457, 169] on label "True" at bounding box center [461, 169] width 67 height 22
click at [441, 169] on input "True" at bounding box center [437, 170] width 7 height 6
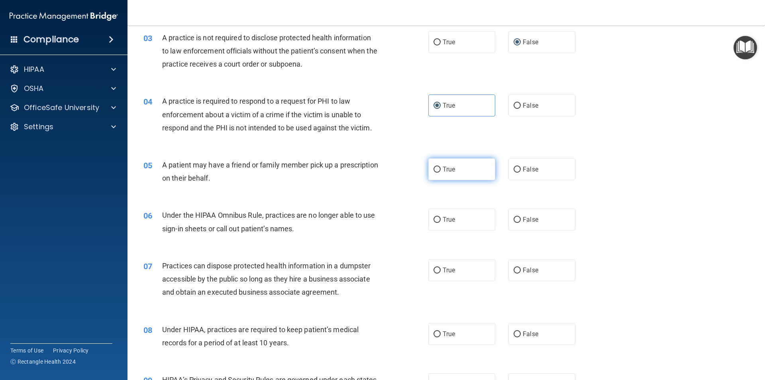
radio input "true"
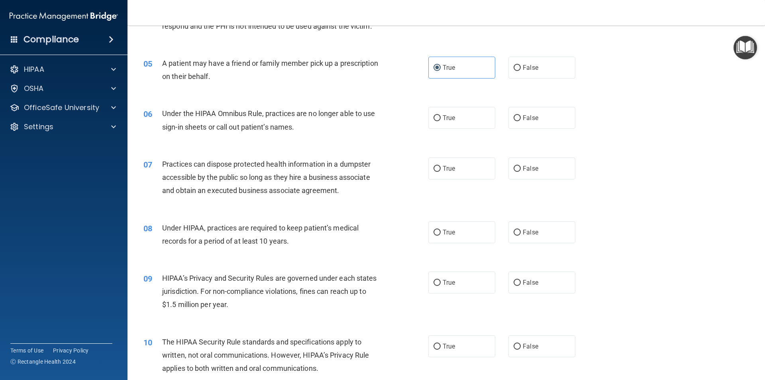
scroll to position [279, 0]
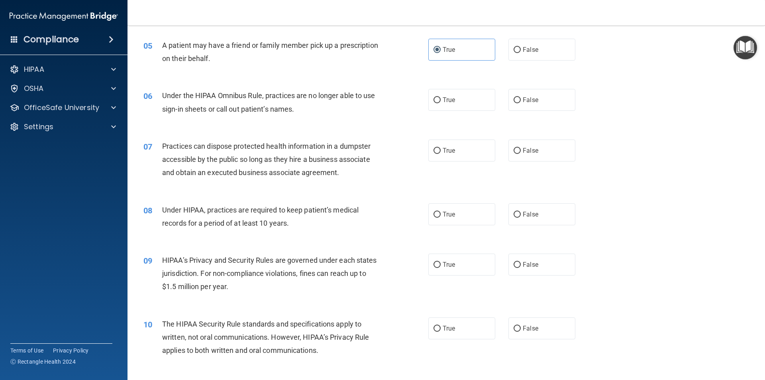
drag, startPoint x: 542, startPoint y: 95, endPoint x: 518, endPoint y: 115, distance: 31.2
click at [542, 96] on label "False" at bounding box center [541, 100] width 67 height 22
click at [521, 97] on input "False" at bounding box center [517, 100] width 7 height 6
radio input "true"
click at [444, 153] on span "True" at bounding box center [449, 151] width 12 height 8
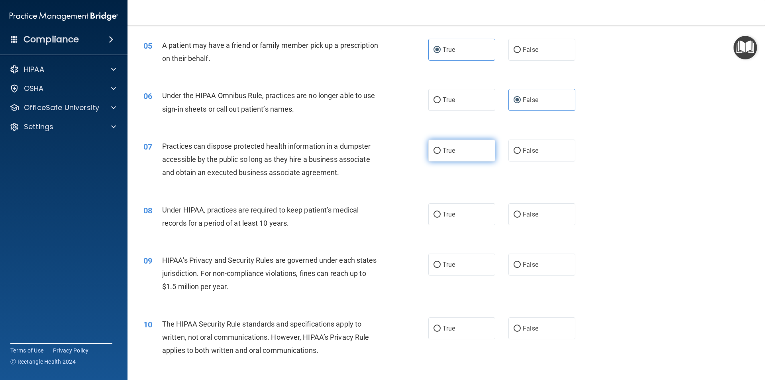
click at [441, 153] on input "True" at bounding box center [437, 151] width 7 height 6
radio input "true"
click at [523, 149] on span "False" at bounding box center [531, 151] width 16 height 8
click at [521, 149] on input "False" at bounding box center [517, 151] width 7 height 6
radio input "true"
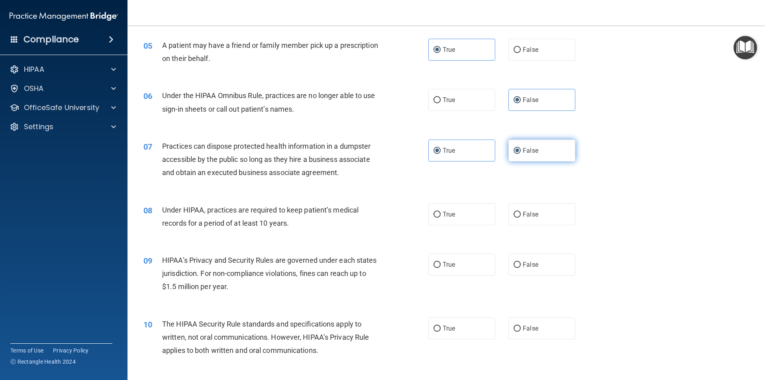
radio input "false"
click at [523, 212] on span "False" at bounding box center [531, 214] width 16 height 8
click at [520, 212] on input "False" at bounding box center [517, 215] width 7 height 6
radio input "true"
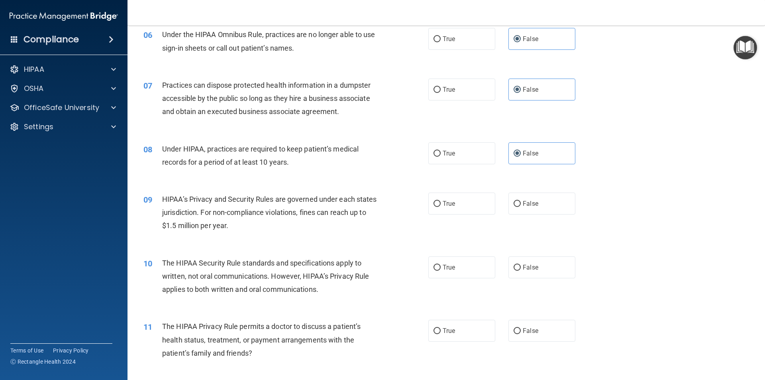
scroll to position [359, 0]
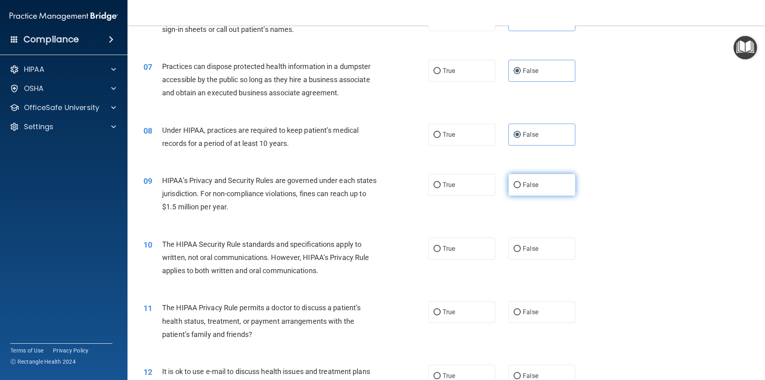
click at [524, 183] on span "False" at bounding box center [531, 185] width 16 height 8
click at [521, 183] on input "False" at bounding box center [517, 185] width 7 height 6
radio input "true"
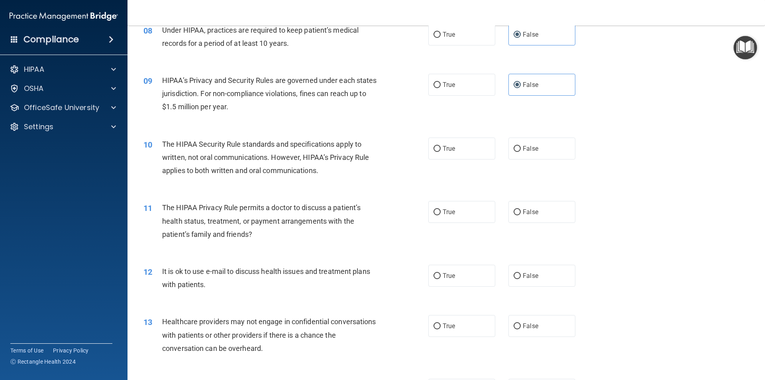
scroll to position [478, 0]
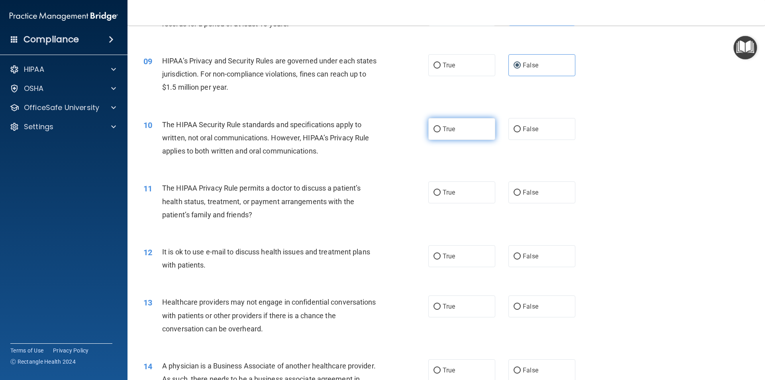
click at [462, 129] on label "True" at bounding box center [461, 129] width 67 height 22
click at [441, 129] on input "True" at bounding box center [437, 129] width 7 height 6
radio input "true"
click at [446, 195] on span "True" at bounding box center [449, 192] width 12 height 8
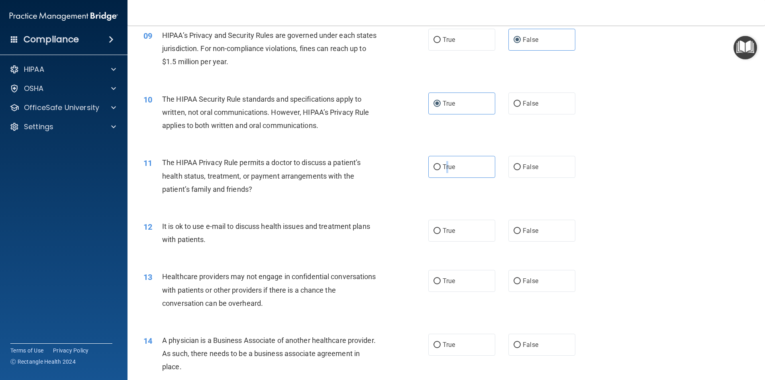
scroll to position [558, 0]
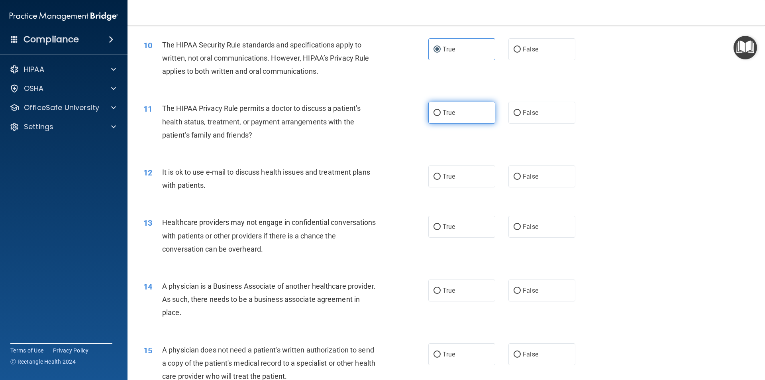
click at [477, 105] on label "True" at bounding box center [461, 113] width 67 height 22
click at [441, 110] on input "True" at bounding box center [437, 113] width 7 height 6
radio input "true"
click at [462, 161] on div "12 It is ok to use e-mail to discuss health issues and treatment plans with pat…" at bounding box center [446, 180] width 618 height 50
drag, startPoint x: 445, startPoint y: 180, endPoint x: 391, endPoint y: 199, distance: 57.7
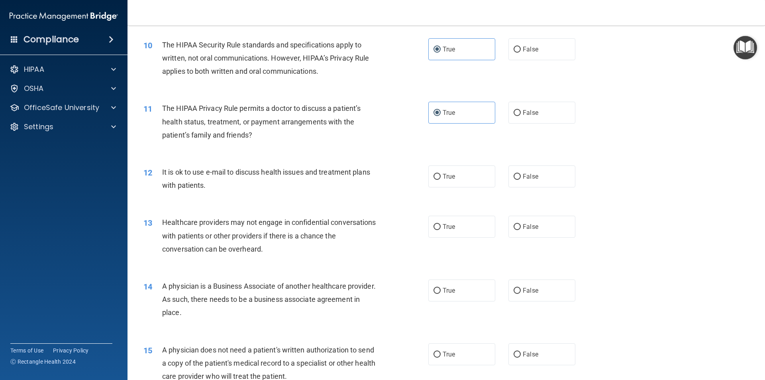
click at [445, 181] on label "True" at bounding box center [461, 176] width 67 height 22
click at [441, 180] on input "True" at bounding box center [437, 177] width 7 height 6
radio input "true"
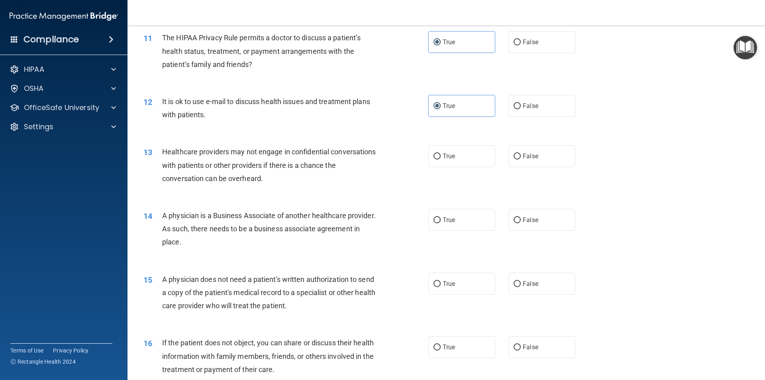
scroll to position [638, 0]
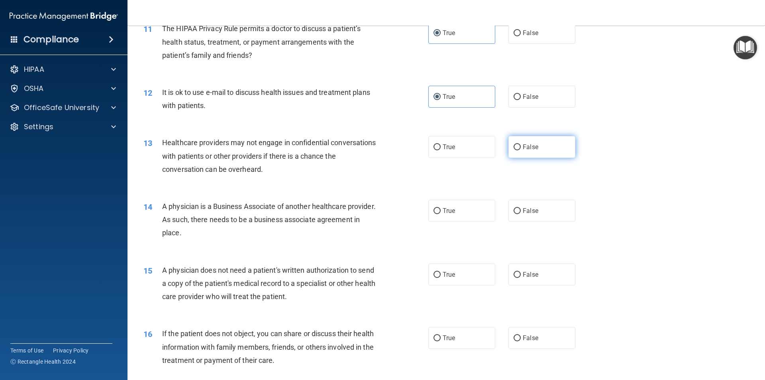
click at [525, 145] on span "False" at bounding box center [531, 147] width 16 height 8
click at [521, 145] on input "False" at bounding box center [517, 147] width 7 height 6
radio input "true"
click at [534, 206] on label "False" at bounding box center [541, 211] width 67 height 22
click at [521, 208] on input "False" at bounding box center [517, 211] width 7 height 6
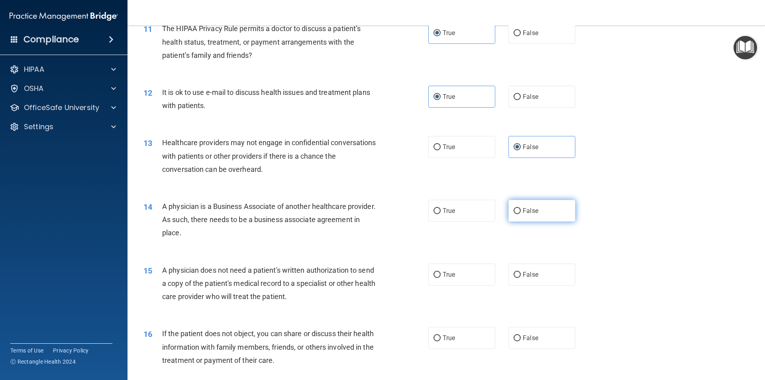
radio input "true"
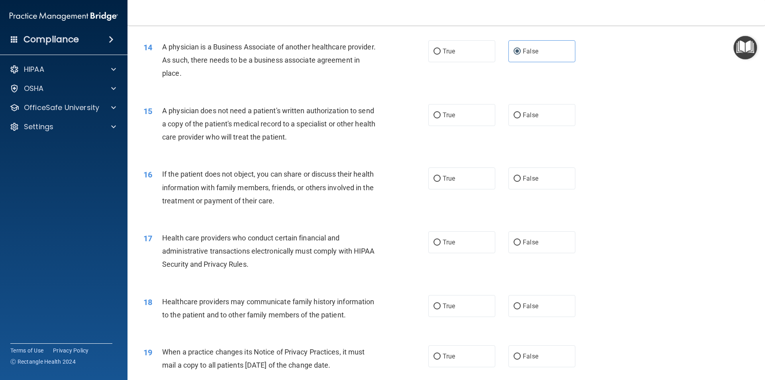
scroll to position [837, 0]
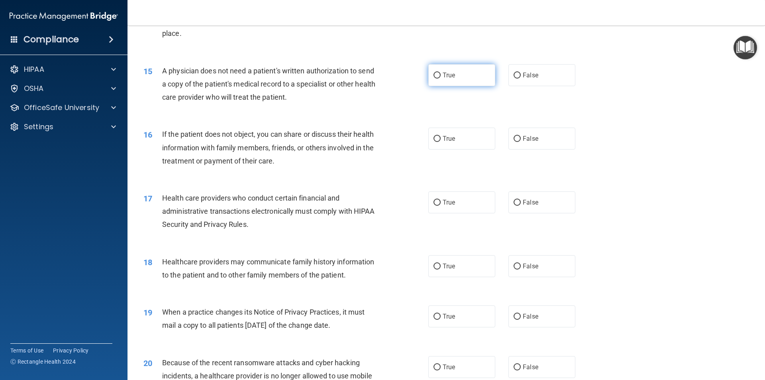
click at [462, 74] on label "True" at bounding box center [461, 75] width 67 height 22
click at [441, 74] on input "True" at bounding box center [437, 76] width 7 height 6
radio input "true"
drag, startPoint x: 438, startPoint y: 143, endPoint x: 434, endPoint y: 153, distance: 10.1
click at [437, 143] on label "True" at bounding box center [461, 139] width 67 height 22
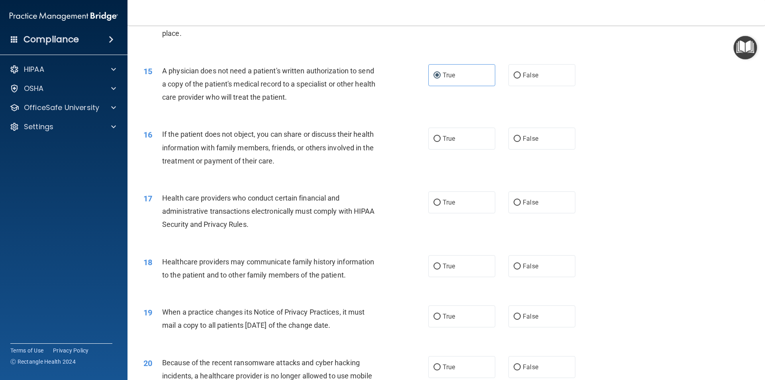
click at [437, 142] on input "True" at bounding box center [437, 139] width 7 height 6
radio input "true"
click at [434, 204] on input "True" at bounding box center [437, 203] width 7 height 6
radio input "true"
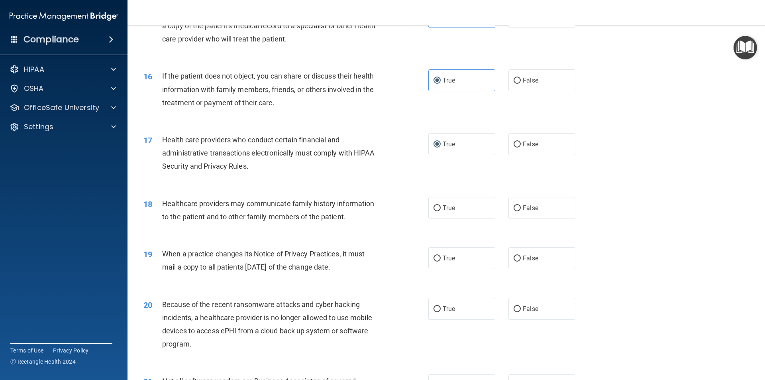
scroll to position [916, 0]
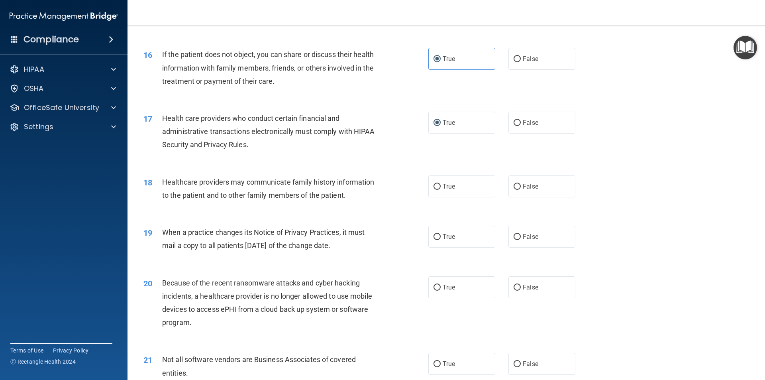
click at [420, 184] on div "18 Healthcare providers may communicate family history information to the patie…" at bounding box center [285, 190] width 309 height 30
click at [445, 191] on label "True" at bounding box center [461, 186] width 67 height 22
click at [441, 190] on input "True" at bounding box center [437, 187] width 7 height 6
click at [525, 242] on label "False" at bounding box center [541, 237] width 67 height 22
click at [521, 240] on input "False" at bounding box center [517, 237] width 7 height 6
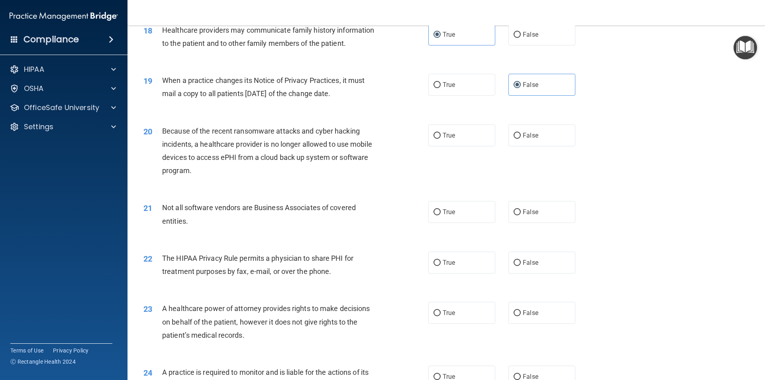
scroll to position [1076, 0]
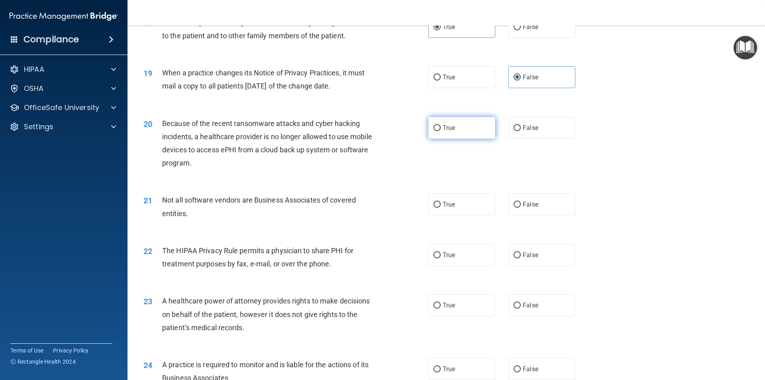
click at [450, 135] on label "True" at bounding box center [461, 128] width 67 height 22
click at [441, 131] on input "True" at bounding box center [437, 128] width 7 height 6
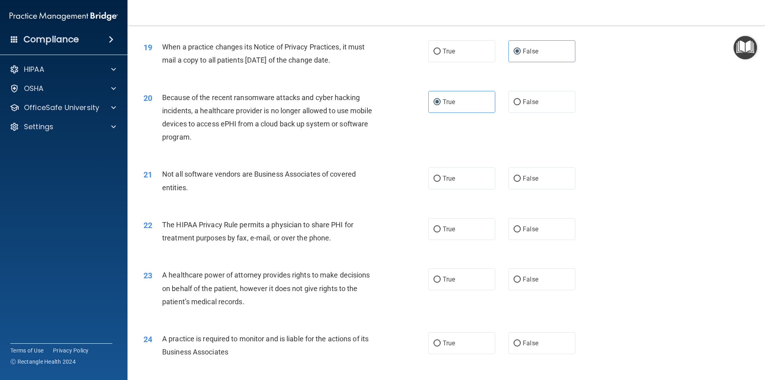
scroll to position [1116, 0]
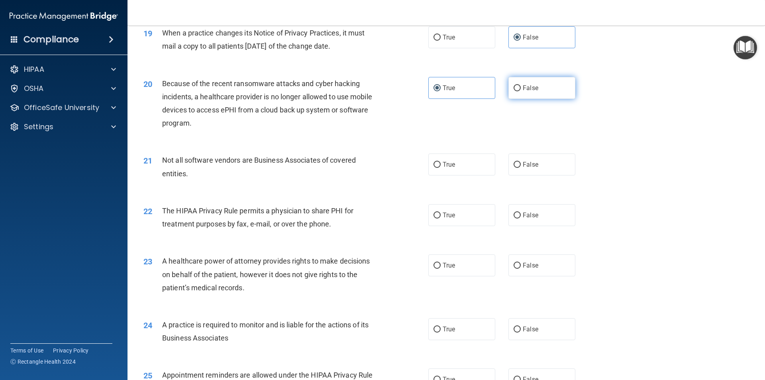
click at [554, 96] on label "False" at bounding box center [541, 88] width 67 height 22
click at [521, 91] on input "False" at bounding box center [517, 88] width 7 height 6
click at [473, 170] on label "True" at bounding box center [461, 164] width 67 height 22
click at [441, 168] on input "True" at bounding box center [437, 165] width 7 height 6
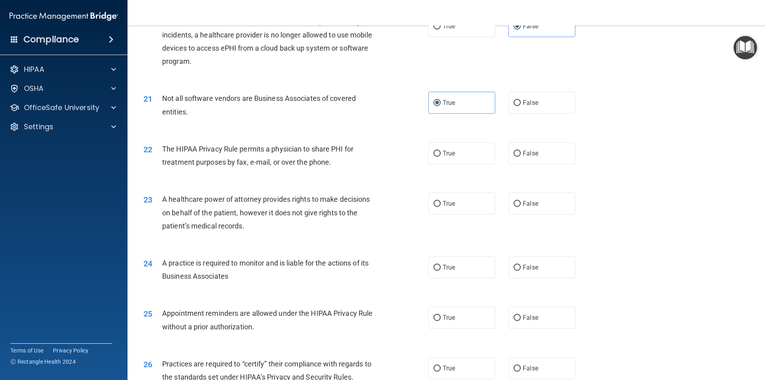
scroll to position [1195, 0]
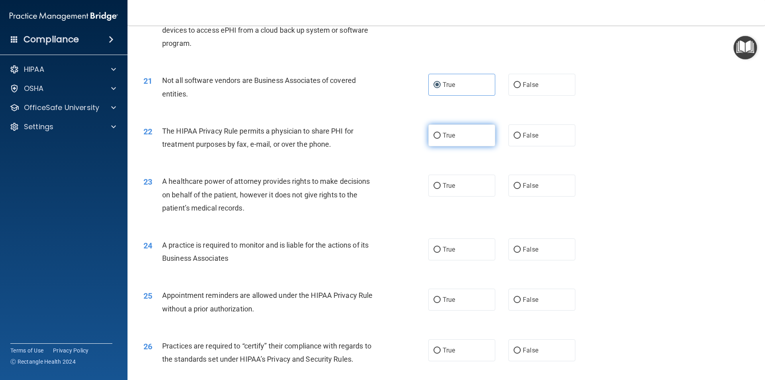
click at [443, 141] on label "True" at bounding box center [461, 135] width 67 height 22
click at [441, 139] on input "True" at bounding box center [437, 136] width 7 height 6
drag, startPoint x: 544, startPoint y: 188, endPoint x: 538, endPoint y: 229, distance: 41.6
click at [544, 188] on label "False" at bounding box center [541, 186] width 67 height 22
click at [521, 188] on input "False" at bounding box center [517, 186] width 7 height 6
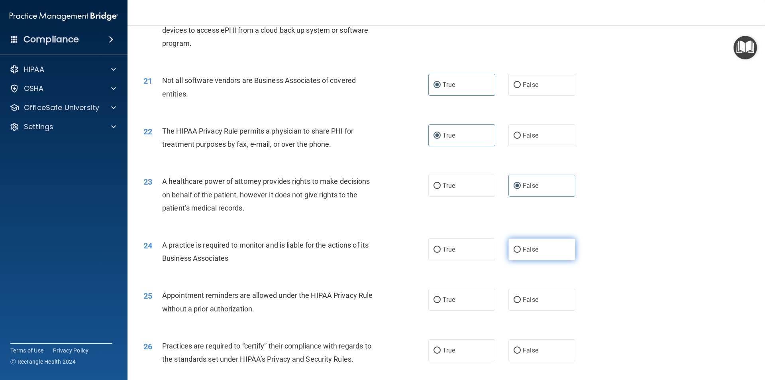
click at [538, 250] on label "False" at bounding box center [541, 249] width 67 height 22
click at [521, 250] on input "False" at bounding box center [517, 250] width 7 height 6
click at [459, 296] on label "True" at bounding box center [461, 299] width 67 height 22
click at [441, 297] on input "True" at bounding box center [437, 300] width 7 height 6
click at [554, 365] on div "26 Practices are required to “certify” their compliance with regards to the sta…" at bounding box center [446, 354] width 618 height 50
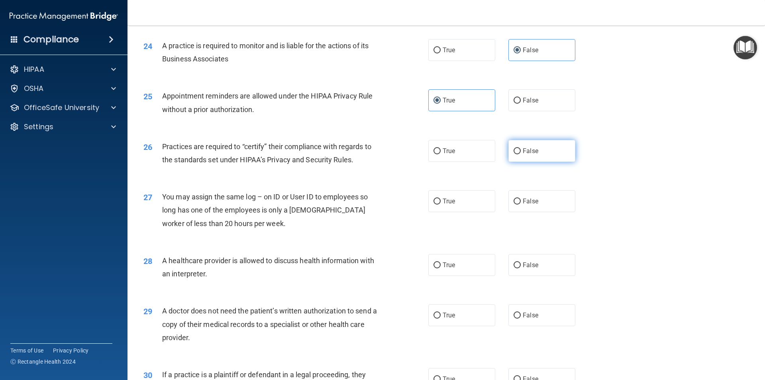
click at [543, 156] on label "False" at bounding box center [541, 151] width 67 height 22
click at [521, 154] on input "False" at bounding box center [517, 151] width 7 height 6
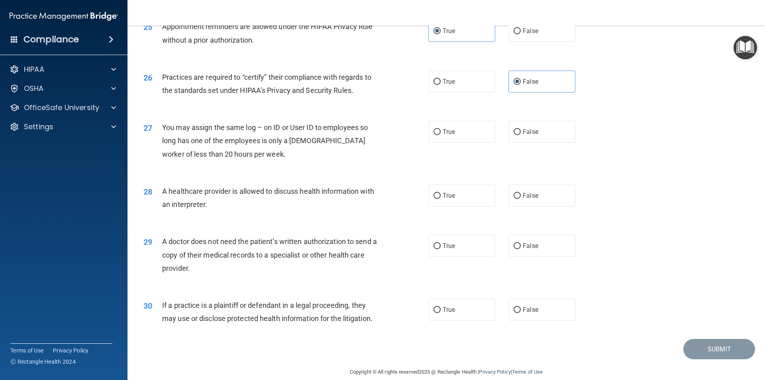
scroll to position [1474, 0]
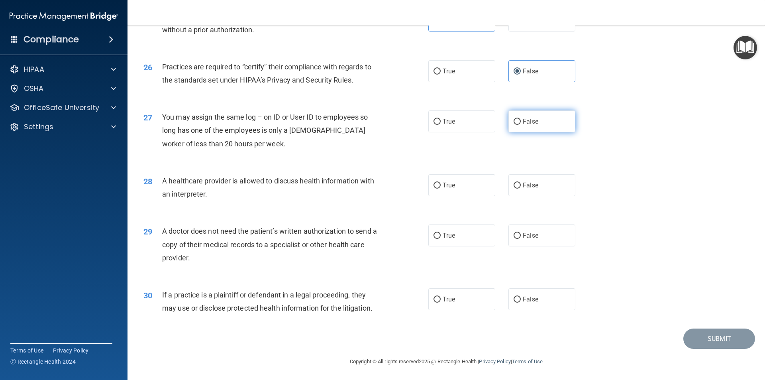
click at [532, 124] on span "False" at bounding box center [531, 122] width 16 height 8
click at [521, 124] on input "False" at bounding box center [517, 122] width 7 height 6
click at [447, 188] on span "True" at bounding box center [449, 185] width 12 height 8
click at [441, 188] on input "True" at bounding box center [437, 185] width 7 height 6
click at [436, 237] on input "True" at bounding box center [437, 236] width 7 height 6
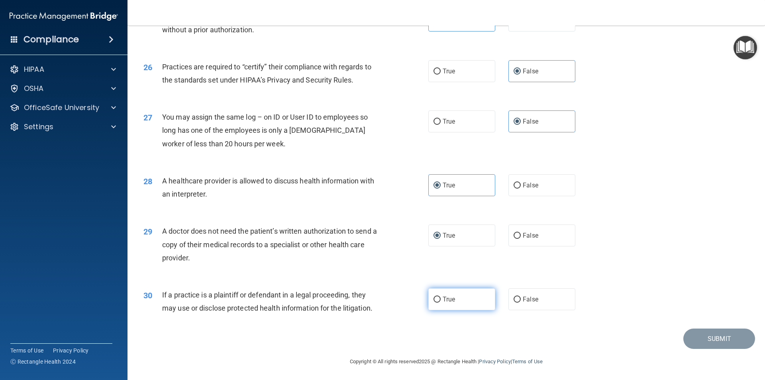
click at [454, 304] on label "True" at bounding box center [461, 299] width 67 height 22
click at [441, 302] on input "True" at bounding box center [437, 299] width 7 height 6
click at [721, 345] on button "Submit" at bounding box center [719, 338] width 72 height 20
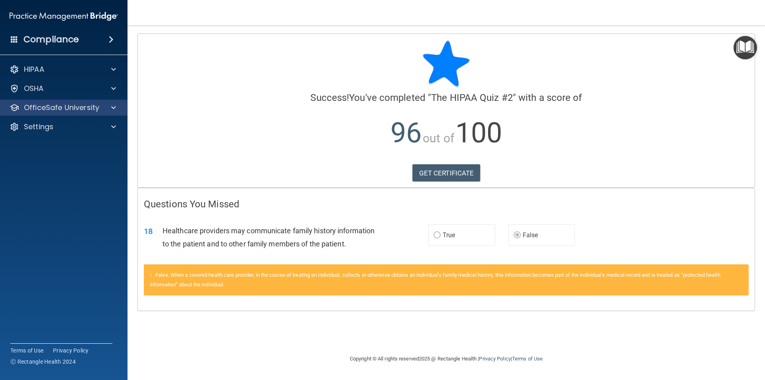
click at [97, 112] on div "OfficeSafe University" at bounding box center [64, 108] width 128 height 16
click at [112, 111] on span at bounding box center [113, 108] width 5 height 10
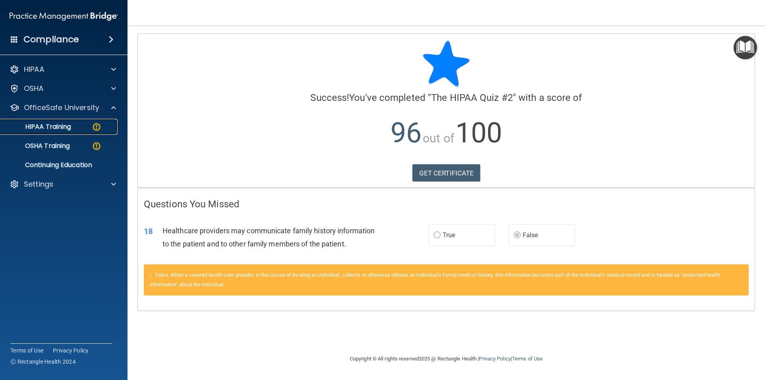
click at [94, 125] on img at bounding box center [97, 127] width 10 height 10
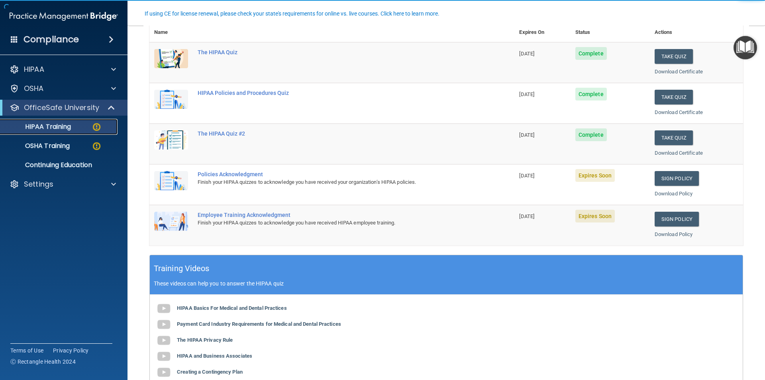
scroll to position [120, 0]
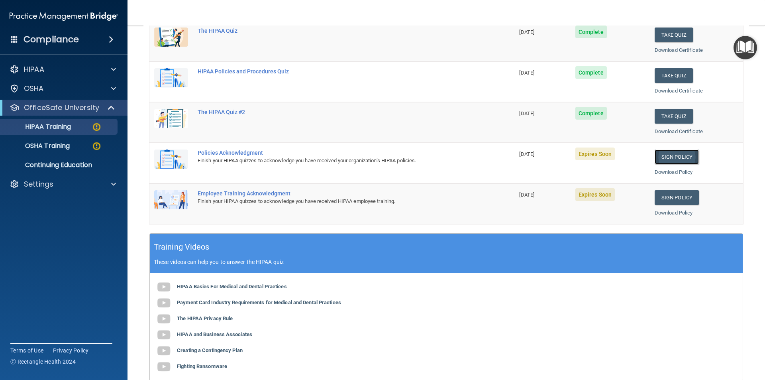
click at [665, 160] on link "Sign Policy" at bounding box center [677, 156] width 44 height 15
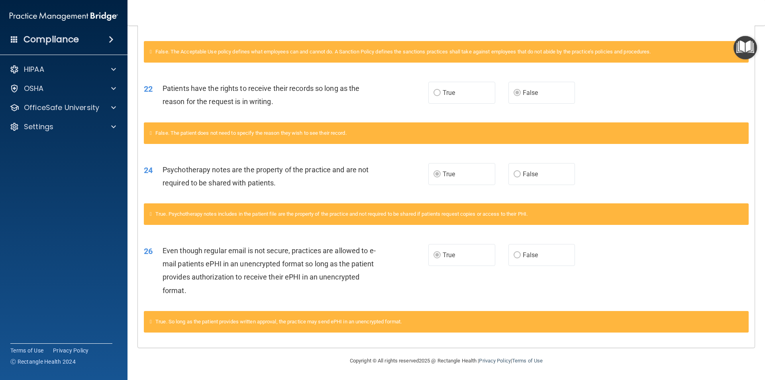
scroll to position [640, 0]
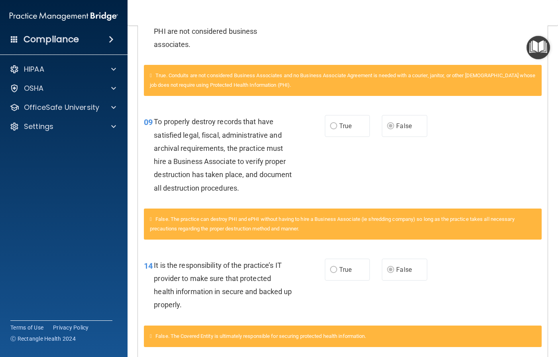
scroll to position [398, 0]
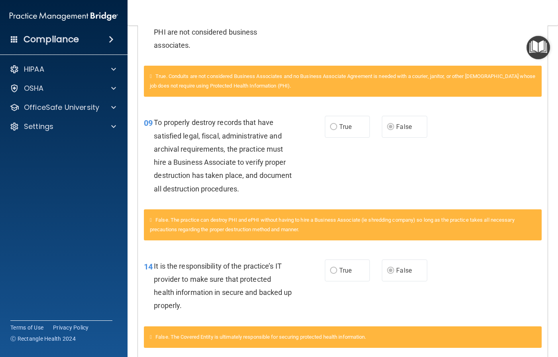
click at [204, 137] on span "To properly destroy records that have satisfied legal, fiscal, administrative a…" at bounding box center [223, 155] width 138 height 75
click at [204, 138] on span "To properly destroy records that have satisfied legal, fiscal, administrative a…" at bounding box center [223, 155] width 138 height 75
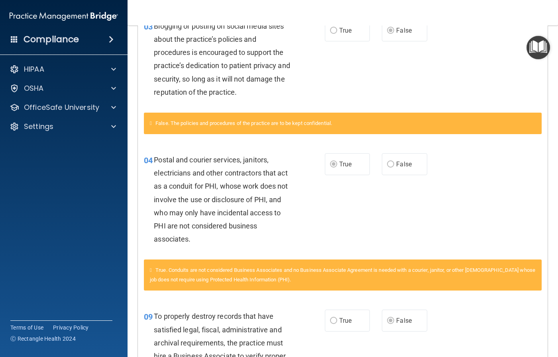
scroll to position [199, 0]
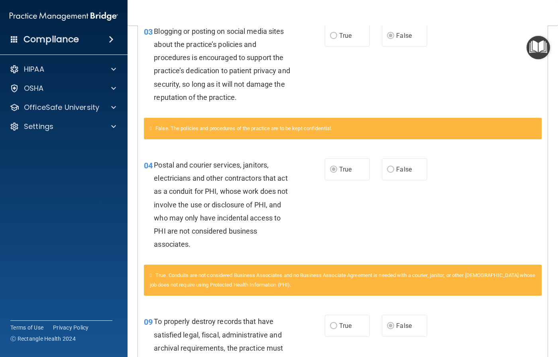
click at [241, 175] on span "Postal and courier services, janitors, electricians and other contractors that …" at bounding box center [221, 205] width 134 height 88
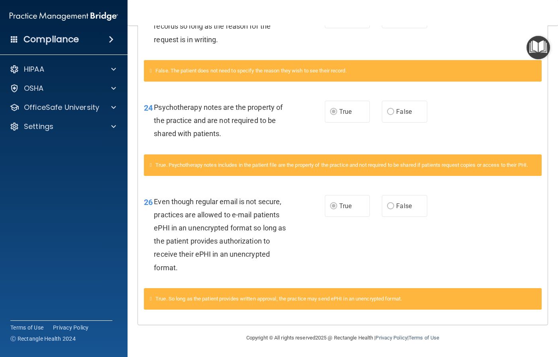
scroll to position [873, 0]
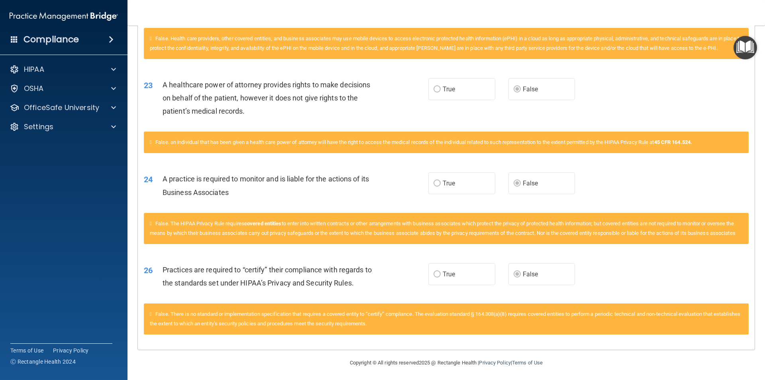
scroll to position [861, 0]
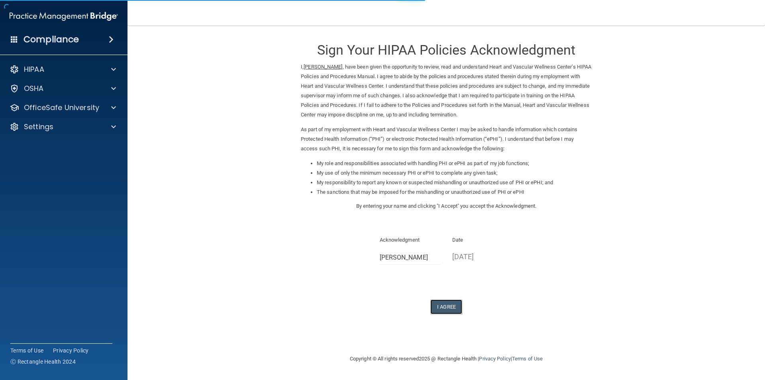
drag, startPoint x: 447, startPoint y: 309, endPoint x: 374, endPoint y: 309, distance: 73.7
click at [447, 309] on button "I Agree" at bounding box center [446, 306] width 32 height 15
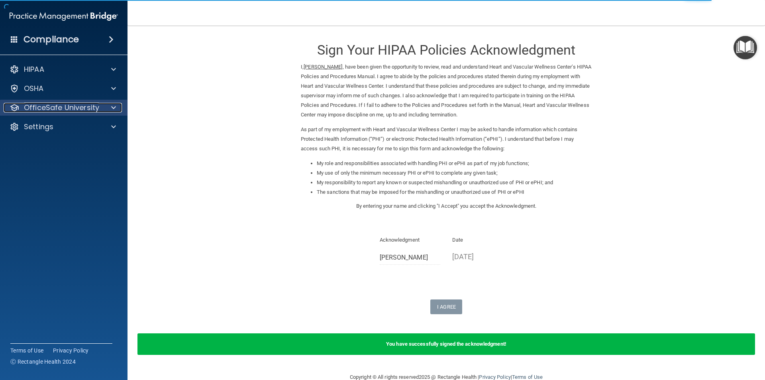
click at [110, 109] on div at bounding box center [112, 108] width 20 height 10
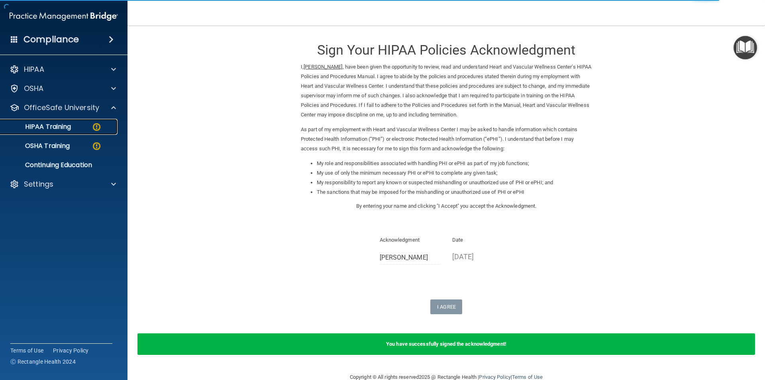
click at [67, 128] on p "HIPAA Training" at bounding box center [38, 127] width 66 height 8
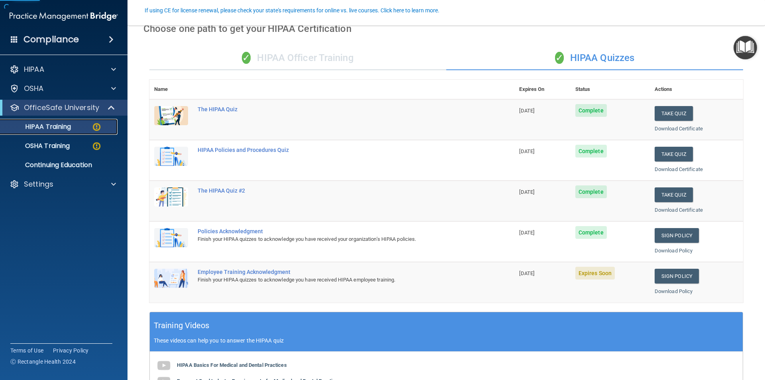
scroll to position [80, 0]
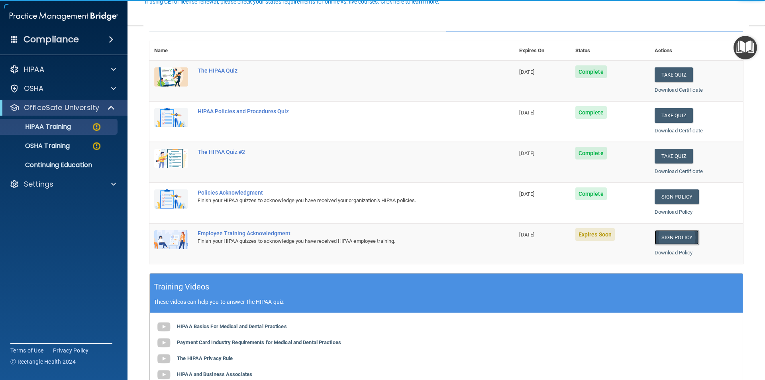
click at [668, 238] on link "Sign Policy" at bounding box center [677, 237] width 44 height 15
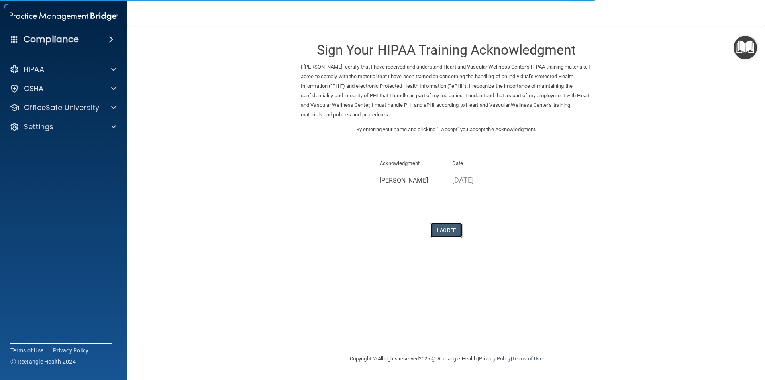
click at [443, 224] on button "I Agree" at bounding box center [446, 230] width 32 height 15
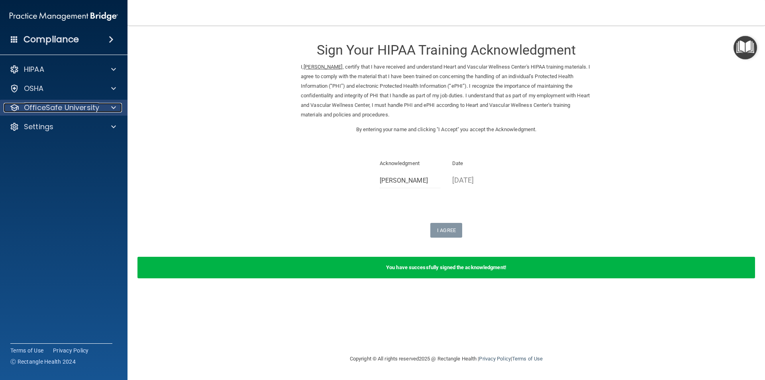
click at [55, 108] on p "OfficeSafe University" at bounding box center [61, 108] width 75 height 10
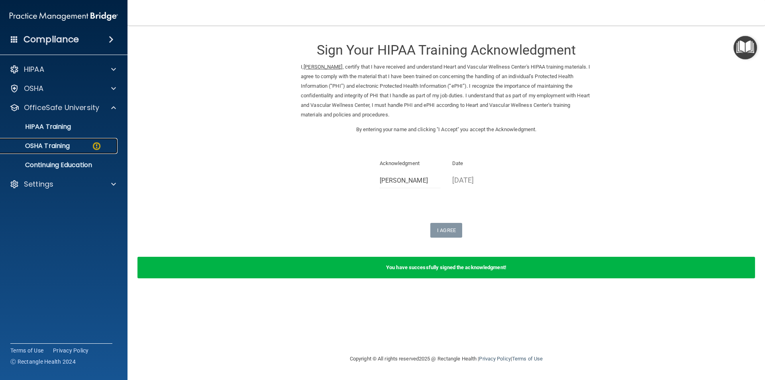
click at [53, 142] on p "OSHA Training" at bounding box center [37, 146] width 65 height 8
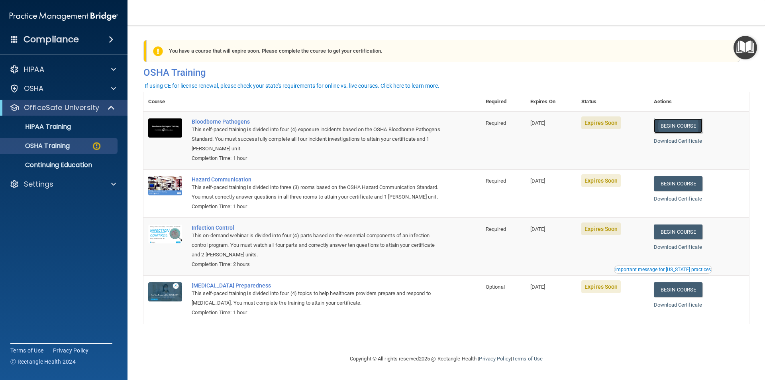
click at [676, 126] on link "Begin Course" at bounding box center [678, 125] width 49 height 15
click at [688, 184] on link "Begin Course" at bounding box center [678, 183] width 49 height 15
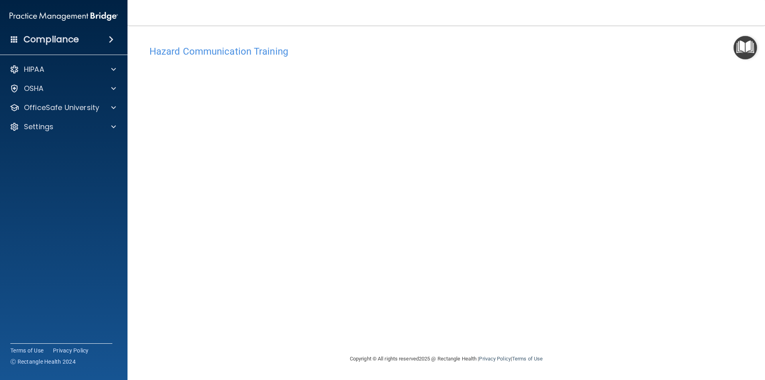
click at [207, 54] on h4 "Hazard Communication Training" at bounding box center [446, 51] width 594 height 10
click at [91, 109] on p "OfficeSafe University" at bounding box center [61, 108] width 75 height 10
drag, startPoint x: 636, startPoint y: 258, endPoint x: 613, endPoint y: 258, distance: 22.3
click at [636, 258] on div "Hazard Communication Training This course doesn’t expire until 10/16/2025. Are …" at bounding box center [446, 197] width 606 height 312
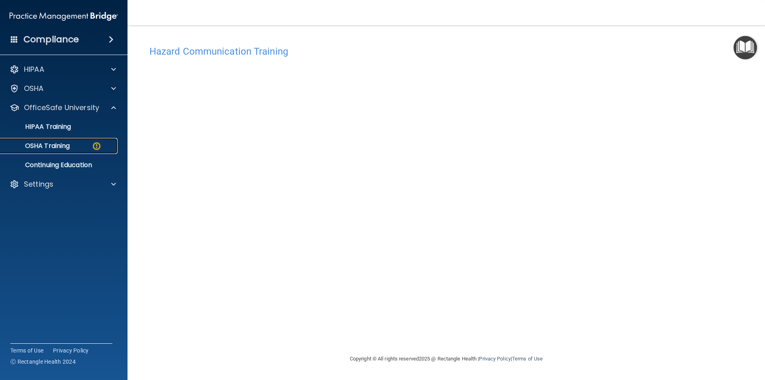
click at [55, 148] on p "OSHA Training" at bounding box center [37, 146] width 65 height 8
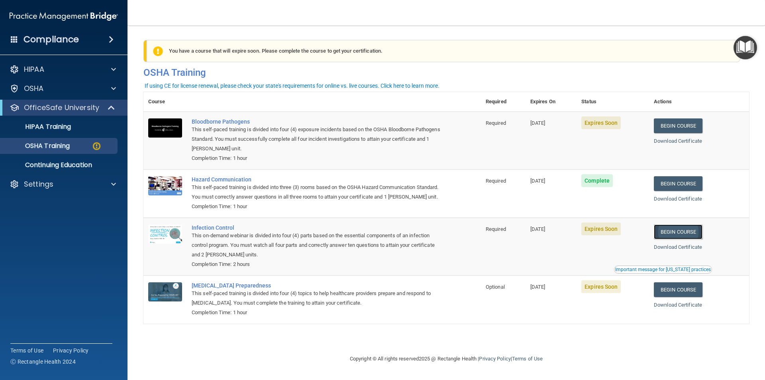
click at [677, 239] on link "Begin Course" at bounding box center [678, 231] width 49 height 15
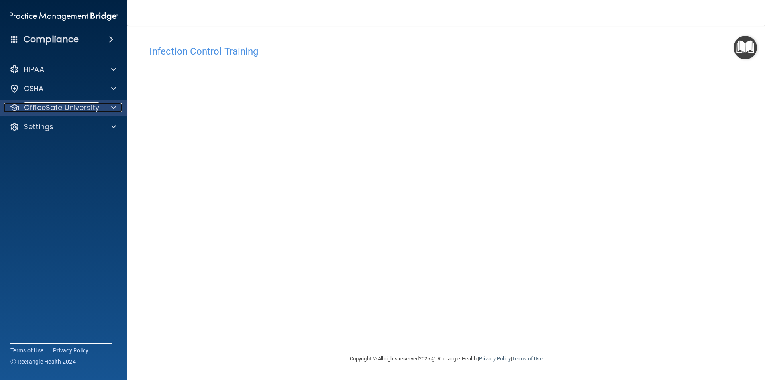
click at [78, 107] on p "OfficeSafe University" at bounding box center [61, 108] width 75 height 10
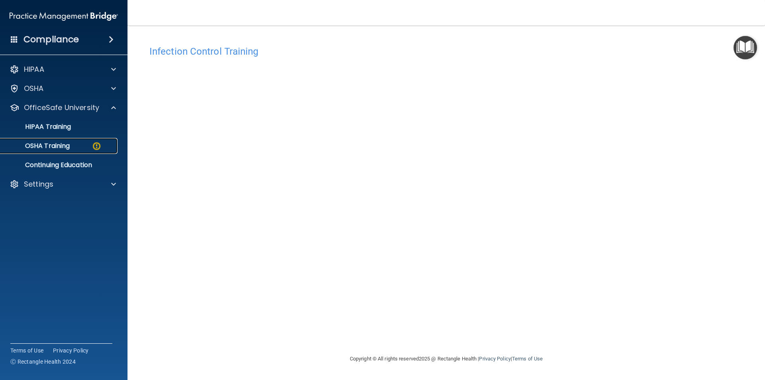
click at [67, 142] on p "OSHA Training" at bounding box center [37, 146] width 65 height 8
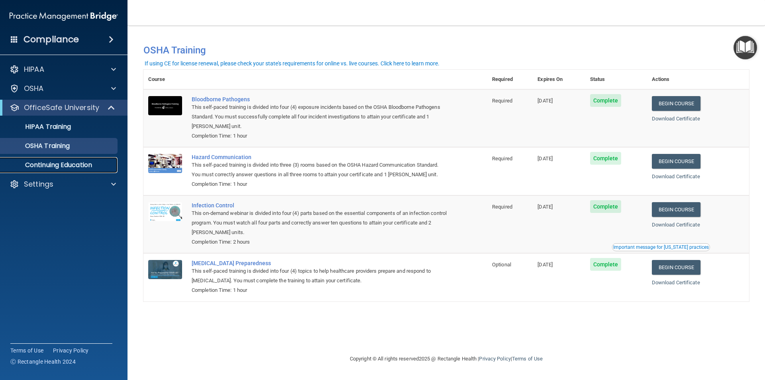
click at [88, 169] on p "Continuing Education" at bounding box center [59, 165] width 109 height 8
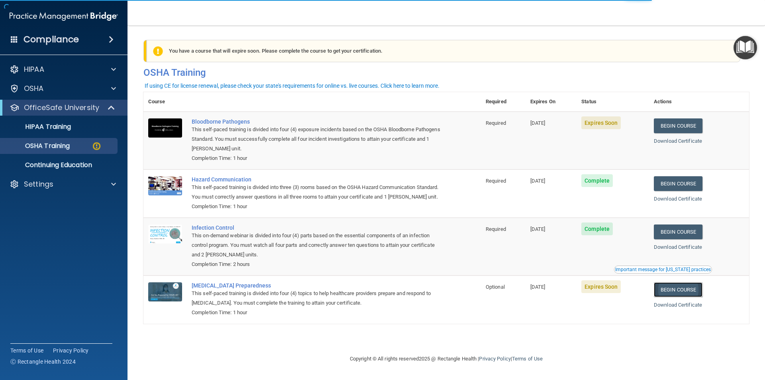
click at [689, 297] on link "Begin Course" at bounding box center [678, 289] width 49 height 15
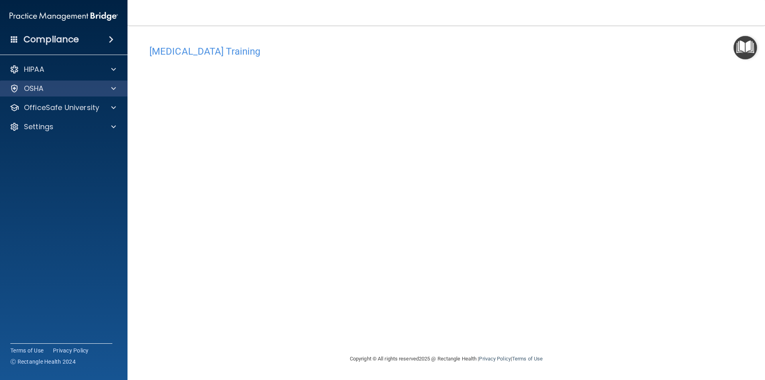
click at [72, 93] on div "OSHA" at bounding box center [64, 88] width 128 height 16
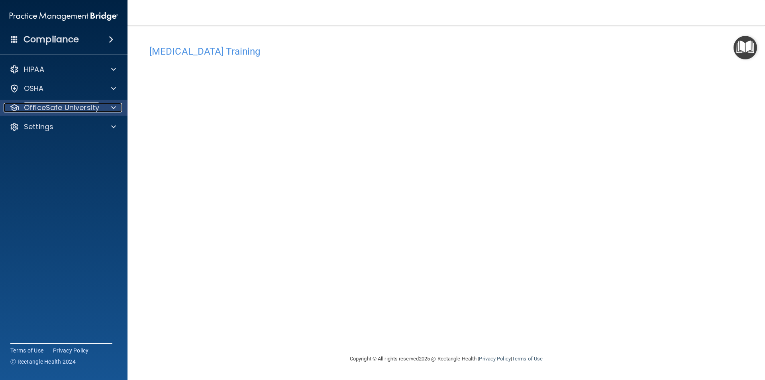
click at [75, 105] on p "OfficeSafe University" at bounding box center [61, 108] width 75 height 10
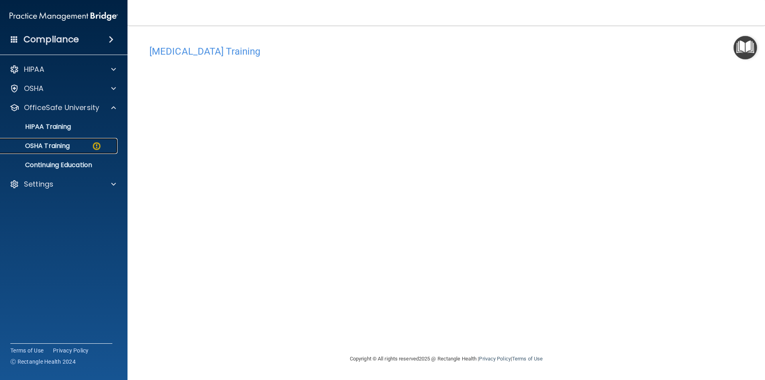
click at [63, 150] on p "OSHA Training" at bounding box center [37, 146] width 65 height 8
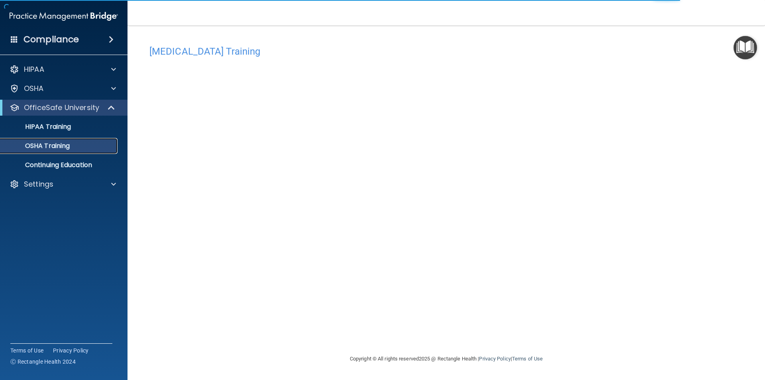
click at [34, 150] on p "OSHA Training" at bounding box center [37, 146] width 65 height 8
